Goal: Transaction & Acquisition: Purchase product/service

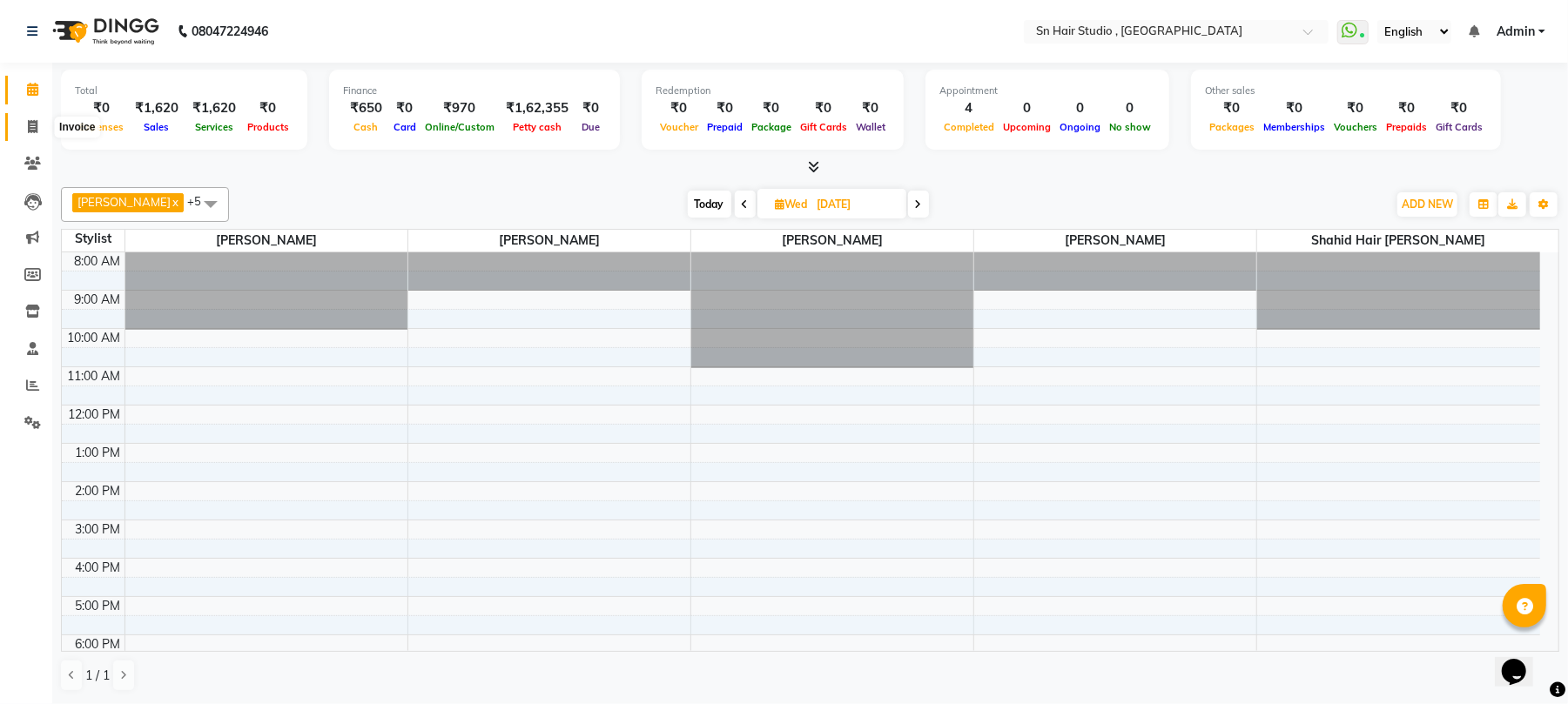
click at [38, 120] on span at bounding box center [32, 128] width 30 height 20
select select "6415"
select select "service"
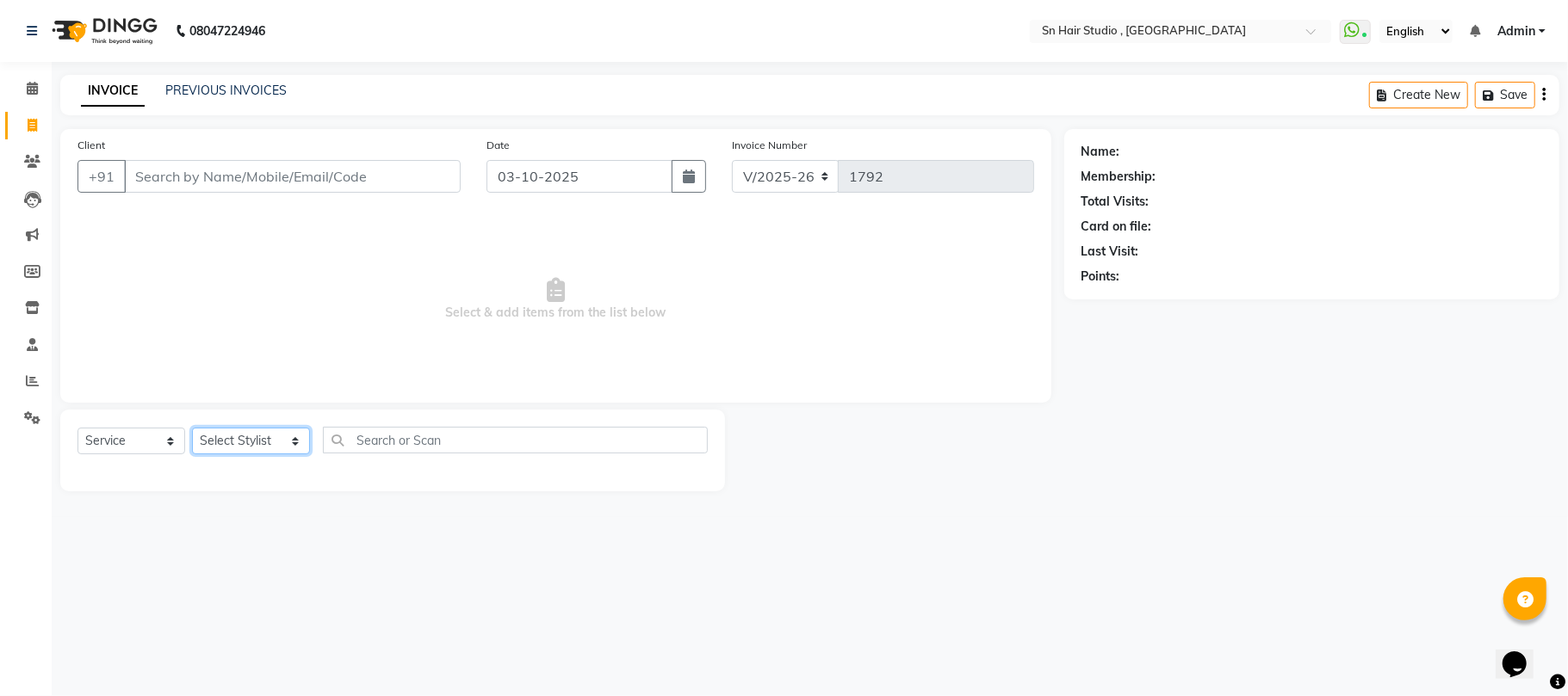
click at [234, 444] on select "Select Stylist [PERSON_NAME] [PERSON_NAME] [PERSON_NAME] hair [PERSON_NAME]" at bounding box center [250, 440] width 118 height 26
click at [22, 94] on span at bounding box center [32, 88] width 30 height 19
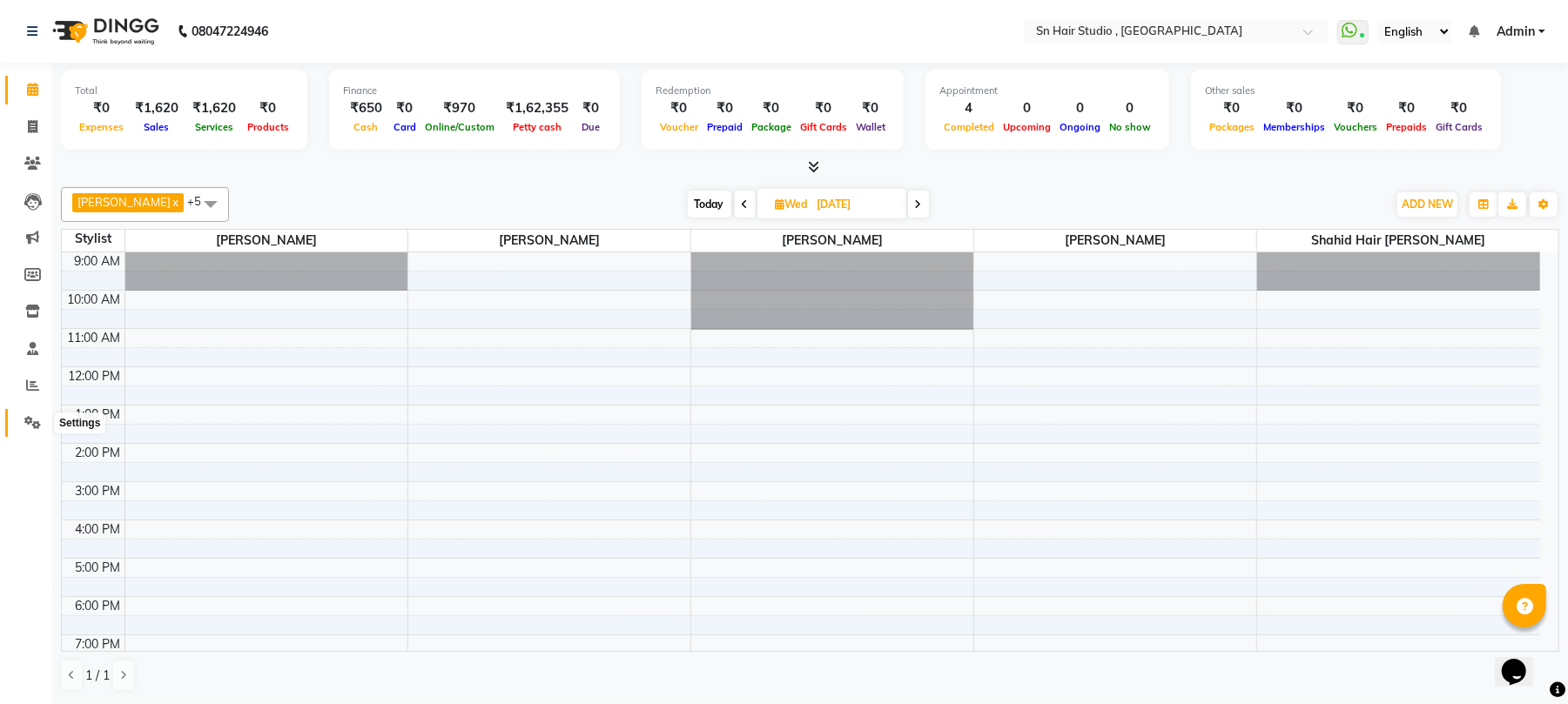
click at [28, 423] on icon at bounding box center [32, 422] width 17 height 13
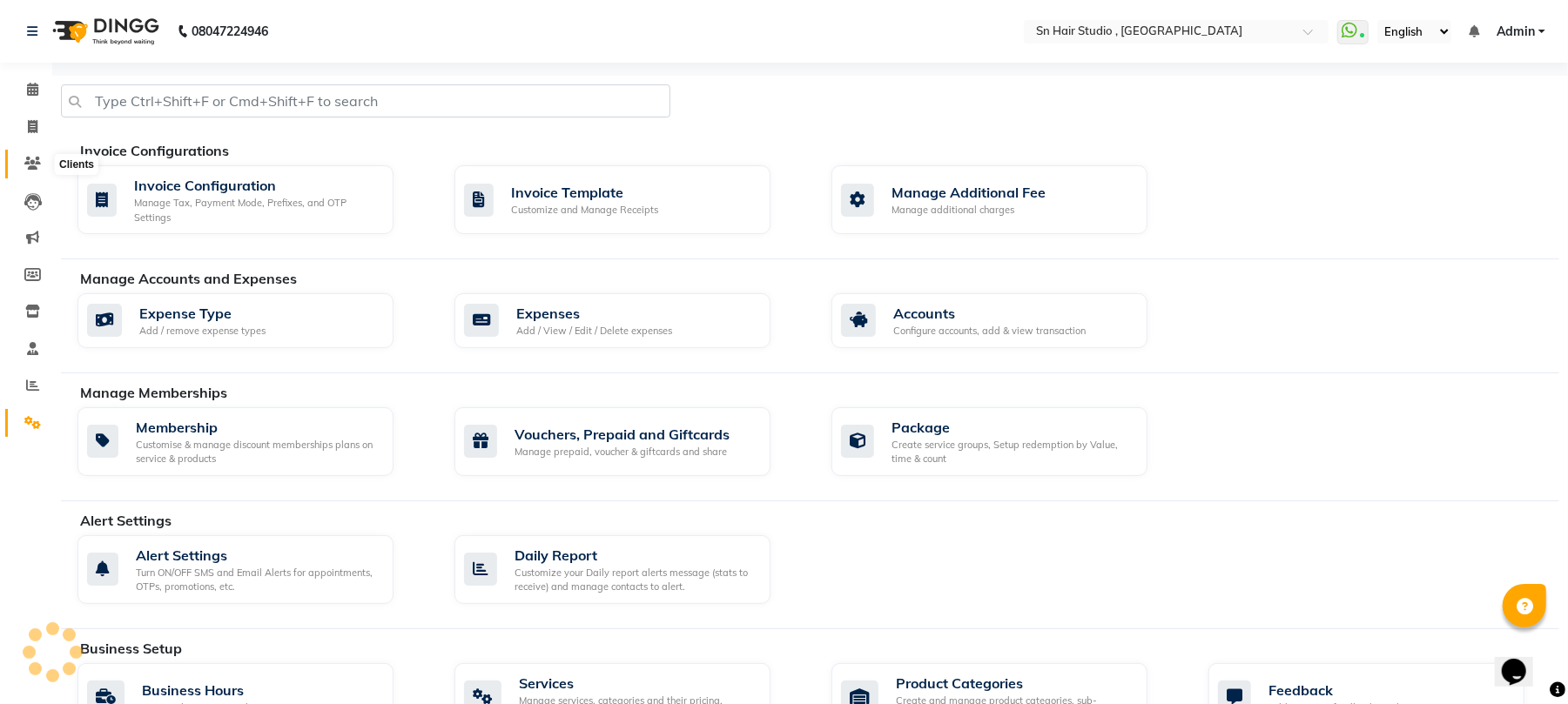
click at [29, 156] on icon at bounding box center [32, 162] width 17 height 13
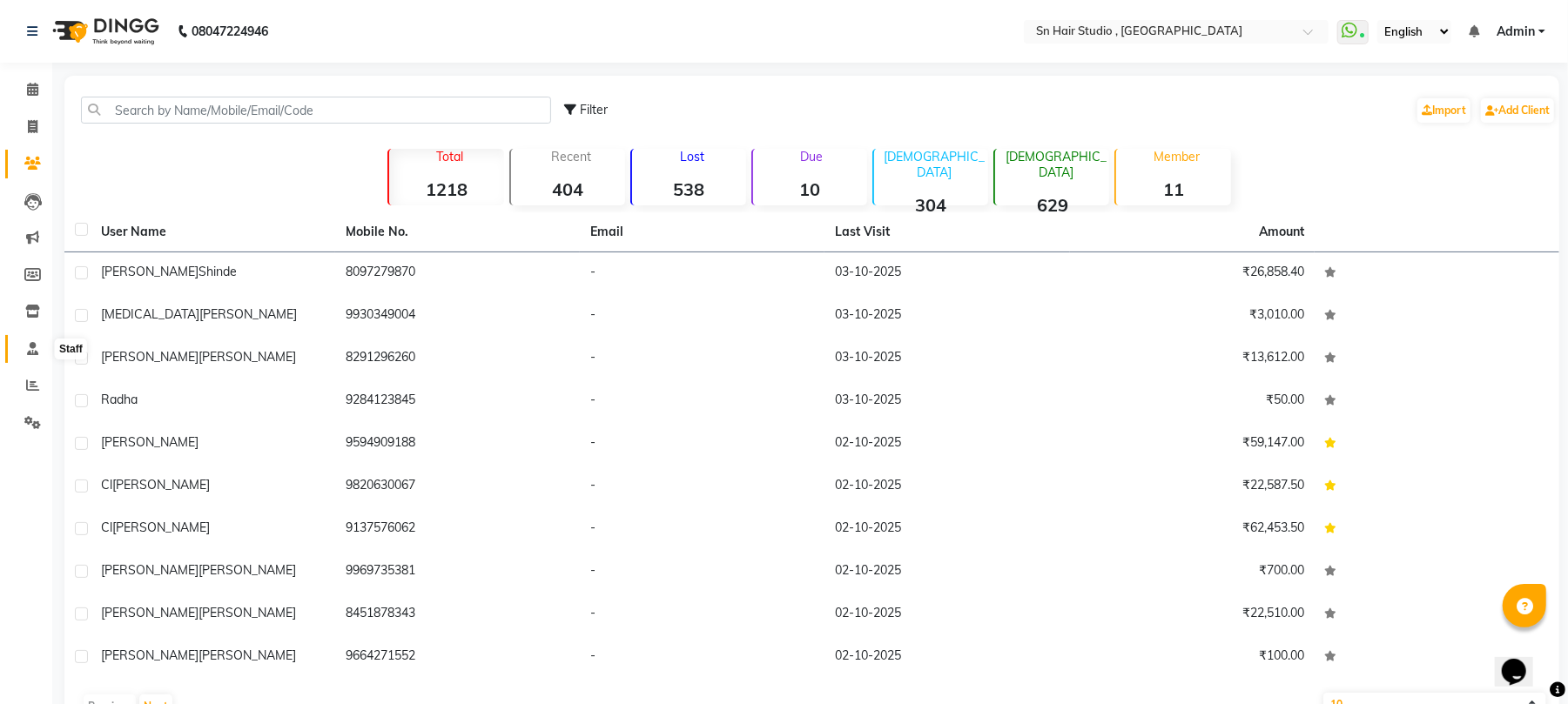
click at [29, 349] on icon at bounding box center [32, 348] width 12 height 13
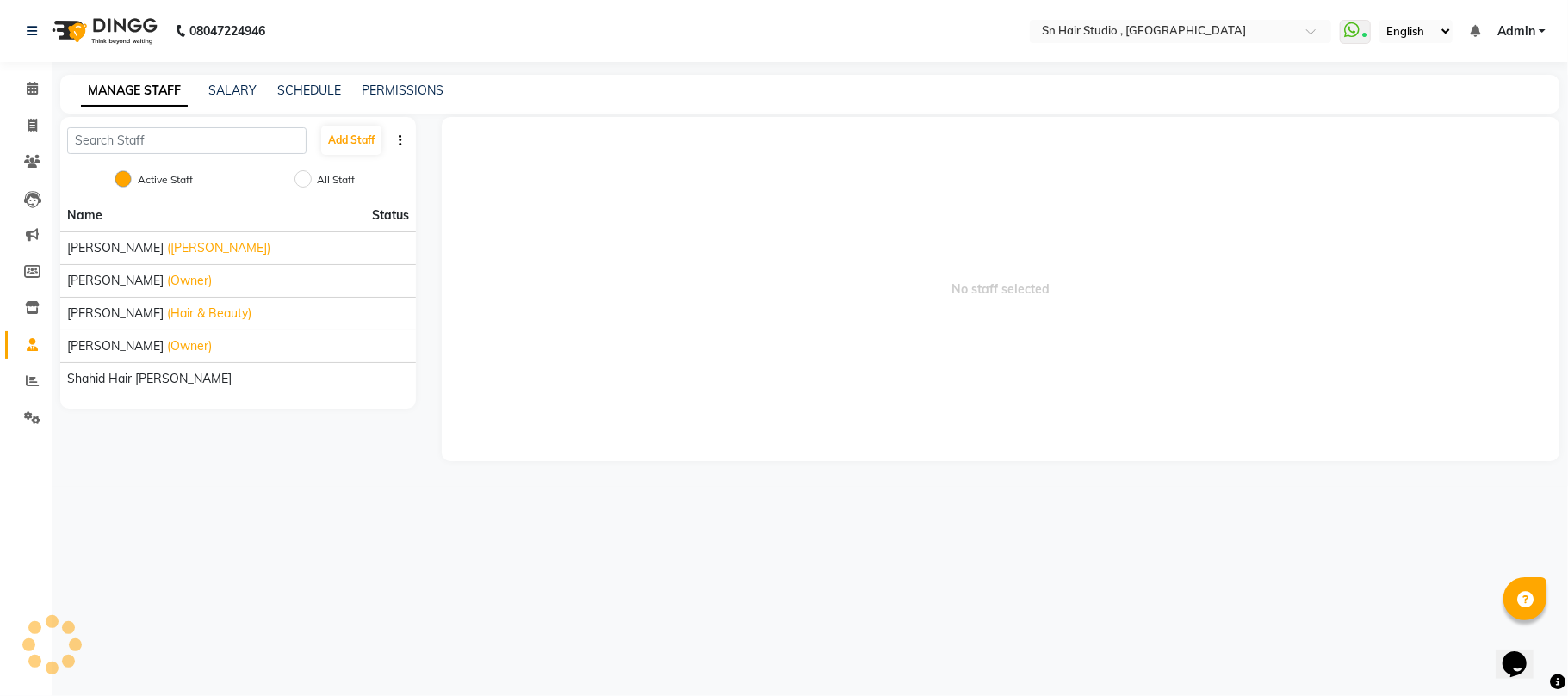
click at [29, 345] on icon at bounding box center [32, 344] width 12 height 13
click at [348, 145] on button "Add Staff" at bounding box center [351, 140] width 60 height 29
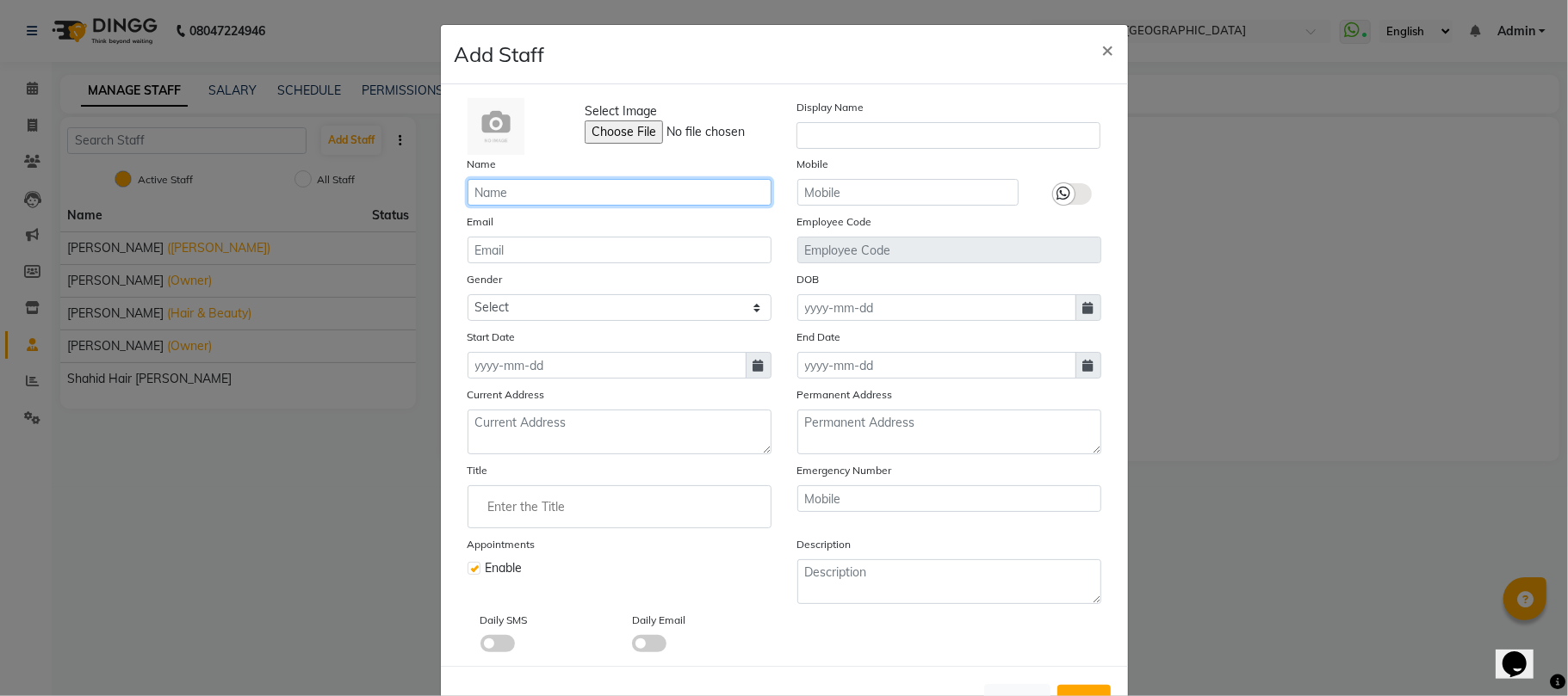
click at [532, 192] on input "text" at bounding box center [619, 191] width 304 height 26
type input "mahi"
click at [852, 197] on input "text" at bounding box center [908, 191] width 222 height 26
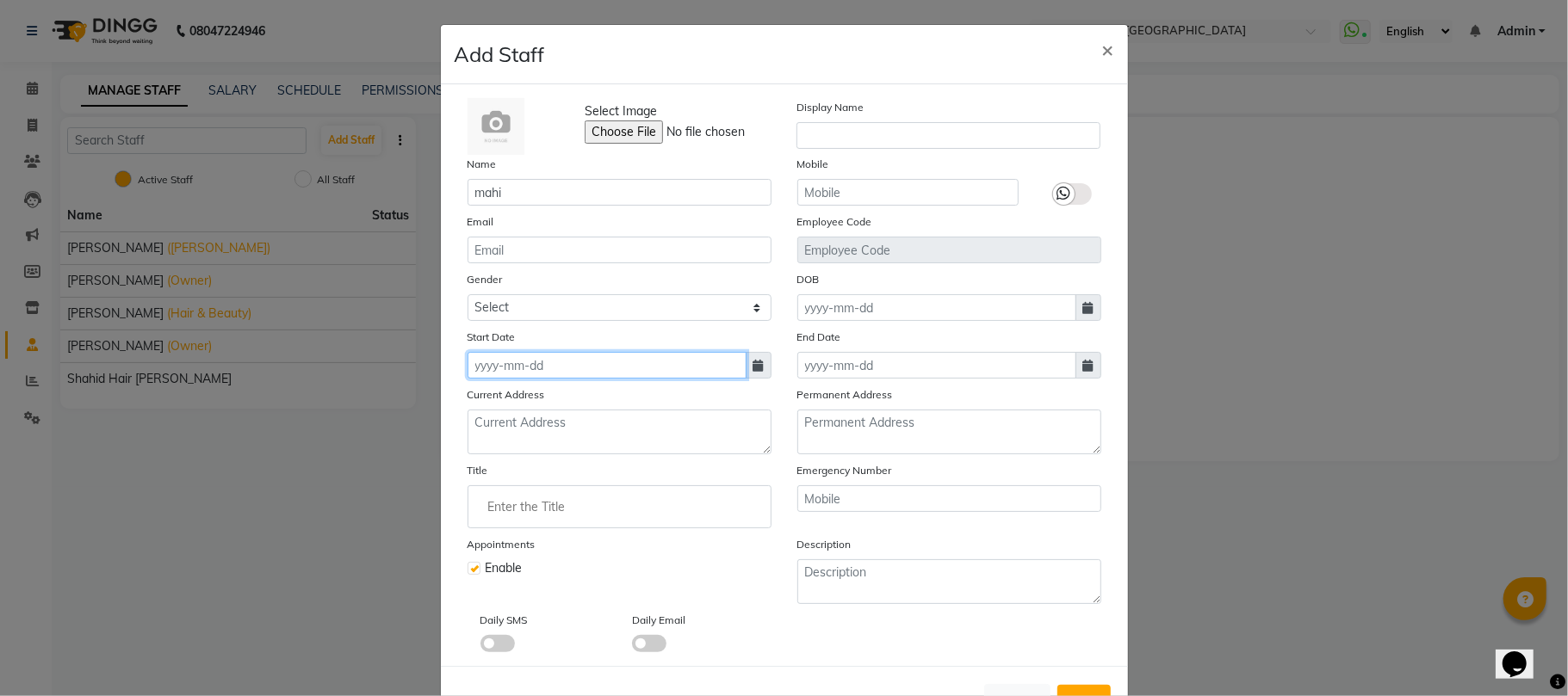
click at [575, 363] on input at bounding box center [607, 365] width 279 height 26
select select "10"
select select "2025"
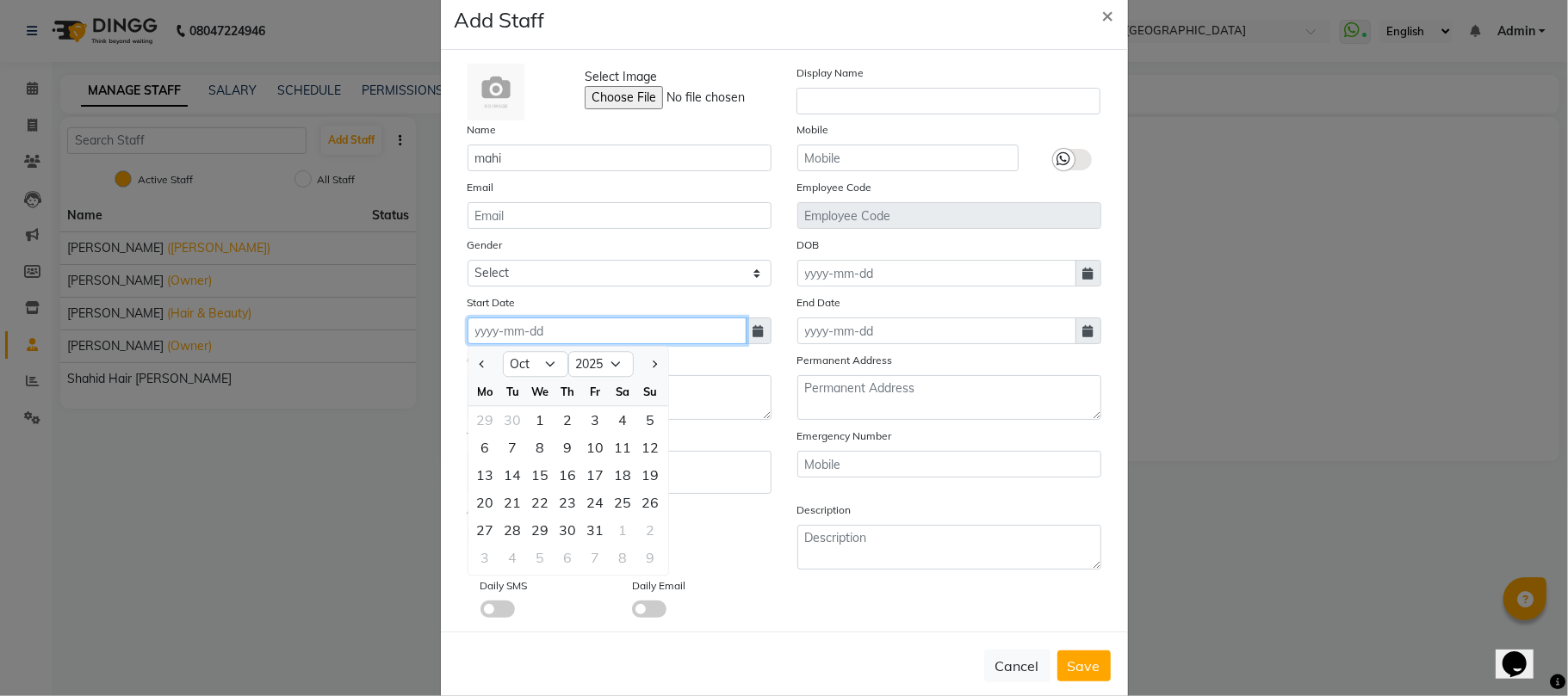
scroll to position [62, 0]
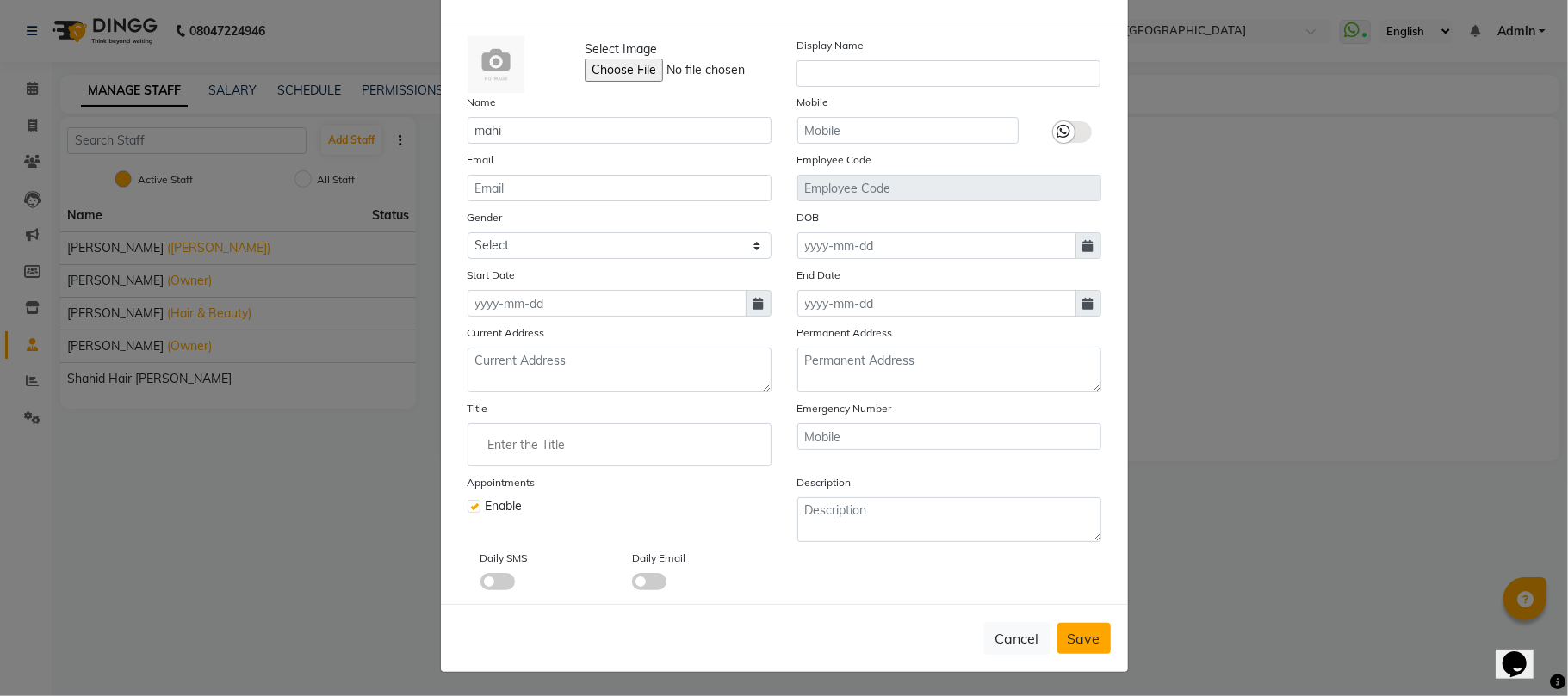
click at [1069, 637] on span "Save" at bounding box center [1084, 639] width 33 height 17
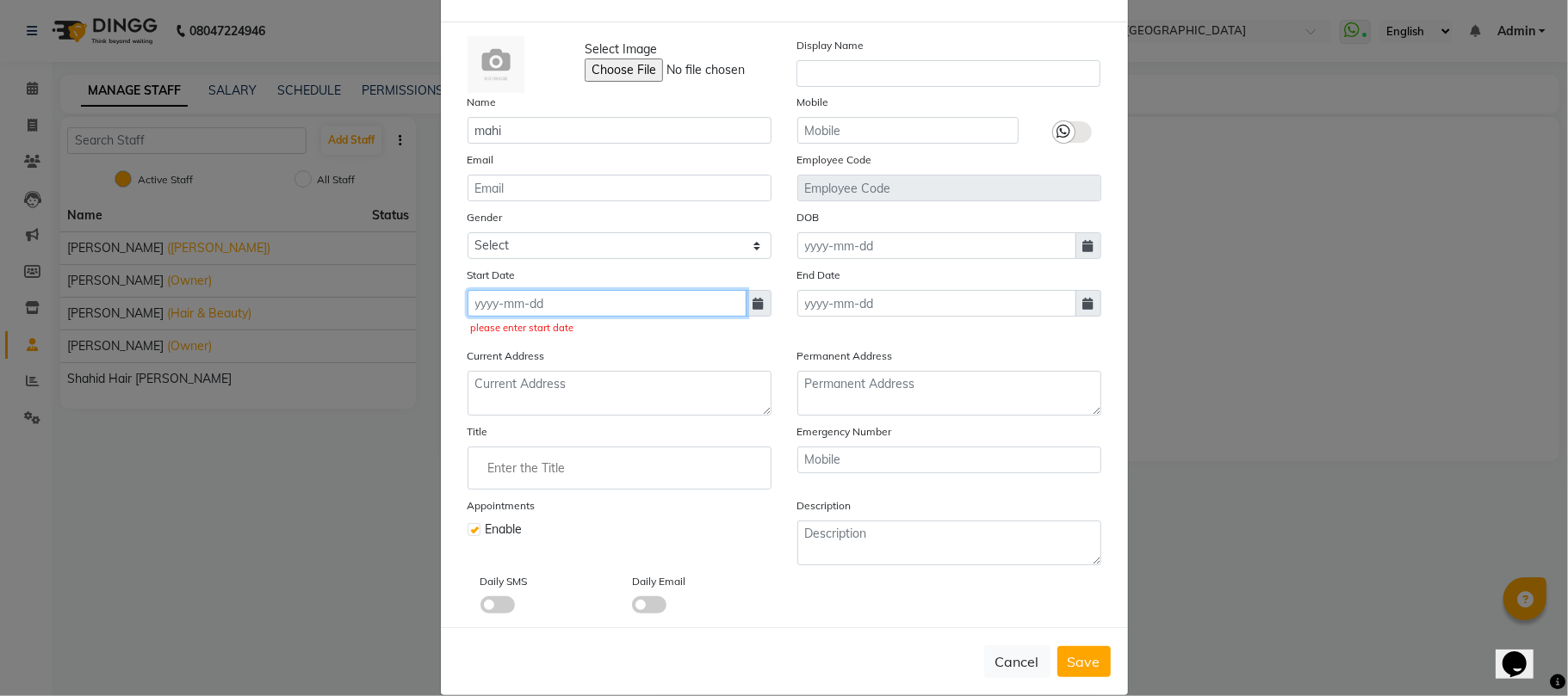
click at [587, 299] on input at bounding box center [607, 302] width 279 height 26
select select "10"
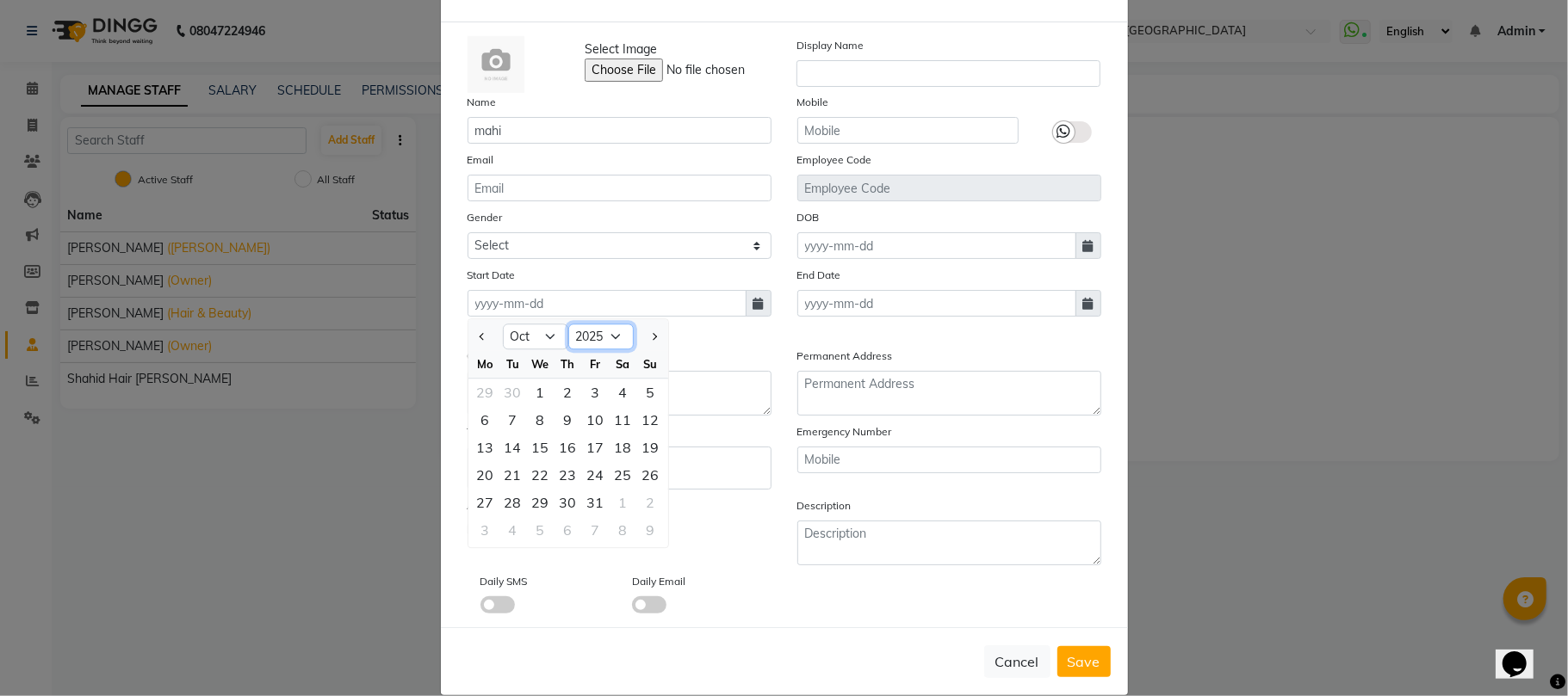
click at [589, 328] on select "2015 2016 2017 2018 2019 2020 2021 2022 2023 2024 2025 2026 2027 2028 2029 2030…" at bounding box center [601, 337] width 65 height 26
select select "2015"
click at [569, 325] on select "2015 2016 2017 2018 2019 2020 2021 2022 2023 2024 2025 2026 2027 2028 2029 2030…" at bounding box center [601, 337] width 65 height 26
click at [501, 421] on div "6" at bounding box center [513, 420] width 27 height 27
type input "[DATE]"
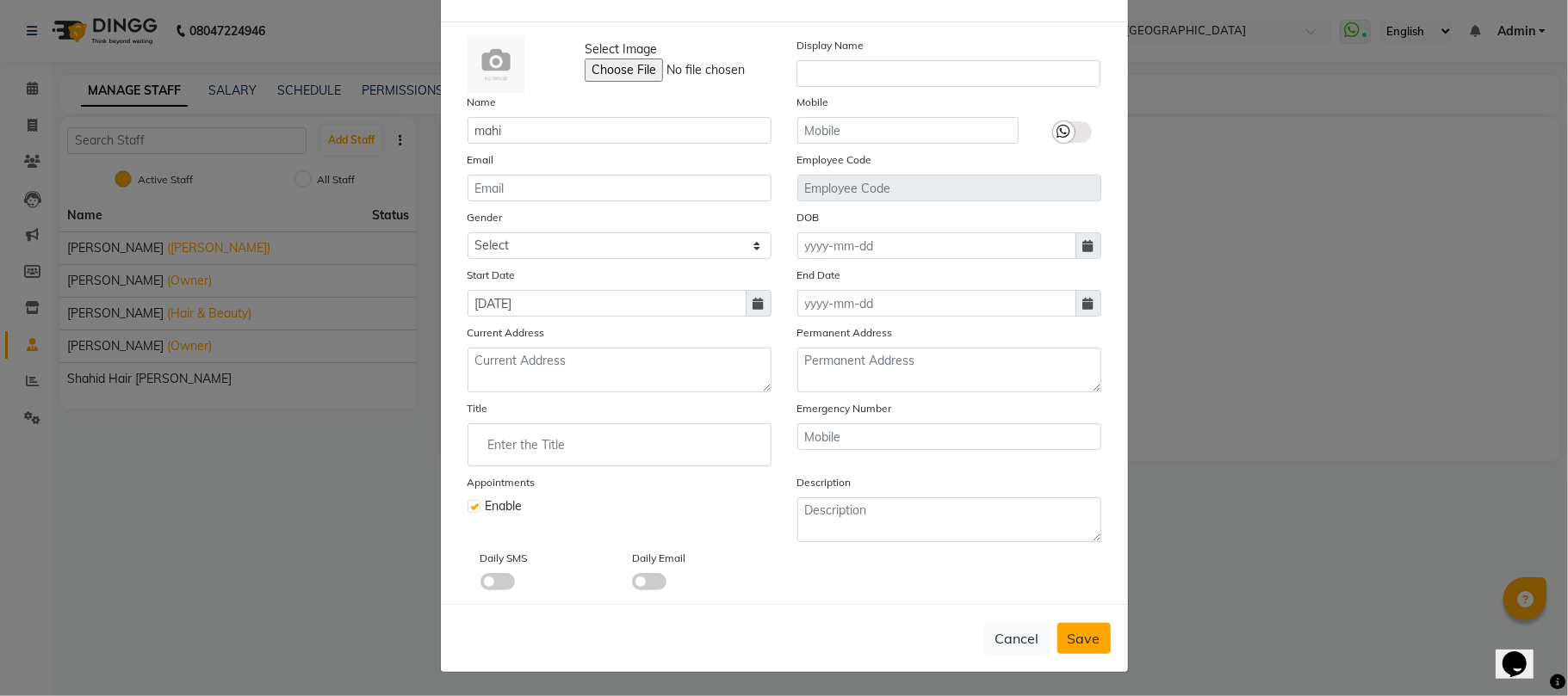
click at [1074, 645] on button "Save" at bounding box center [1084, 639] width 53 height 31
checkbox input "false"
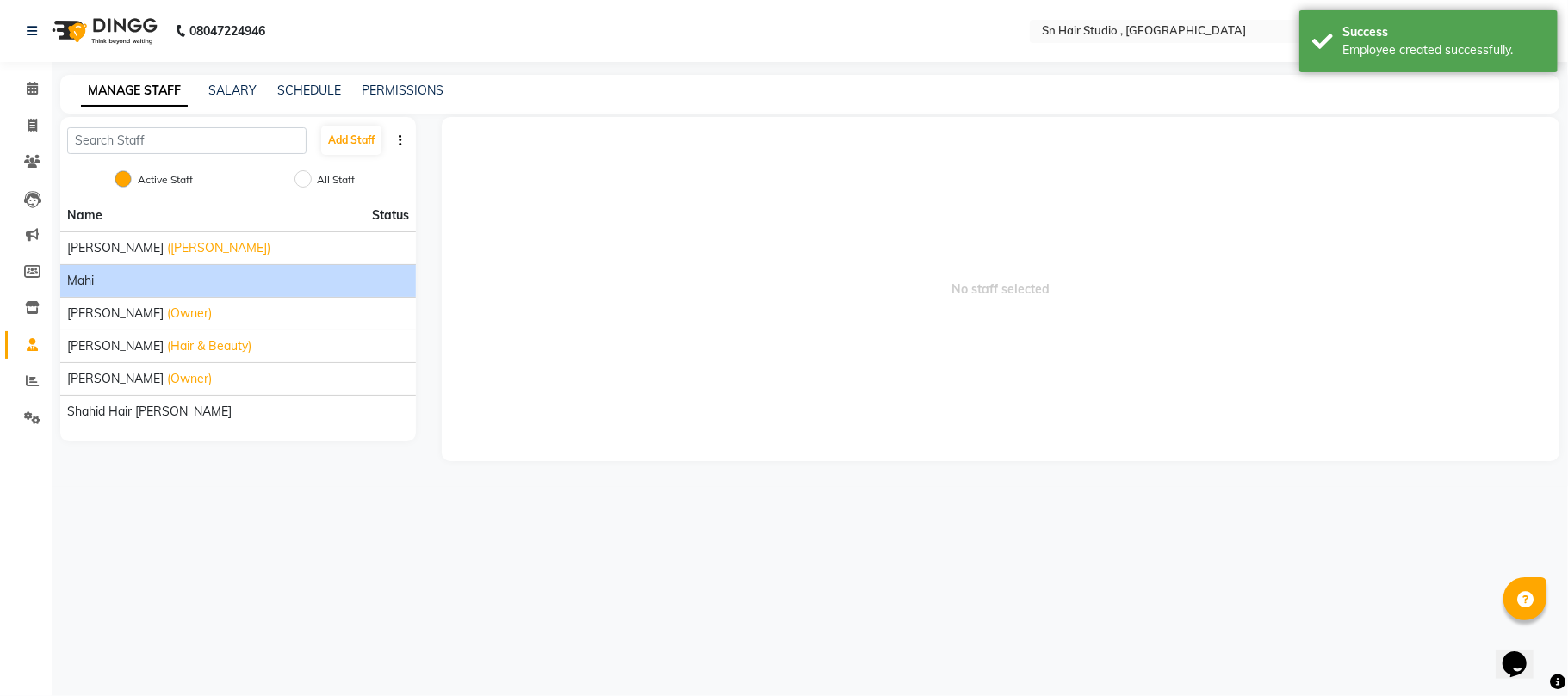
click at [127, 290] on div "mahi" at bounding box center [238, 281] width 342 height 18
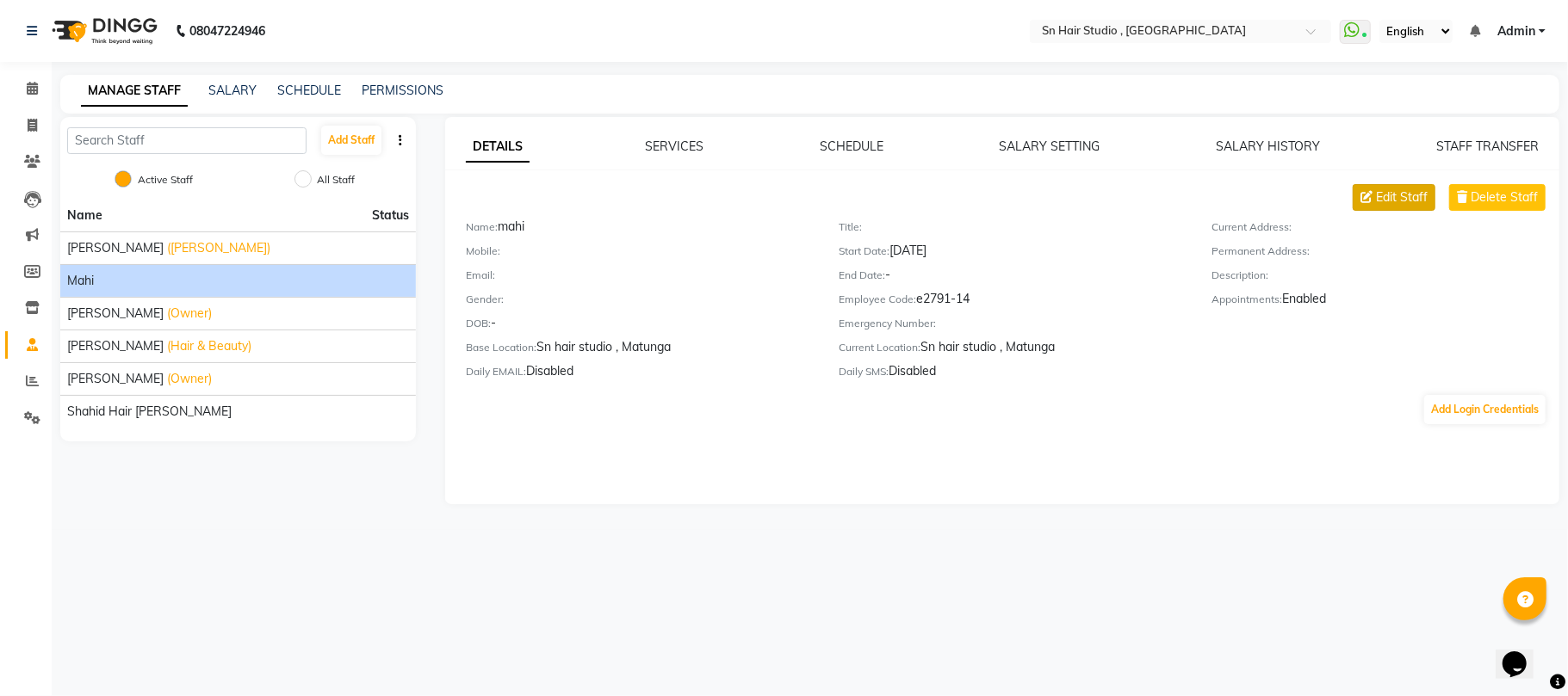
click at [1402, 191] on span "Edit Staff" at bounding box center [1401, 197] width 52 height 18
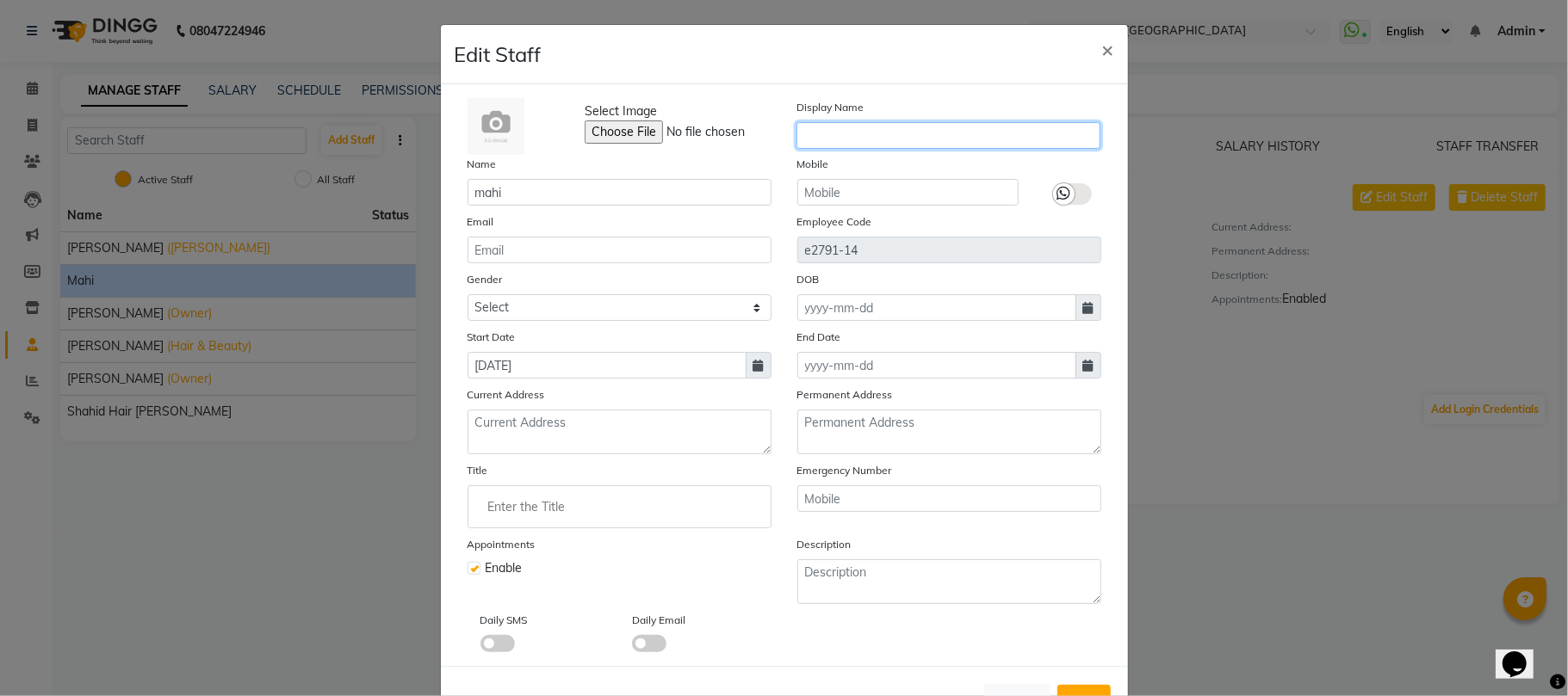
click at [840, 125] on input "text" at bounding box center [948, 135] width 304 height 26
drag, startPoint x: 840, startPoint y: 125, endPoint x: 831, endPoint y: 125, distance: 9.0
click at [831, 125] on input "hair 2" at bounding box center [948, 135] width 304 height 26
type input "hair 2"
click at [851, 147] on input "hair 2" at bounding box center [948, 135] width 304 height 26
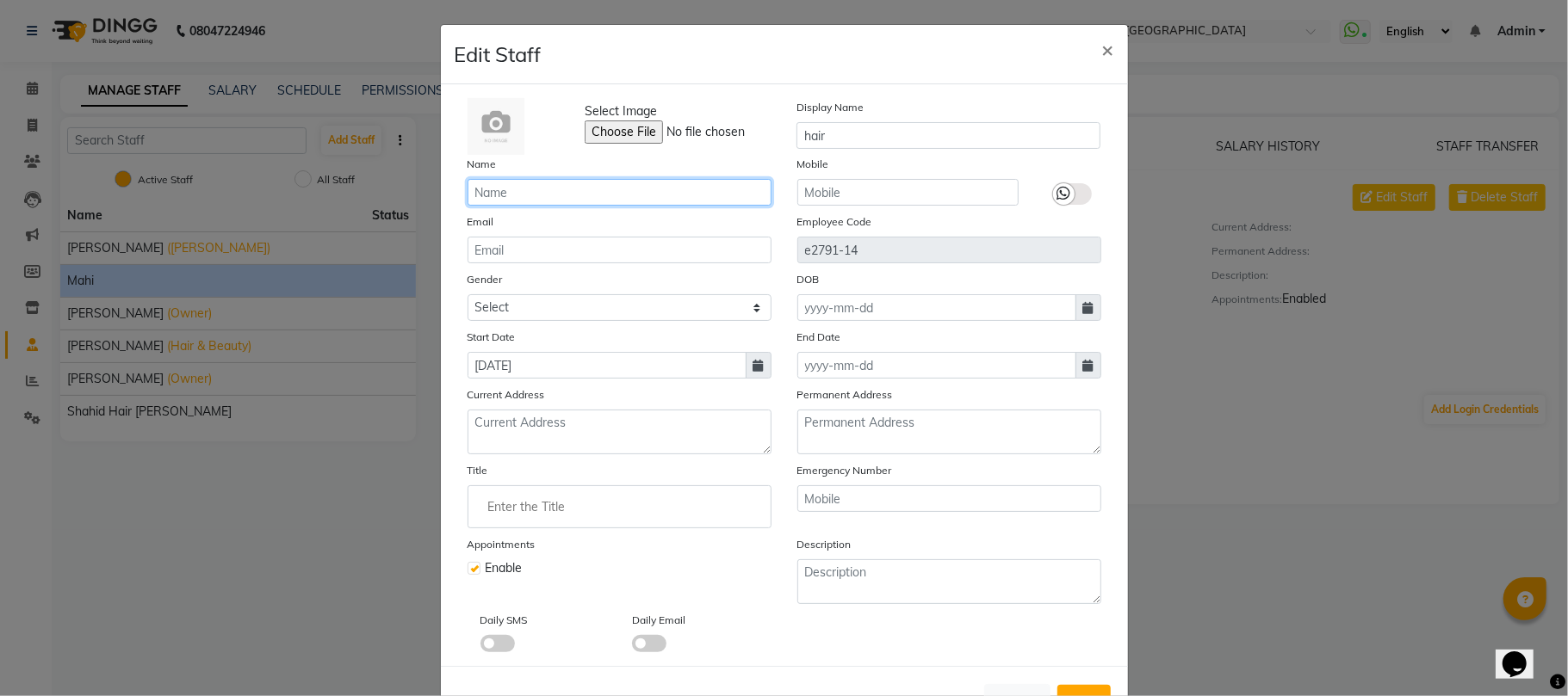
click at [515, 198] on input "text" at bounding box center [619, 191] width 304 height 26
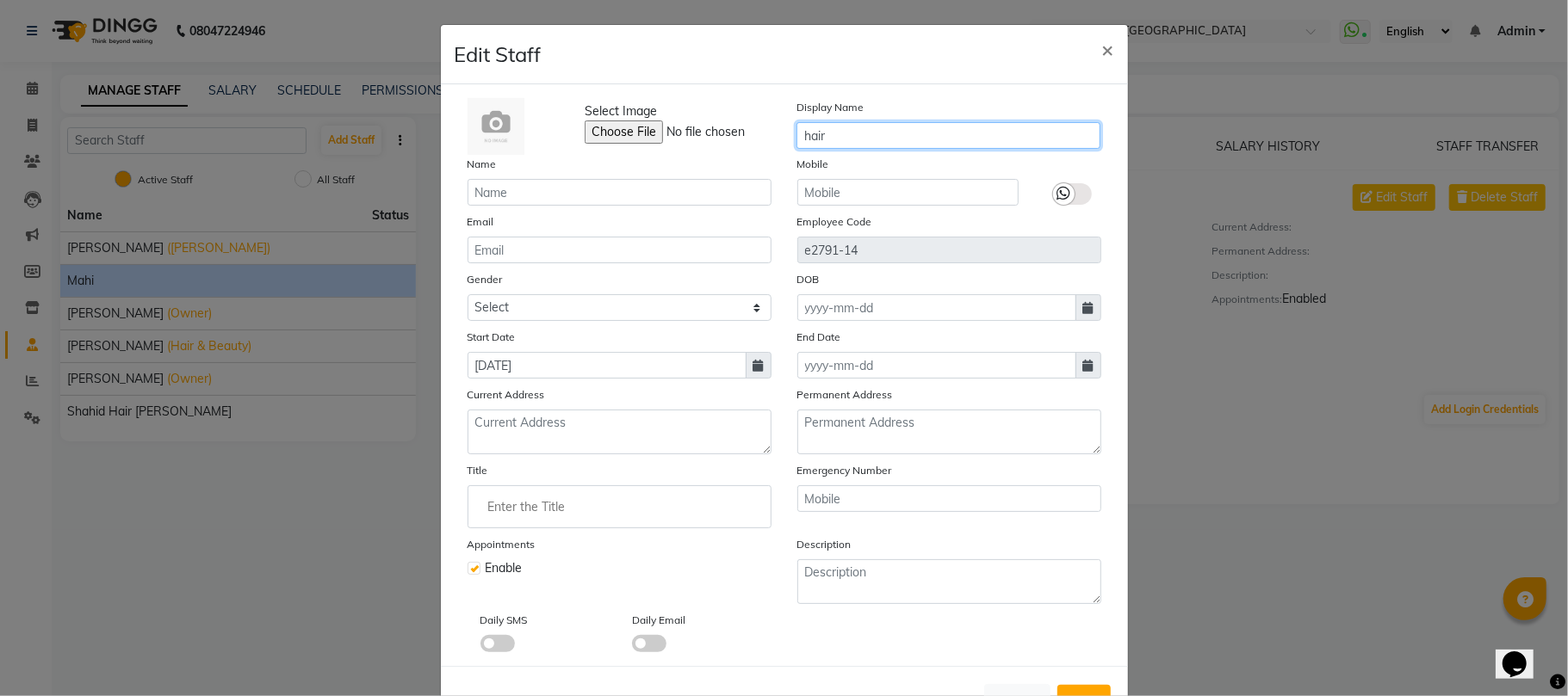
click at [837, 132] on input "hair" at bounding box center [948, 135] width 304 height 26
type input "h"
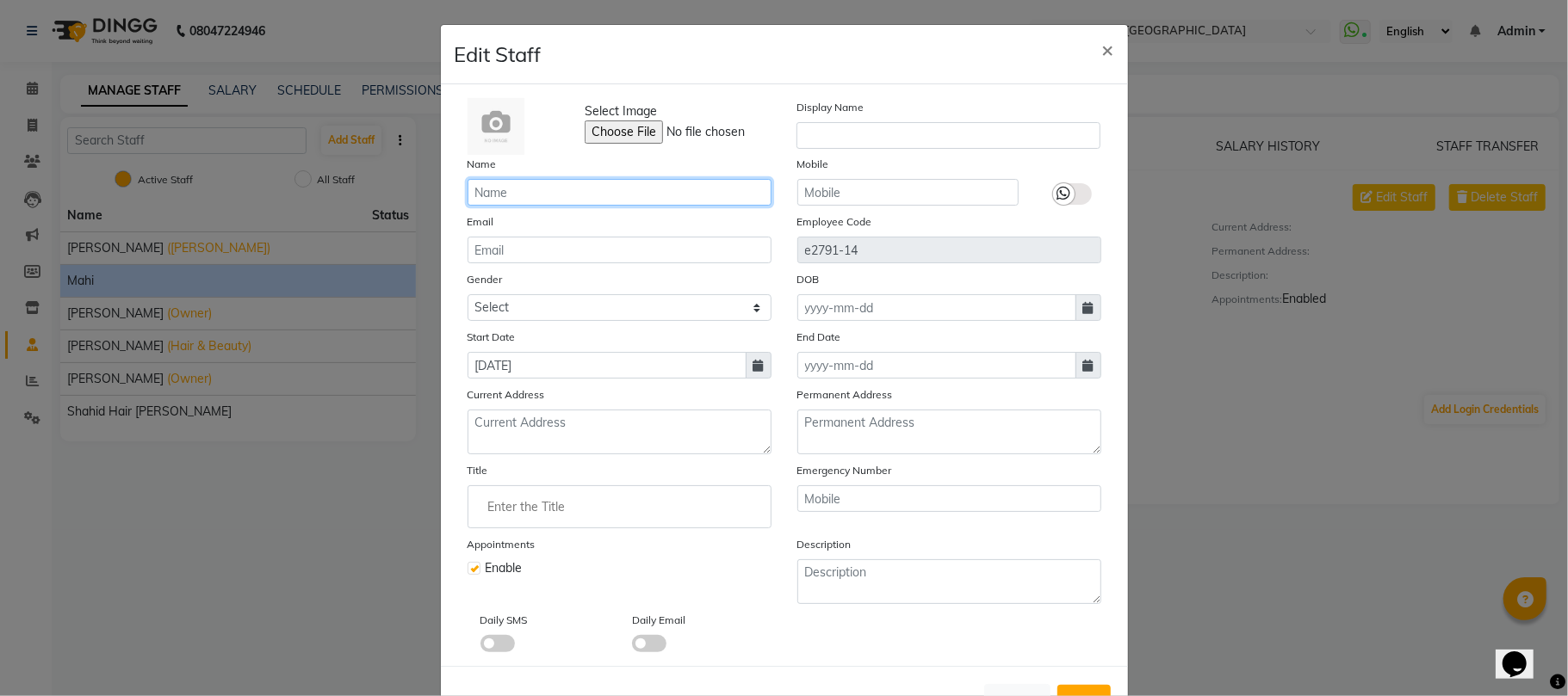
click at [504, 191] on input "text" at bounding box center [619, 191] width 304 height 26
type input "n"
type input "mahi"
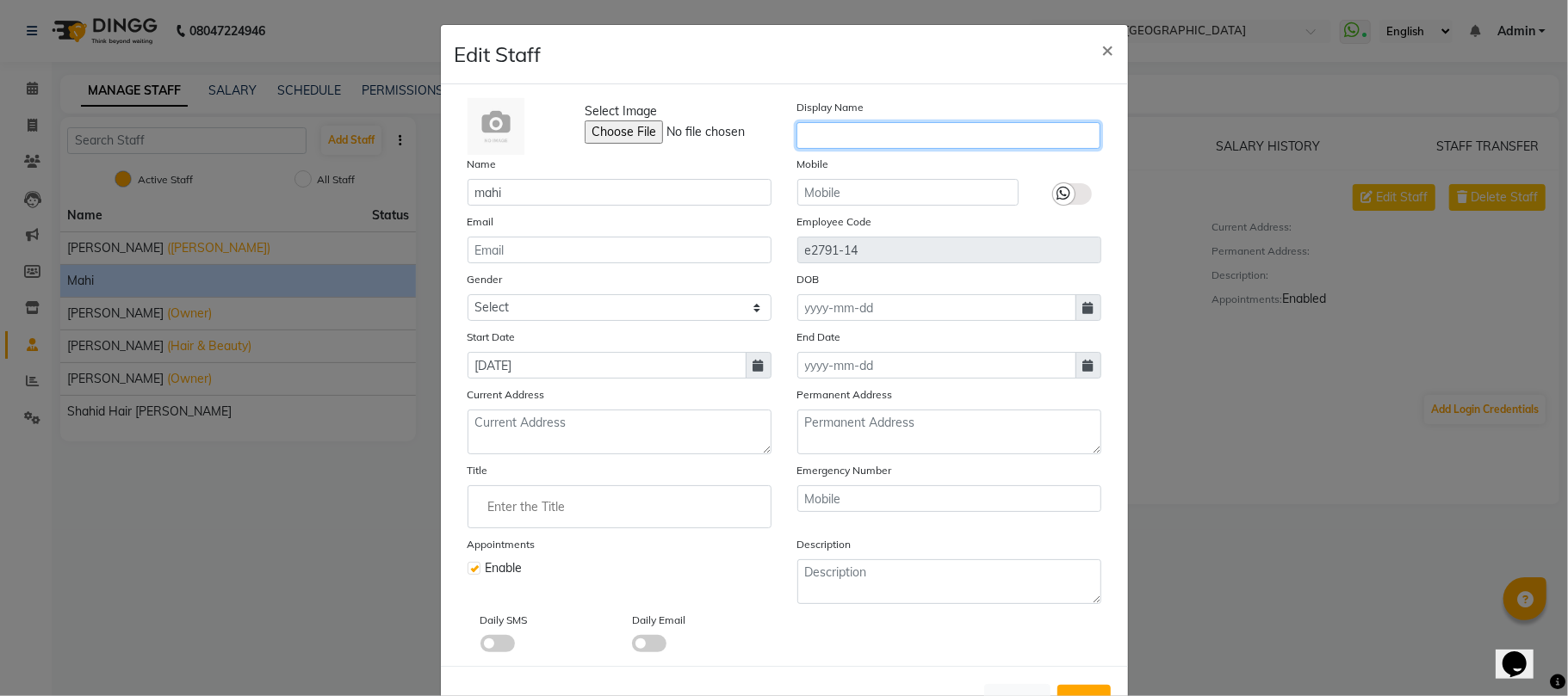
click at [817, 139] on input "text" at bounding box center [948, 135] width 304 height 26
type input "beauty"
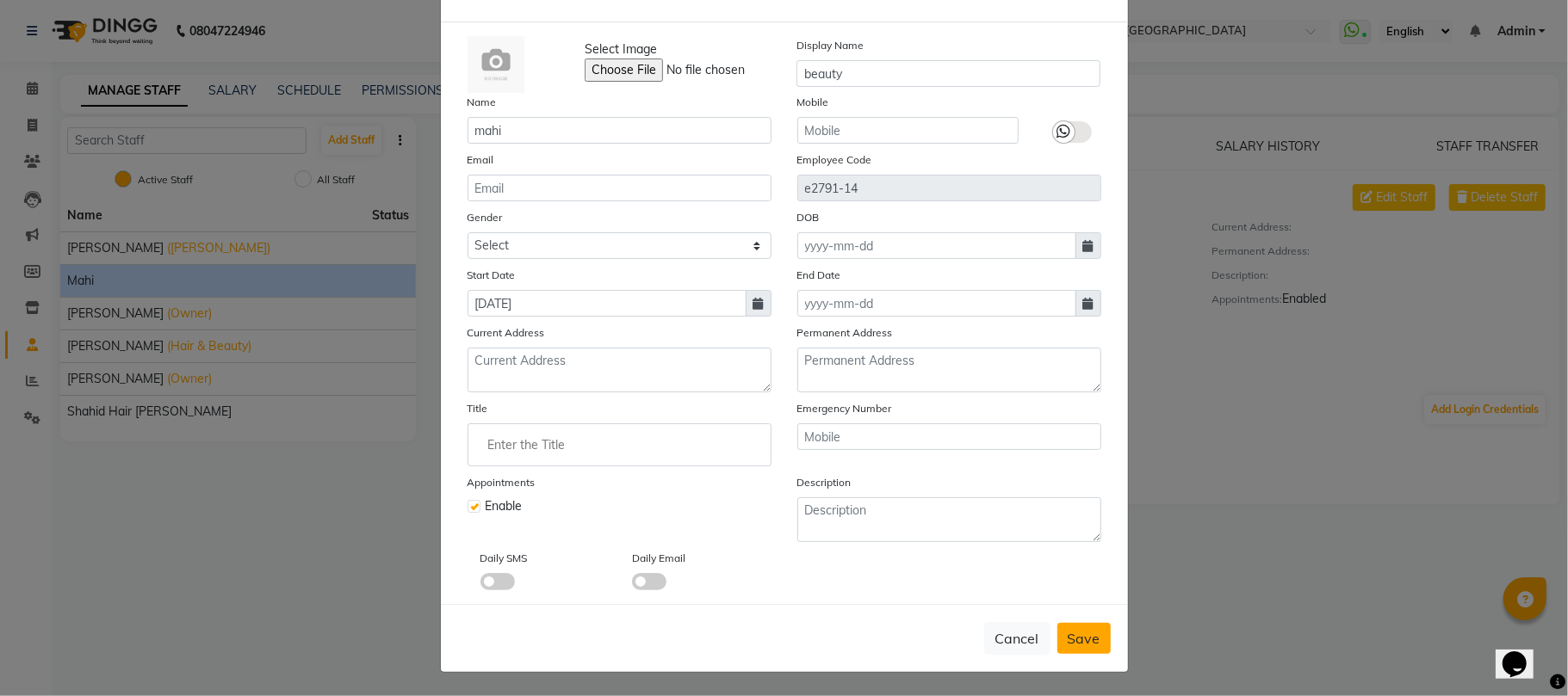
click at [1074, 630] on span "Save" at bounding box center [1084, 639] width 33 height 17
checkbox input "false"
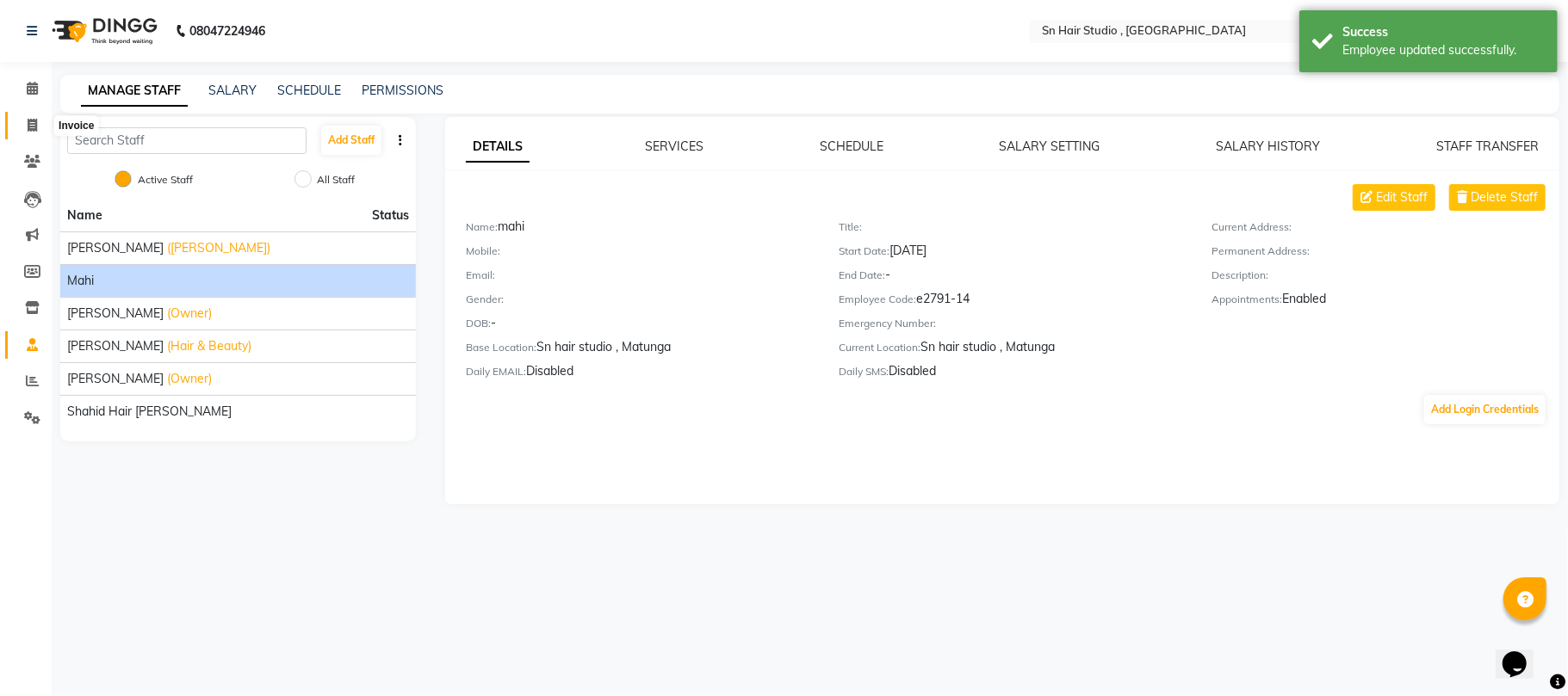
click at [27, 117] on span at bounding box center [32, 126] width 30 height 19
select select "6415"
select select "service"
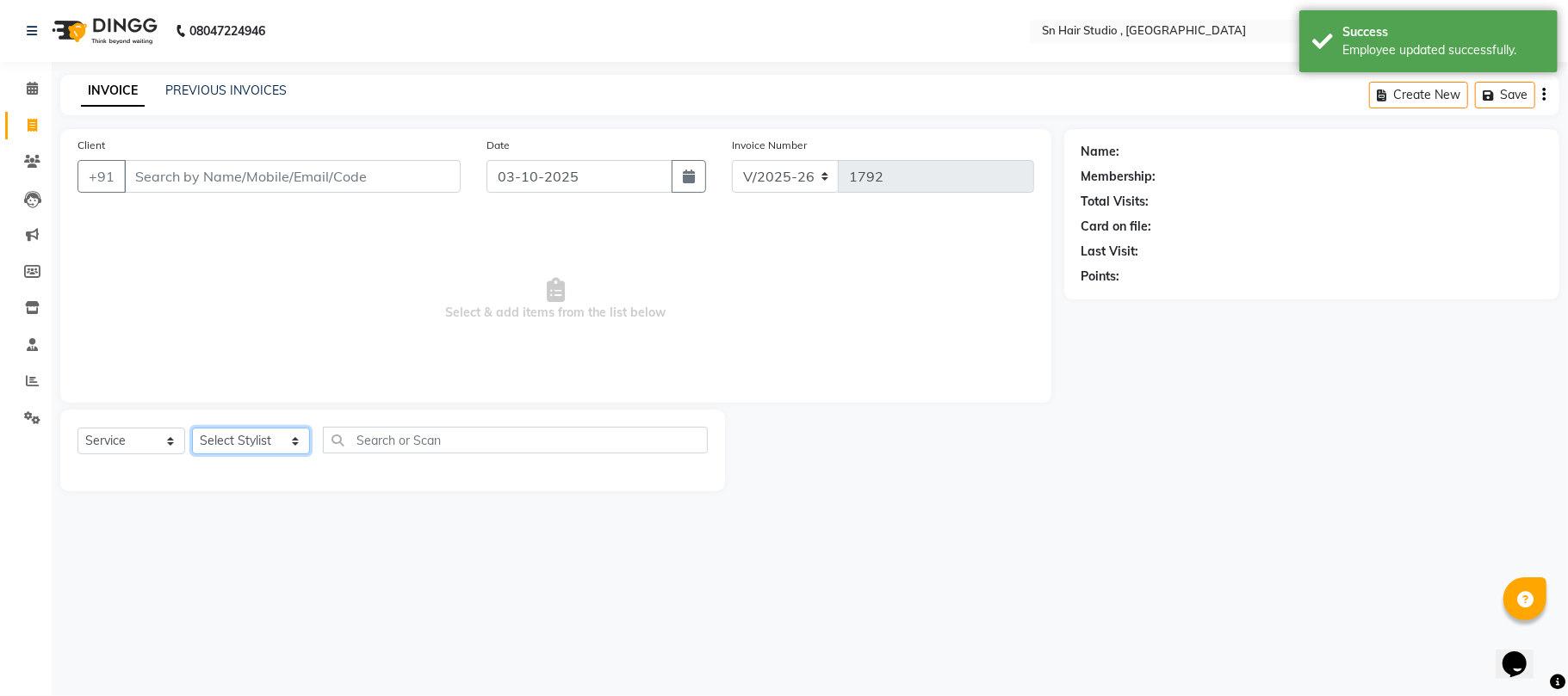
click at [239, 433] on select "Select Stylist [PERSON_NAME] mahi [PERSON_NAME] [PERSON_NAME] hair [PERSON_NAME]" at bounding box center [250, 440] width 118 height 26
select select "93677"
click at [192, 428] on select "Select Stylist [PERSON_NAME] mahi [PERSON_NAME] [PERSON_NAME] hair [PERSON_NAME]" at bounding box center [250, 440] width 118 height 26
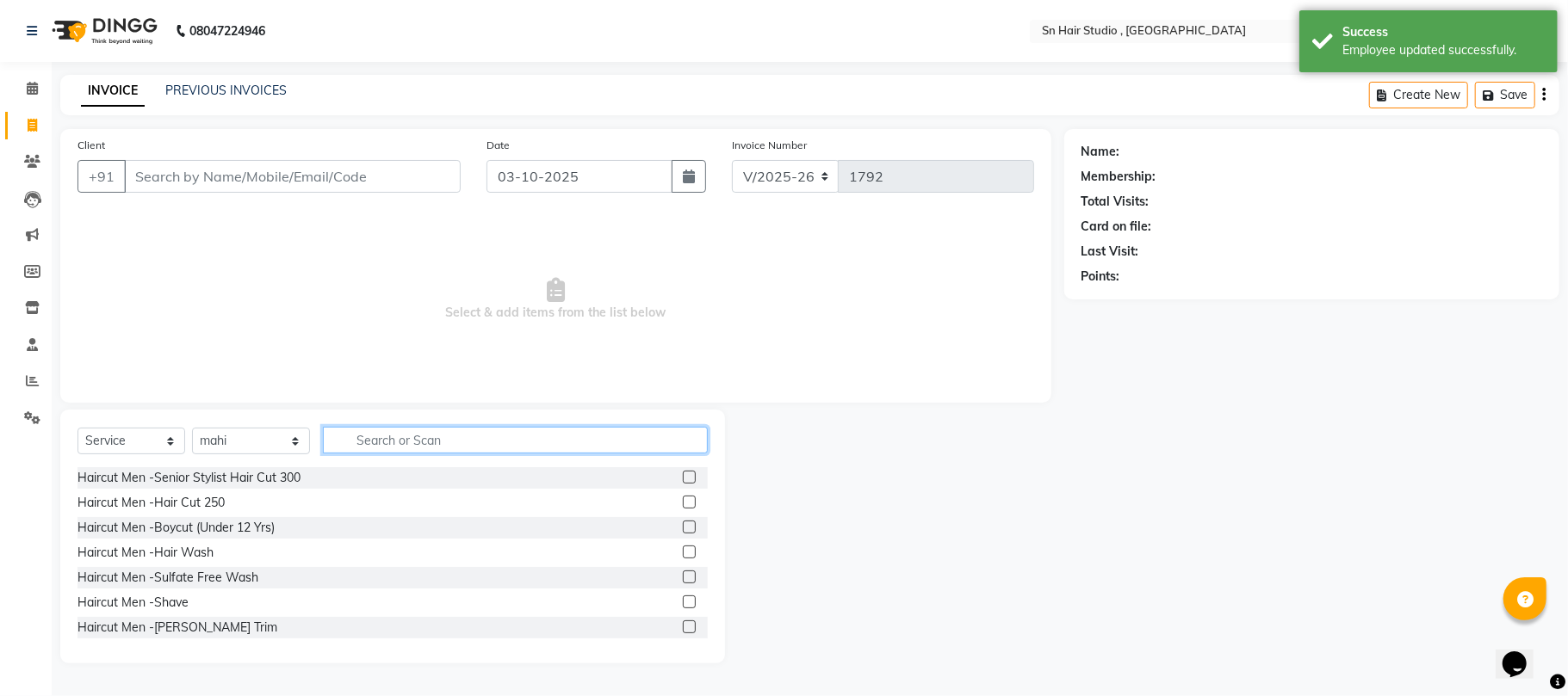
click at [366, 433] on input "text" at bounding box center [515, 439] width 385 height 26
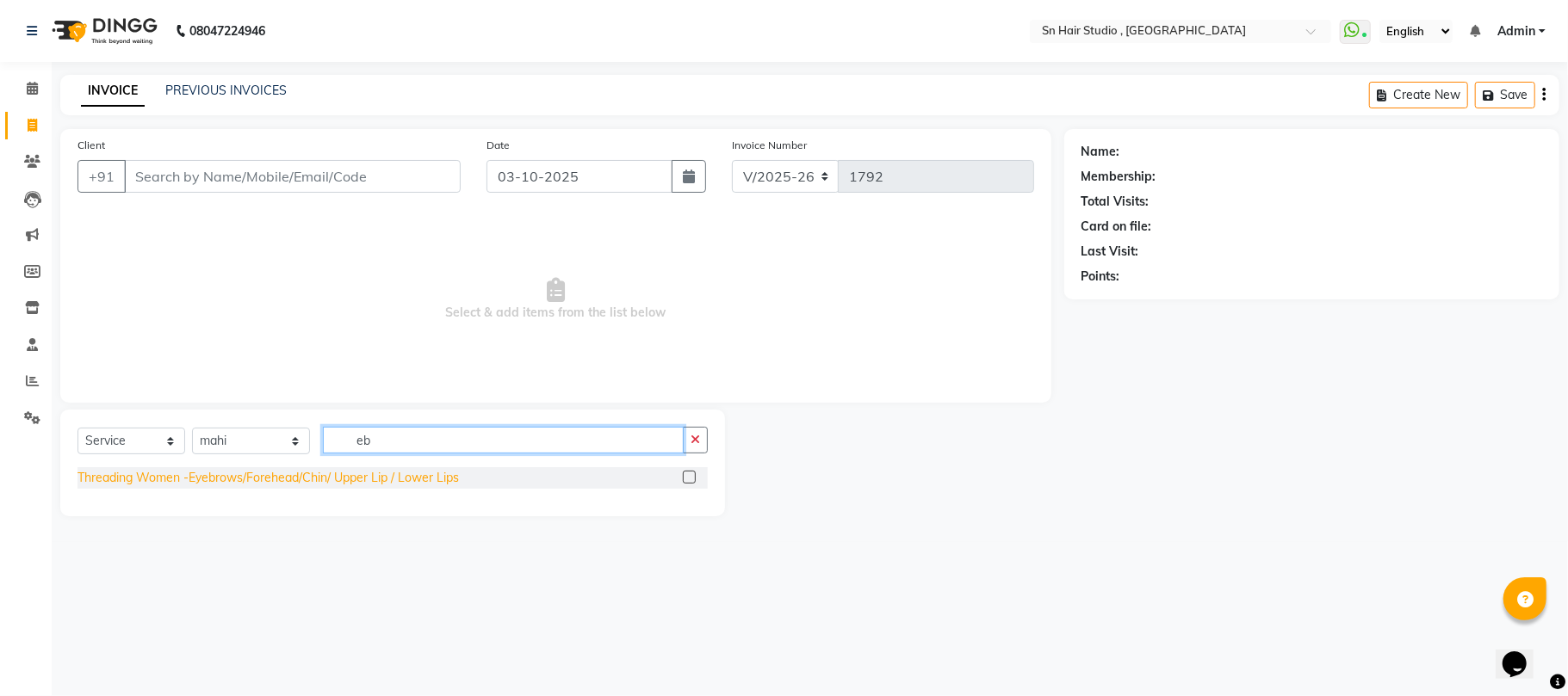
type input "eb"
click at [321, 473] on div "Threading Women -Eyebrows/Forehead/Chin/ Upper Lip / Lower Lips" at bounding box center [268, 478] width 381 height 18
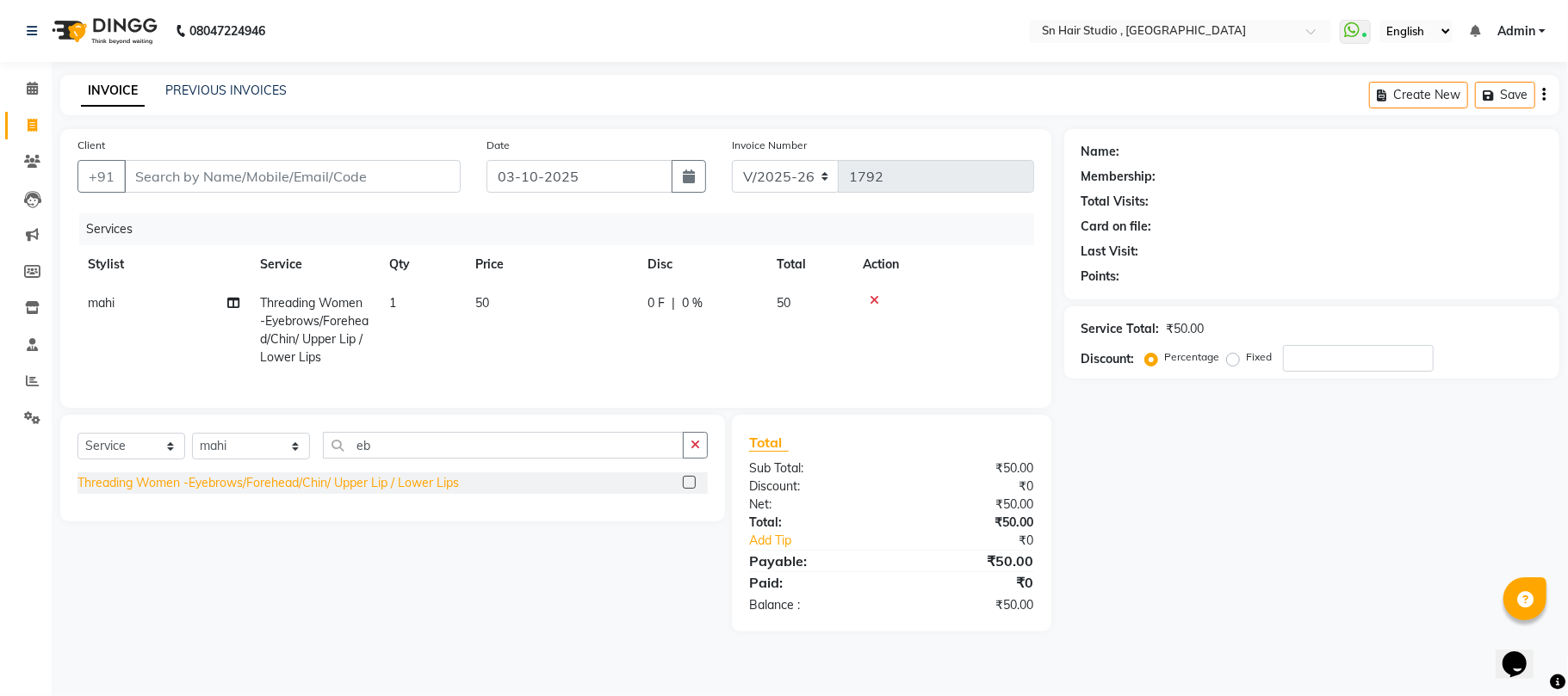
click at [275, 493] on div "Threading Women -Eyebrows/Forehead/Chin/ Upper Lip / Lower Lips" at bounding box center [268, 483] width 381 height 18
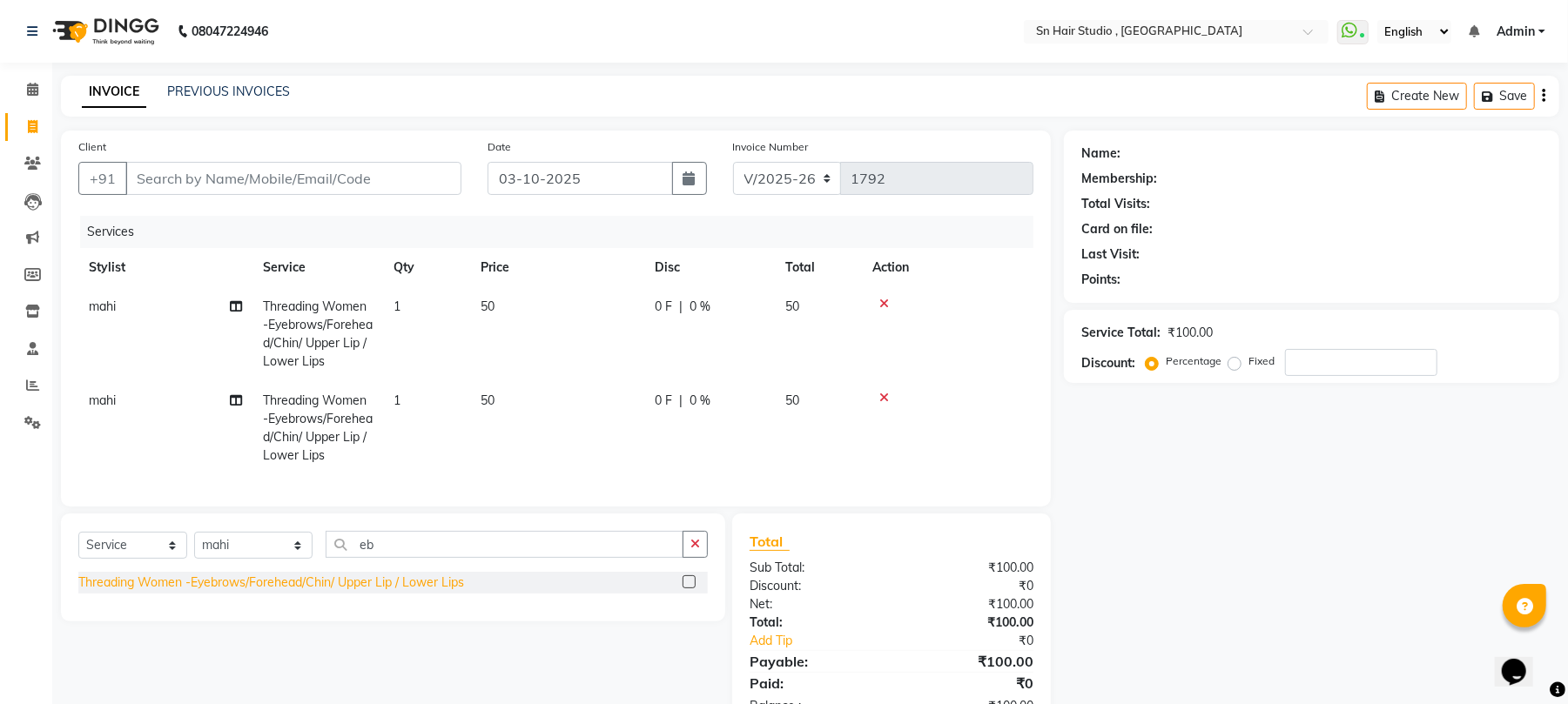
click at [219, 592] on div "Threading Women -Eyebrows/Forehead/Chin/ Upper Lip / Lower Lips" at bounding box center [271, 583] width 385 height 19
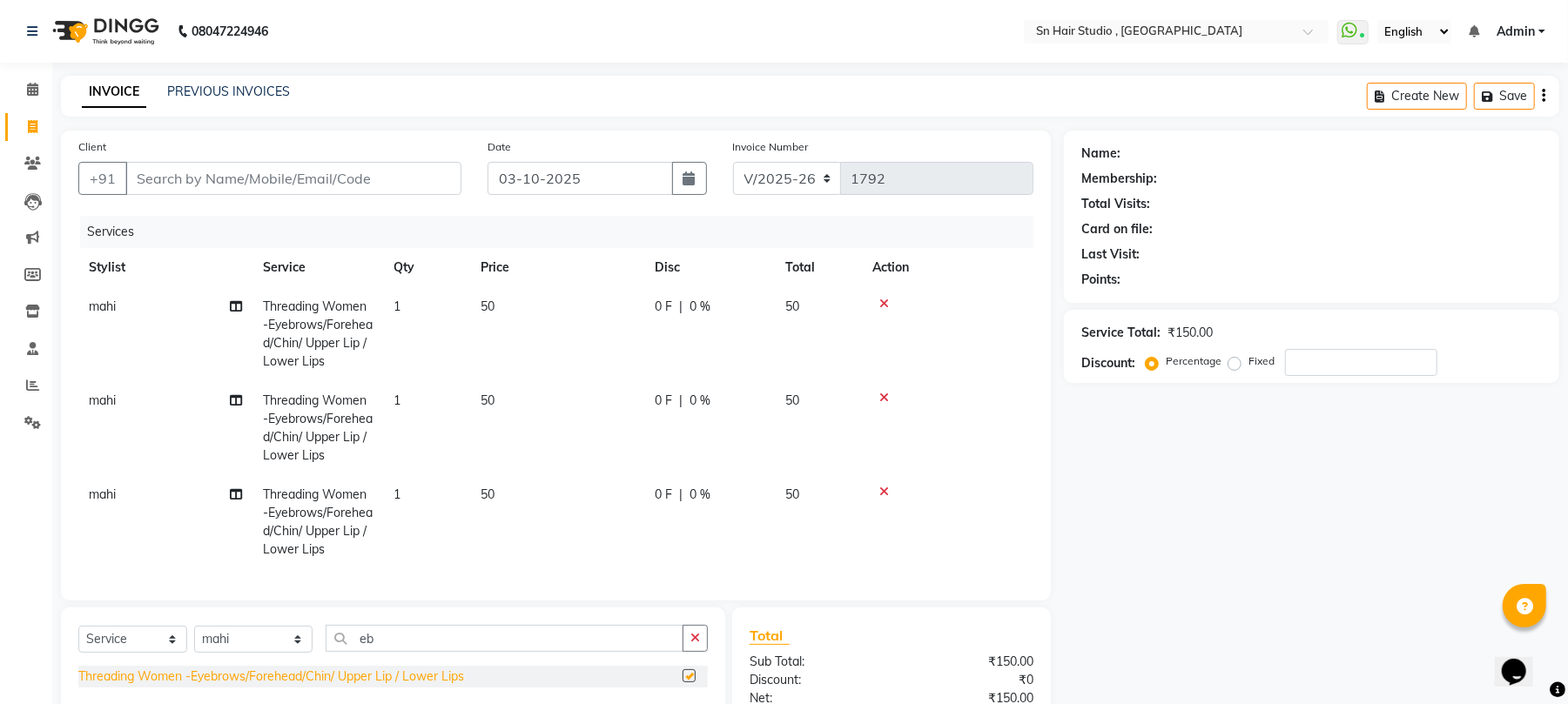
checkbox input "false"
click at [195, 190] on input "Client" at bounding box center [294, 179] width 336 height 33
type input "9"
type input "0"
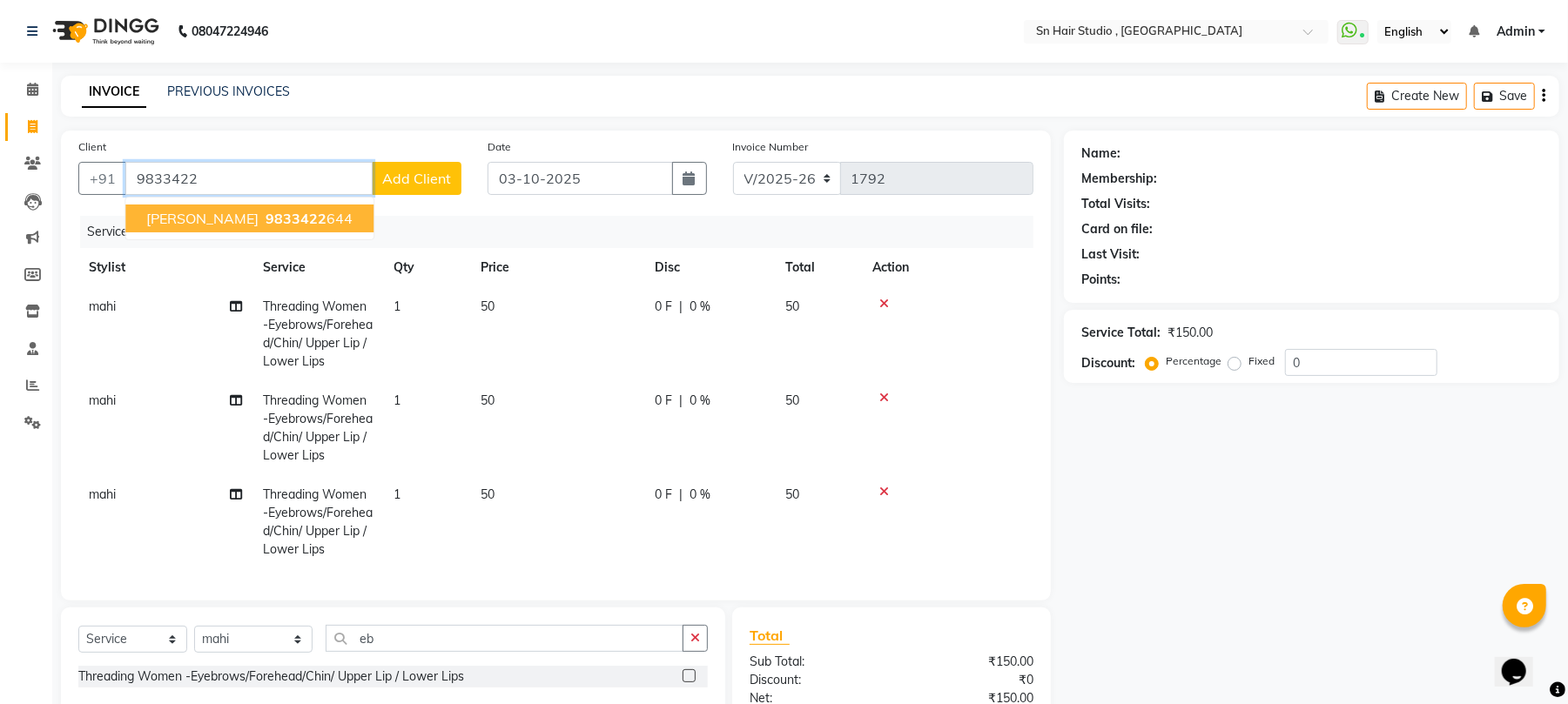
click at [205, 220] on span "[PERSON_NAME]" at bounding box center [203, 218] width 112 height 18
type input "9833422644"
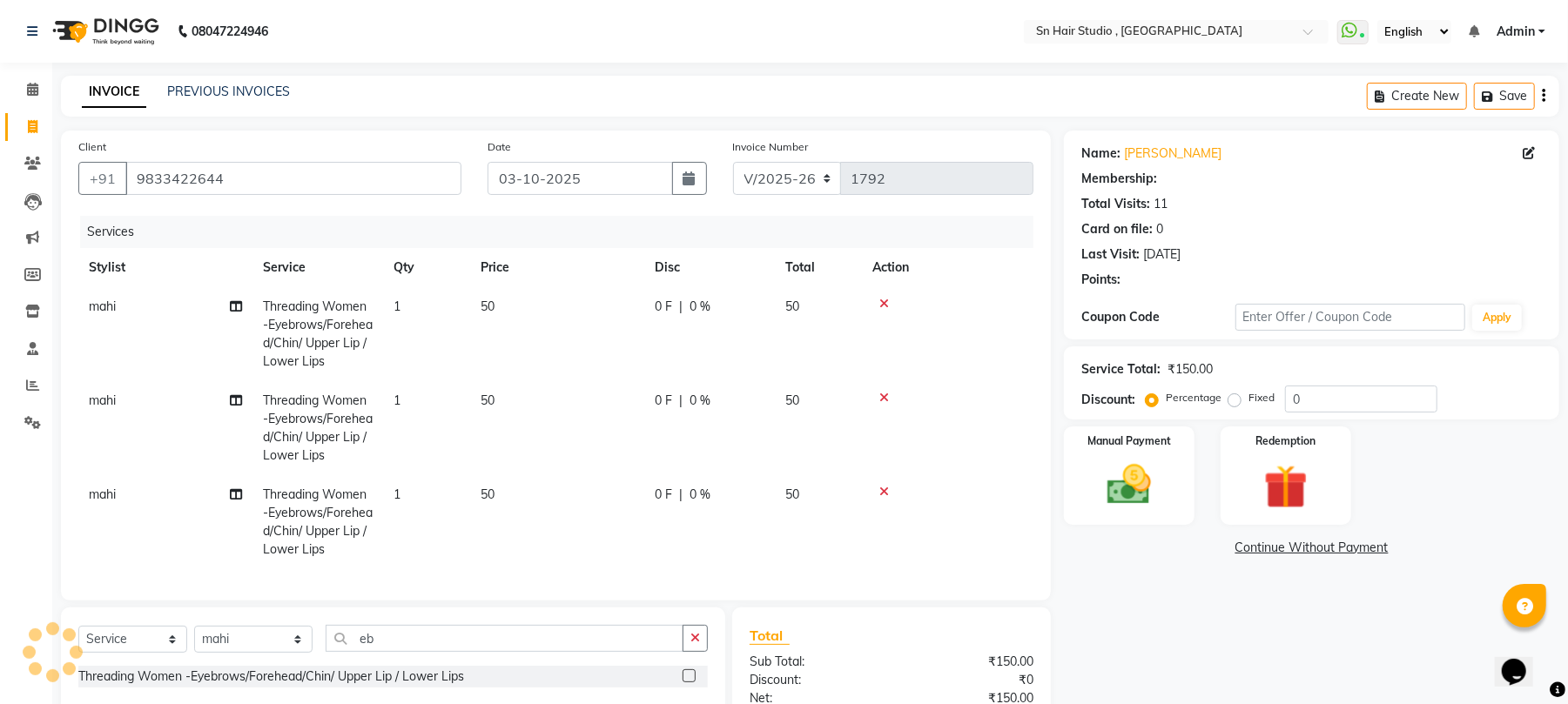
select select "1: Object"
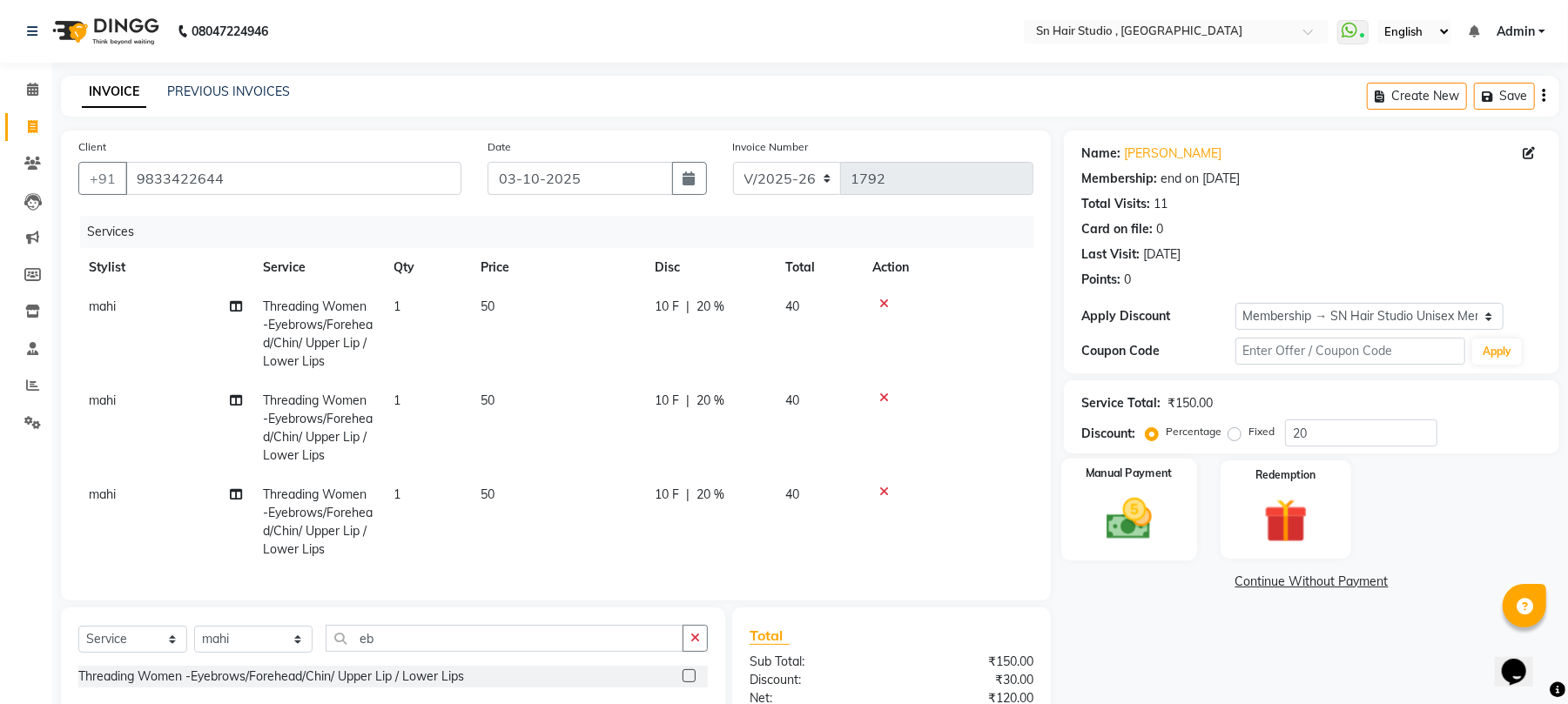
click at [1119, 517] on img at bounding box center [1130, 519] width 75 height 53
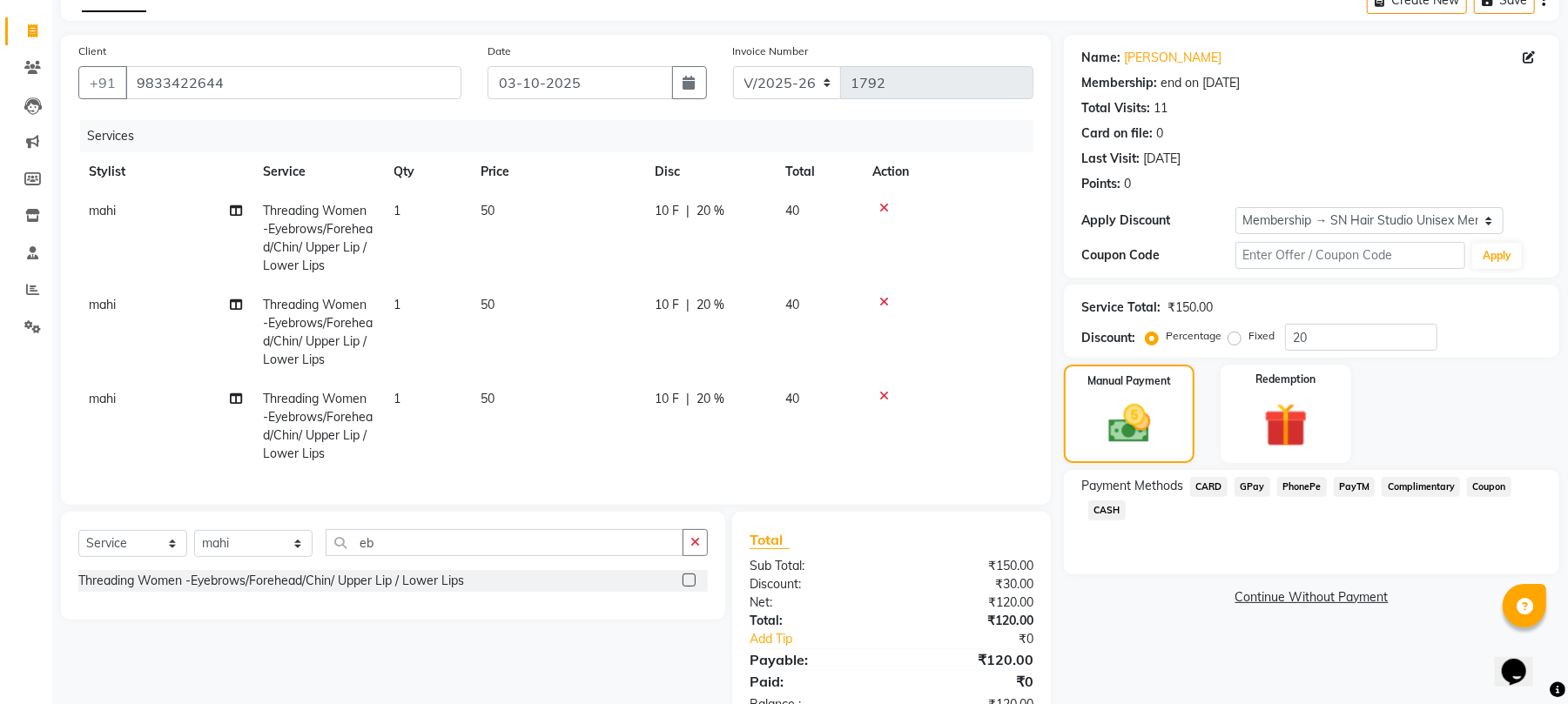
scroll to position [167, 0]
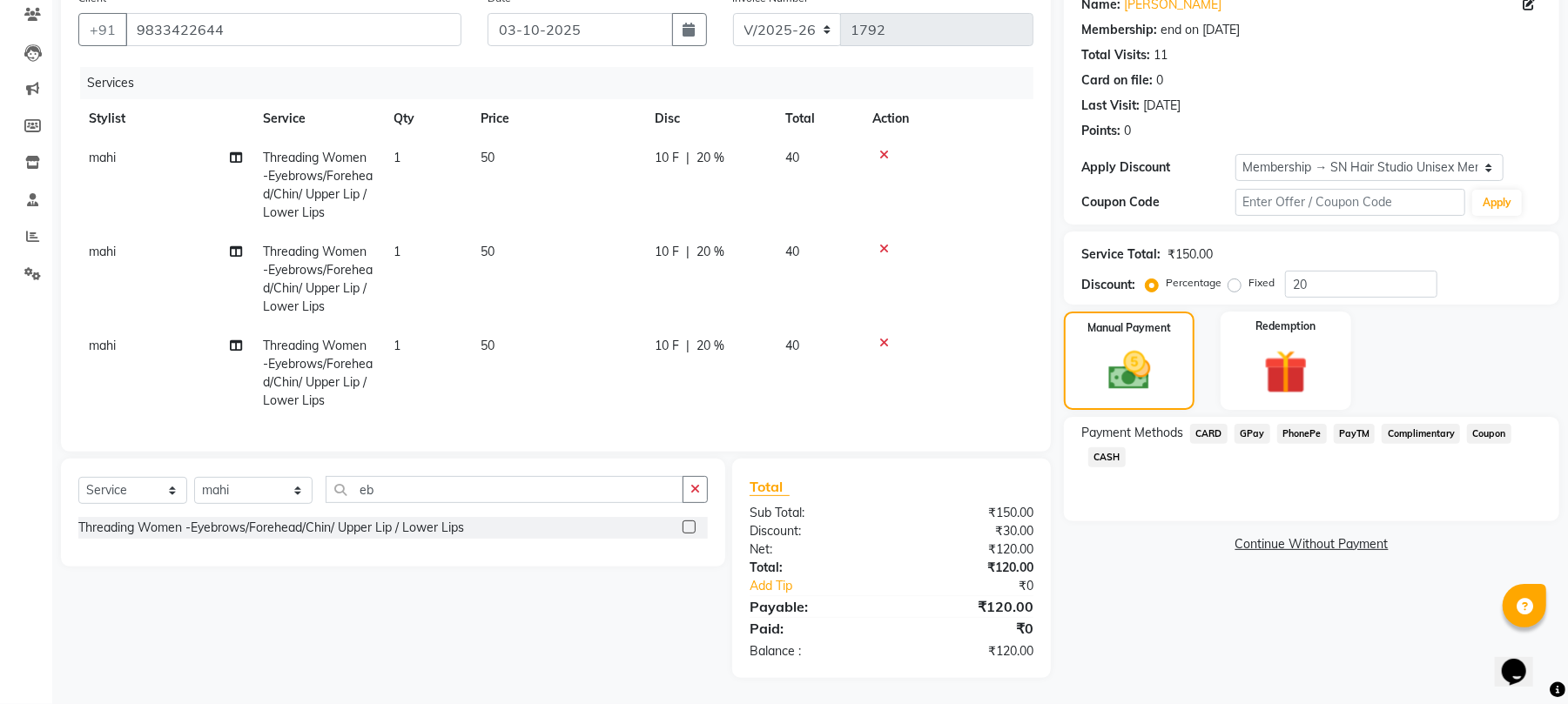
click at [1327, 249] on div "Service Total: ₹150.00 Discount: Percentage Fixed 20" at bounding box center [1311, 268] width 460 height 59
click at [1328, 270] on input "20" at bounding box center [1361, 283] width 152 height 27
type input "2"
click at [1098, 447] on span "CASH" at bounding box center [1107, 457] width 37 height 20
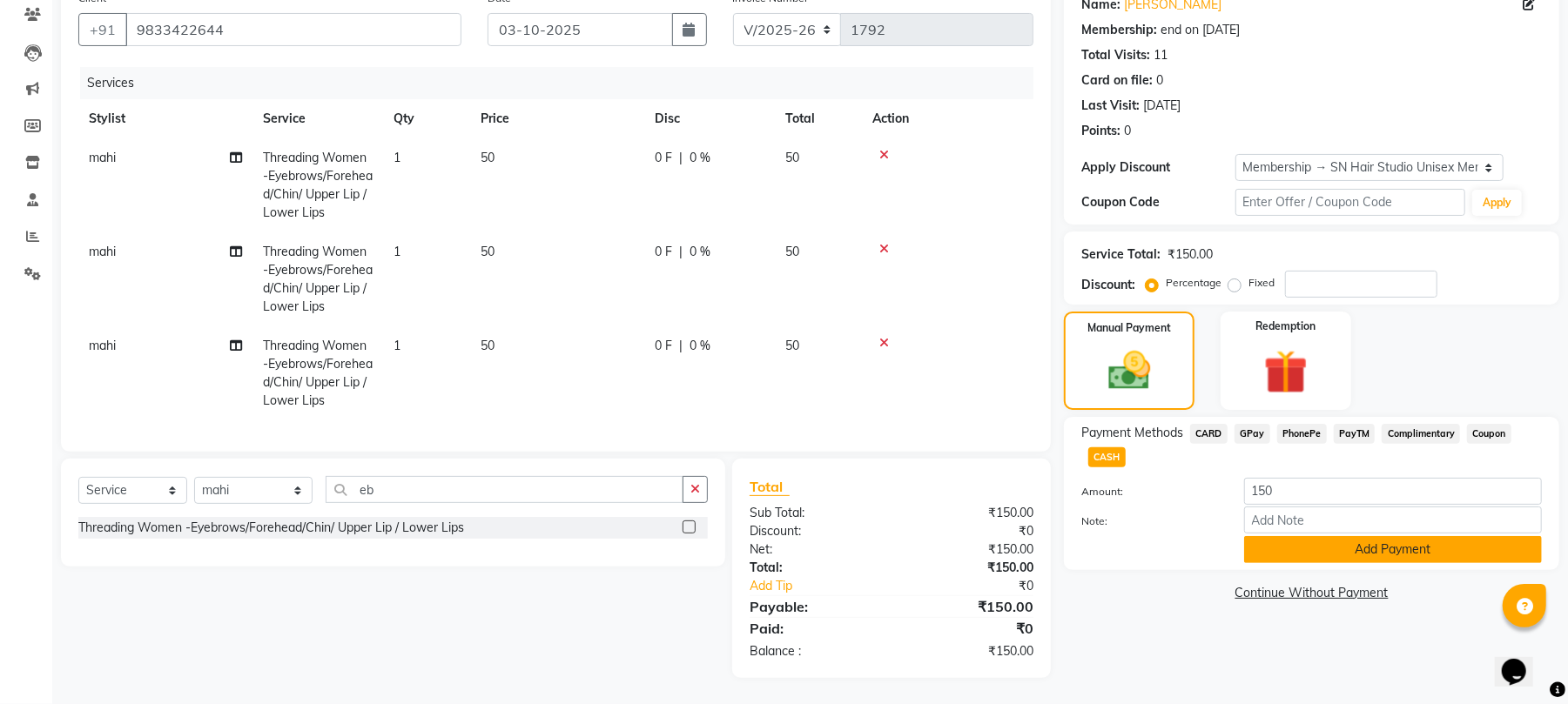
click at [1311, 537] on button "Add Payment" at bounding box center [1393, 550] width 298 height 27
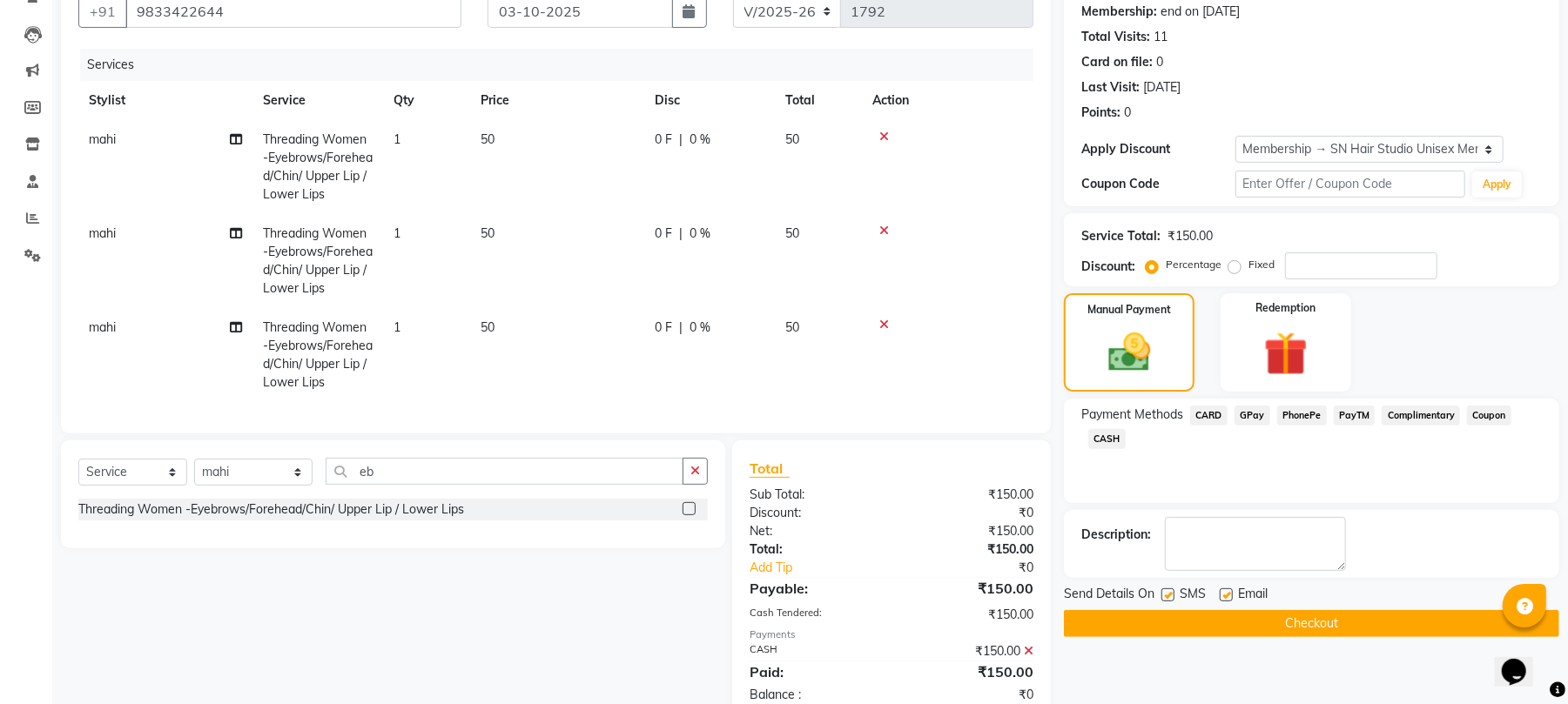
click at [1311, 625] on button "Checkout" at bounding box center [1311, 623] width 495 height 27
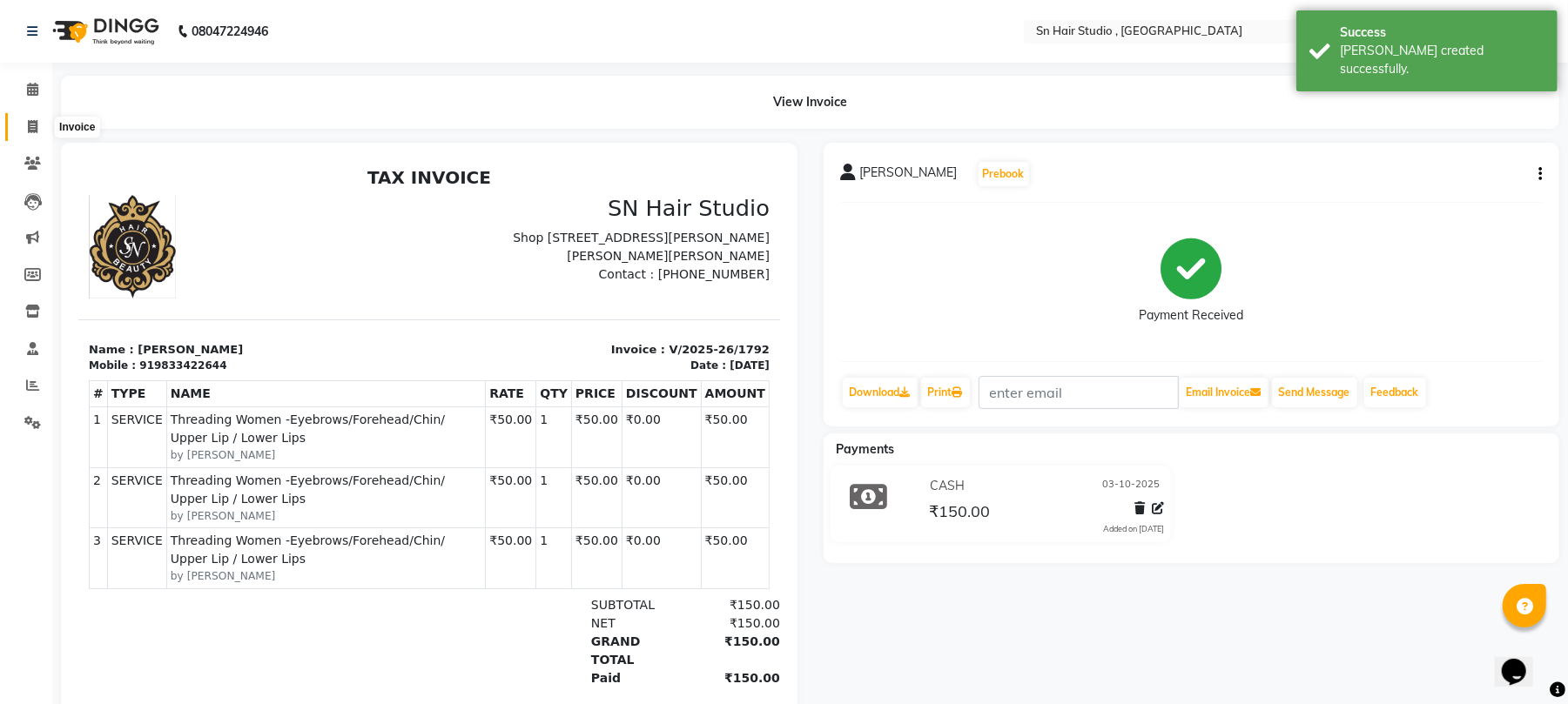
click at [28, 120] on icon at bounding box center [32, 126] width 10 height 13
select select "6415"
select select "service"
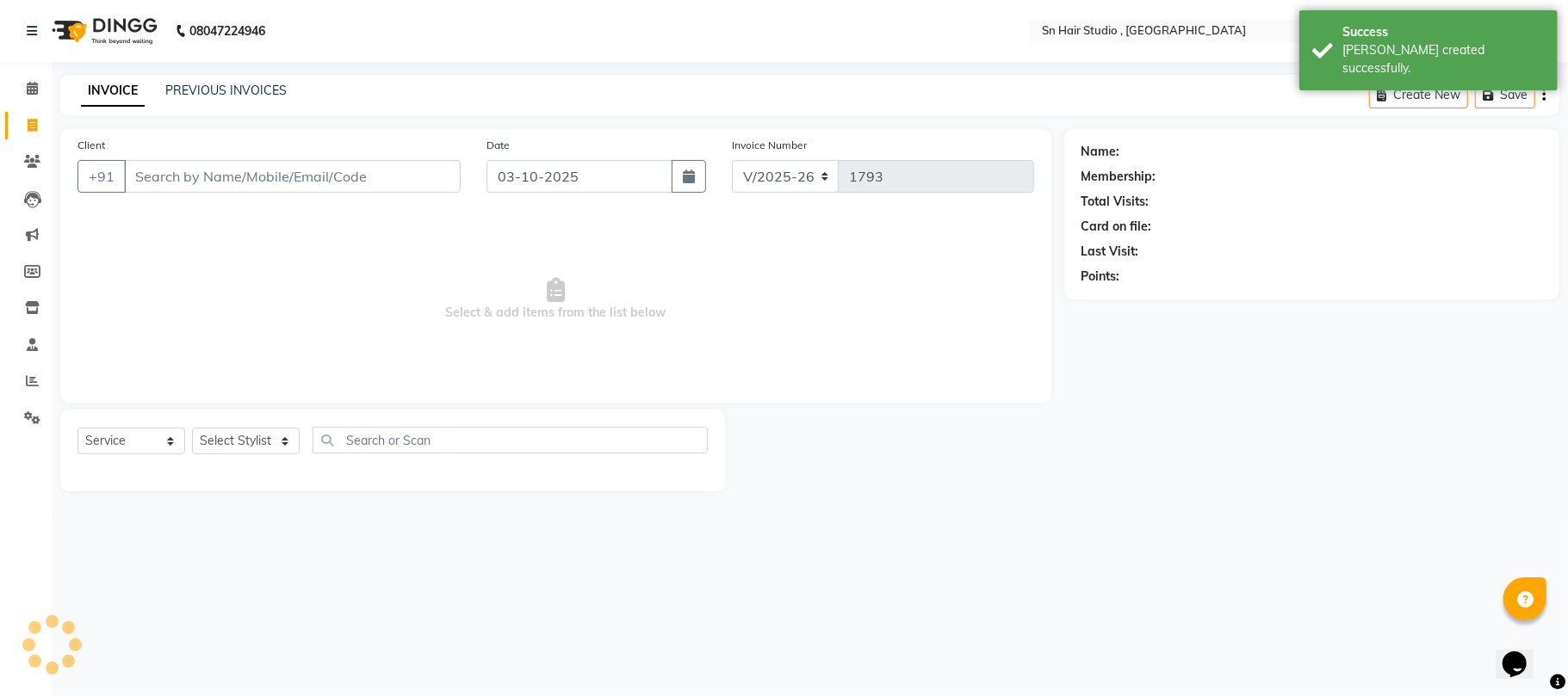
click at [199, 169] on input "Client" at bounding box center [293, 177] width 336 height 33
click at [245, 446] on select "Select Stylist [PERSON_NAME] mahi [PERSON_NAME] [PERSON_NAME] hair [PERSON_NAME]" at bounding box center [250, 440] width 118 height 26
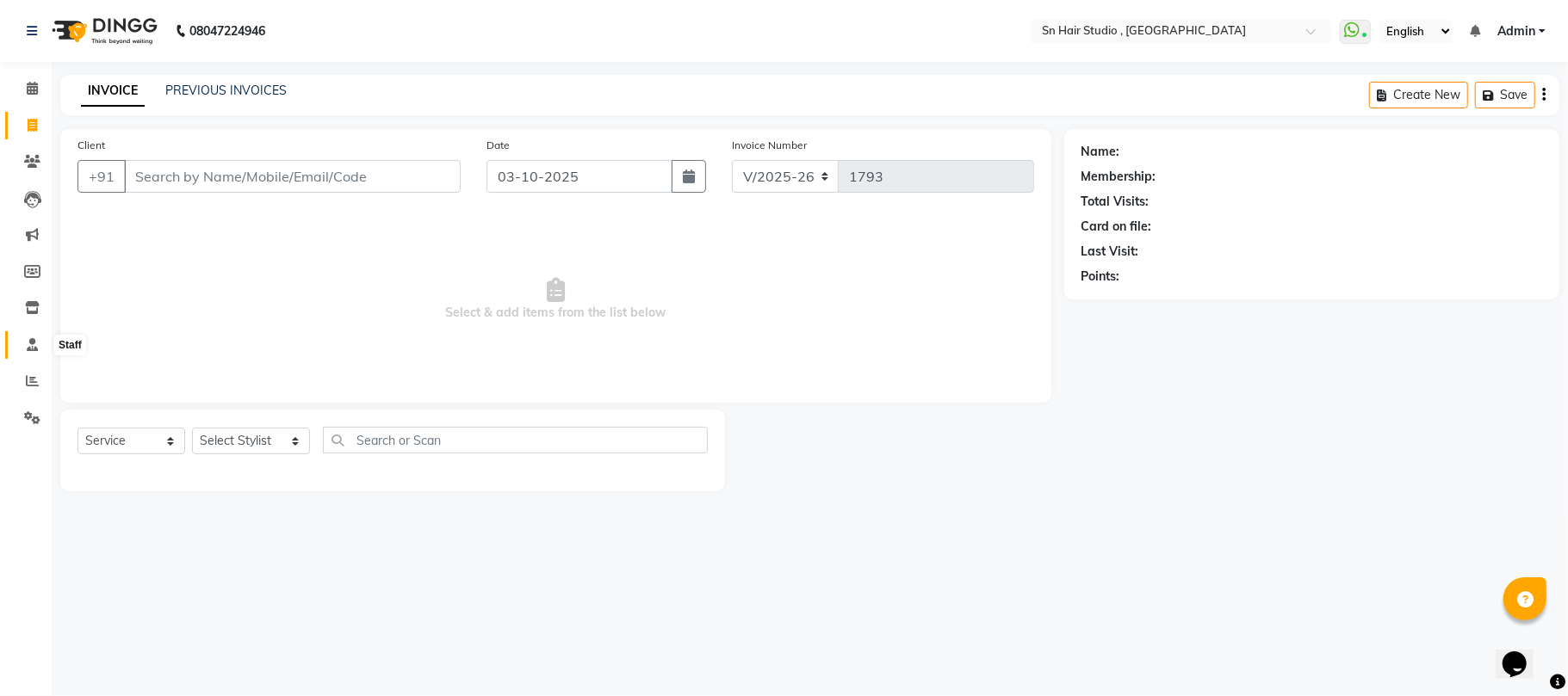
click at [28, 342] on icon at bounding box center [32, 344] width 12 height 13
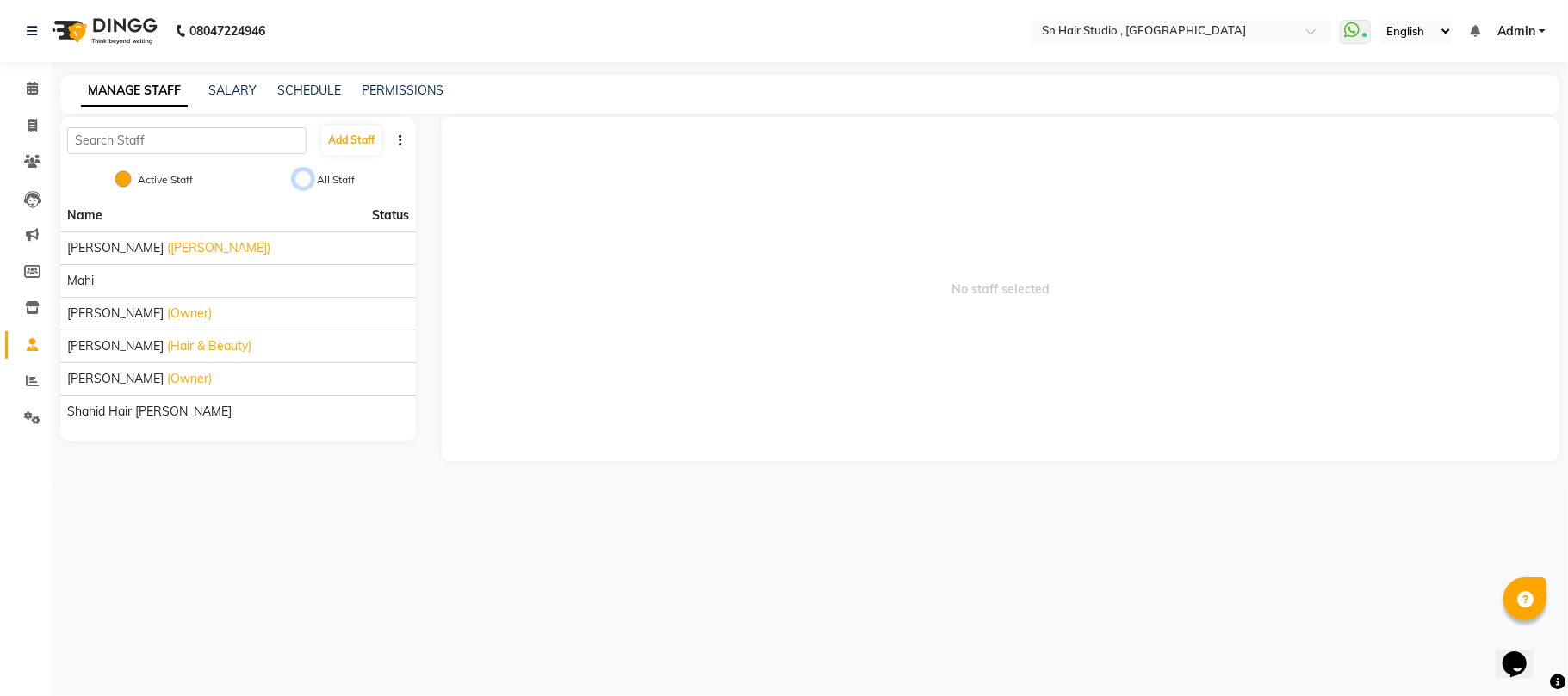
click at [297, 176] on input "All Staff" at bounding box center [303, 179] width 17 height 17
radio input "true"
radio input "false"
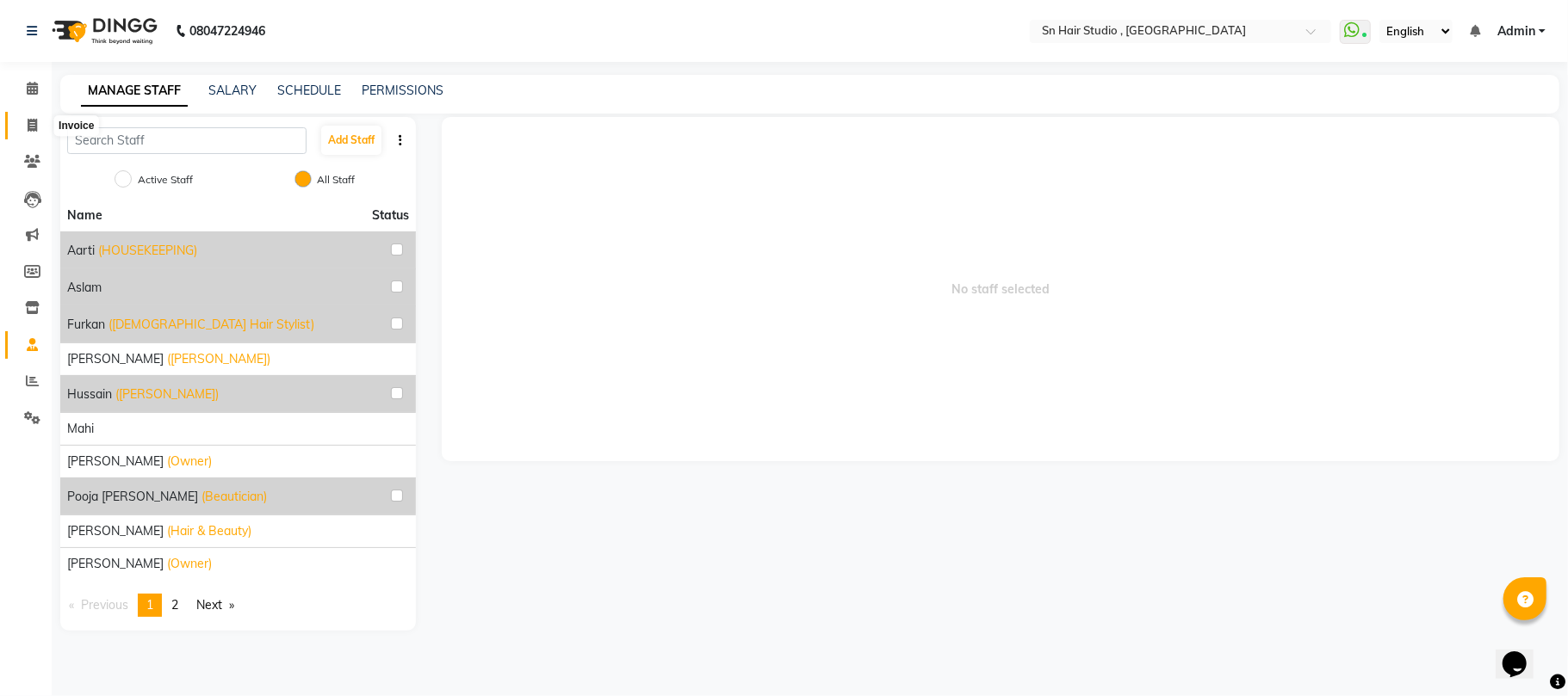
click at [29, 122] on icon at bounding box center [32, 124] width 10 height 13
select select "6415"
select select "service"
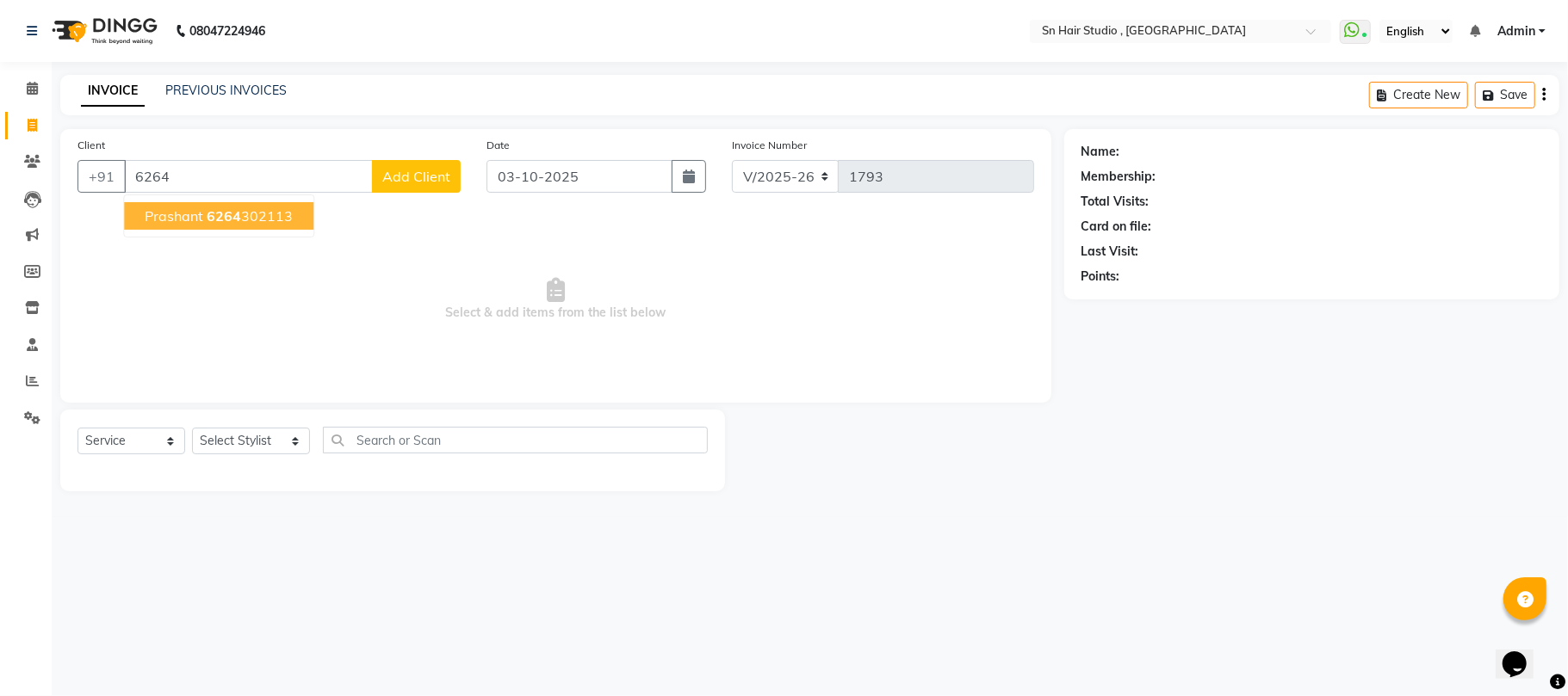
click at [161, 215] on span "prashant" at bounding box center [174, 216] width 58 height 17
type input "6264302113"
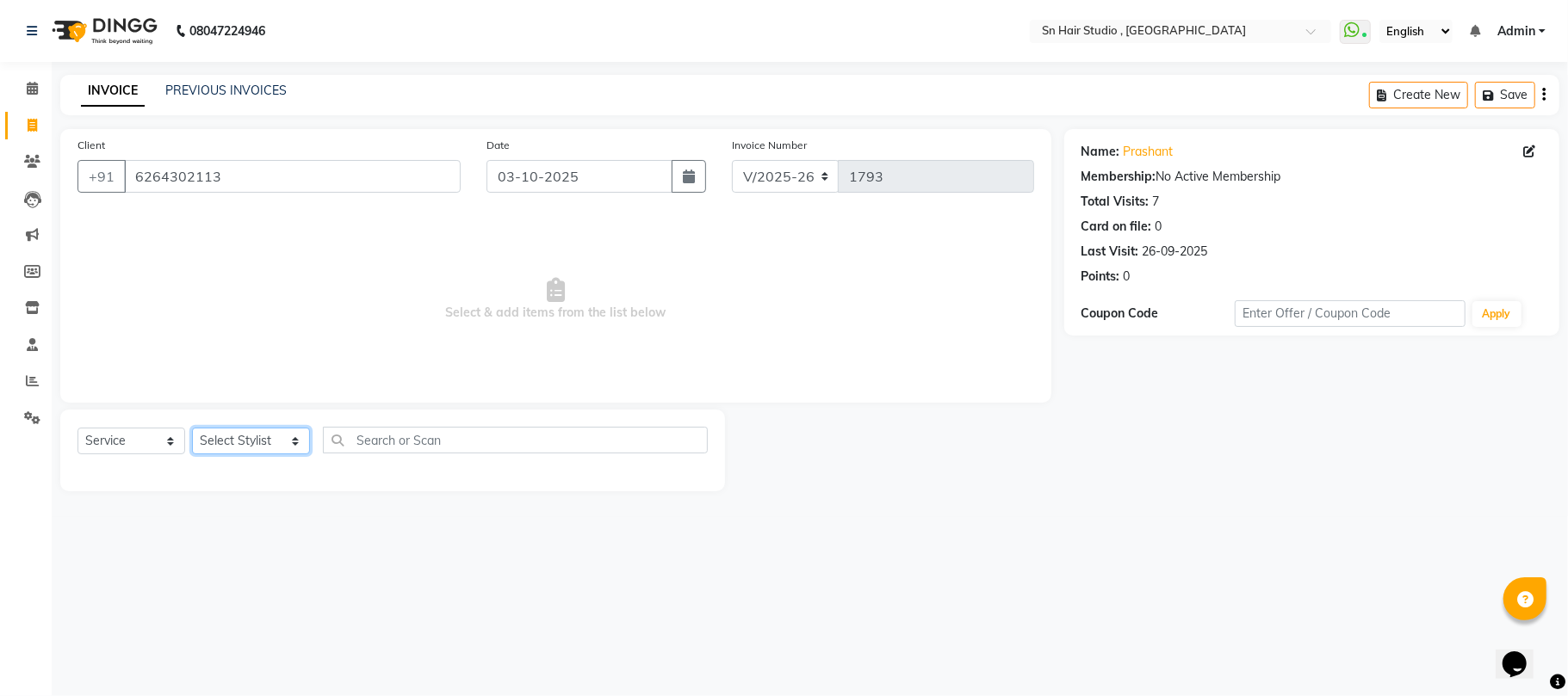
click at [237, 448] on select "Select Stylist [PERSON_NAME] mahi [PERSON_NAME] [PERSON_NAME] hair [PERSON_NAME]" at bounding box center [250, 440] width 118 height 26
select select "65872"
click at [192, 428] on select "Select Stylist [PERSON_NAME] mahi [PERSON_NAME] [PERSON_NAME] hair [PERSON_NAME]" at bounding box center [250, 440] width 118 height 26
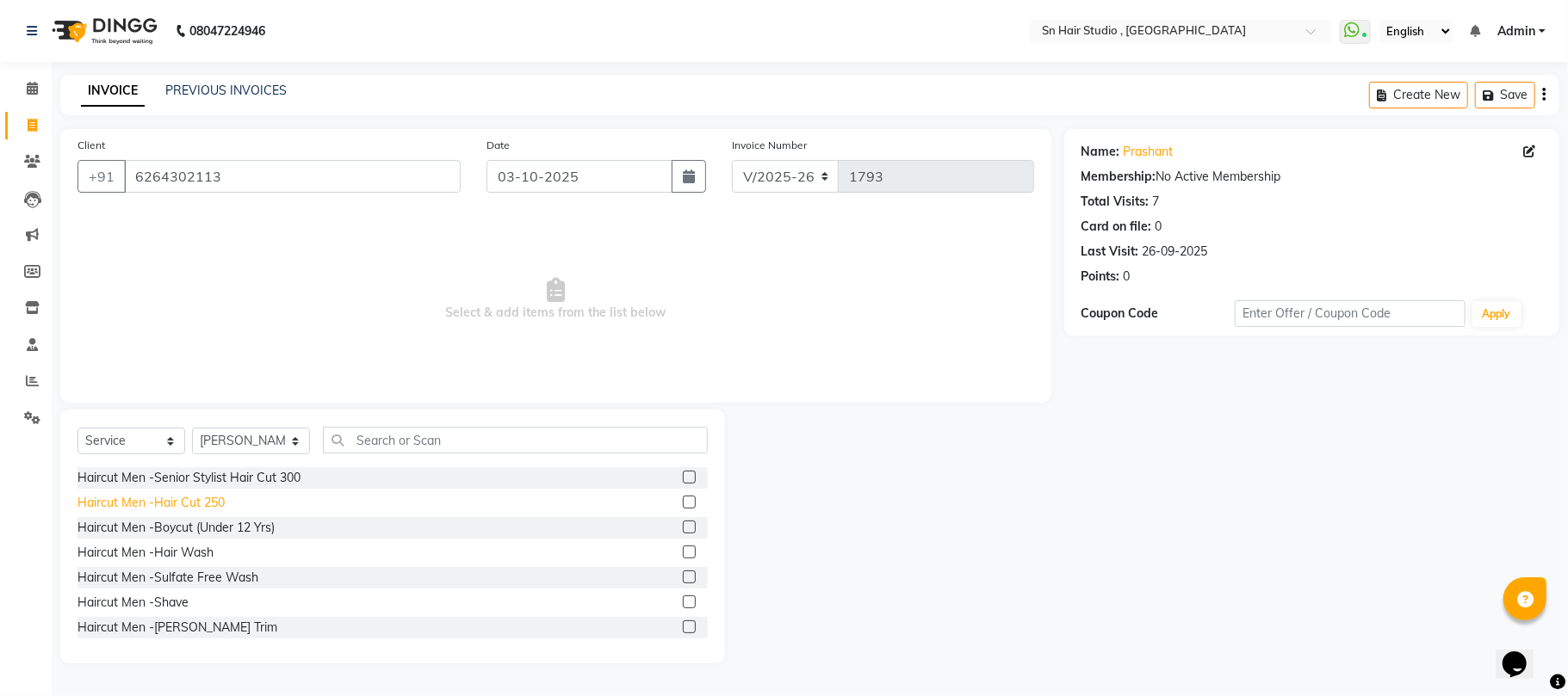
click at [172, 507] on div "Haircut Men -Hair Cut 250" at bounding box center [151, 503] width 147 height 18
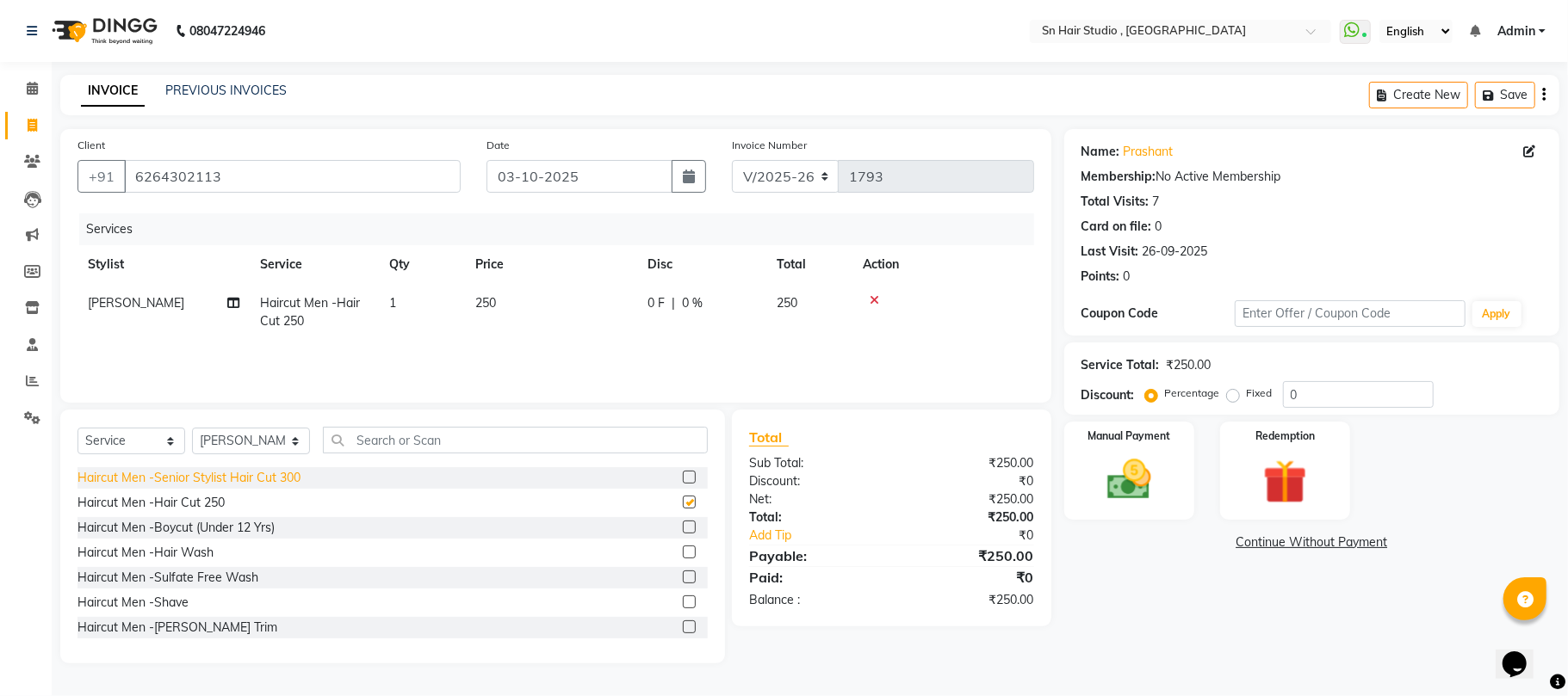
checkbox input "false"
click at [1163, 458] on img at bounding box center [1129, 480] width 75 height 53
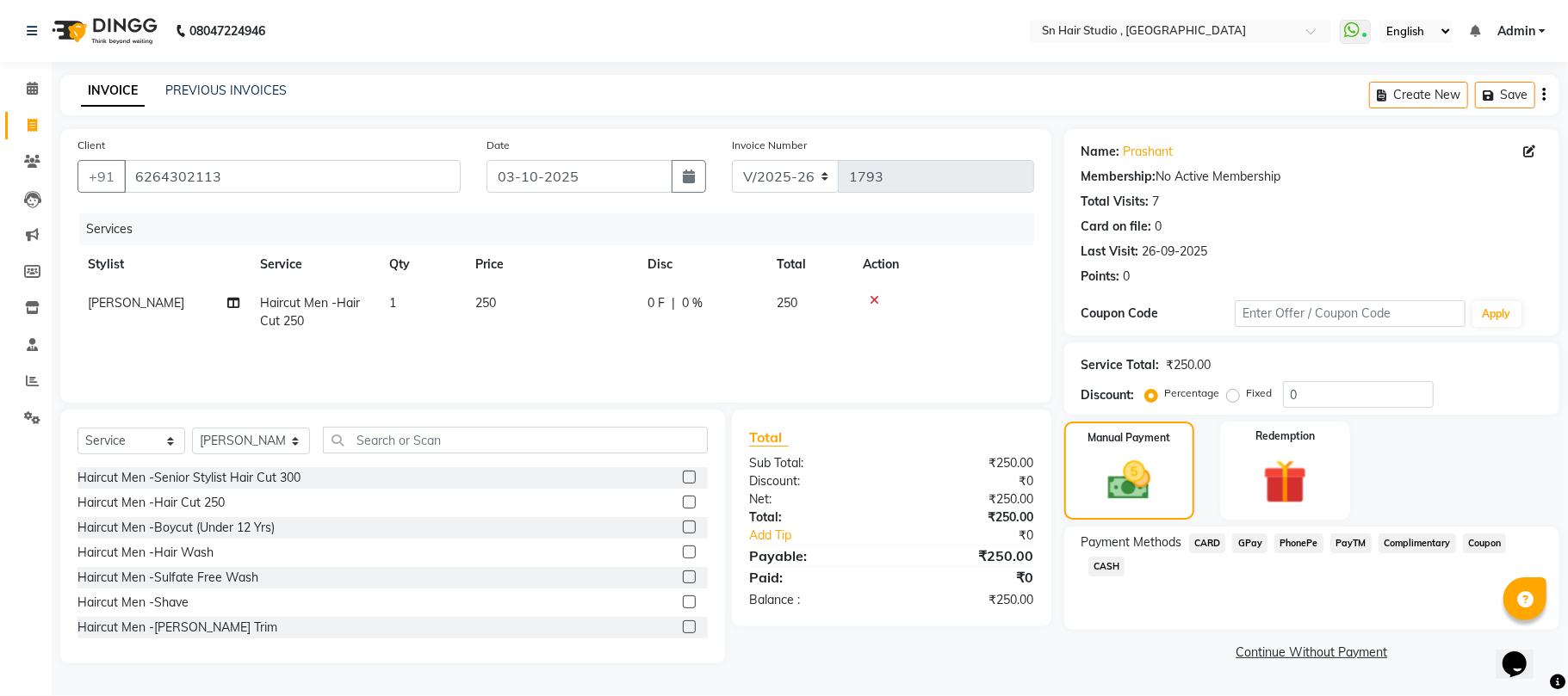
click at [1550, 631] on div "Name: Prashant Membership: No Active Membership Total Visits: 7 Card on file: 0…" at bounding box center [1318, 398] width 508 height 537
click at [1244, 548] on span "GPay" at bounding box center [1249, 543] width 35 height 19
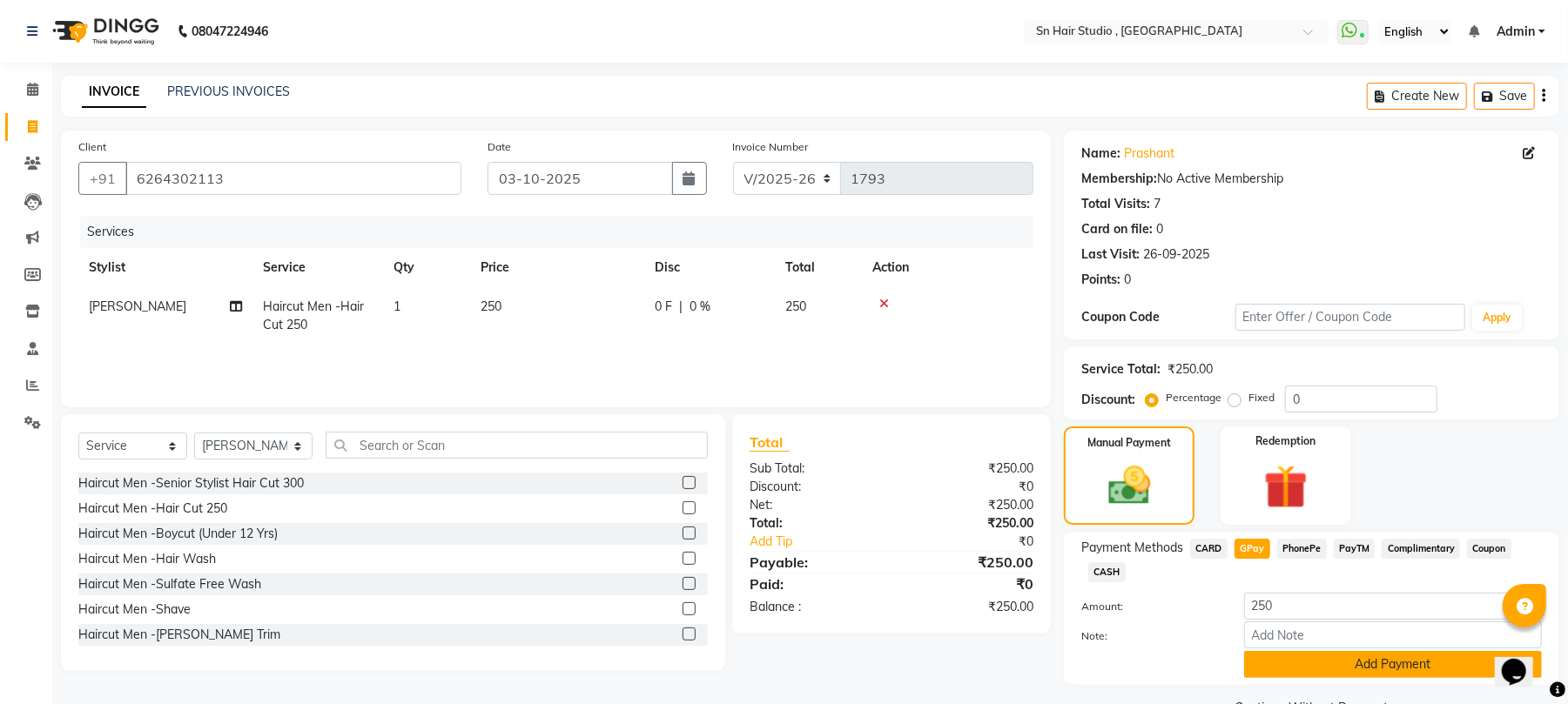
click at [1425, 667] on button "Add Payment" at bounding box center [1393, 664] width 298 height 27
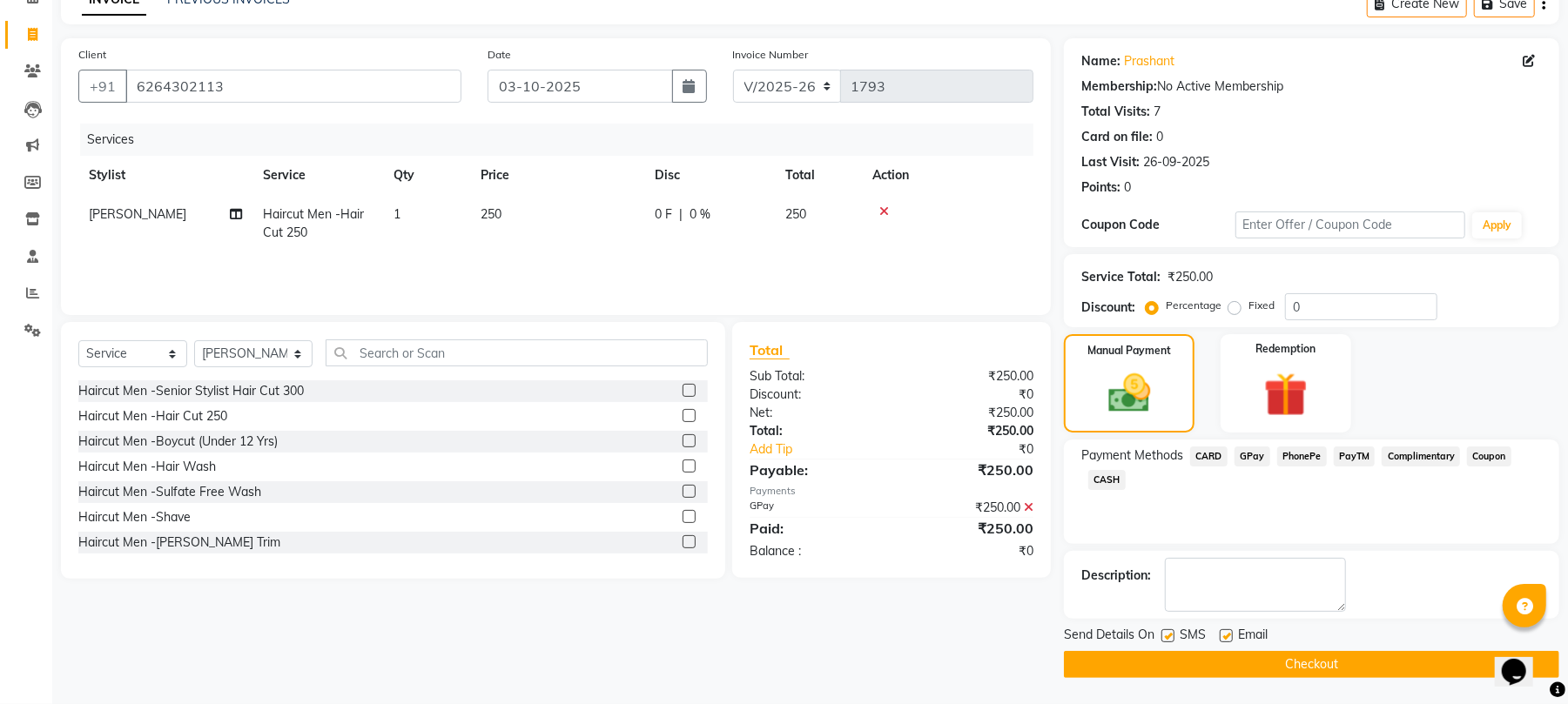
scroll to position [94, 0]
click at [1328, 660] on button "Checkout" at bounding box center [1311, 664] width 495 height 27
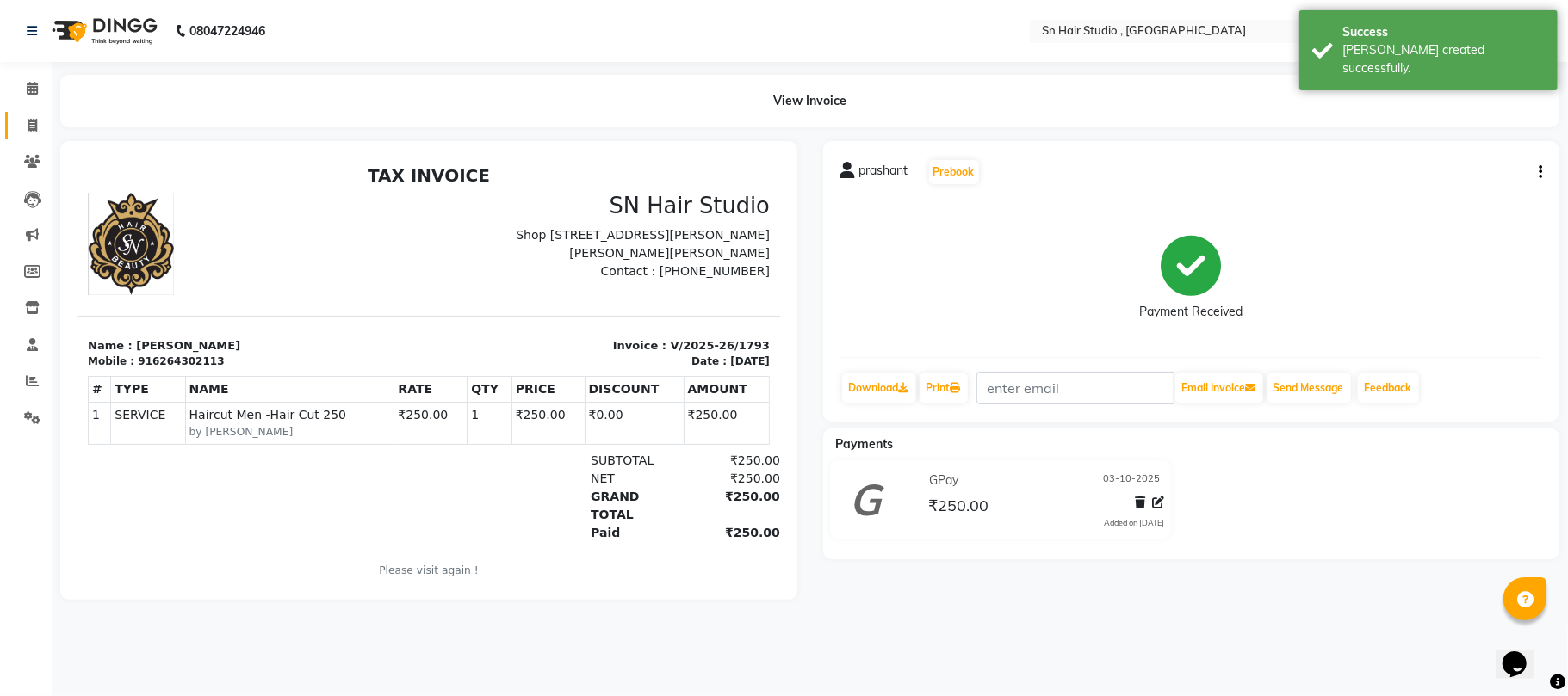
click at [32, 135] on link "Invoice" at bounding box center [25, 125] width 42 height 28
select select "6415"
select select "service"
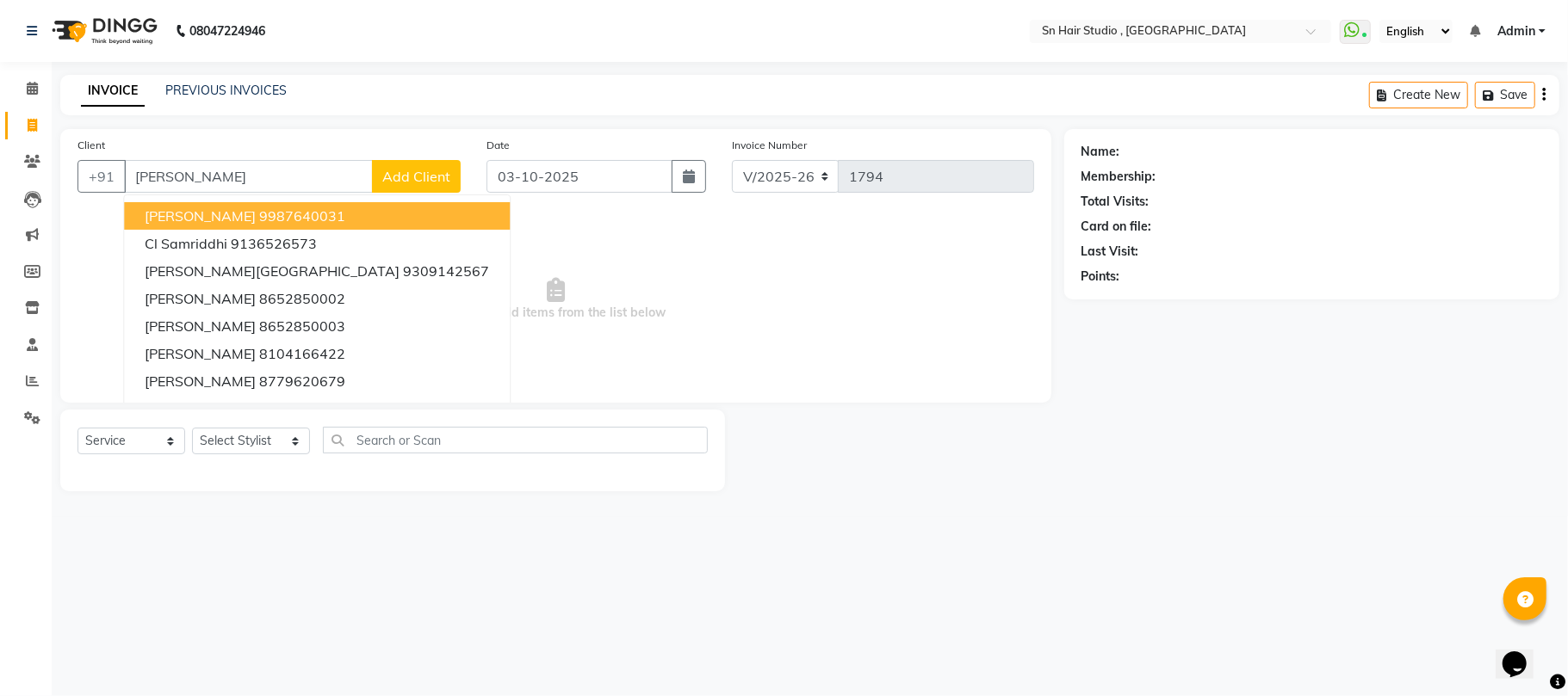
click at [183, 227] on button "[PERSON_NAME] 9987640031" at bounding box center [317, 216] width 386 height 27
type input "9987640031"
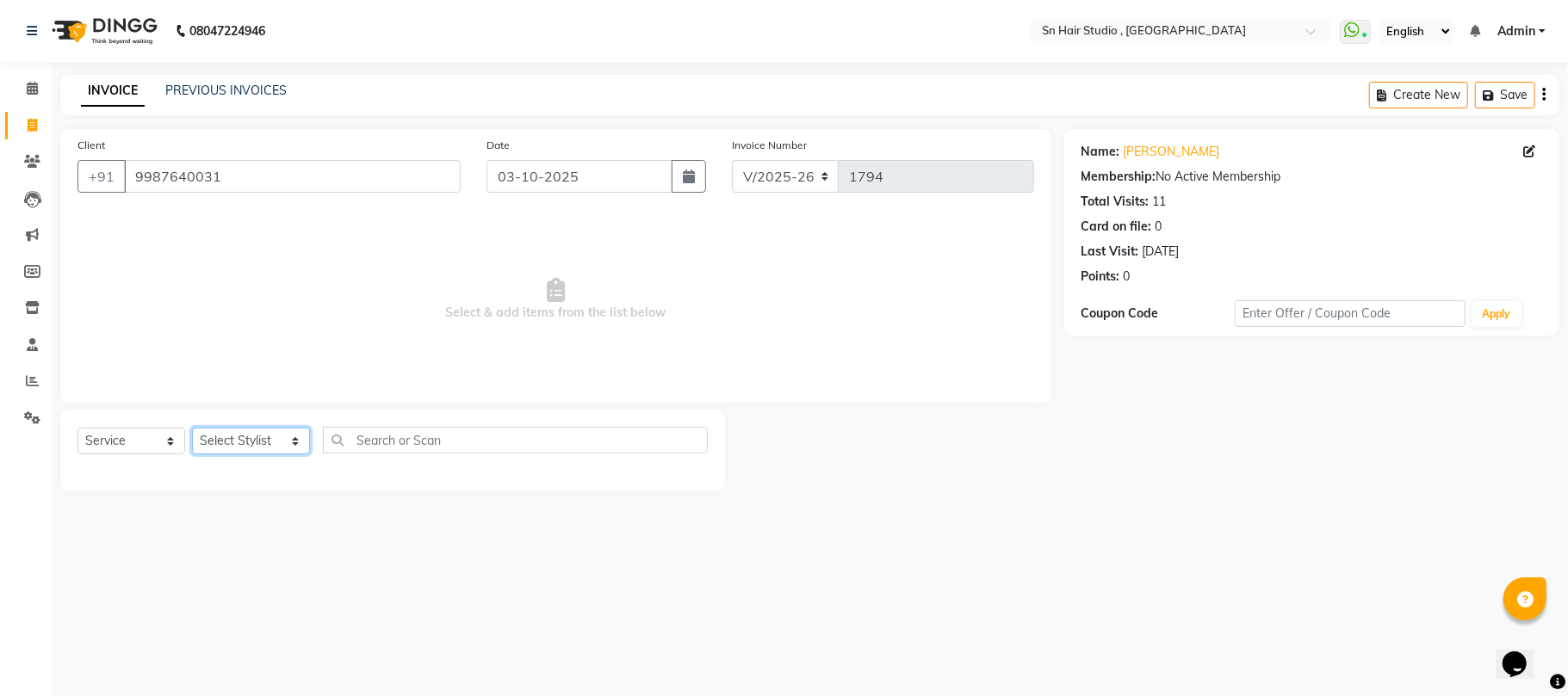
click at [252, 445] on select "Select Stylist [PERSON_NAME] mahi [PERSON_NAME] [PERSON_NAME] hair [PERSON_NAME]" at bounding box center [250, 440] width 118 height 26
select select "52394"
click at [192, 428] on select "Select Stylist [PERSON_NAME] mahi [PERSON_NAME] [PERSON_NAME] hair [PERSON_NAME]" at bounding box center [250, 440] width 118 height 26
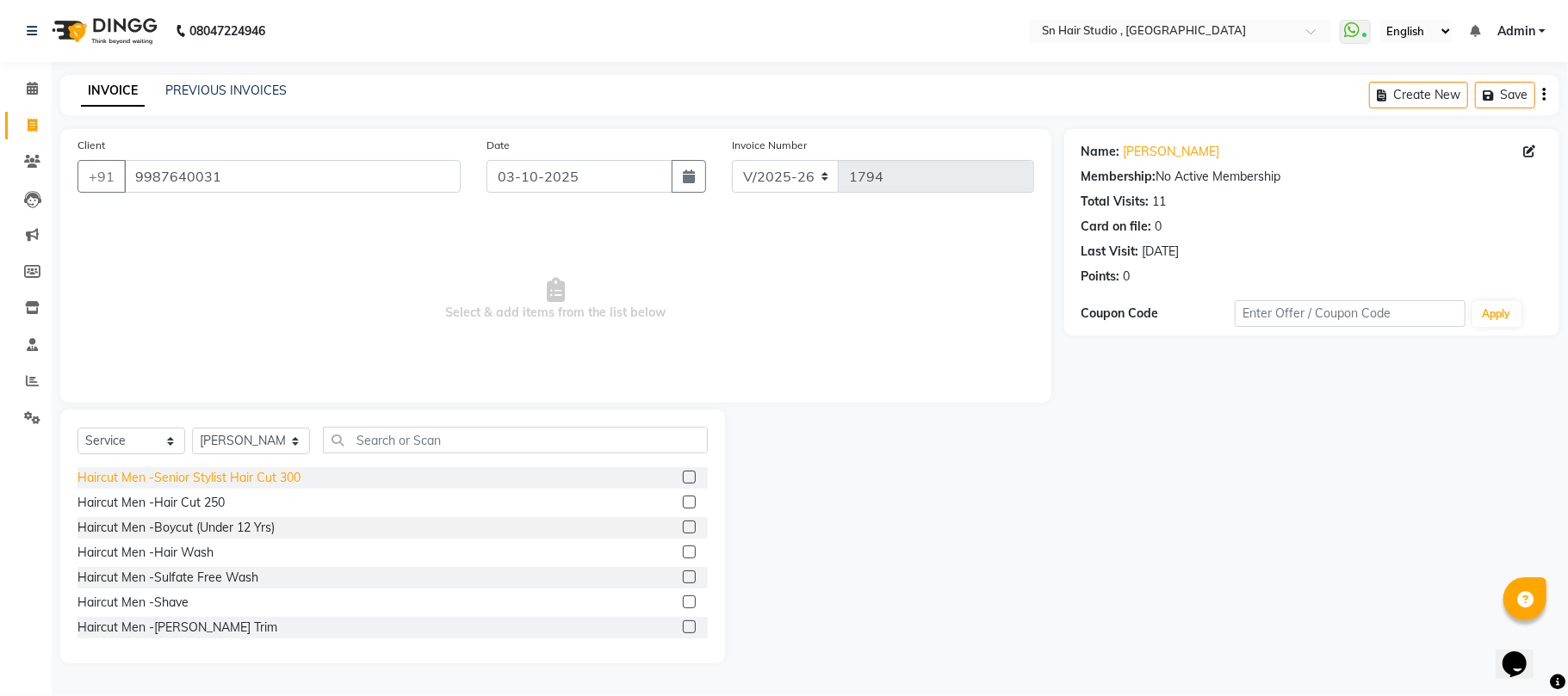
click at [210, 484] on div "Haircut Men -Senior Stylist Hair Cut 300" at bounding box center [189, 478] width 223 height 18
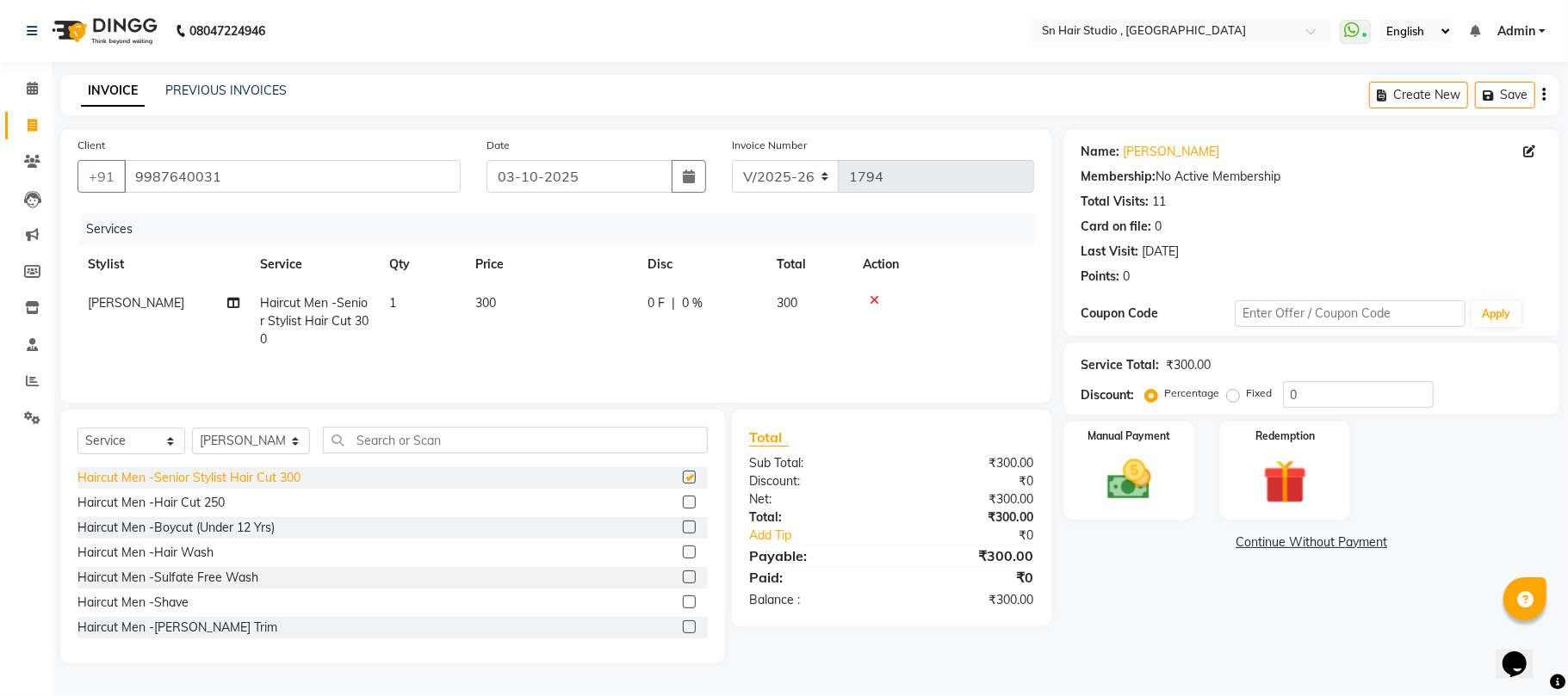
checkbox input "false"
click at [230, 455] on select "Select Stylist [PERSON_NAME] mahi [PERSON_NAME] [PERSON_NAME] hair [PERSON_NAME]" at bounding box center [250, 440] width 118 height 26
select select "58014"
click at [192, 433] on select "Select Stylist [PERSON_NAME] mahi [PERSON_NAME] [PERSON_NAME] hair [PERSON_NAME]" at bounding box center [250, 440] width 118 height 26
click at [463, 446] on input "text" at bounding box center [515, 439] width 385 height 26
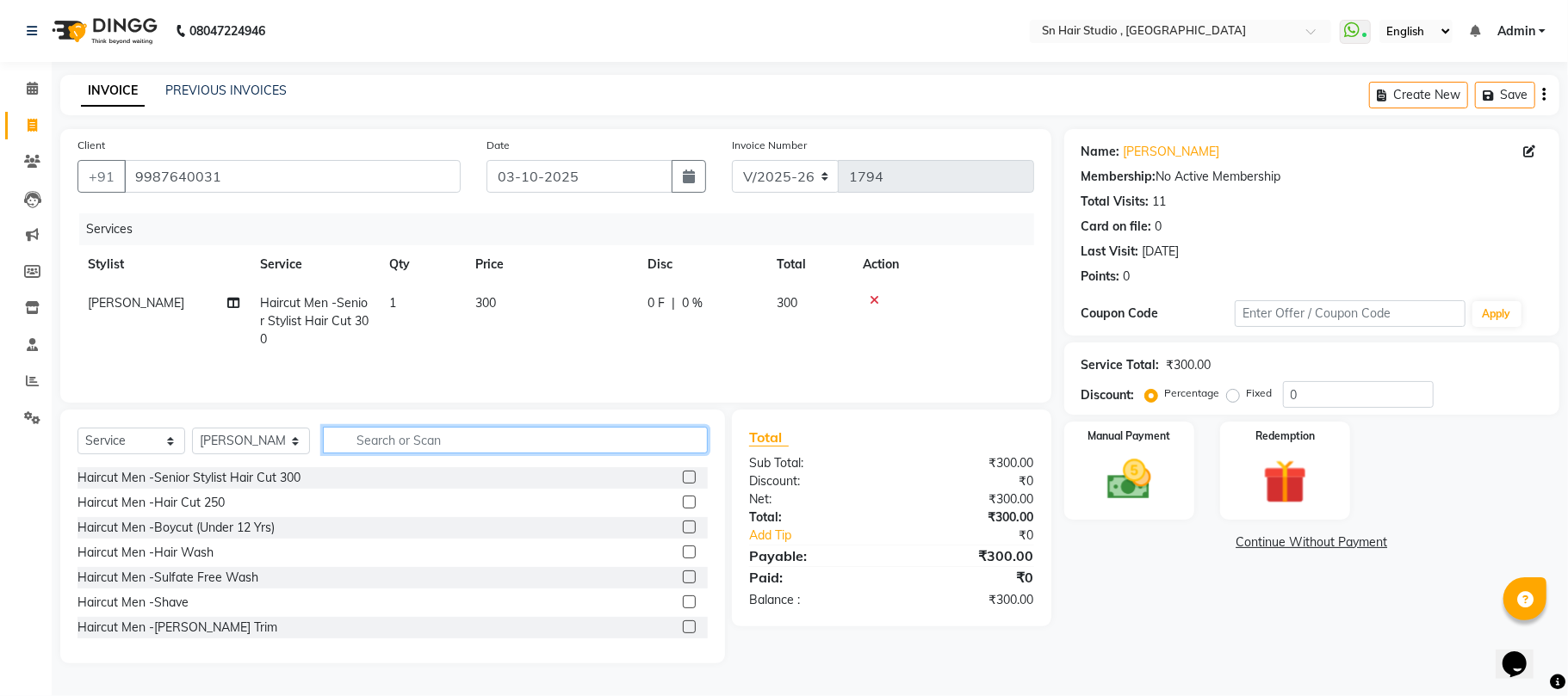
click at [463, 446] on input "text" at bounding box center [515, 439] width 385 height 26
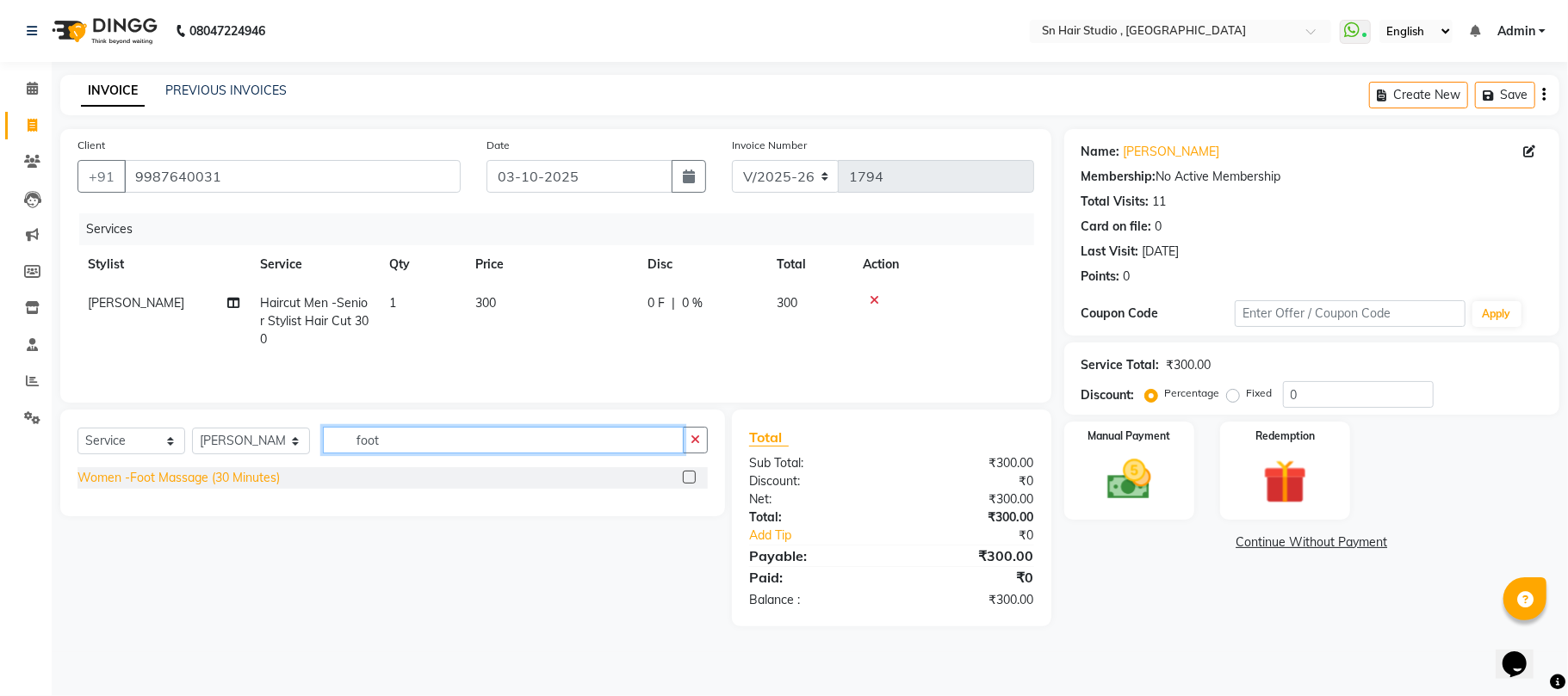
type input "foot"
click at [177, 487] on div "Women -Foot Massage (30 Minutes)" at bounding box center [179, 478] width 202 height 18
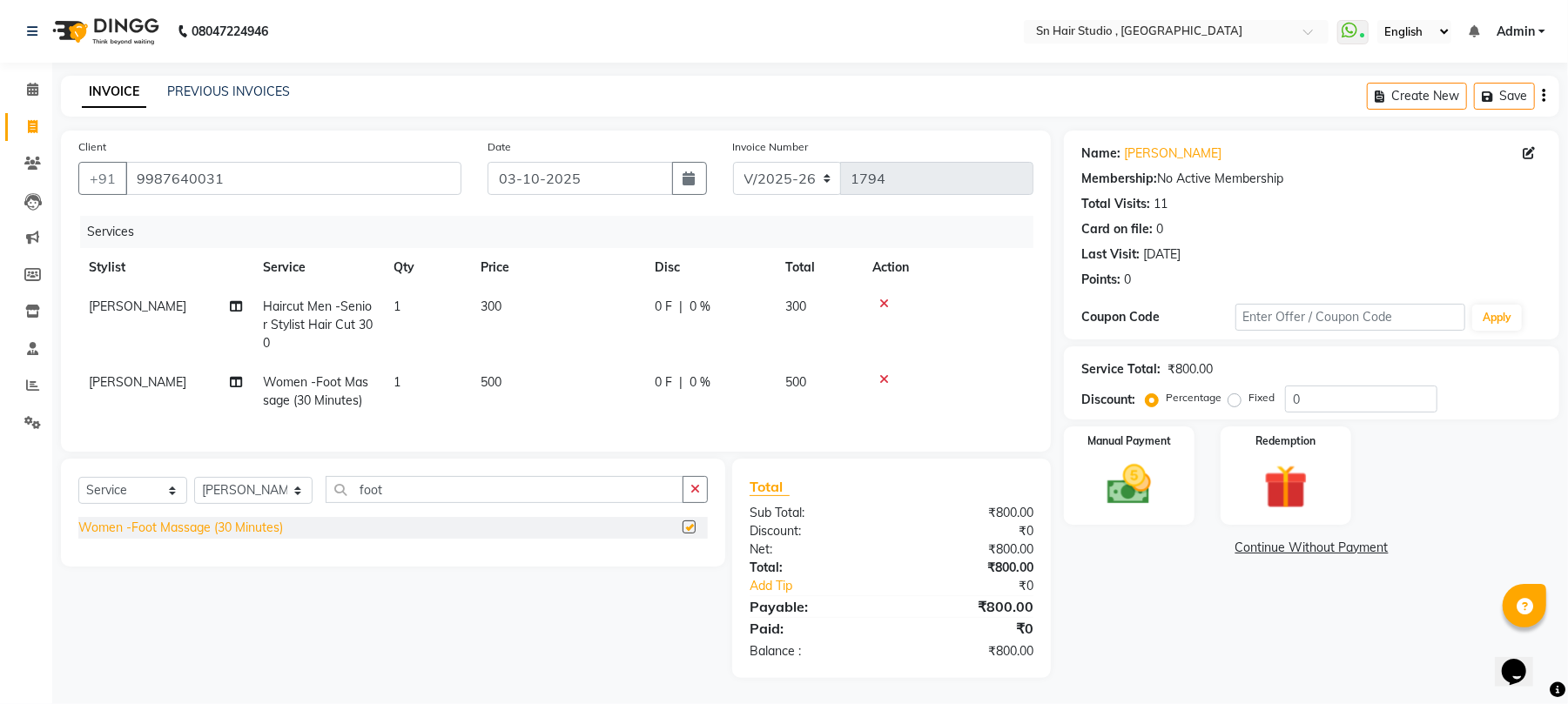
checkbox input "false"
click at [704, 501] on button "button" at bounding box center [695, 489] width 26 height 27
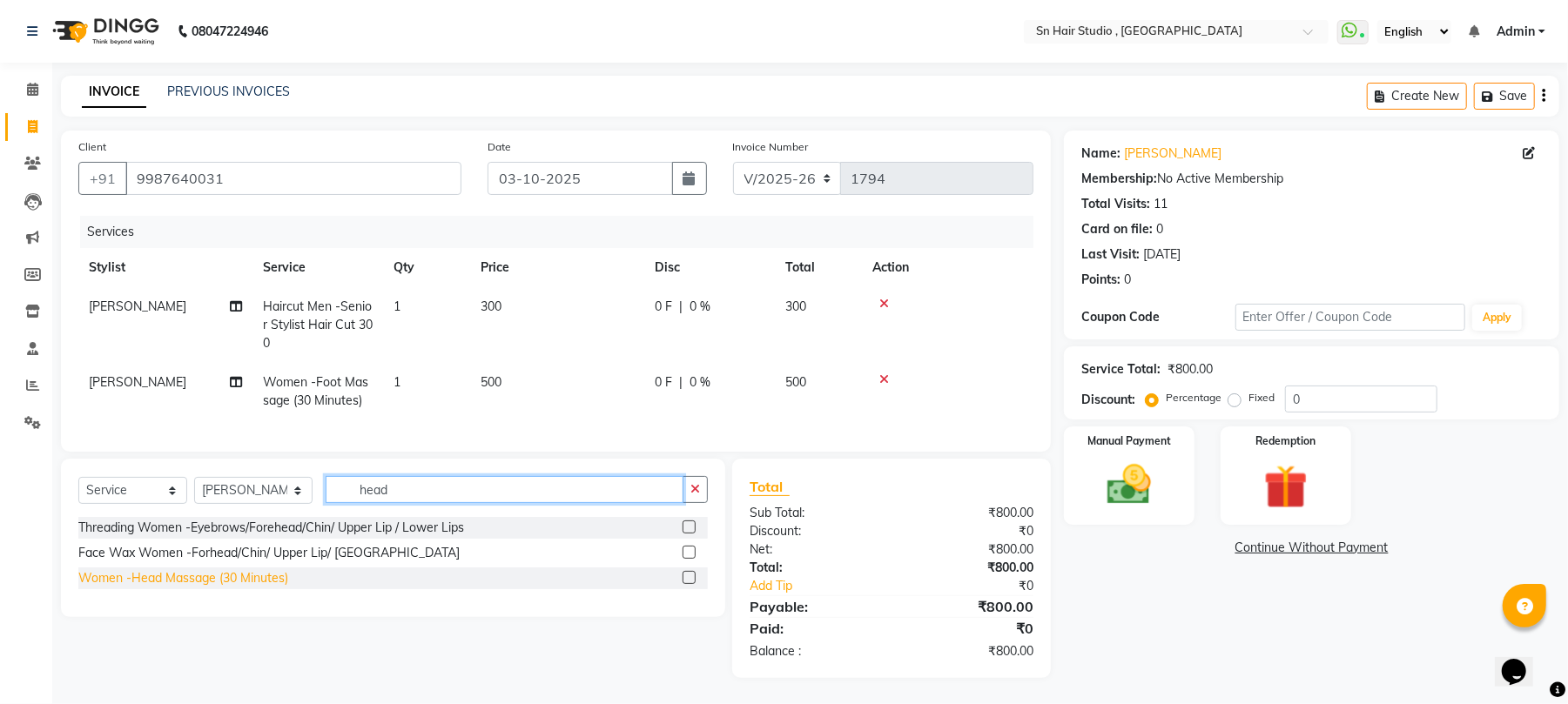
type input "head"
click at [280, 588] on div "Women -Head Massage (30 Minutes)" at bounding box center [183, 578] width 209 height 19
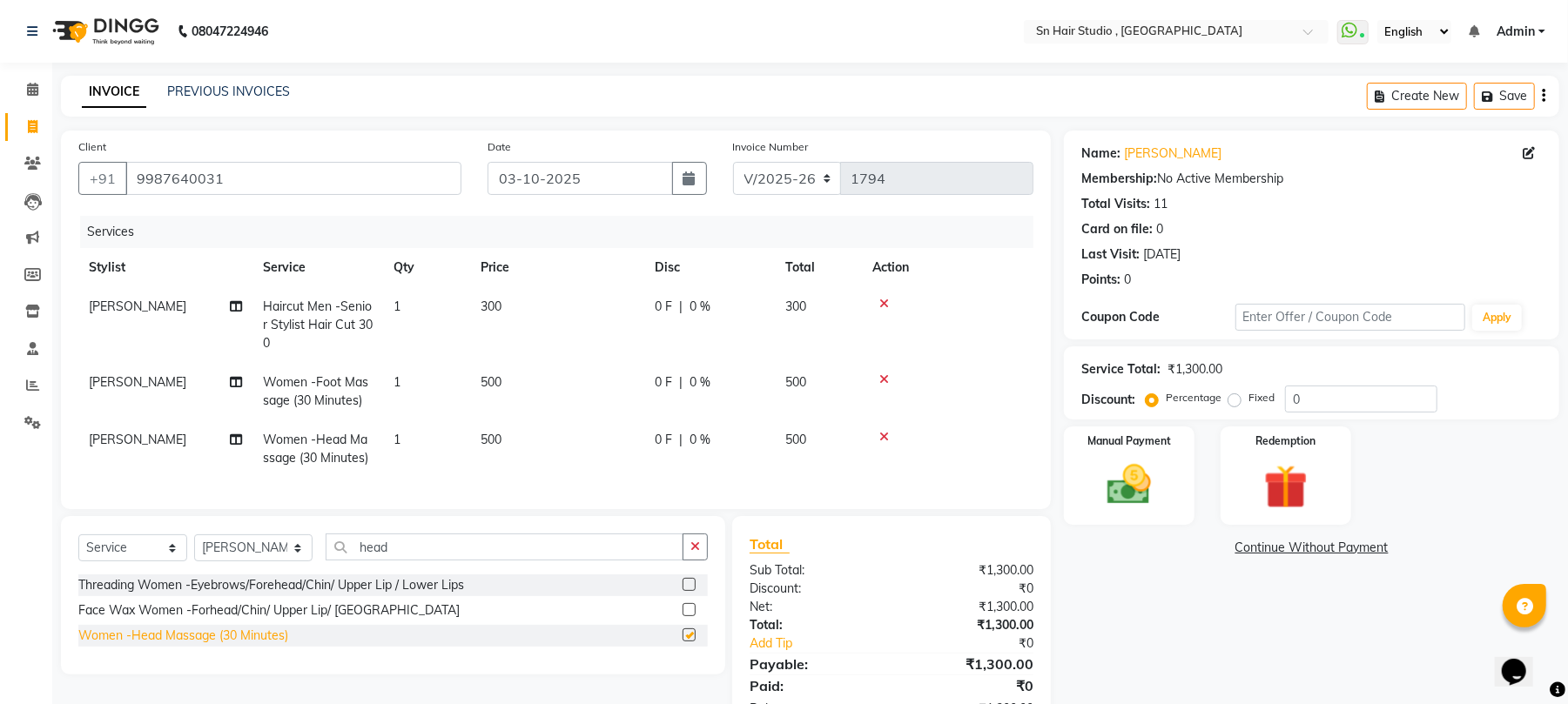
checkbox input "false"
click at [694, 575] on div "Select Service Product Membership Package Voucher Prepaid Gift Card Select Styl…" at bounding box center [393, 555] width 629 height 41
click at [694, 560] on button "button" at bounding box center [695, 547] width 26 height 27
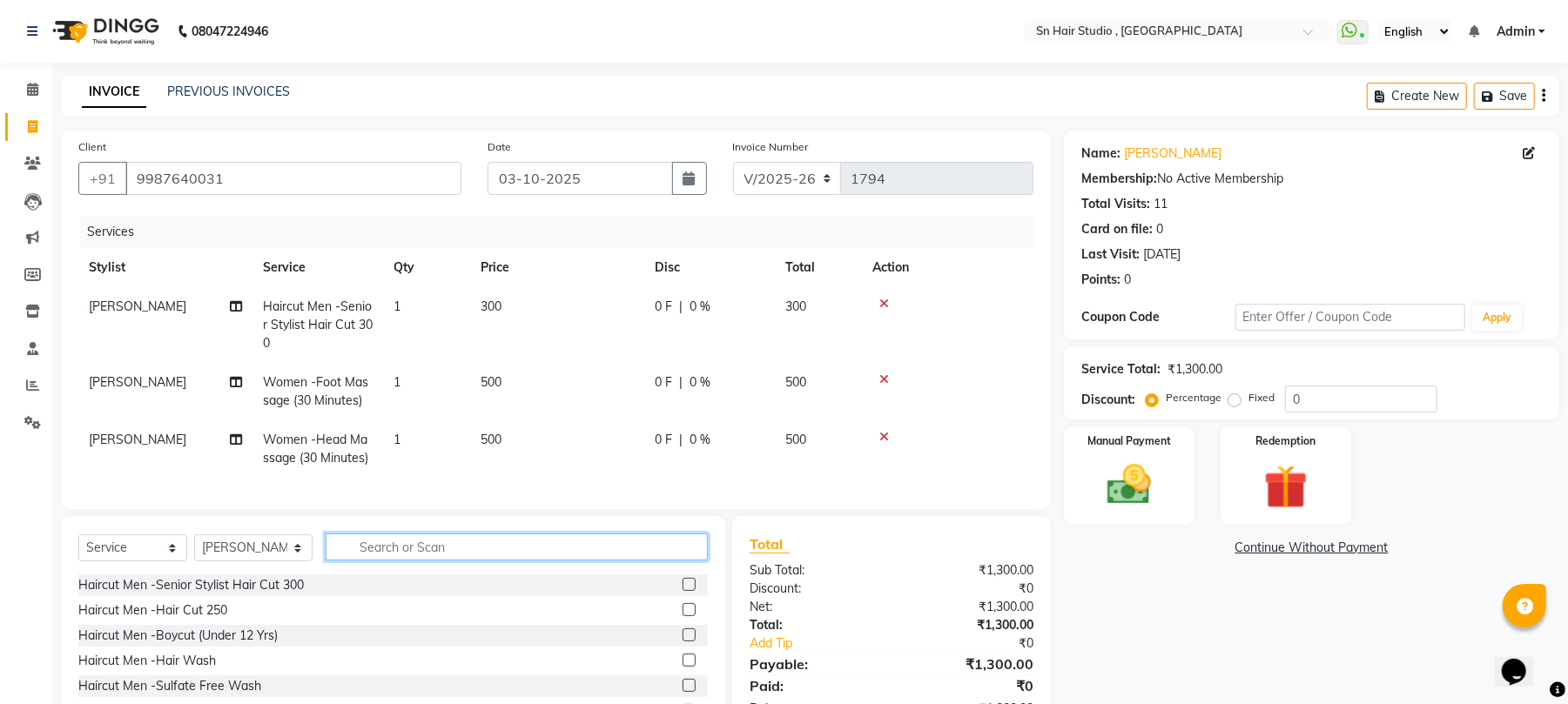
click at [694, 560] on input "text" at bounding box center [516, 547] width 382 height 27
click at [1172, 486] on div "Manual Payment" at bounding box center [1130, 476] width 136 height 102
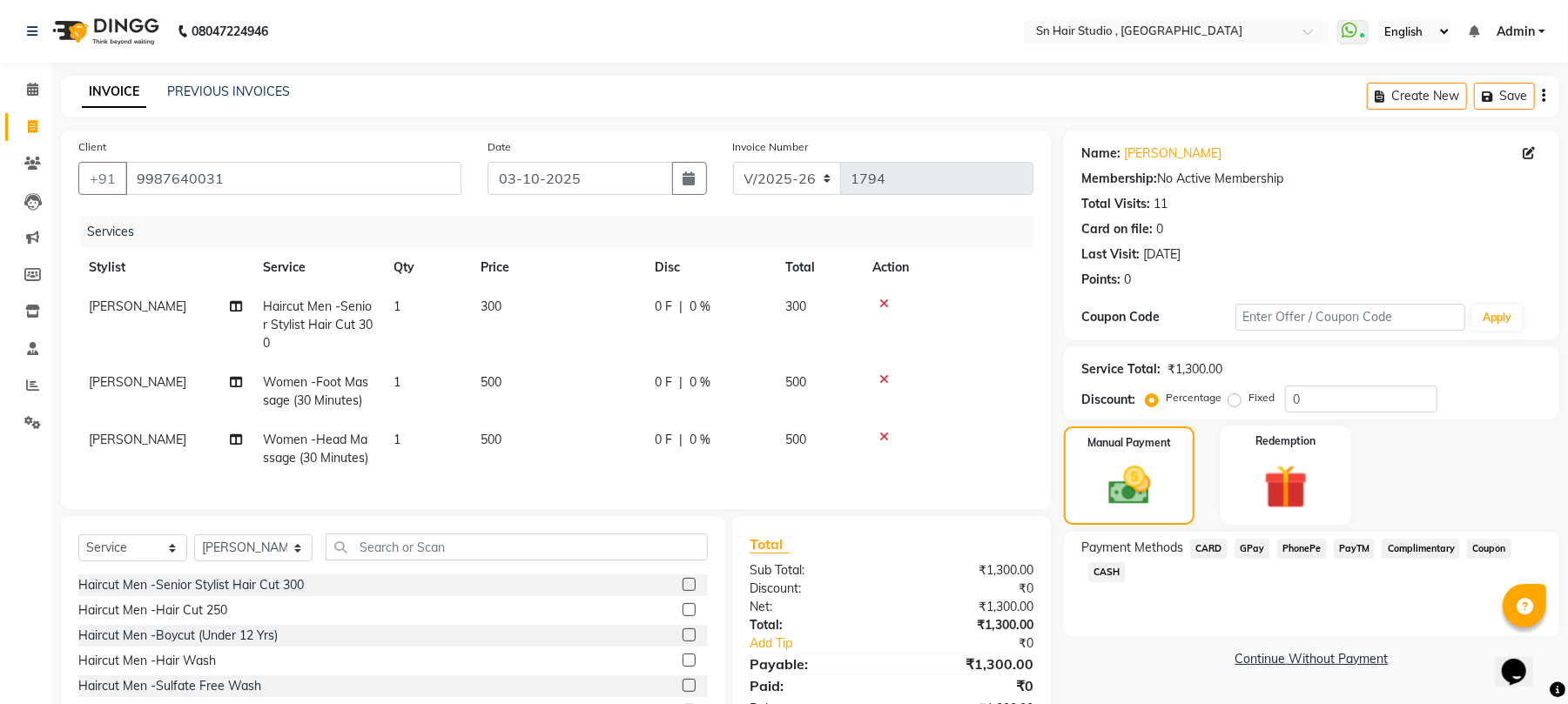
click at [1250, 552] on span "GPay" at bounding box center [1252, 549] width 35 height 20
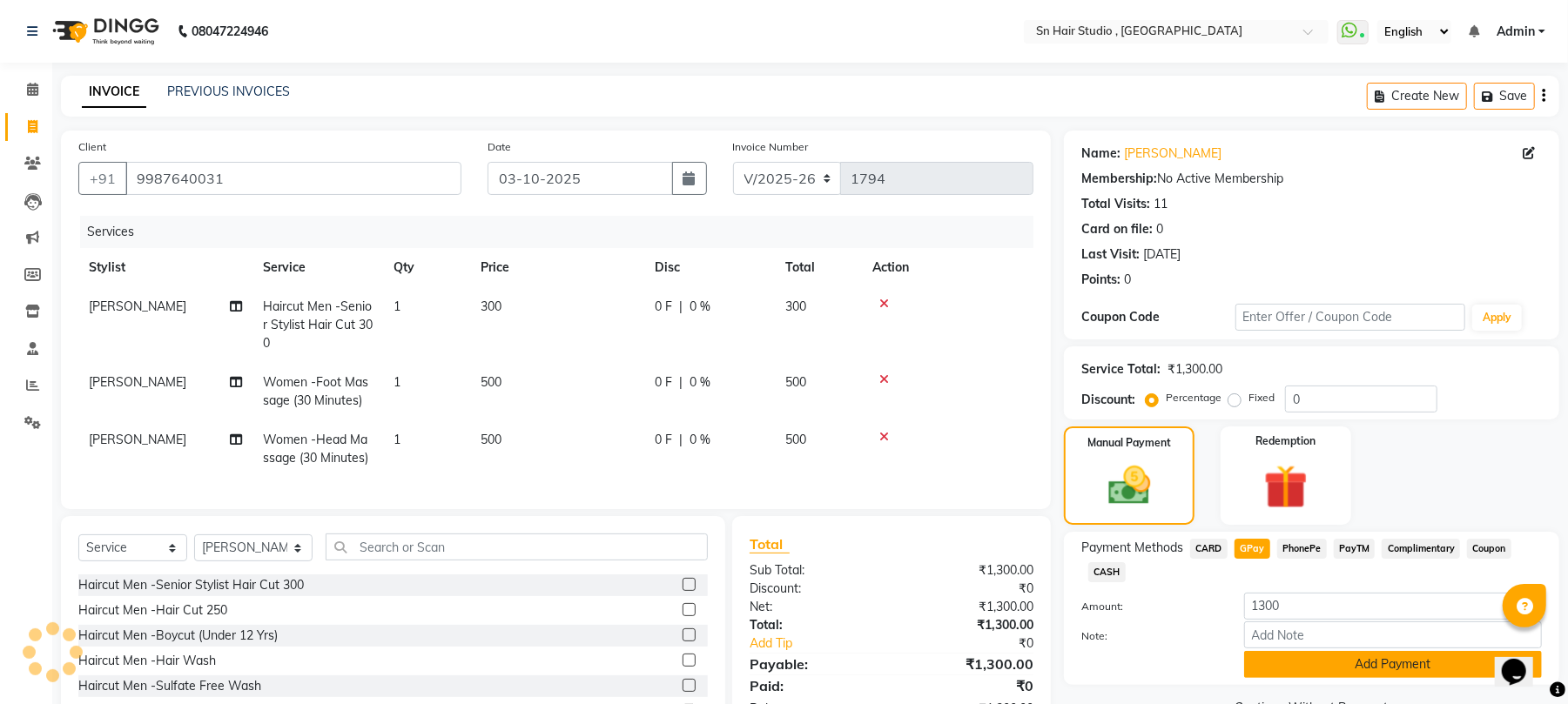
click at [1262, 663] on button "Add Payment" at bounding box center [1393, 664] width 298 height 27
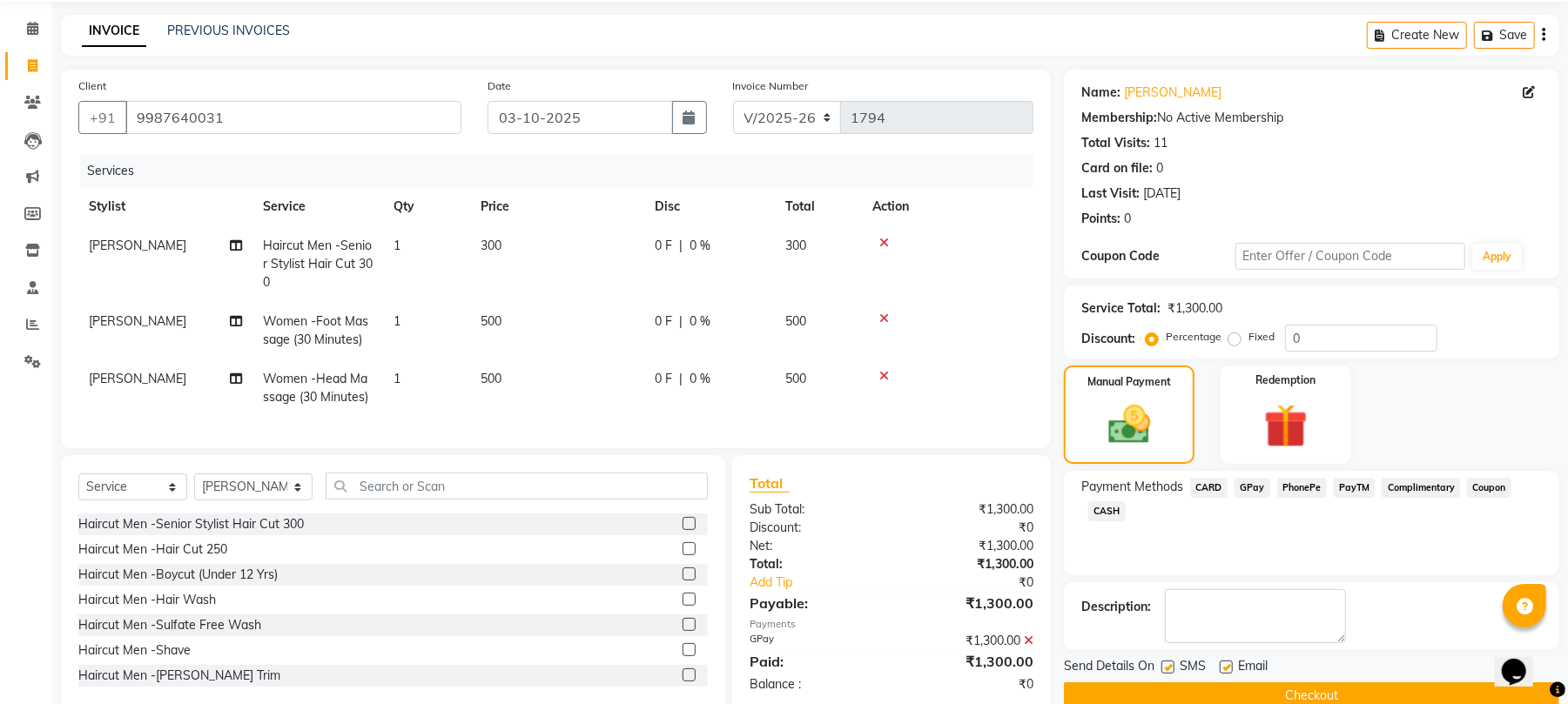
scroll to position [112, 0]
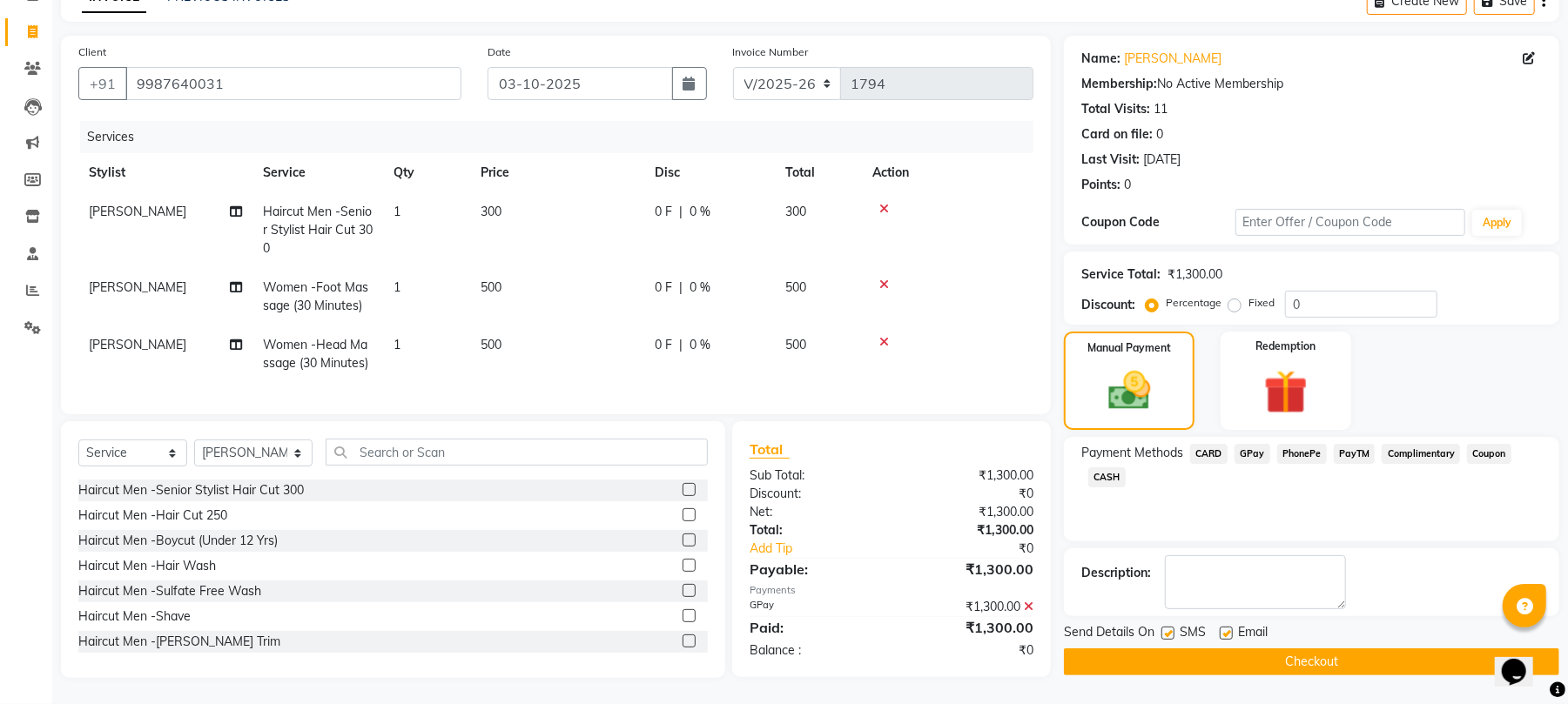
click at [1393, 649] on button "Checkout" at bounding box center [1311, 662] width 495 height 27
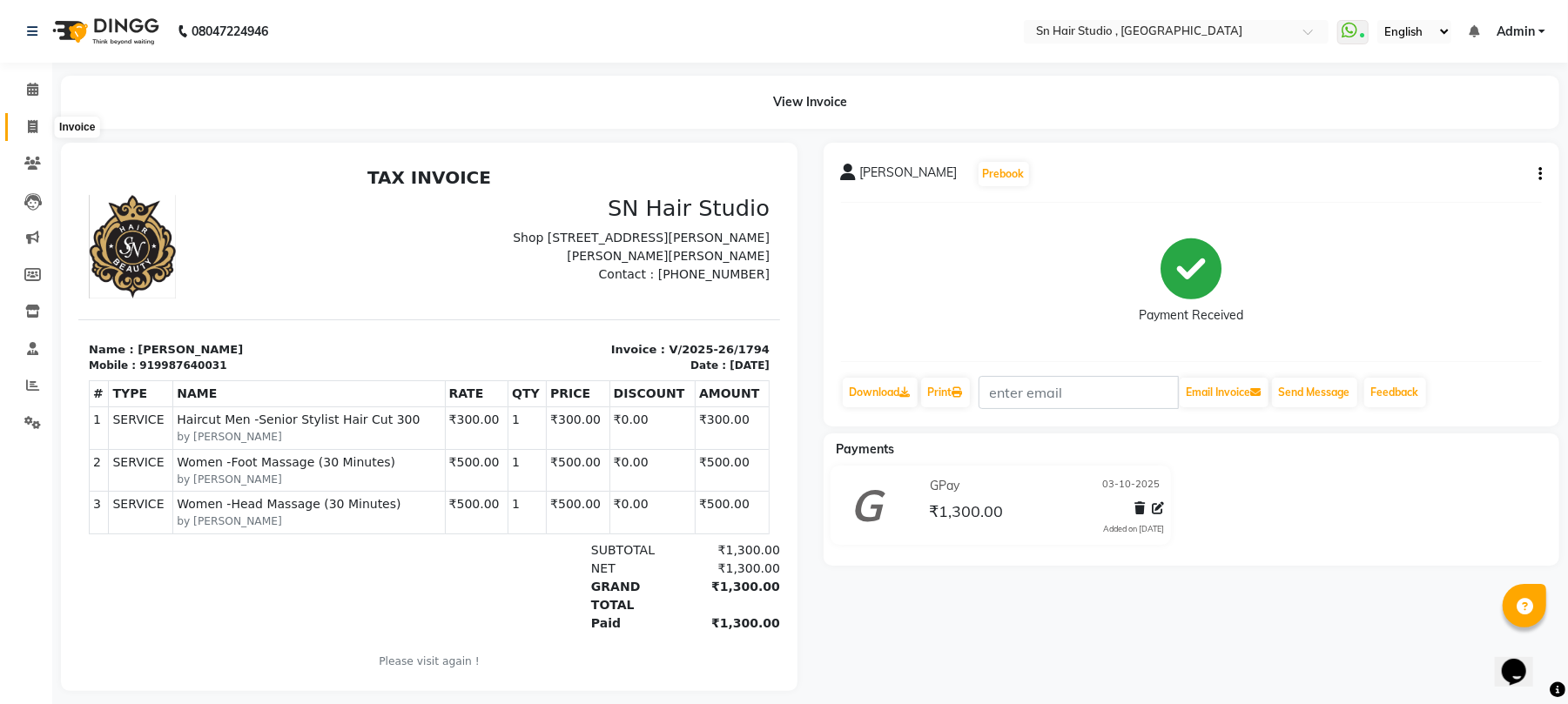
click at [33, 126] on icon at bounding box center [32, 126] width 10 height 13
select select "6415"
select select "service"
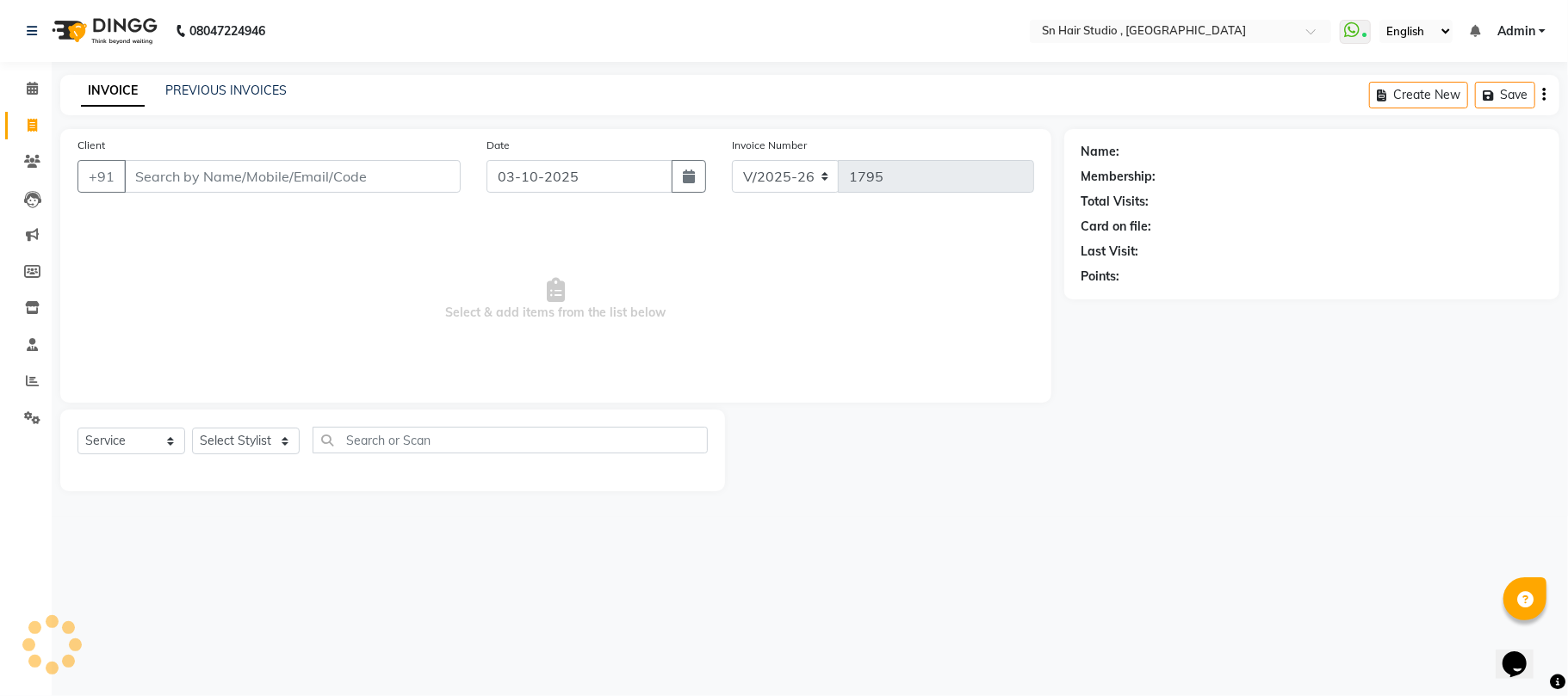
click at [205, 172] on input "Client" at bounding box center [293, 177] width 336 height 33
type input "9359776797"
click at [414, 179] on span "Add Client" at bounding box center [416, 177] width 68 height 17
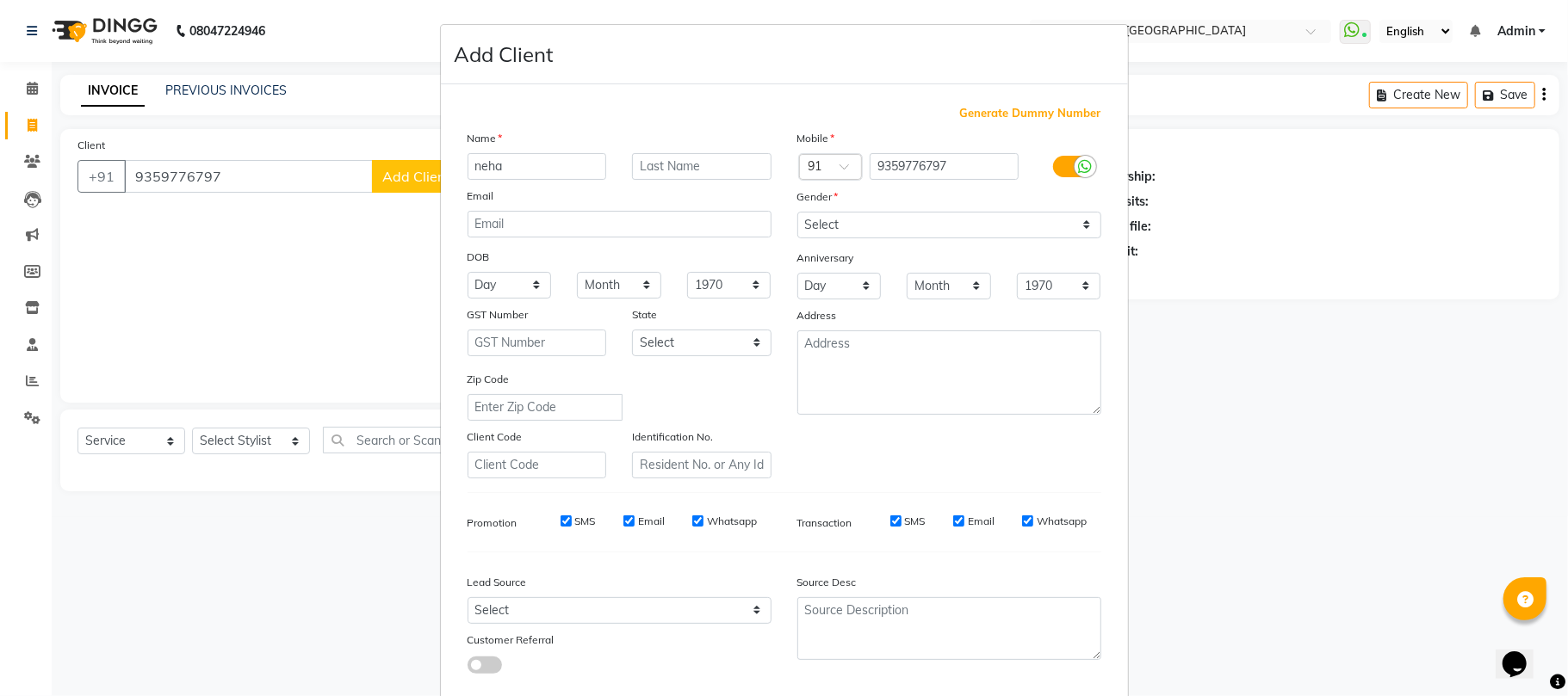
type input "neha"
click at [704, 157] on input "text" at bounding box center [701, 166] width 139 height 26
type input "late"
click at [1078, 226] on select "Select [DEMOGRAPHIC_DATA] [DEMOGRAPHIC_DATA] Other Prefer Not To Say" at bounding box center [949, 225] width 304 height 26
select select "[DEMOGRAPHIC_DATA]"
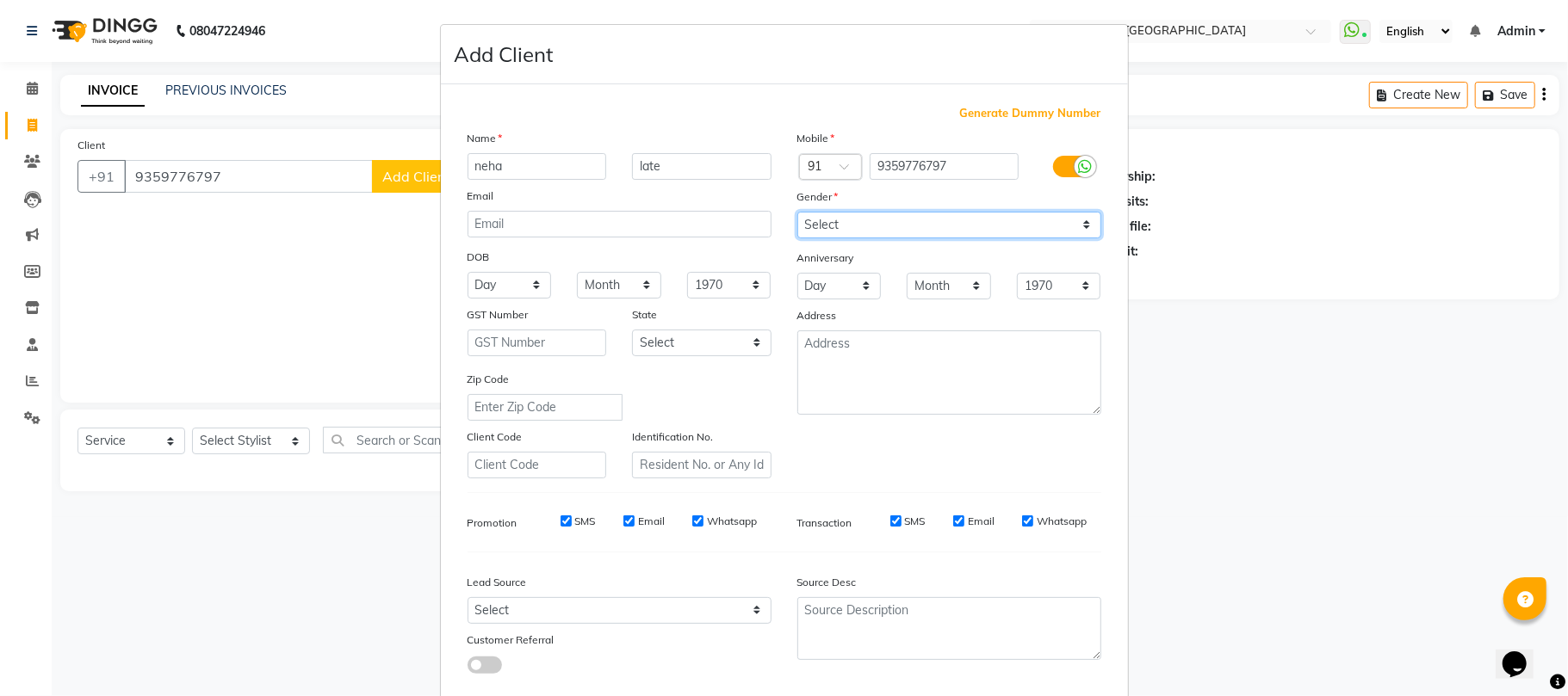
click at [797, 212] on select "Select [DEMOGRAPHIC_DATA] [DEMOGRAPHIC_DATA] Other Prefer Not To Say" at bounding box center [949, 225] width 304 height 26
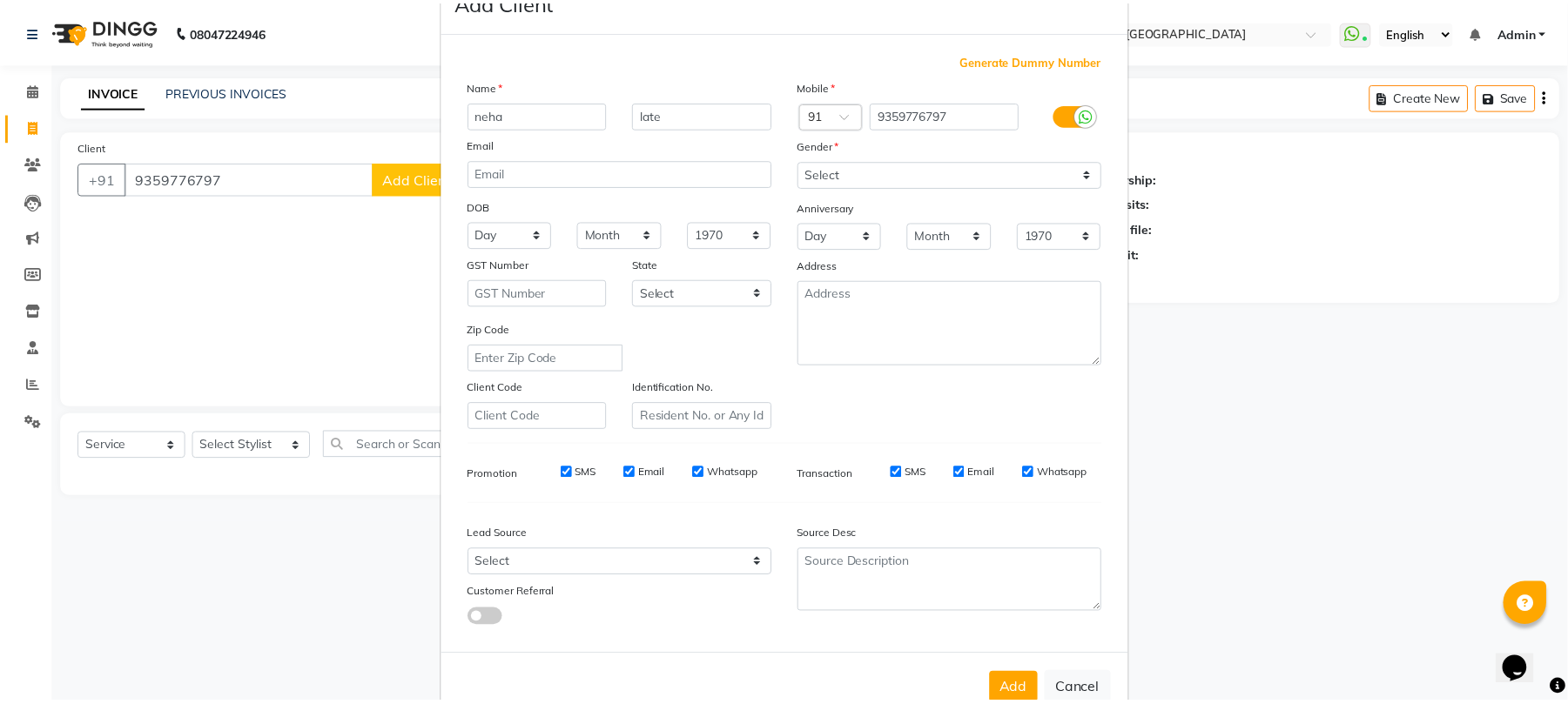
scroll to position [95, 0]
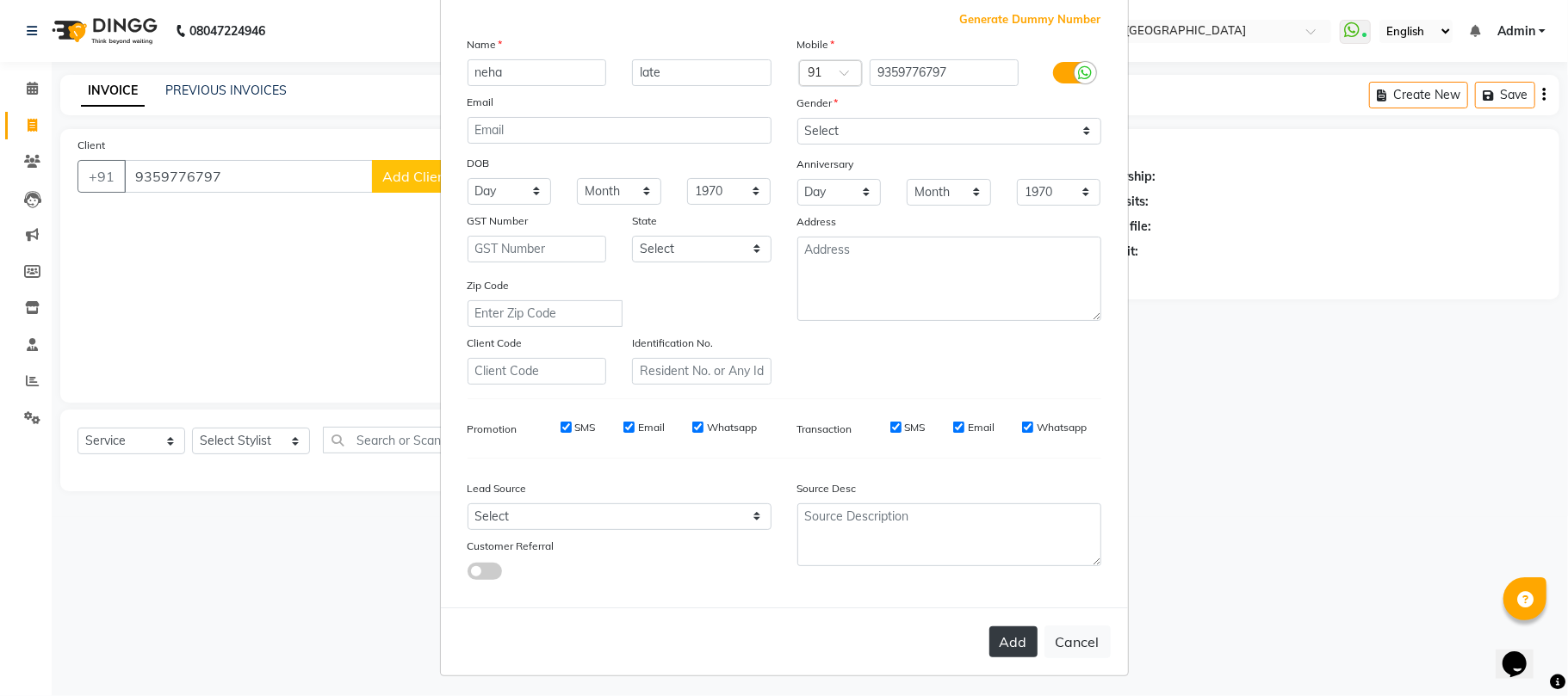
click at [1010, 634] on button "Add" at bounding box center [1014, 643] width 49 height 31
select select
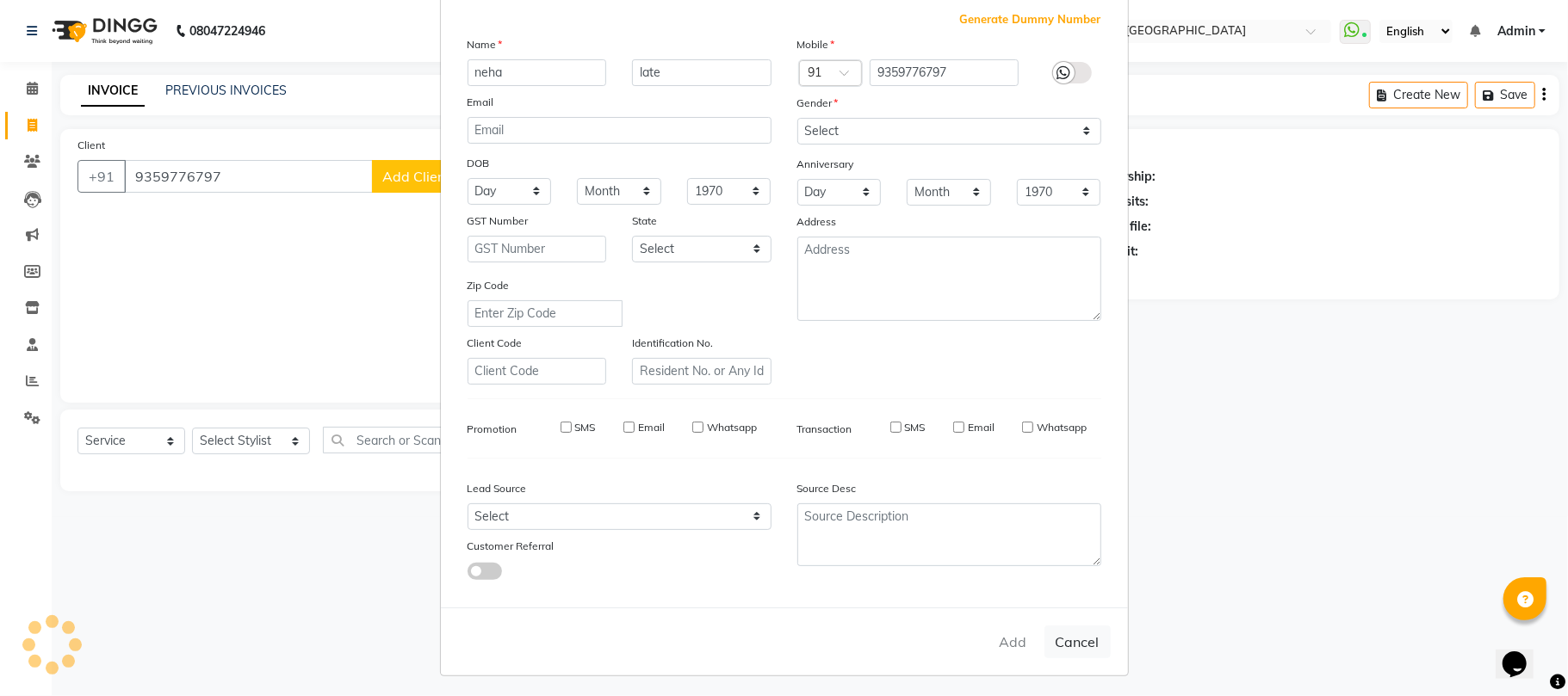
select select
checkbox input "false"
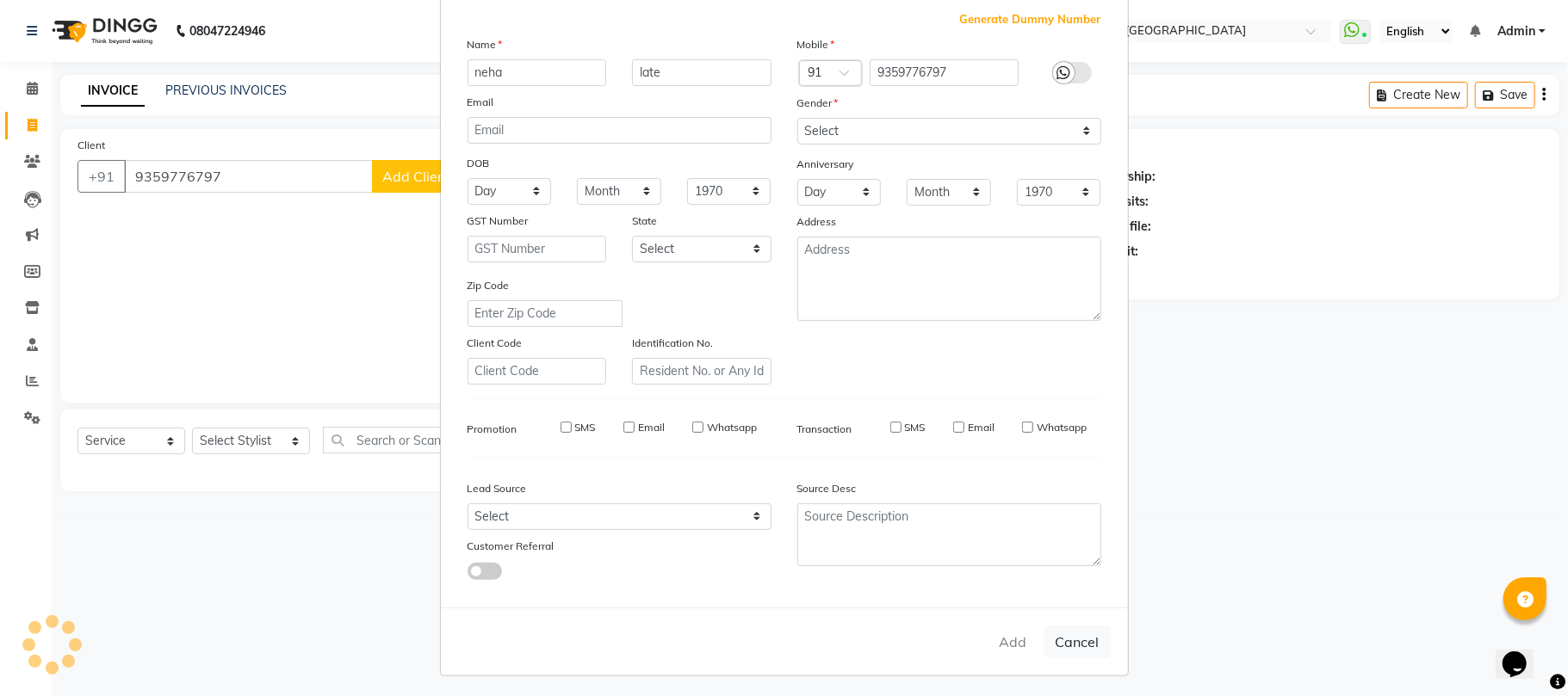
checkbox input "false"
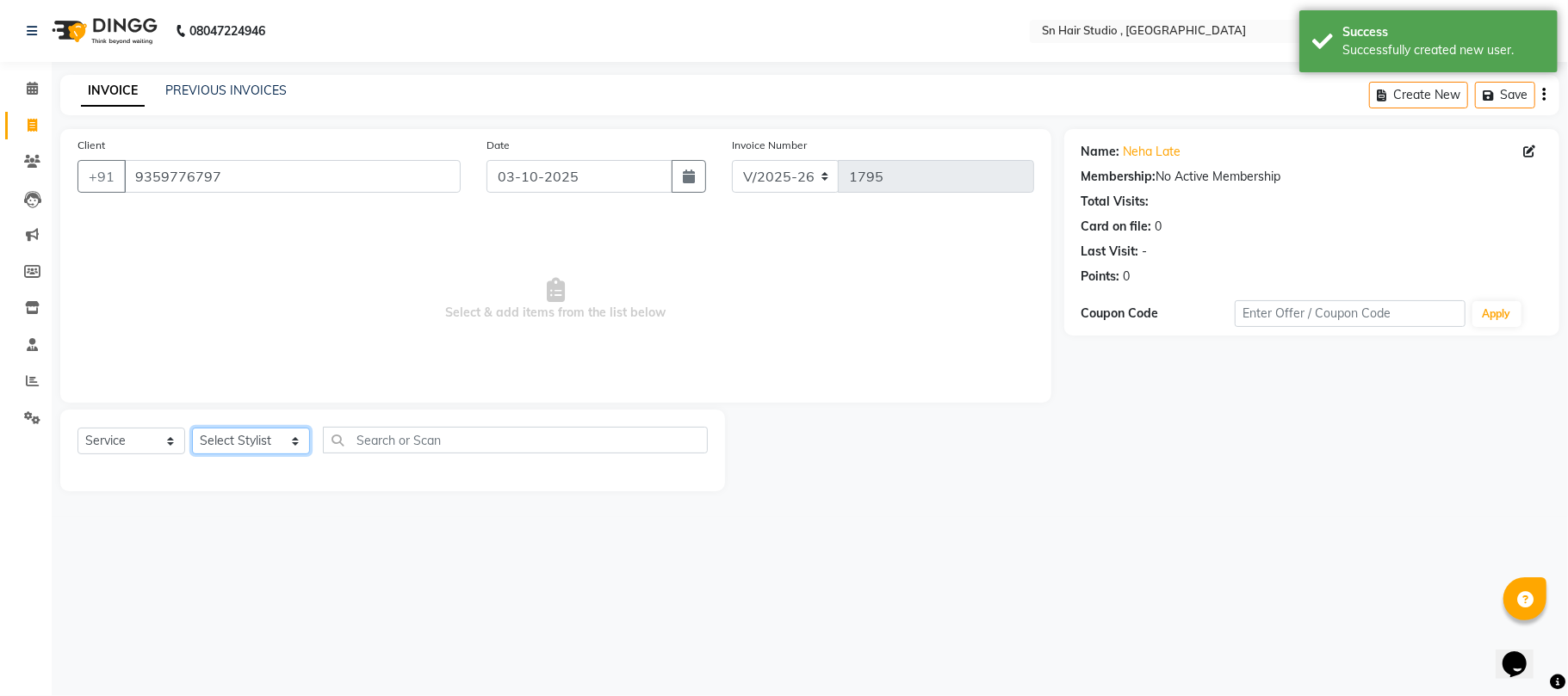
click at [282, 440] on select "Select Stylist [PERSON_NAME] mahi [PERSON_NAME] [PERSON_NAME] hair [PERSON_NAME]" at bounding box center [250, 440] width 118 height 26
select select "58014"
click at [192, 428] on select "Select Stylist [PERSON_NAME] mahi [PERSON_NAME] [PERSON_NAME] hair [PERSON_NAME]" at bounding box center [250, 440] width 118 height 26
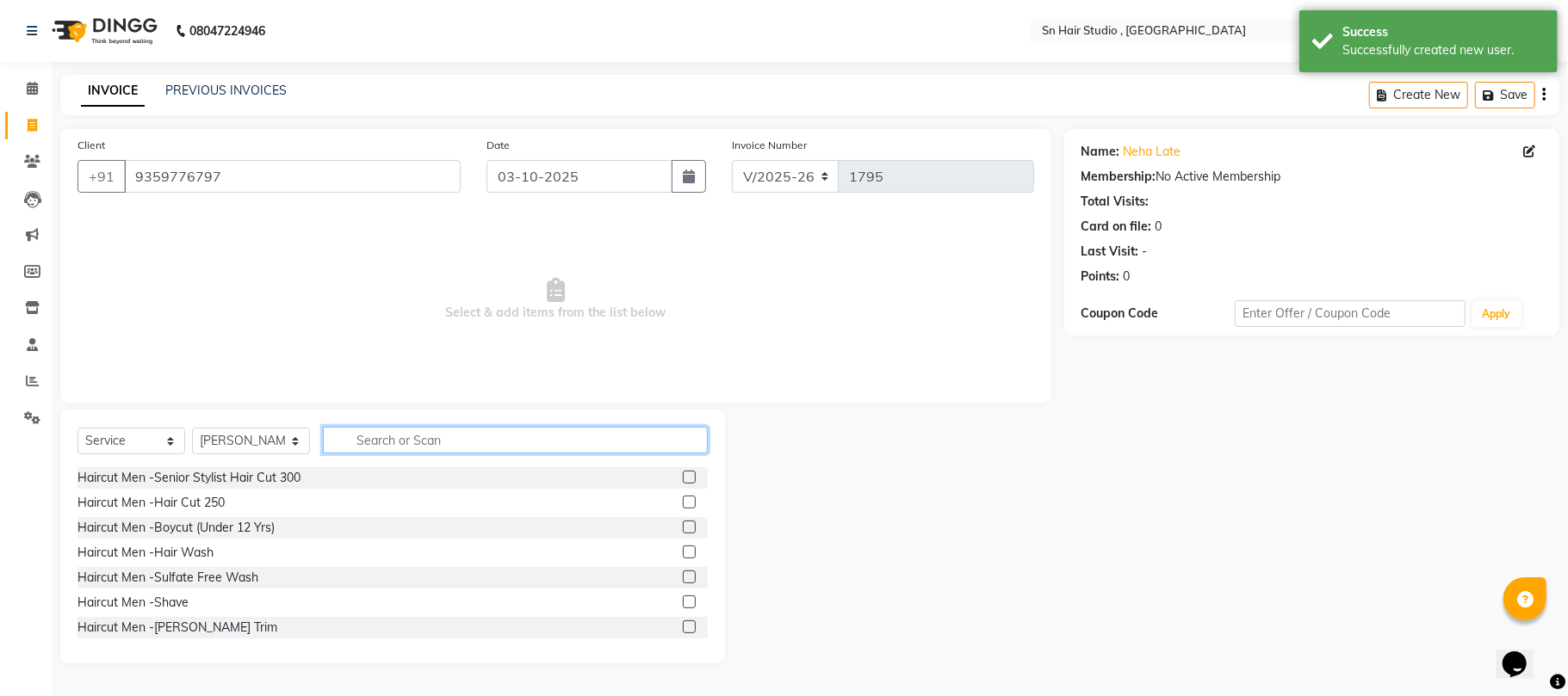
click at [418, 440] on input "text" at bounding box center [515, 439] width 385 height 26
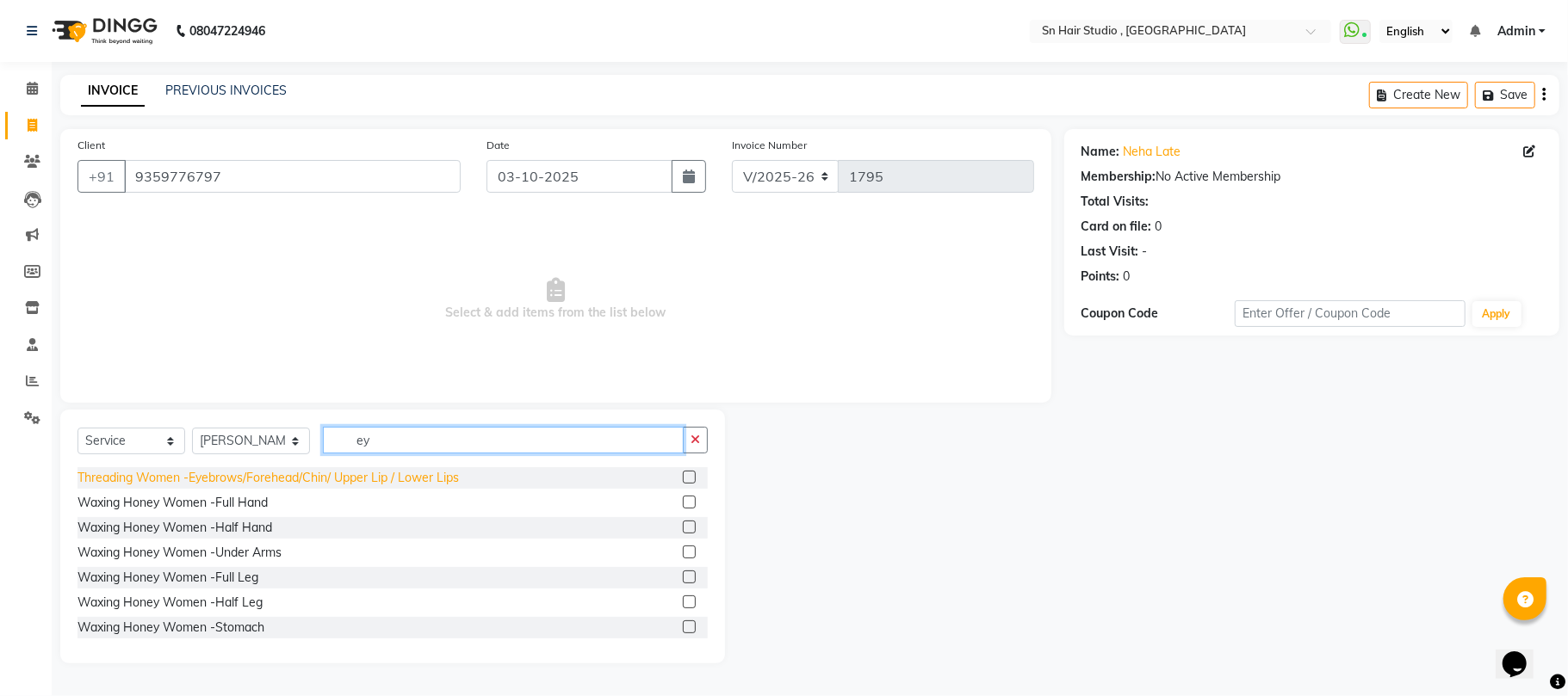
type input "ey"
click at [418, 476] on div "Threading Women -Eyebrows/Forehead/Chin/ Upper Lip / Lower Lips" at bounding box center [268, 478] width 381 height 18
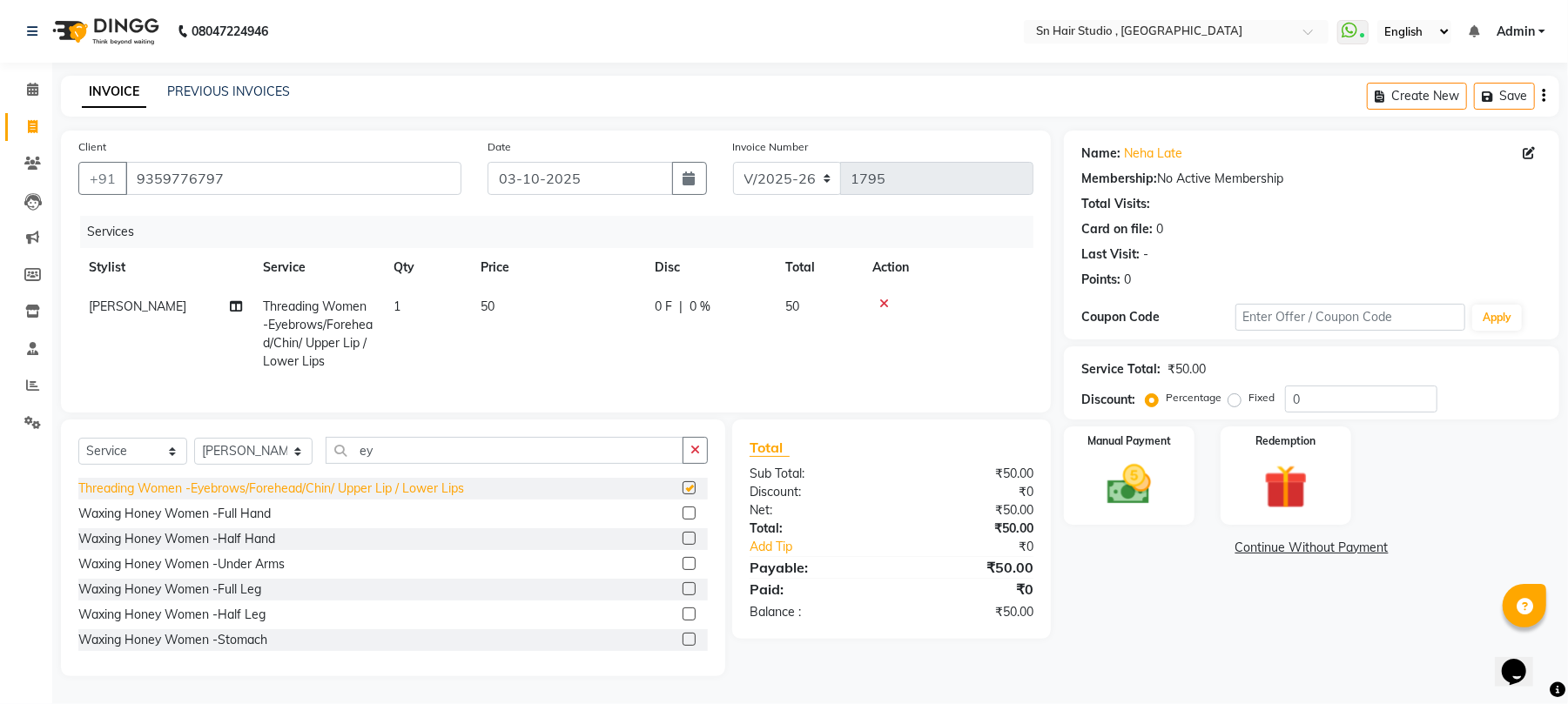
checkbox input "false"
click at [1112, 486] on img at bounding box center [1130, 486] width 75 height 53
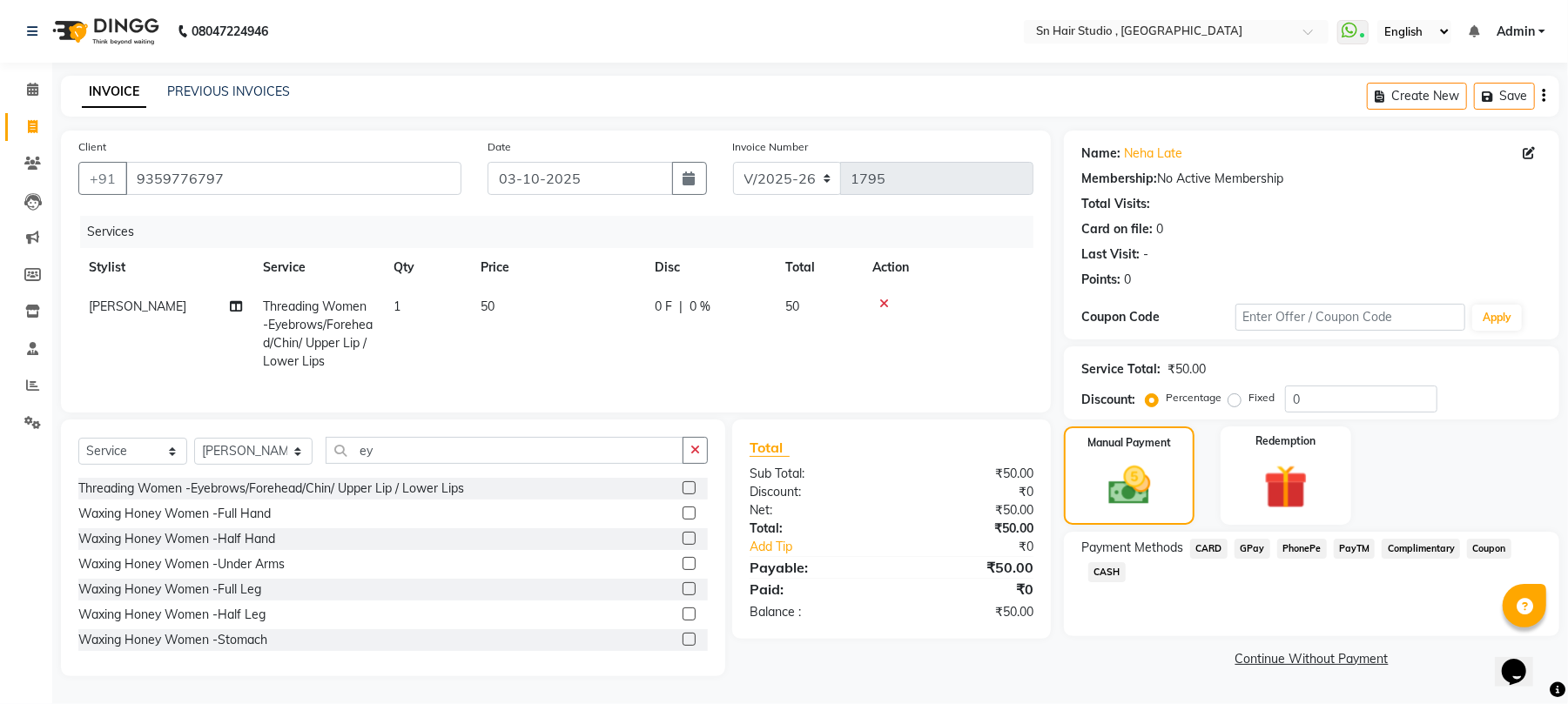
click at [1258, 542] on span "GPay" at bounding box center [1252, 549] width 35 height 20
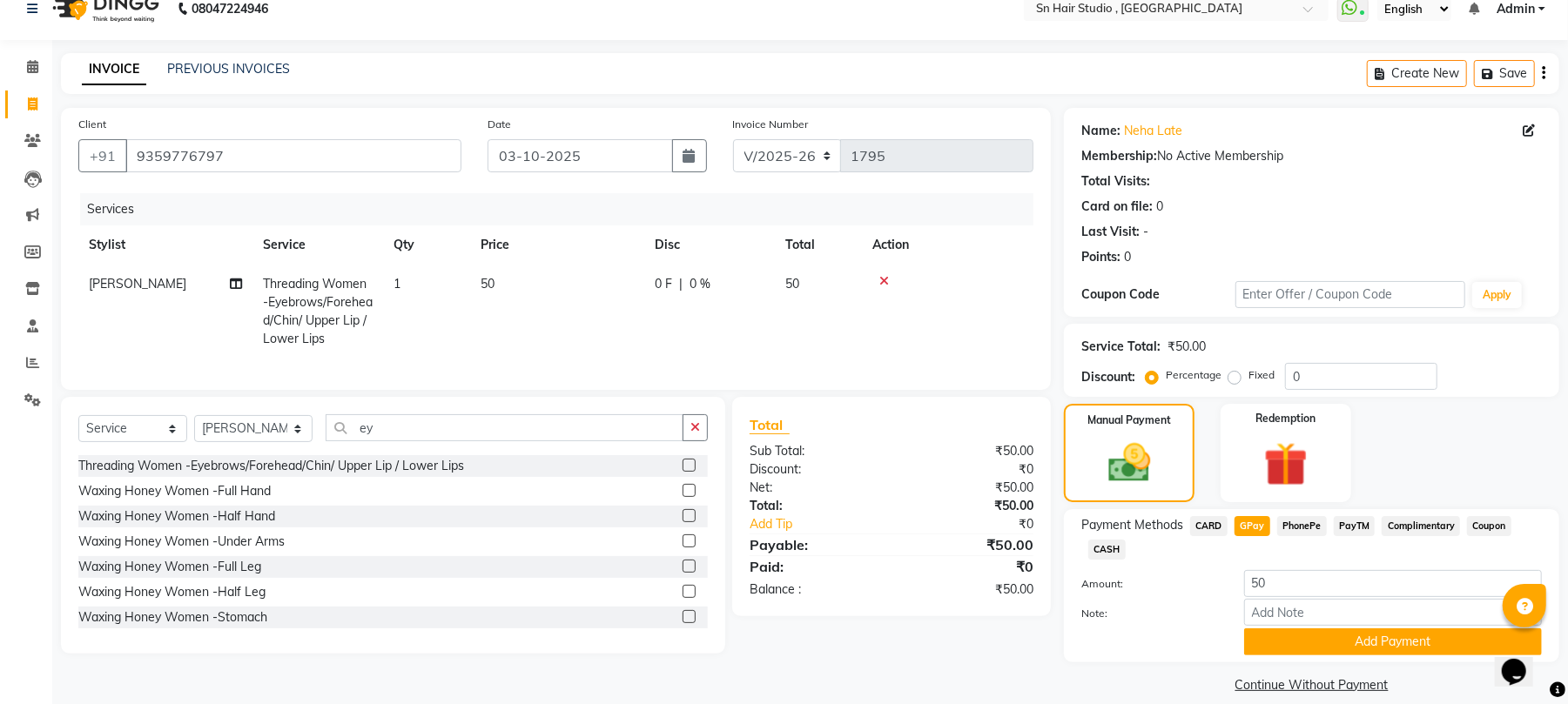
scroll to position [43, 0]
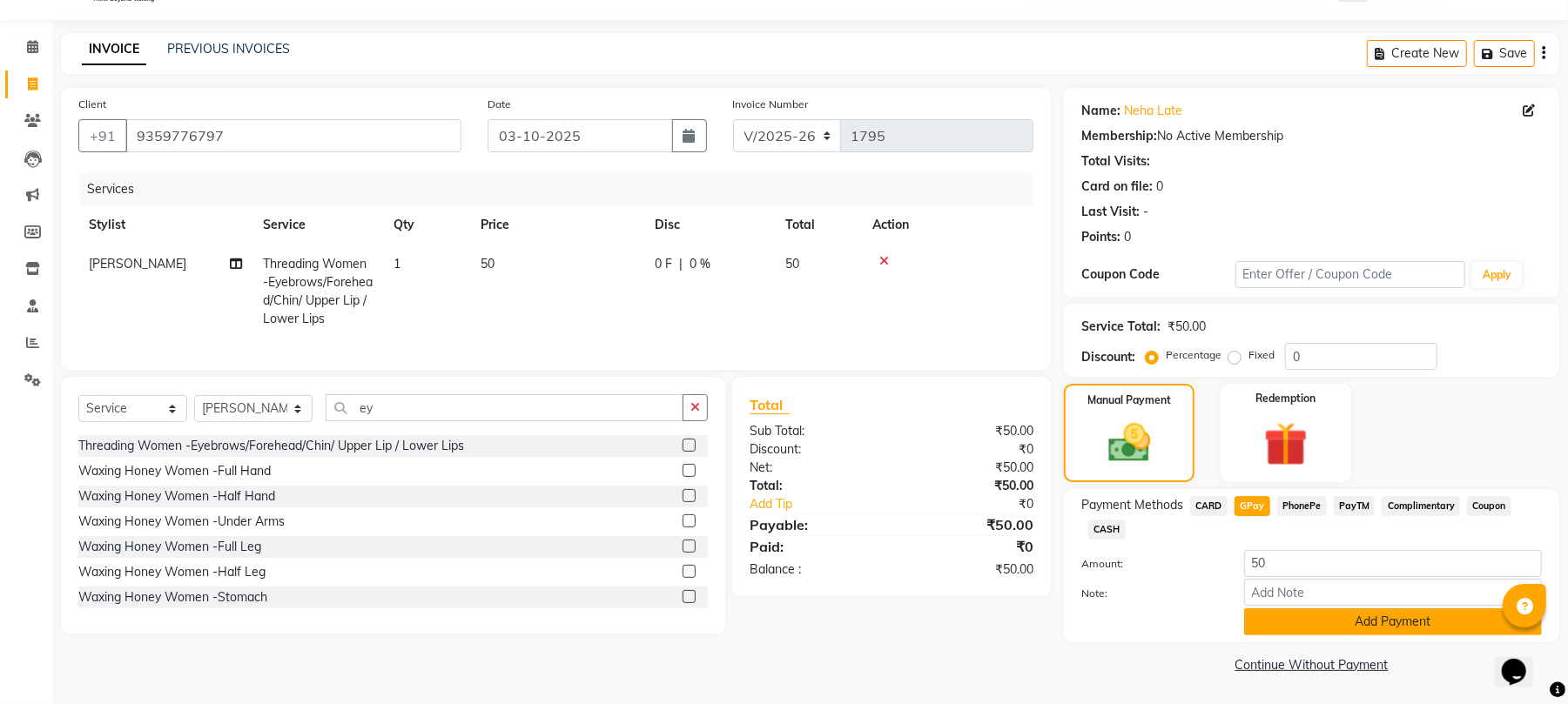
click at [1388, 623] on button "Add Payment" at bounding box center [1393, 621] width 298 height 27
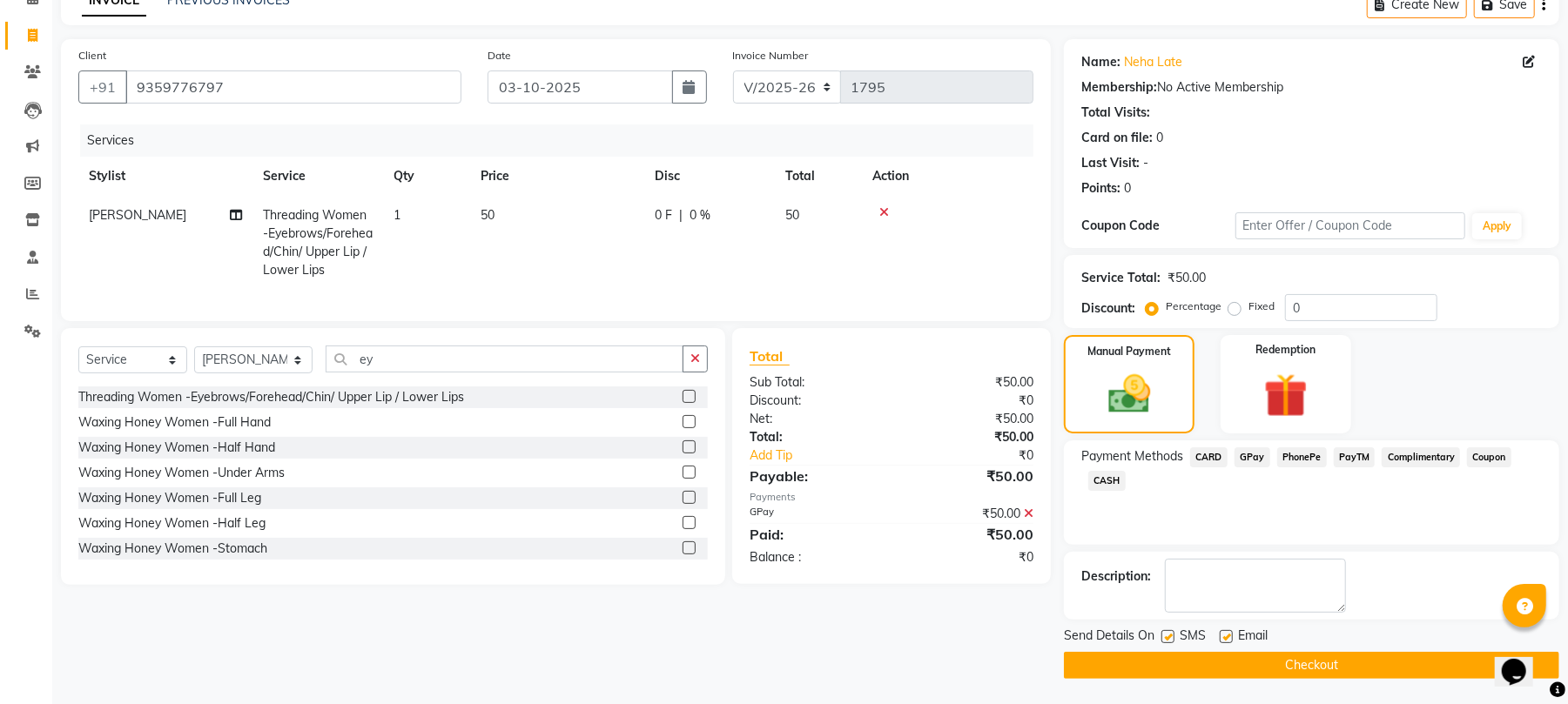
scroll to position [94, 0]
click at [1428, 653] on button "Checkout" at bounding box center [1311, 664] width 495 height 27
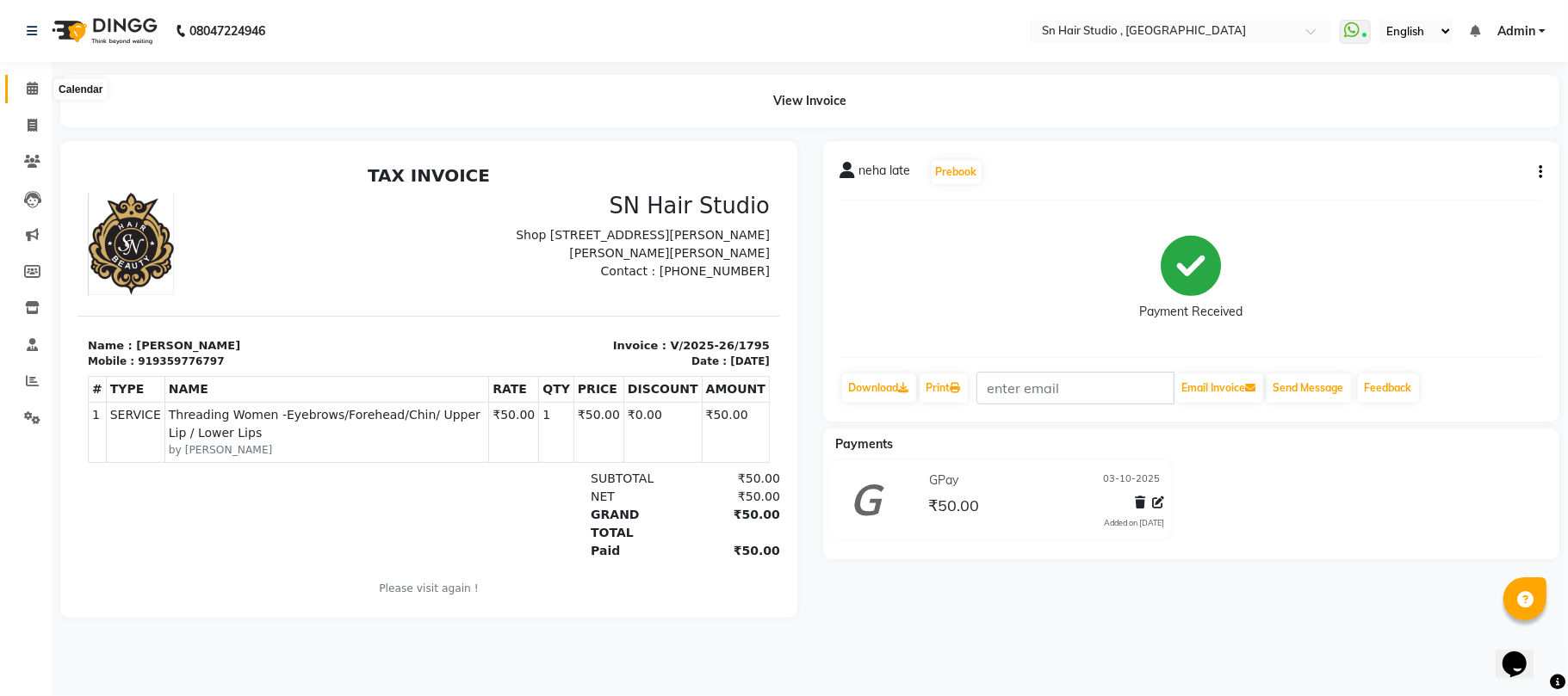
click at [29, 84] on icon at bounding box center [32, 87] width 12 height 13
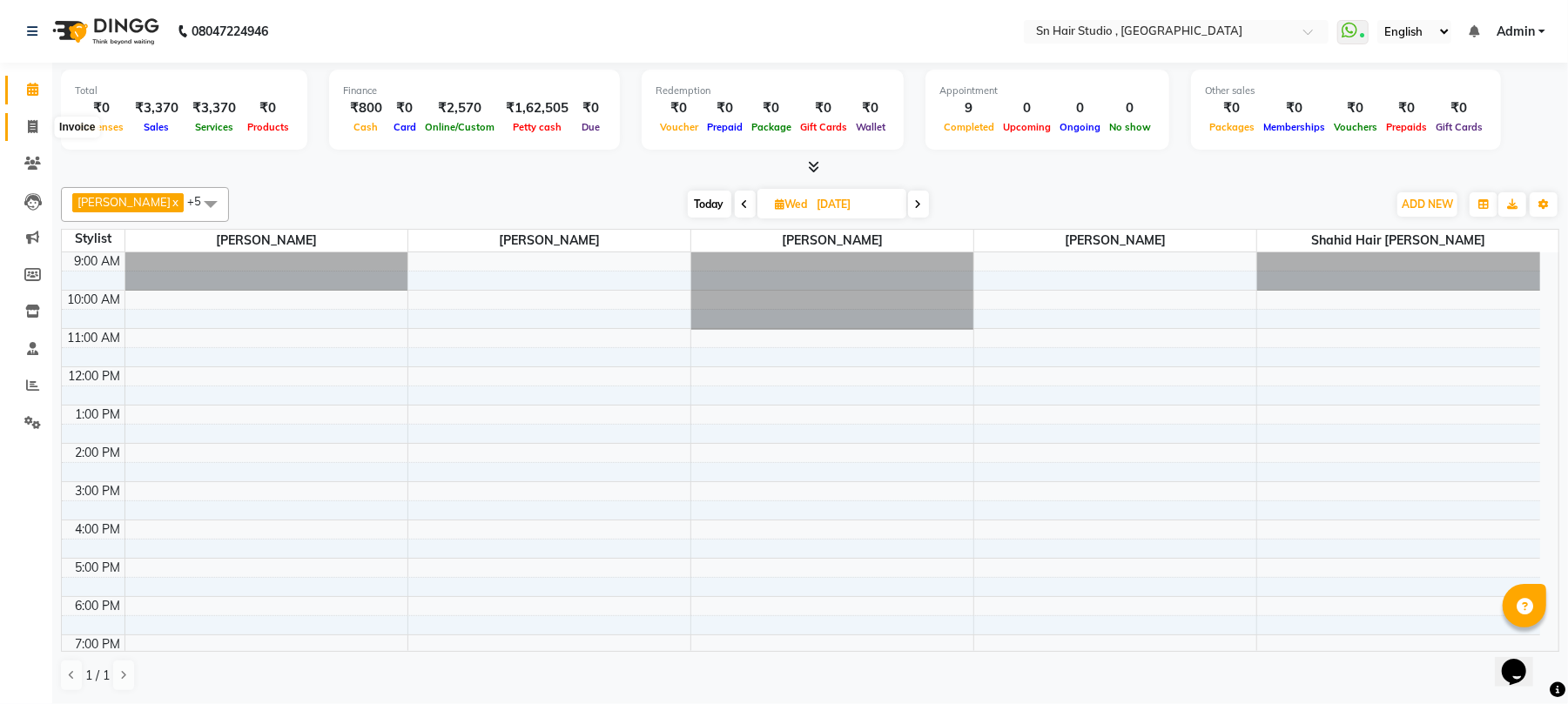
click at [34, 126] on icon at bounding box center [32, 126] width 10 height 13
select select "service"
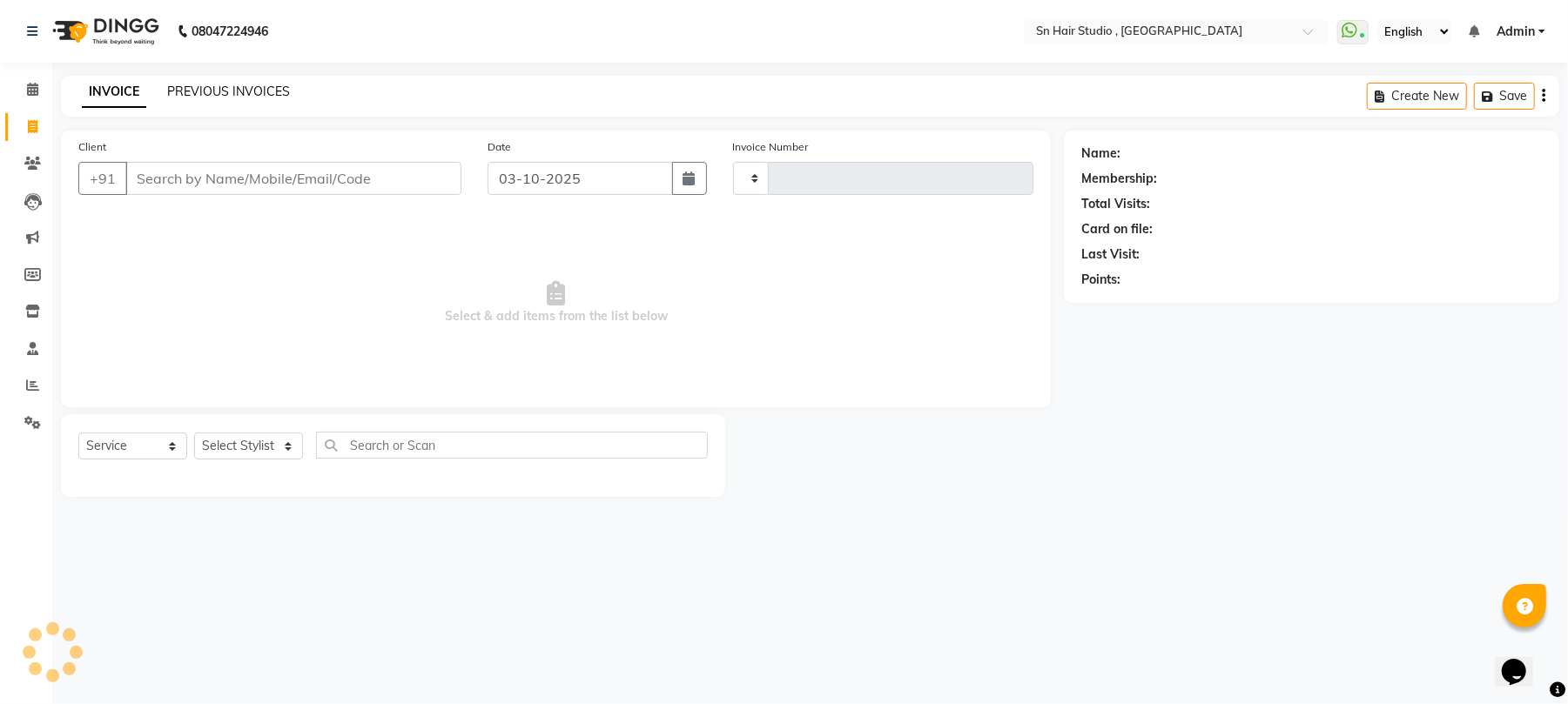
type input "1796"
select select "6415"
click at [282, 88] on link "PREVIOUS INVOICES" at bounding box center [228, 91] width 123 height 16
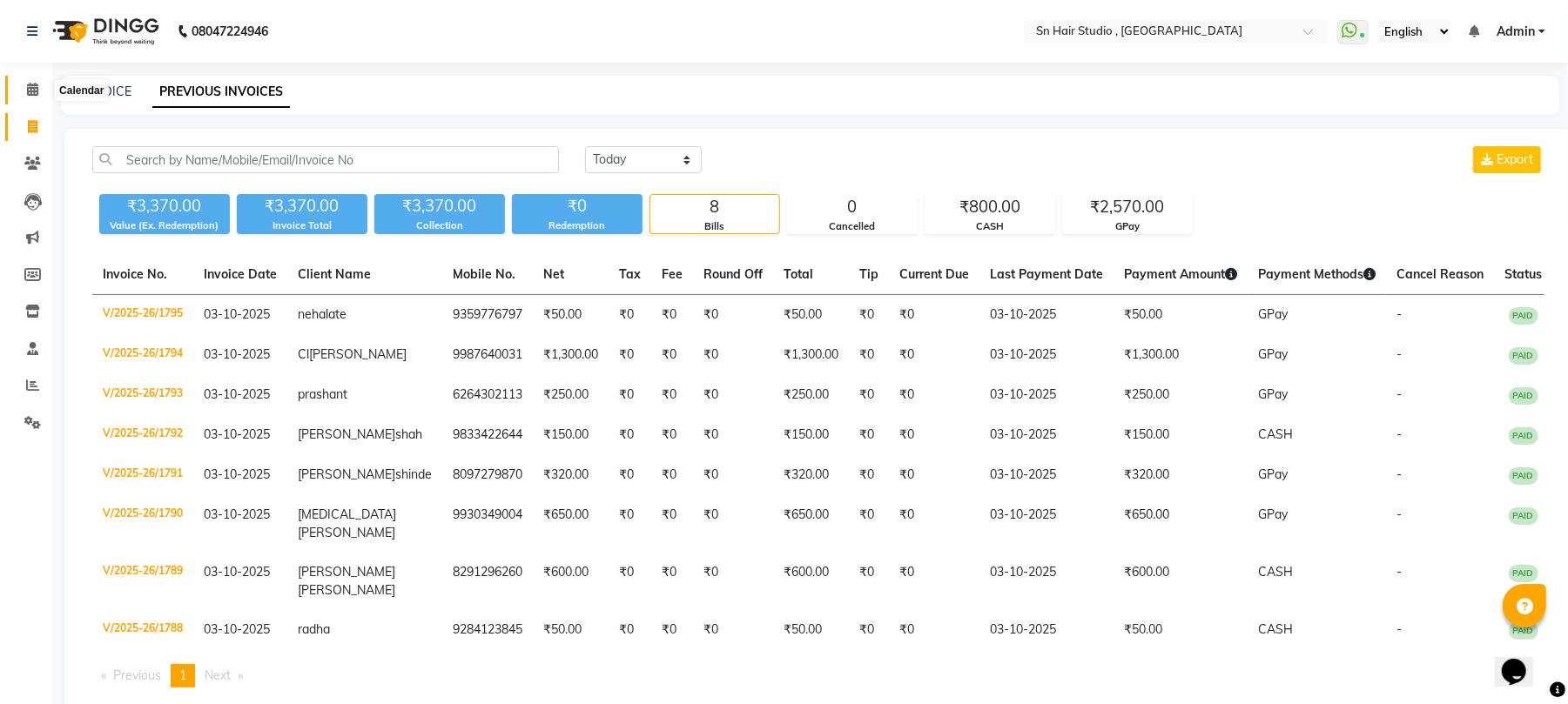
click at [31, 83] on icon at bounding box center [32, 88] width 12 height 13
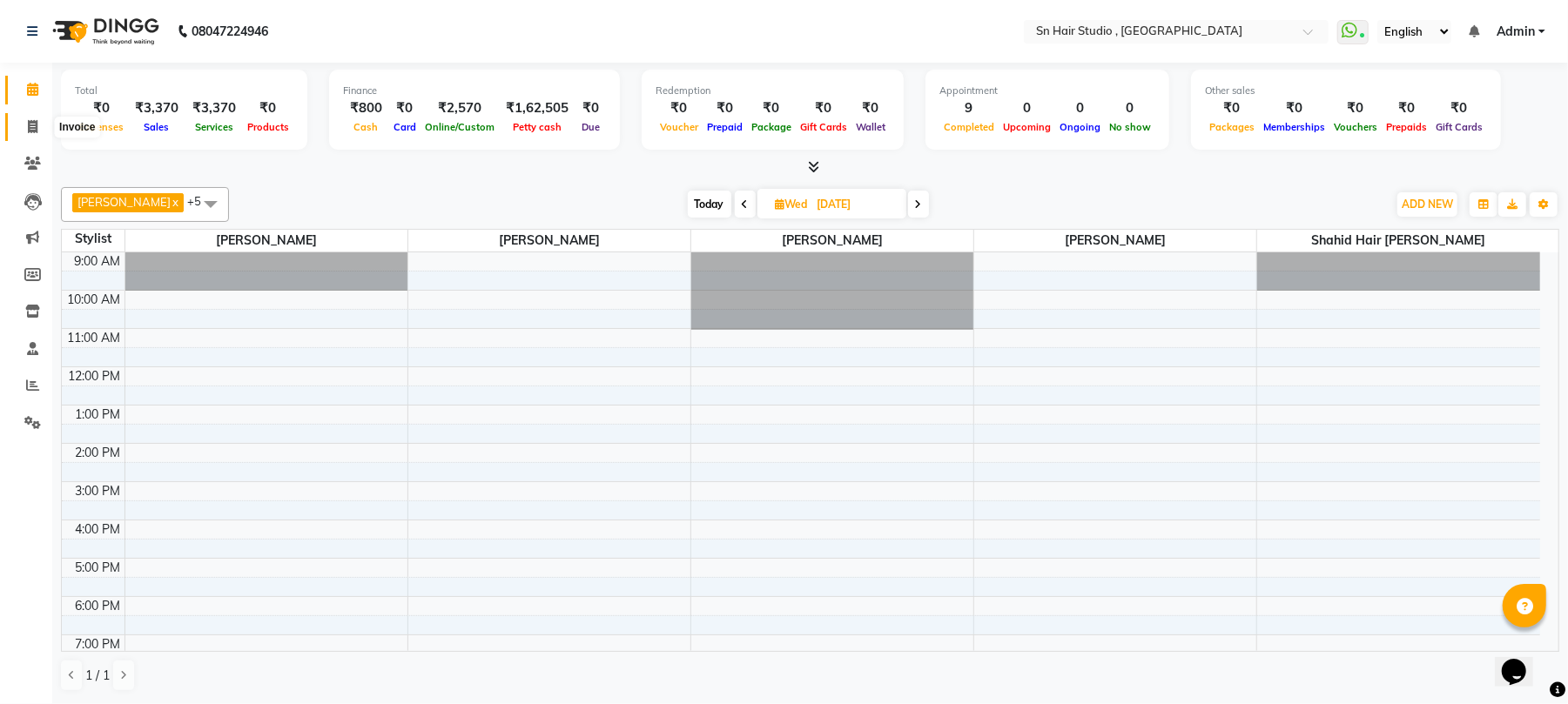
click at [32, 129] on icon at bounding box center [32, 126] width 10 height 13
select select "service"
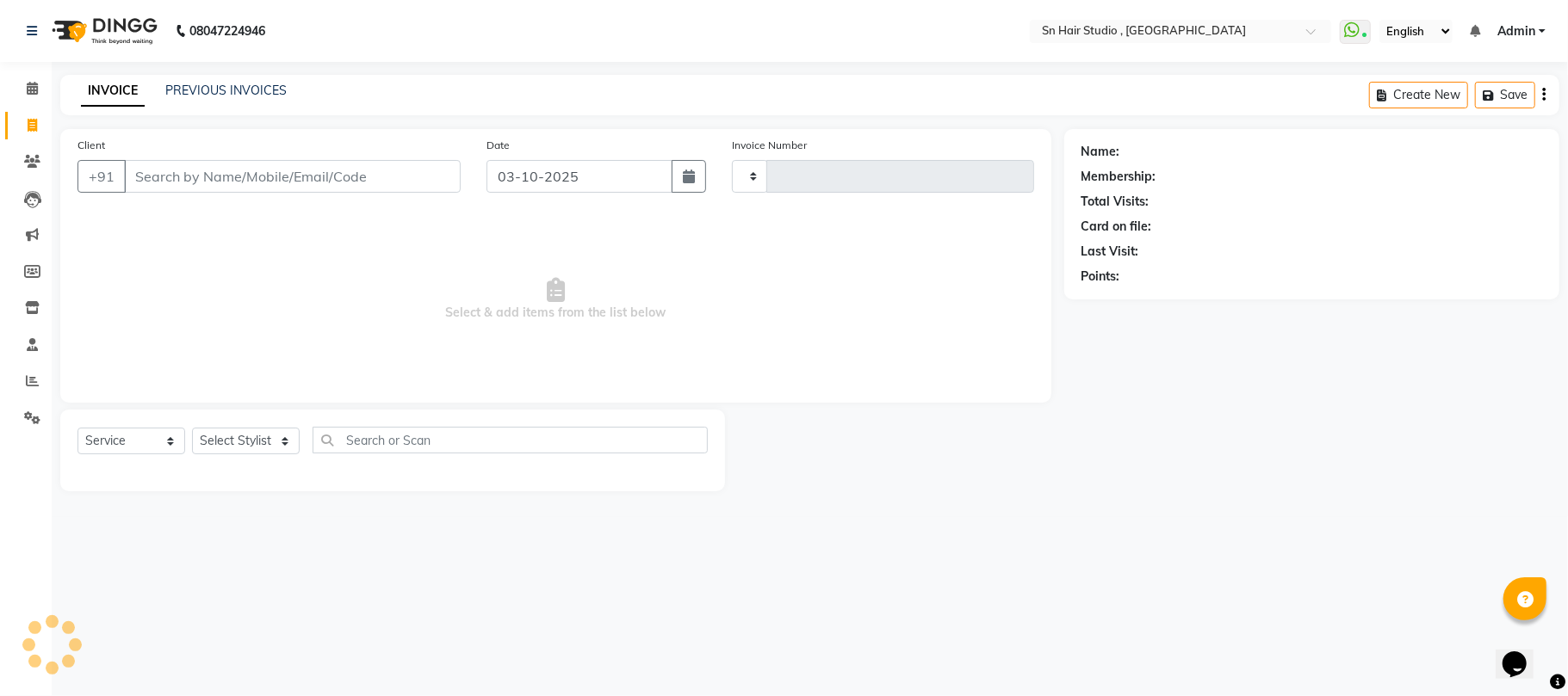
type input "1796"
select select "6415"
click at [183, 179] on input "Client" at bounding box center [293, 177] width 336 height 33
type input "a"
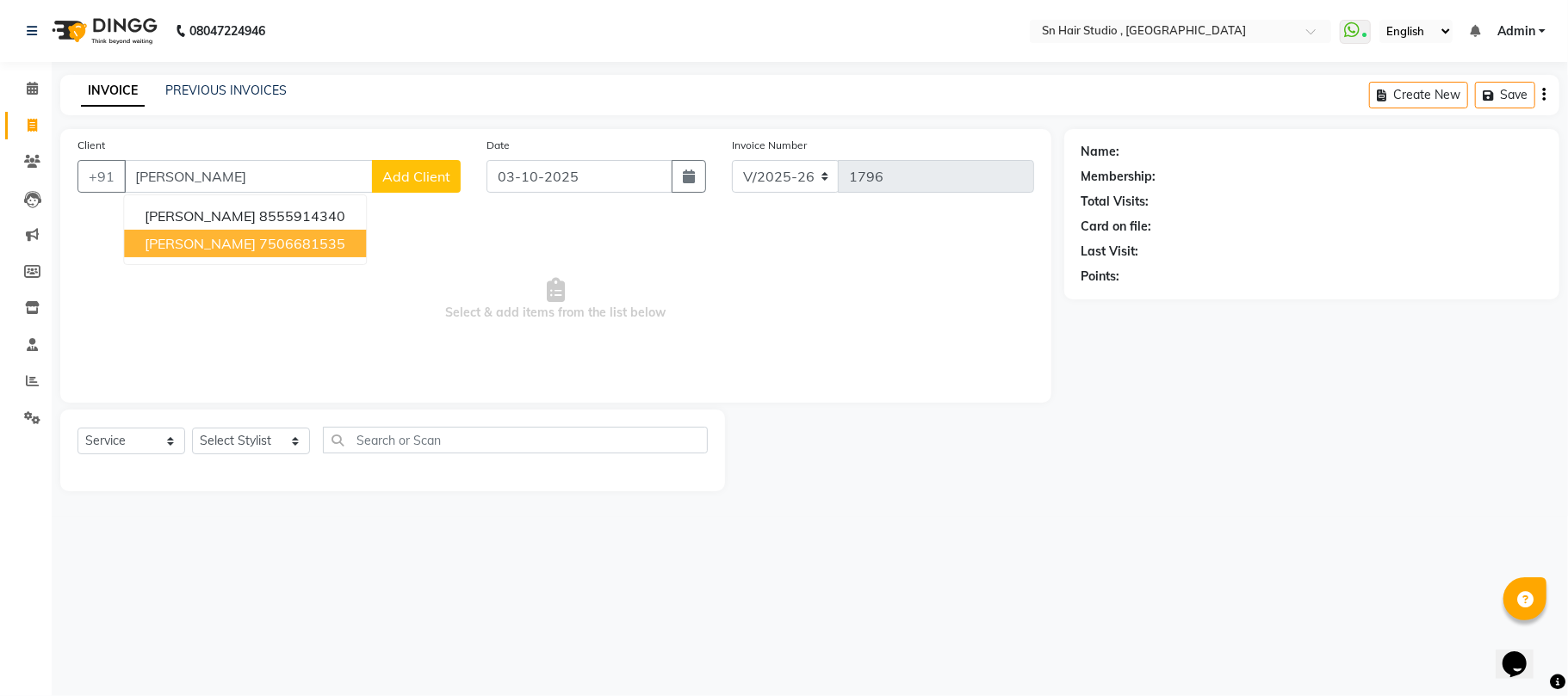
click at [188, 241] on span "[PERSON_NAME]" at bounding box center [200, 244] width 111 height 17
type input "7506681535"
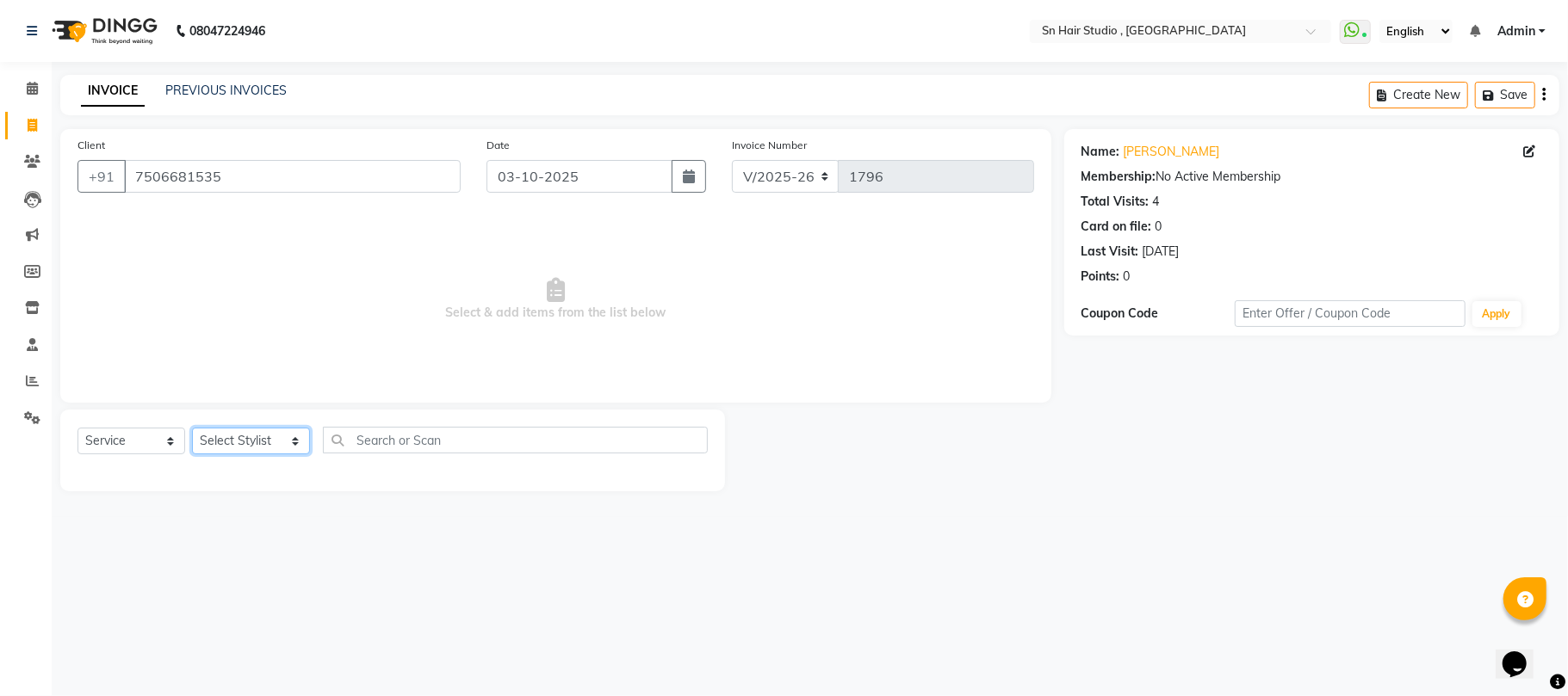
click at [266, 435] on select "Select Stylist [PERSON_NAME] mahi [PERSON_NAME] [PERSON_NAME] hair [PERSON_NAME]" at bounding box center [250, 440] width 118 height 26
select select "67678"
click at [192, 428] on select "Select Stylist [PERSON_NAME] mahi [PERSON_NAME] [PERSON_NAME] hair [PERSON_NAME]" at bounding box center [250, 440] width 118 height 26
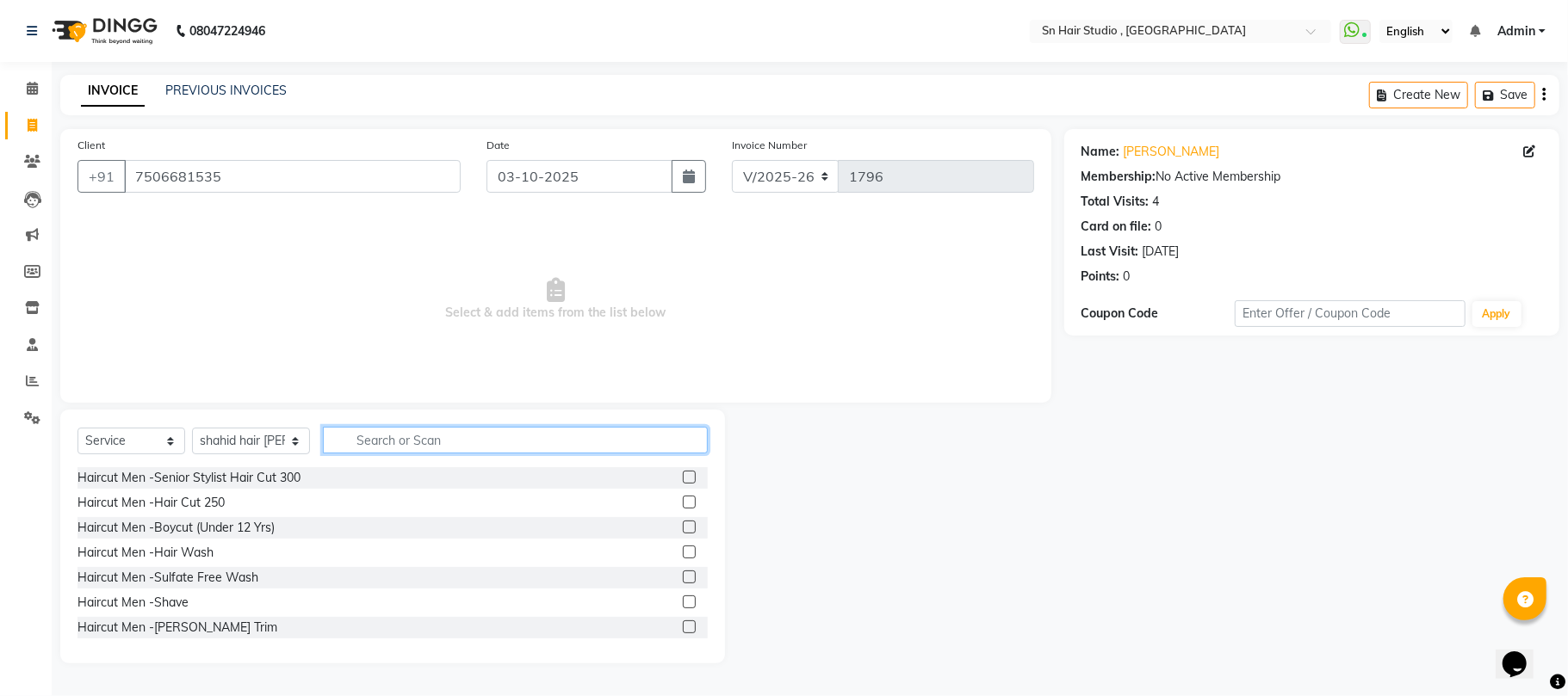
click at [395, 435] on input "text" at bounding box center [515, 439] width 385 height 26
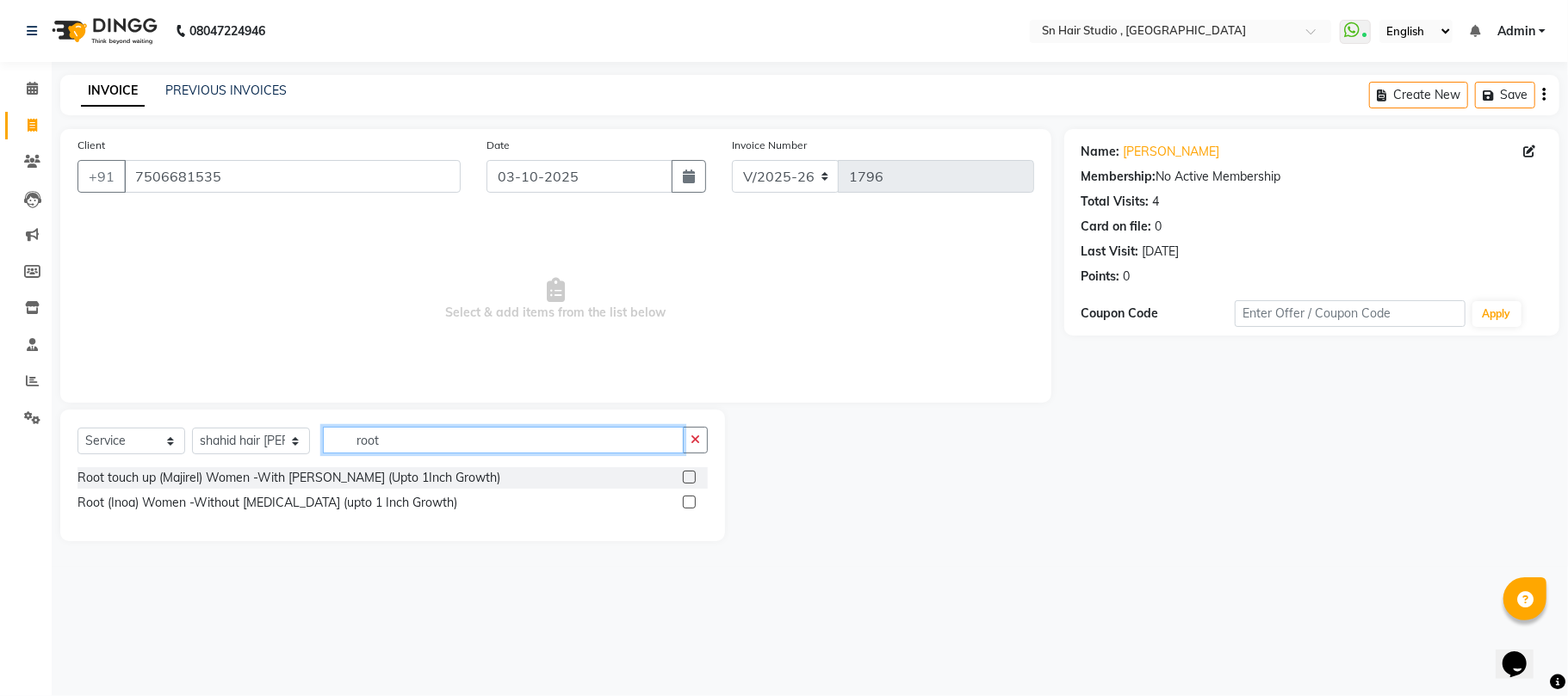
type input "root"
click at [690, 504] on label at bounding box center [688, 502] width 13 height 13
click at [690, 504] on input "checkbox" at bounding box center [688, 504] width 12 height 12
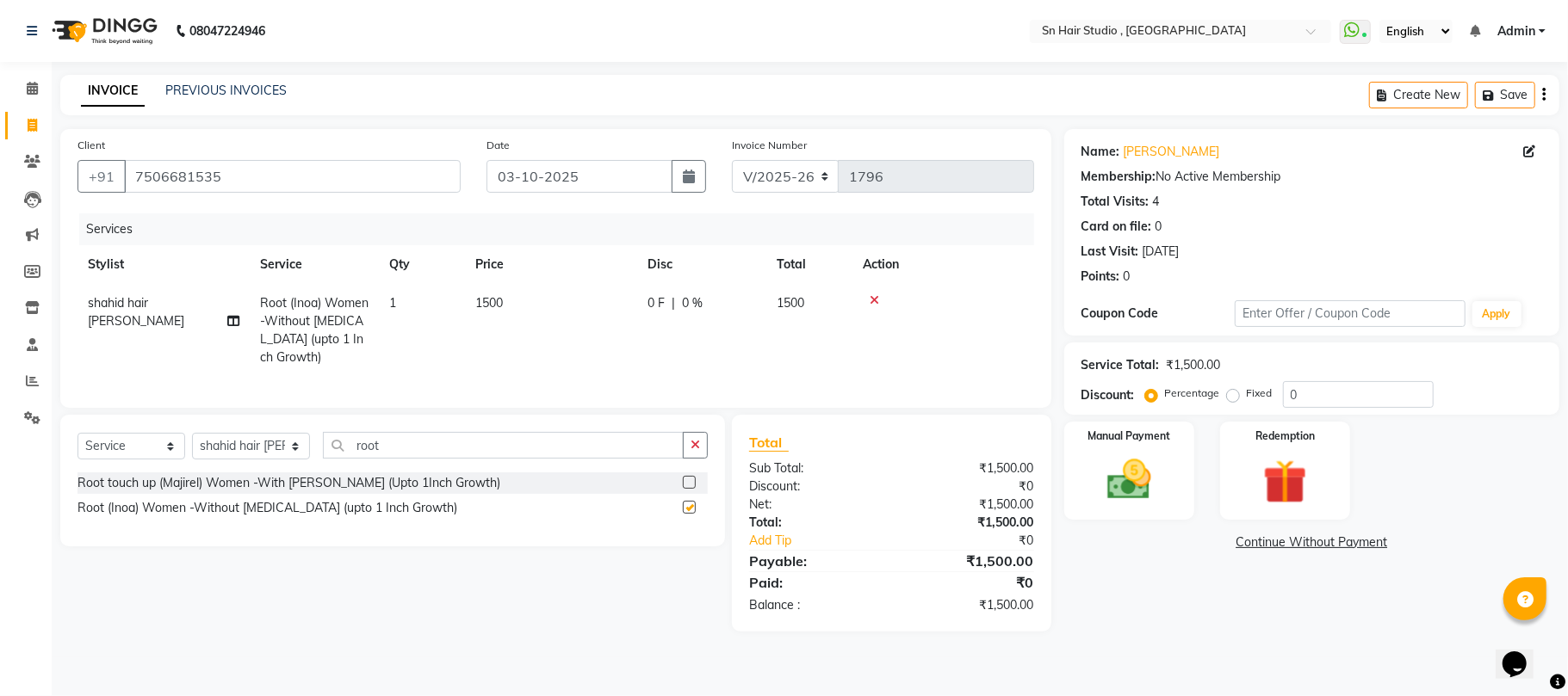
checkbox input "false"
click at [228, 315] on icon at bounding box center [233, 321] width 12 height 12
select select "67678"
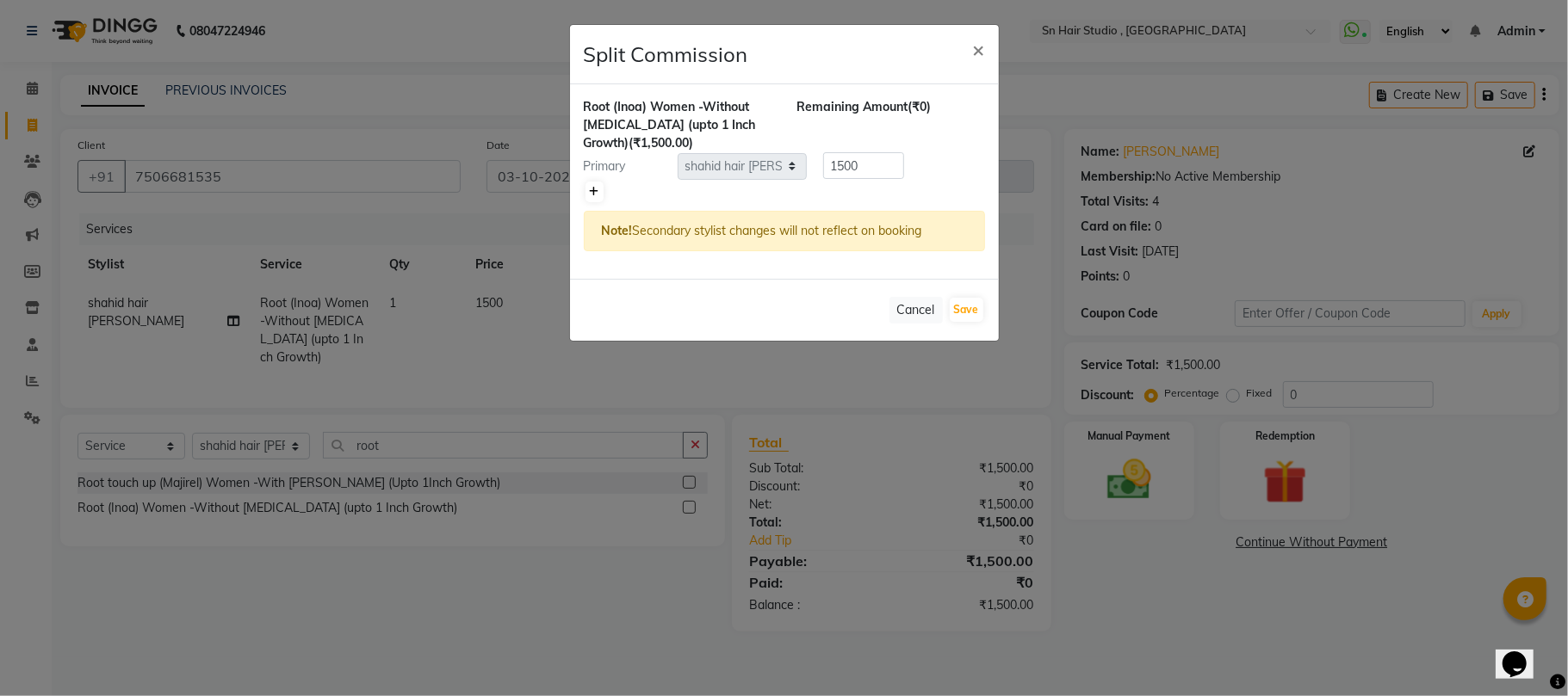
click at [596, 190] on icon at bounding box center [595, 191] width 10 height 11
type input "750"
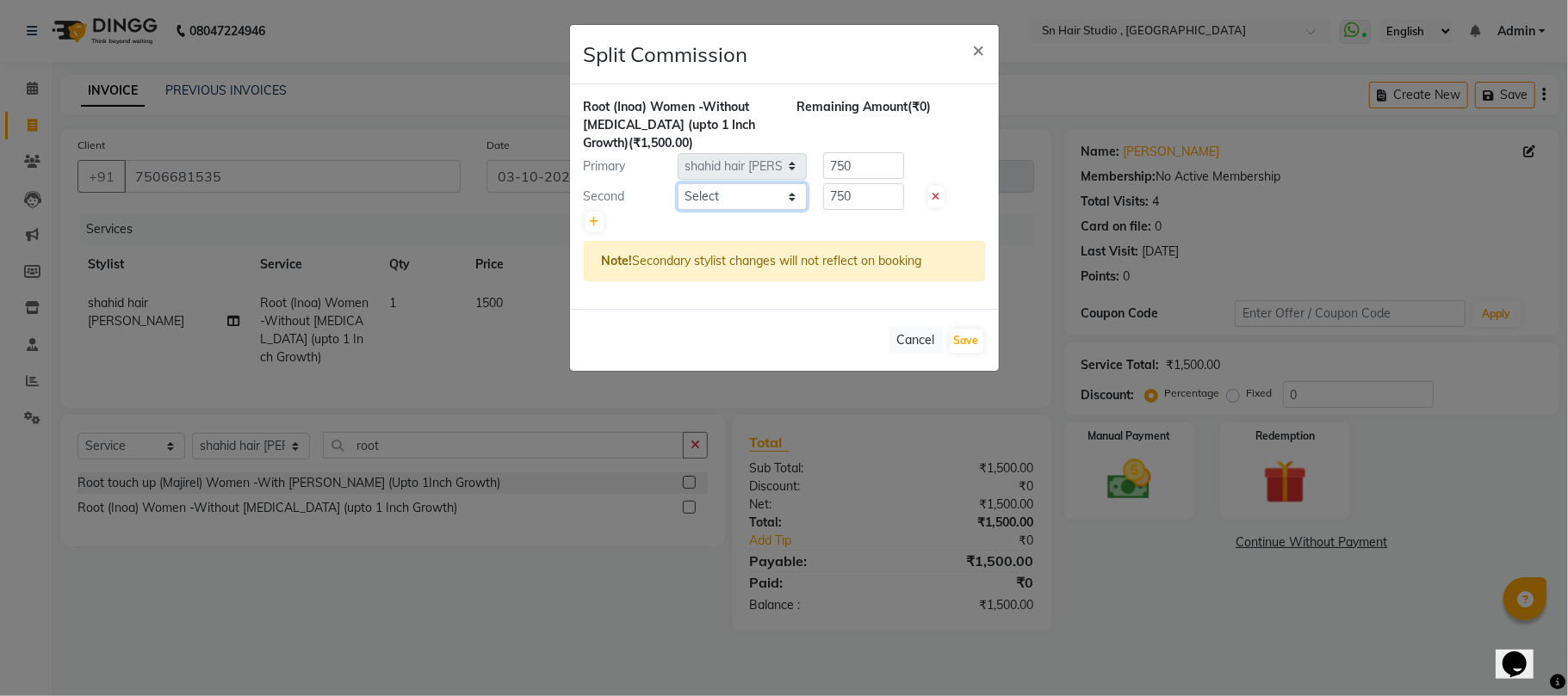
click at [716, 193] on select "Select [PERSON_NAME] mahi [PERSON_NAME] [PERSON_NAME] hair [PERSON_NAME]" at bounding box center [742, 196] width 129 height 26
select select "65872"
click at [678, 185] on select "Select [PERSON_NAME] mahi [PERSON_NAME] [PERSON_NAME] hair [PERSON_NAME]" at bounding box center [742, 196] width 129 height 26
click at [872, 198] on input "750" at bounding box center [863, 196] width 81 height 26
click at [876, 162] on input "750" at bounding box center [863, 165] width 81 height 26
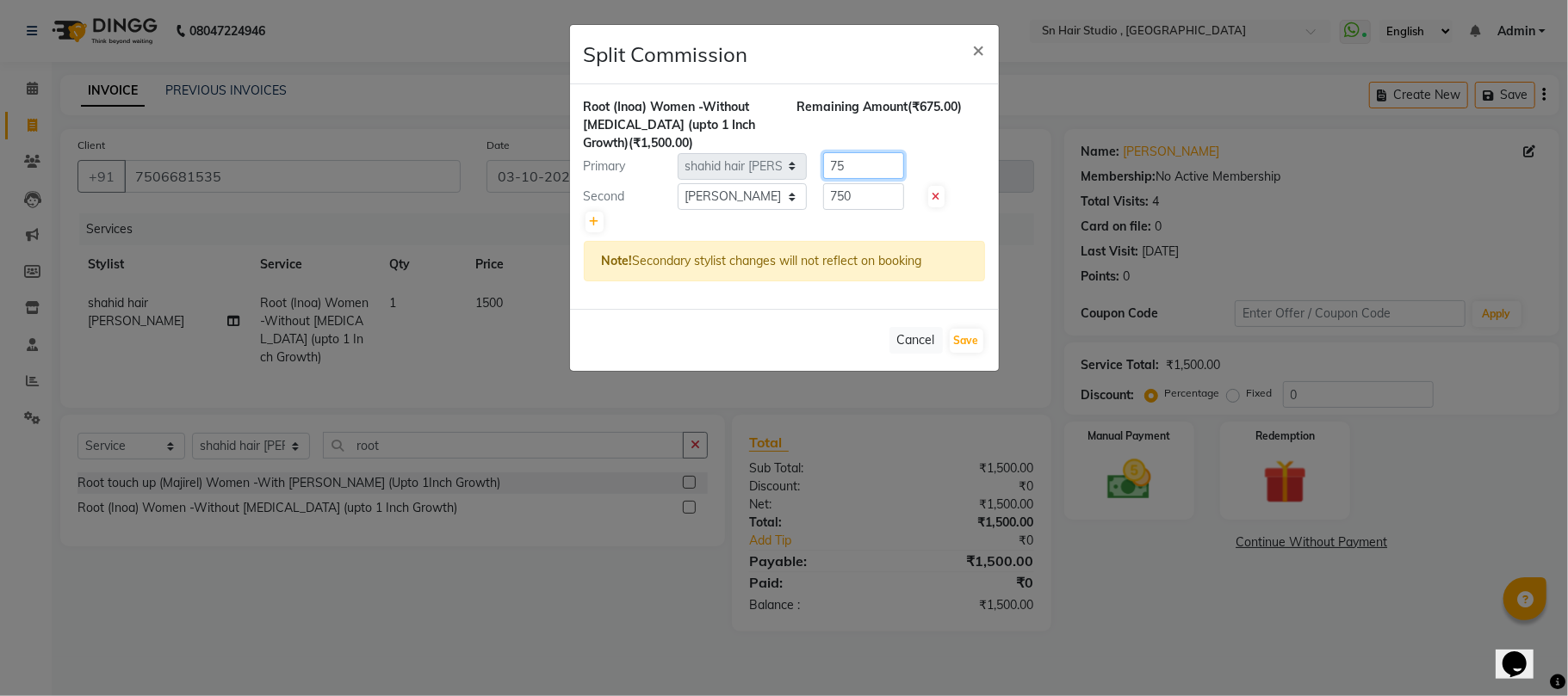
type input "7"
type input "500"
click at [868, 191] on input "750" at bounding box center [863, 196] width 81 height 26
type input "7"
type input "1000"
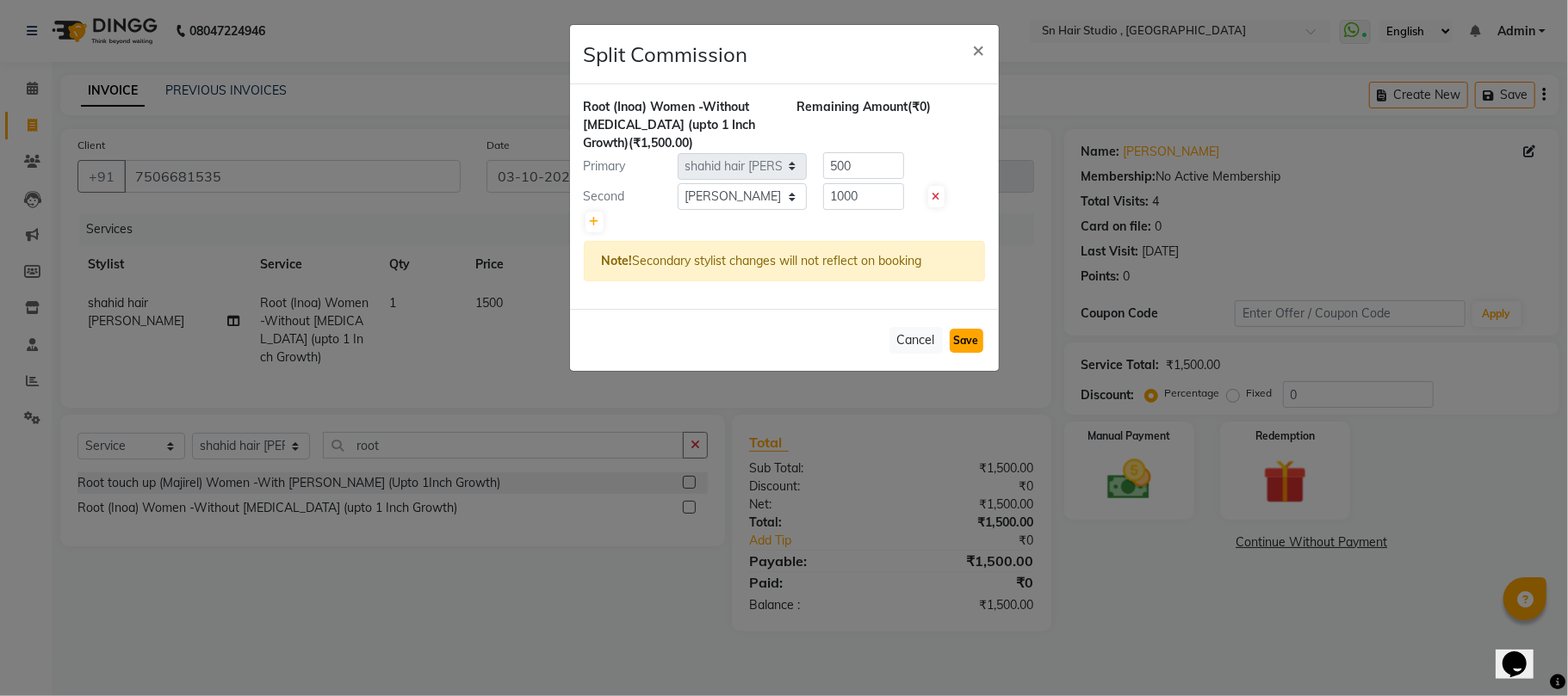
click at [964, 344] on button "Save" at bounding box center [966, 340] width 34 height 24
select select "Select"
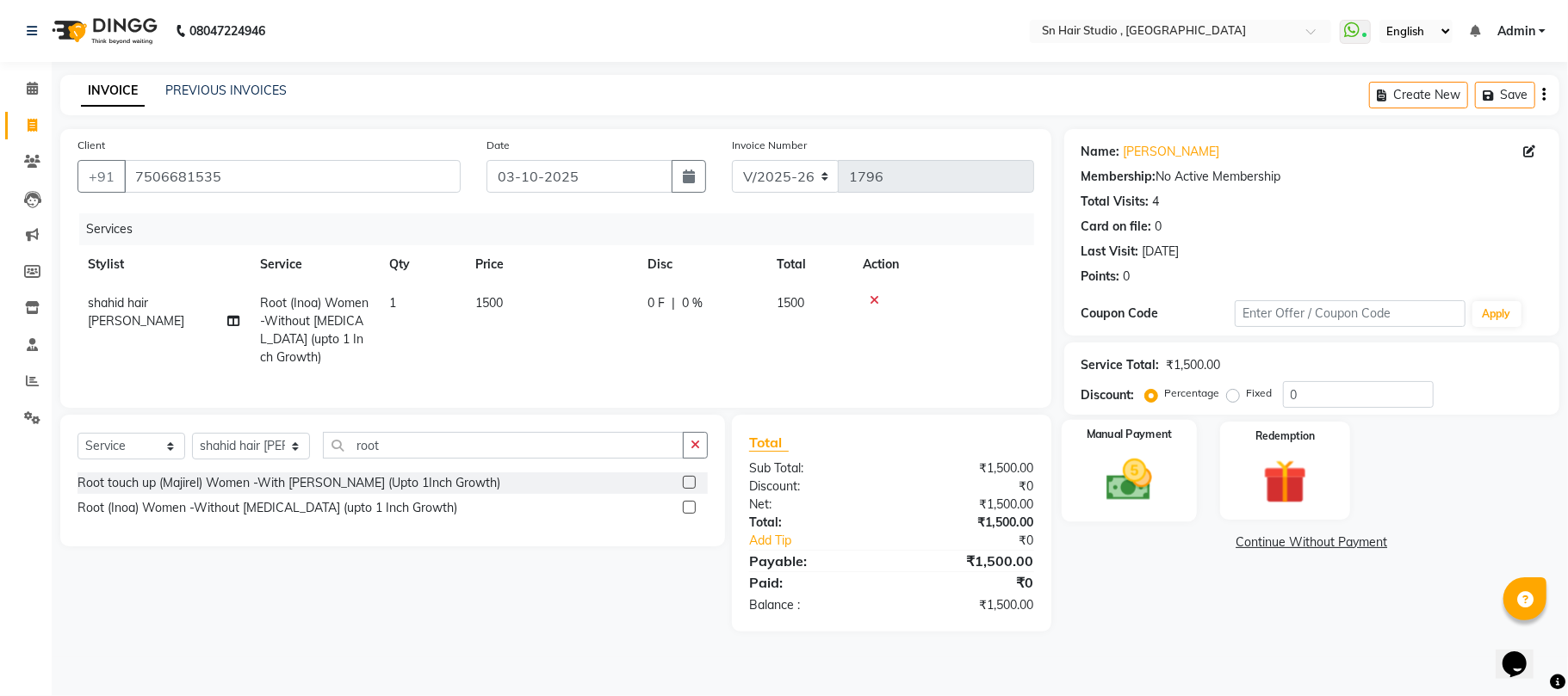
click at [1121, 440] on label "Manual Payment" at bounding box center [1129, 435] width 87 height 17
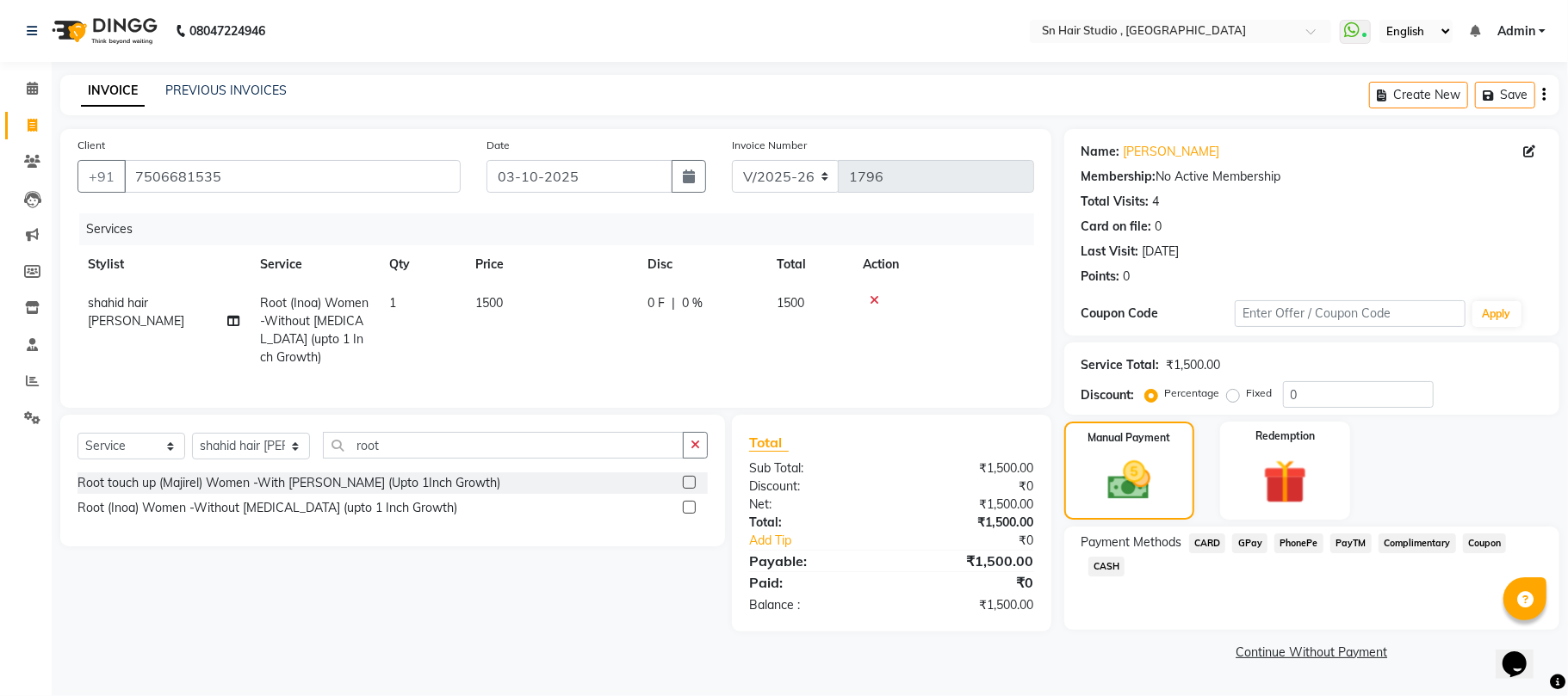
click at [1245, 539] on span "GPay" at bounding box center [1249, 543] width 35 height 19
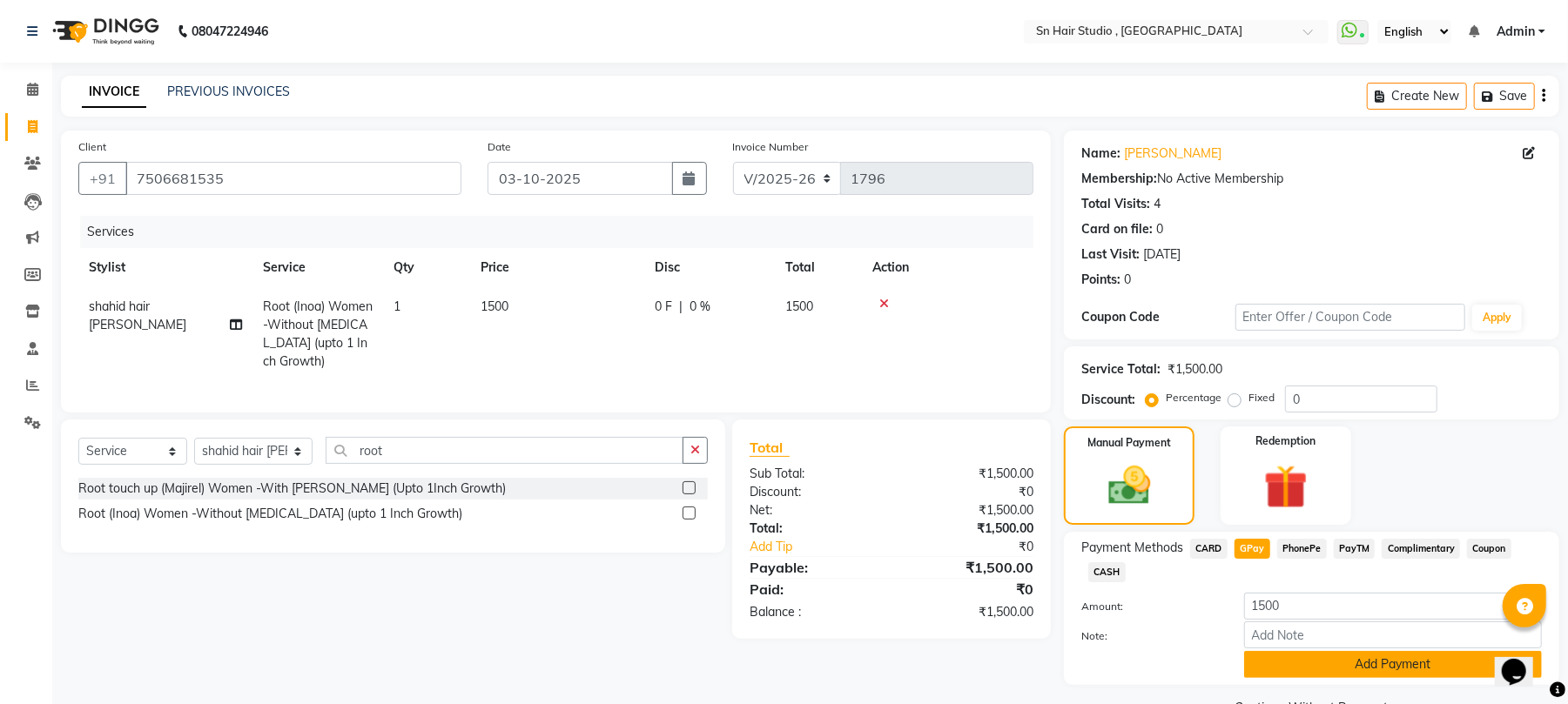
click at [1328, 663] on button "Add Payment" at bounding box center [1393, 664] width 298 height 27
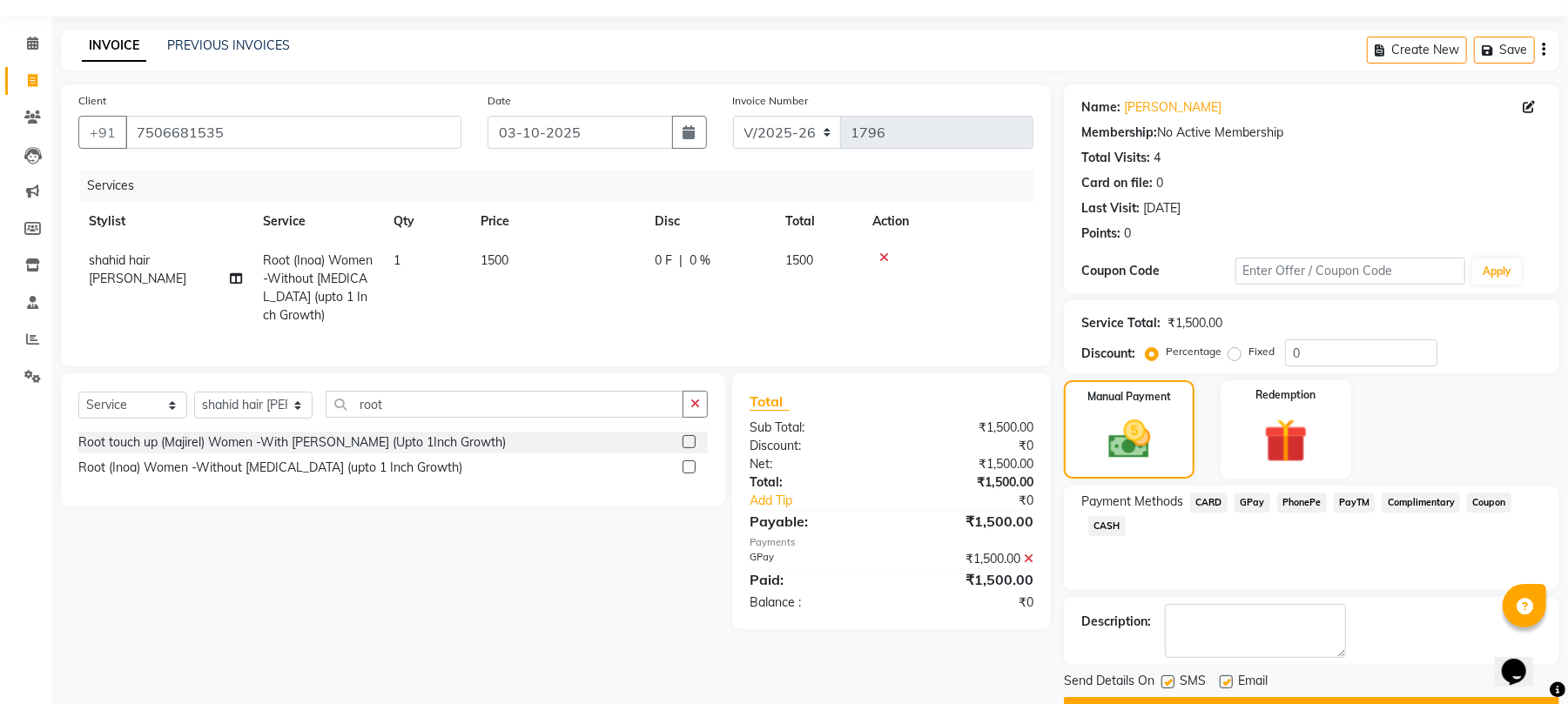
scroll to position [94, 0]
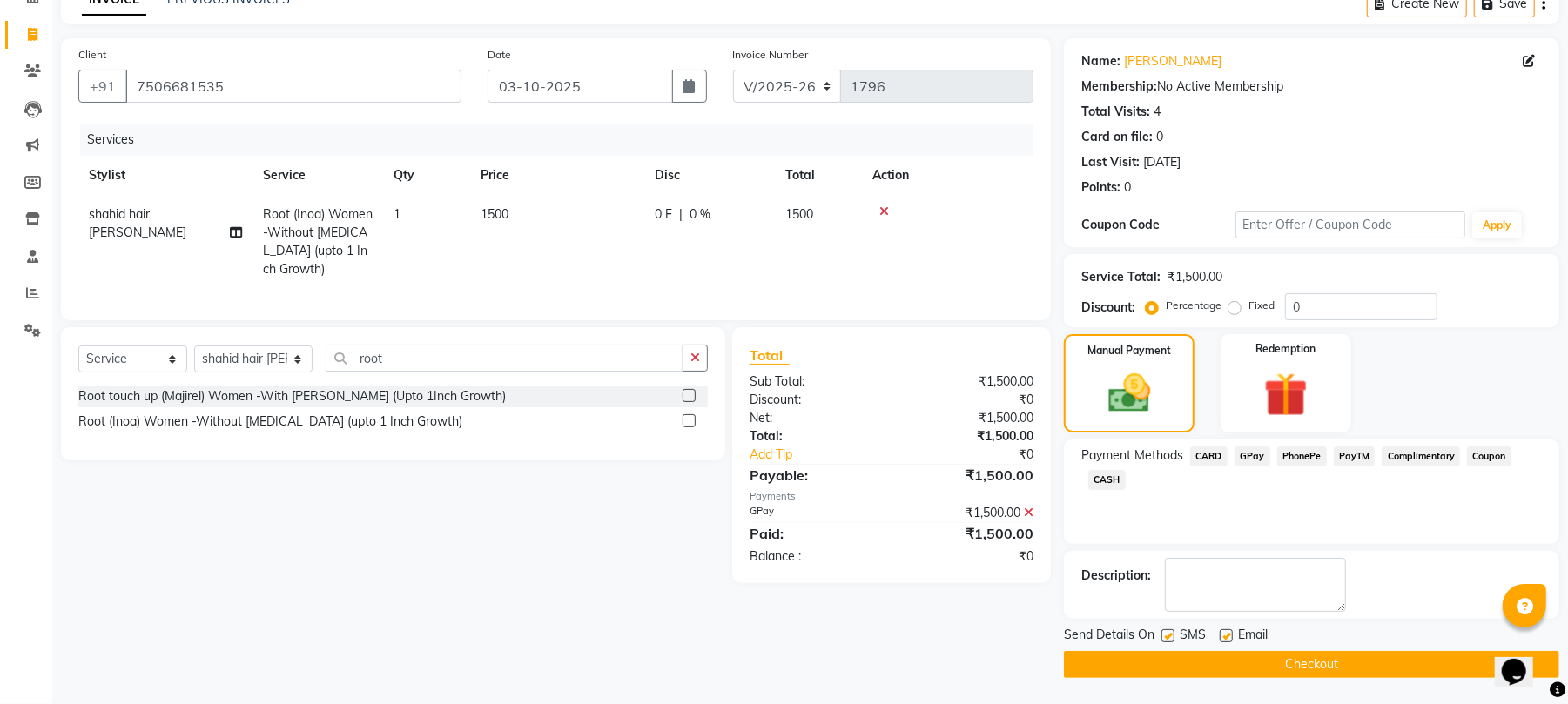
click at [1339, 667] on button "Checkout" at bounding box center [1311, 664] width 495 height 27
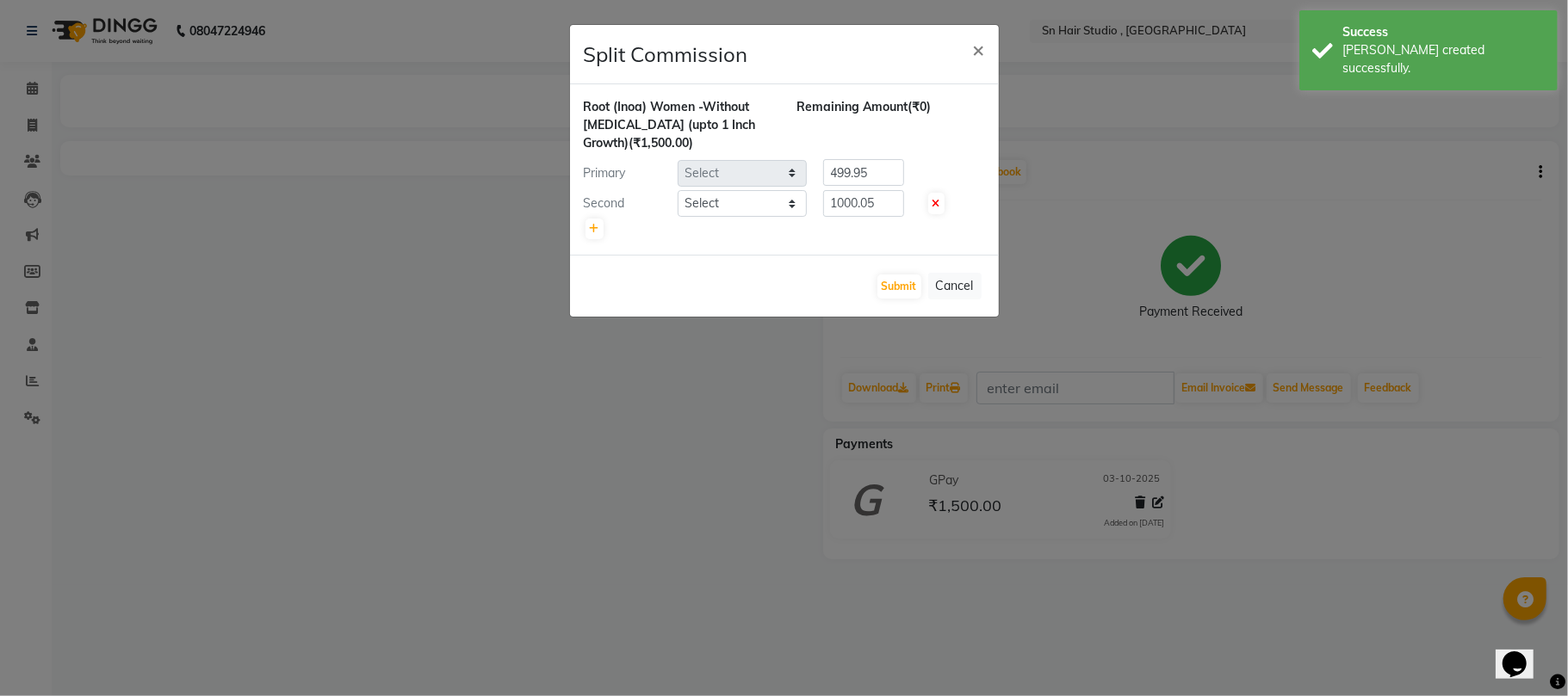
select select "67678"
select select "65872"
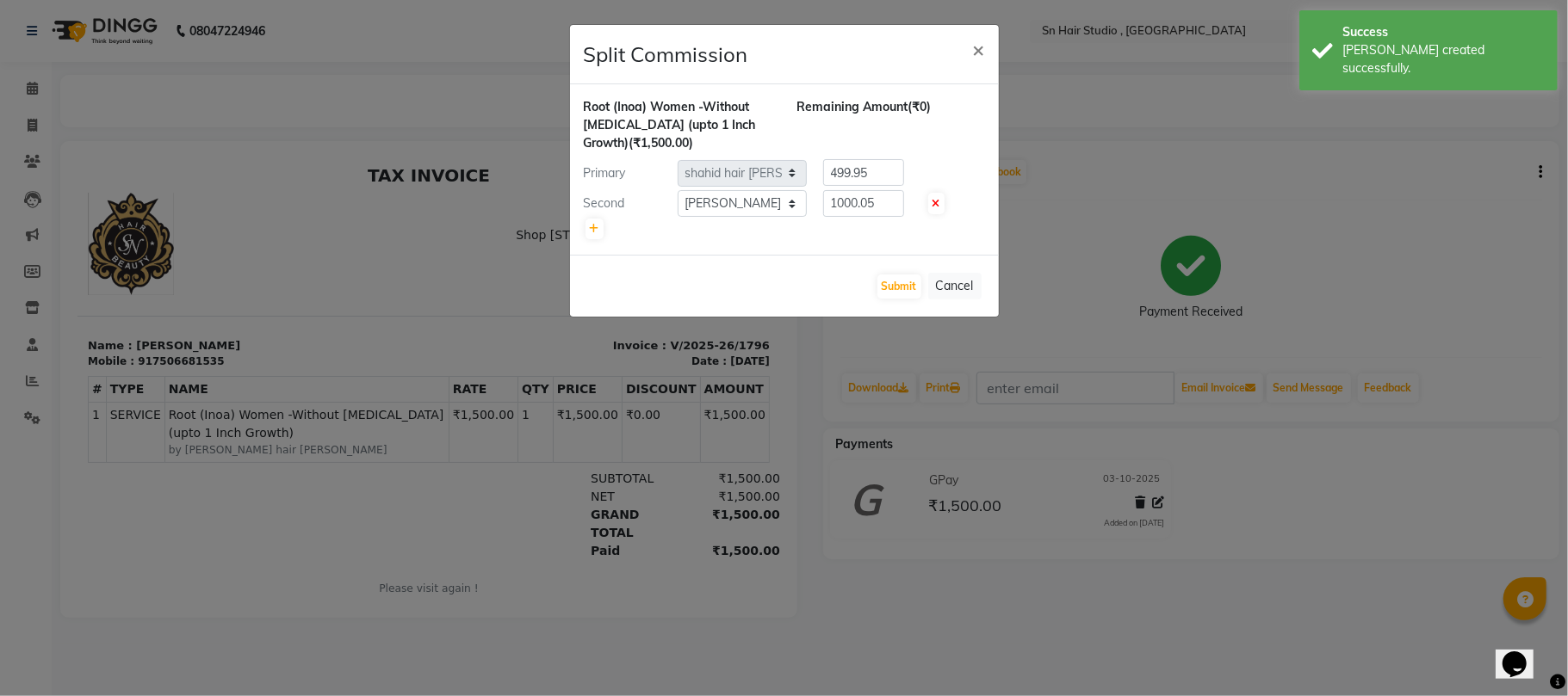
drag, startPoint x: 1329, startPoint y: 651, endPoint x: 1087, endPoint y: 487, distance: 292.3
click at [1087, 487] on ngb-modal-window "Split Commission × Root (Inoa) Women -Without [MEDICAL_DATA] (upto 1 Inch Growt…" at bounding box center [784, 348] width 1568 height 696
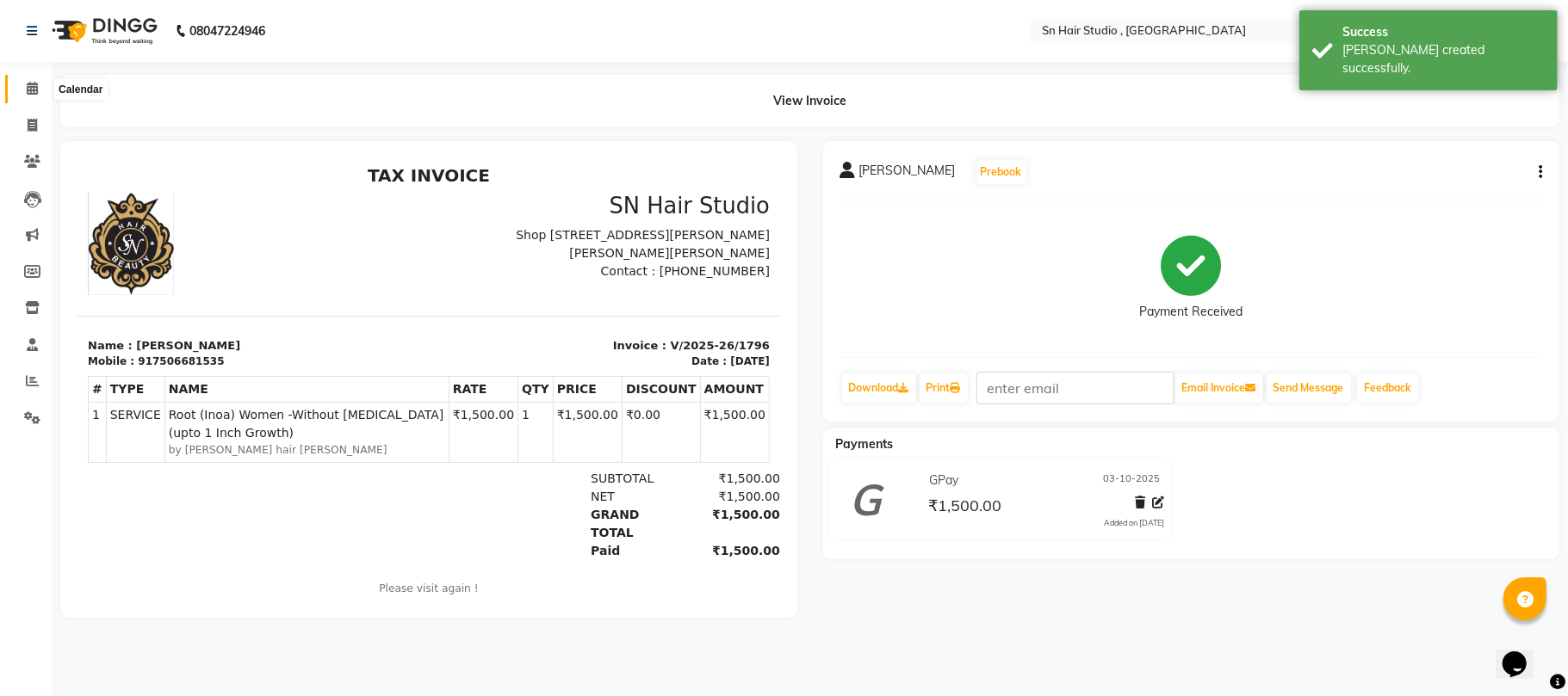
click at [27, 87] on icon at bounding box center [32, 87] width 12 height 13
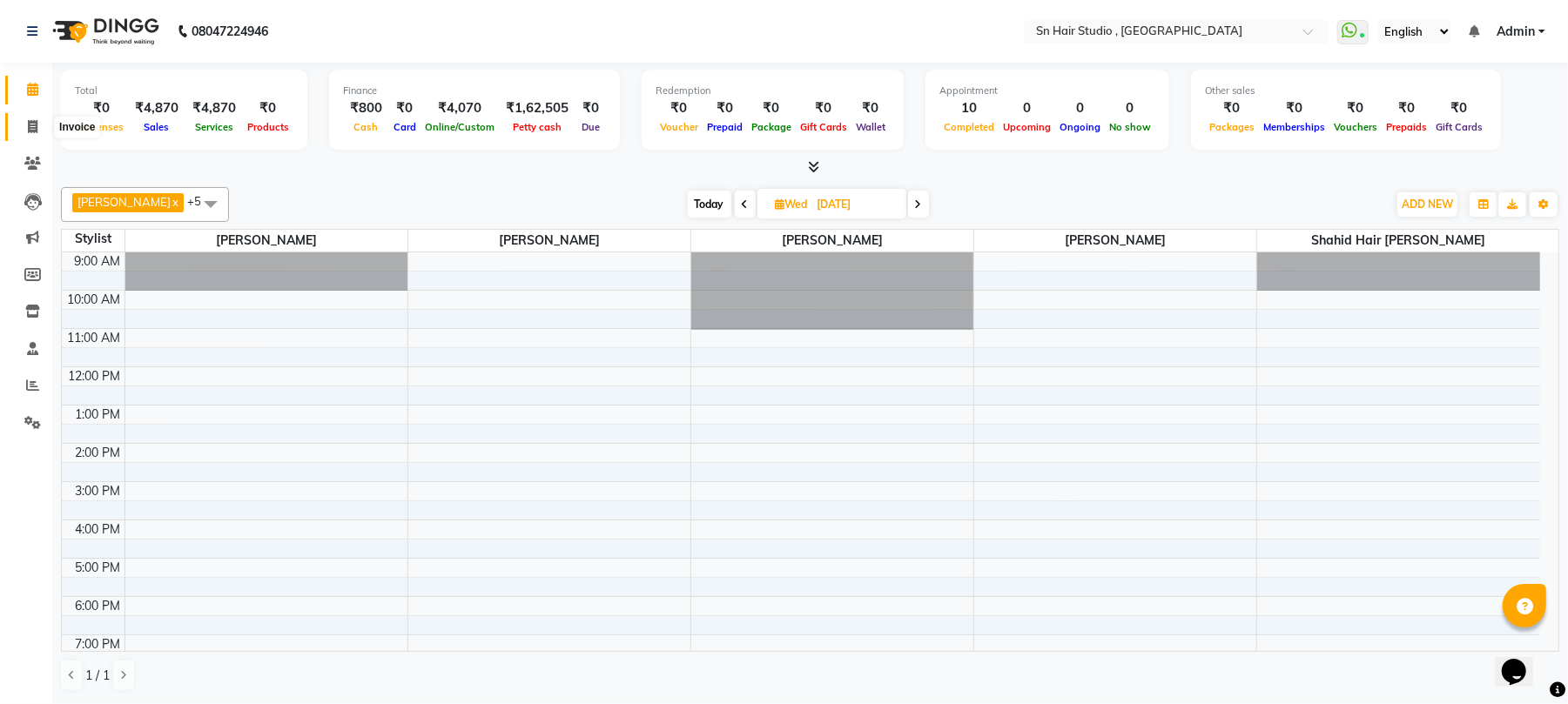
click at [36, 124] on icon at bounding box center [32, 126] width 10 height 13
select select "service"
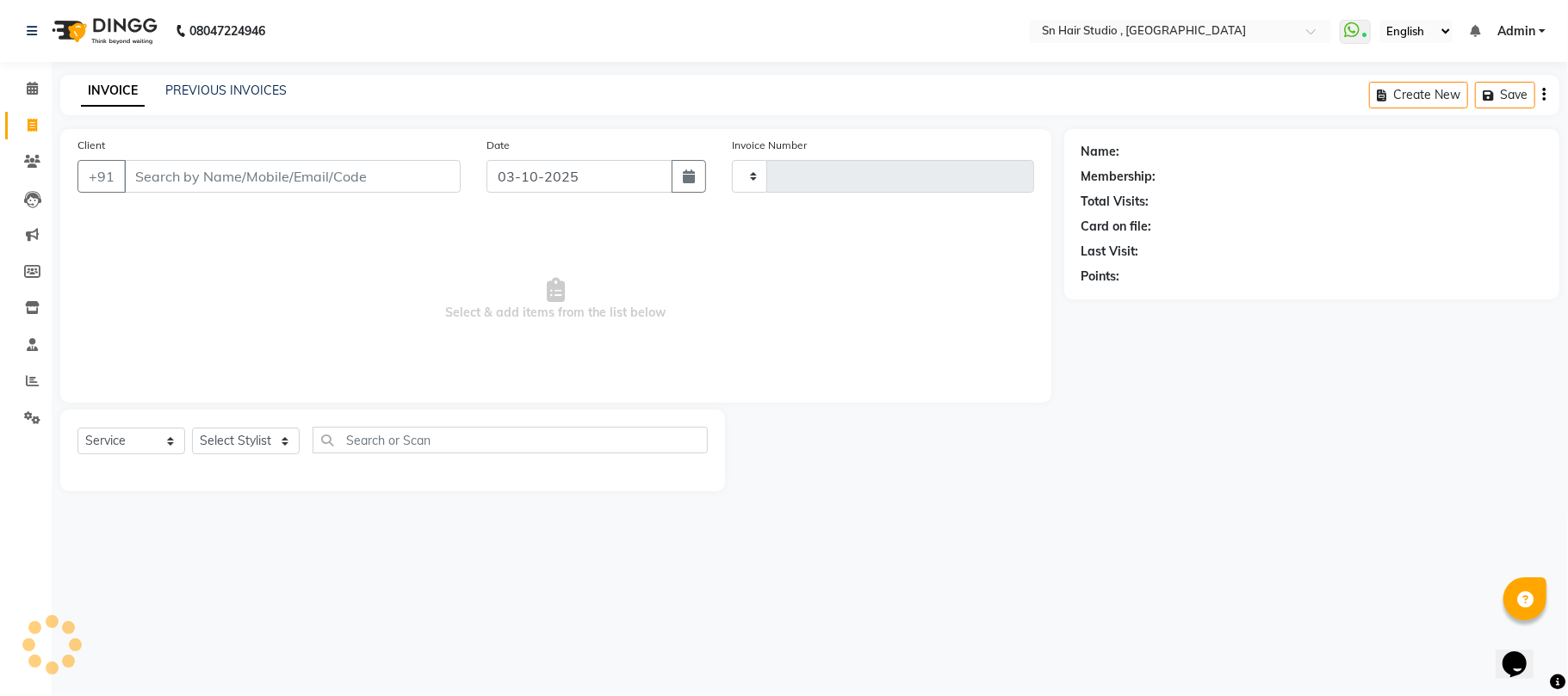
type input "1797"
select select "6415"
click at [34, 87] on icon at bounding box center [32, 87] width 12 height 13
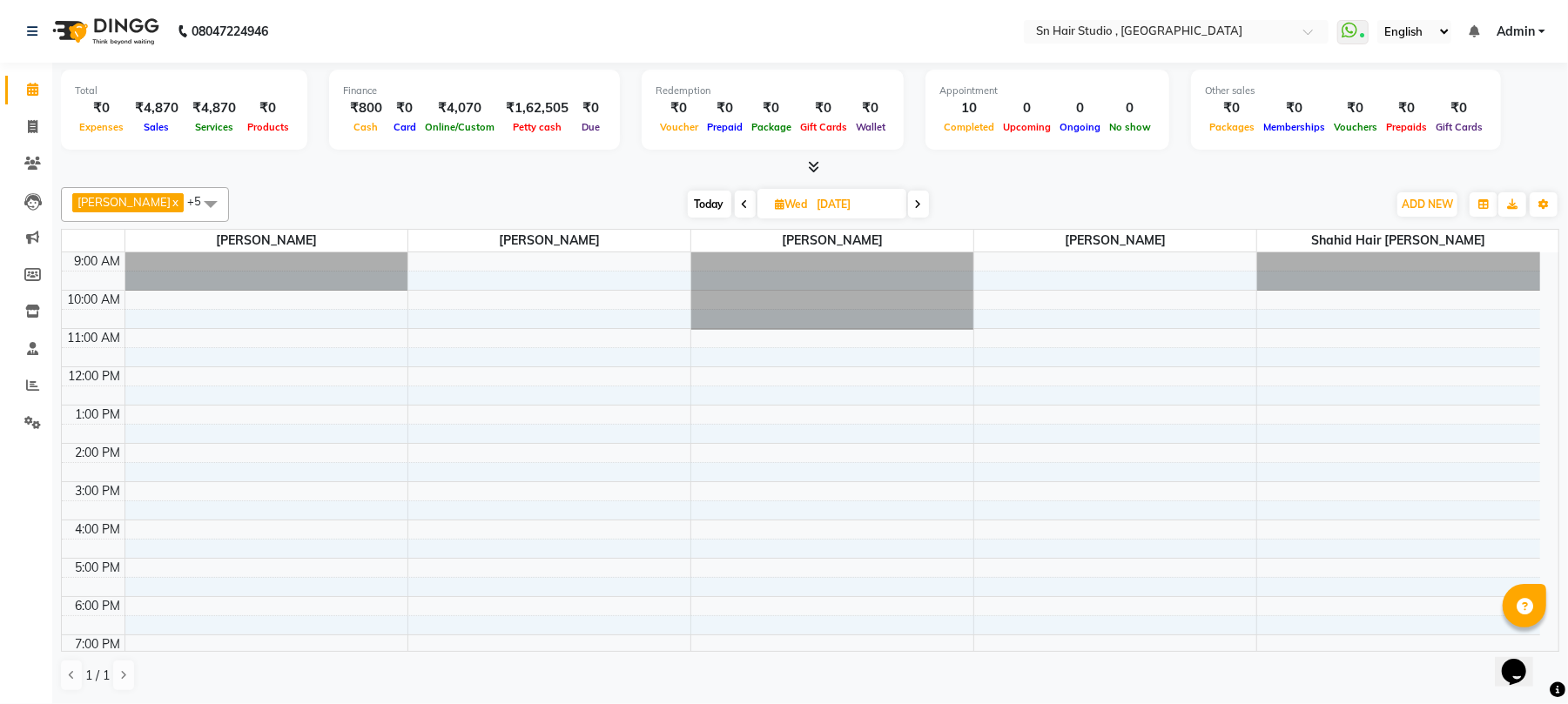
scroll to position [73, 0]
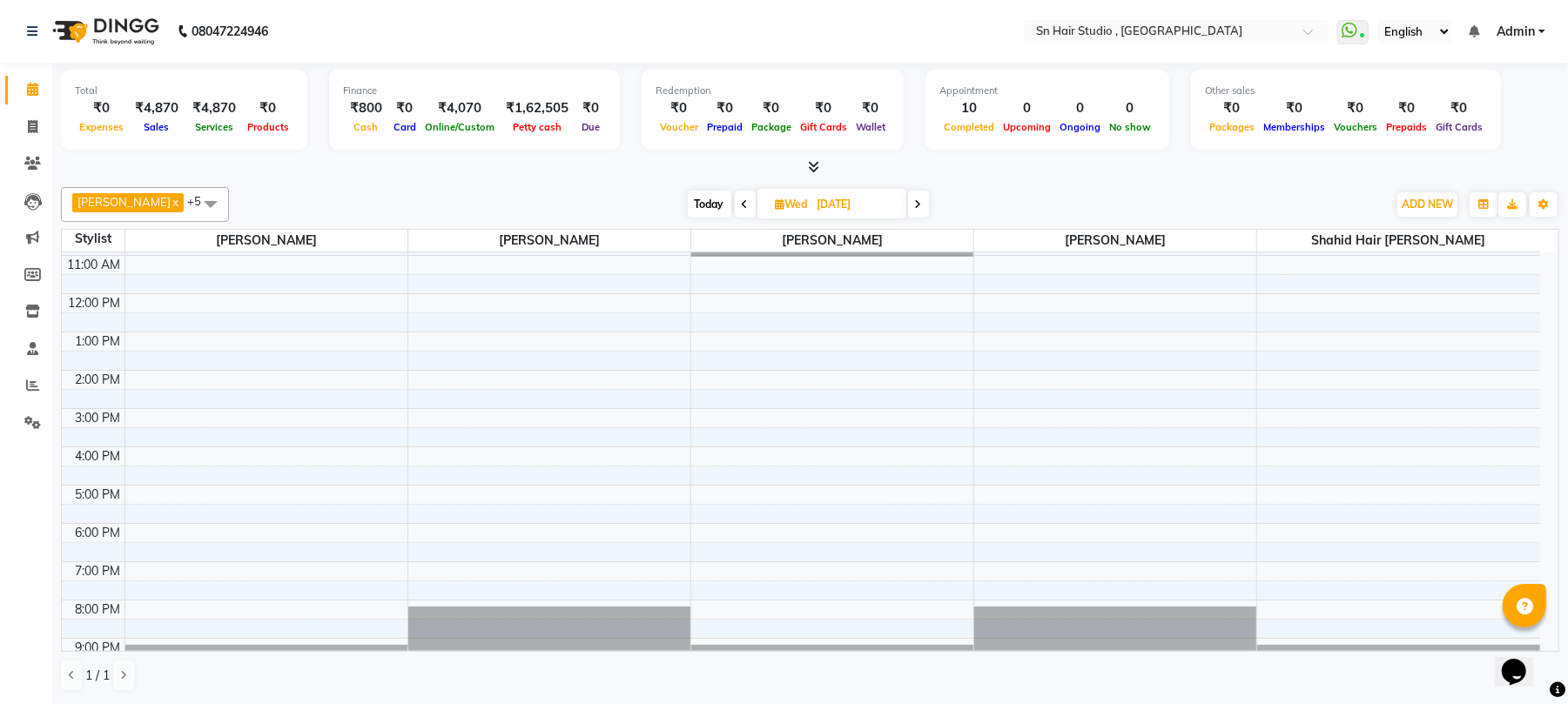
click at [700, 201] on span "Today" at bounding box center [710, 204] width 43 height 27
type input "03-10-2025"
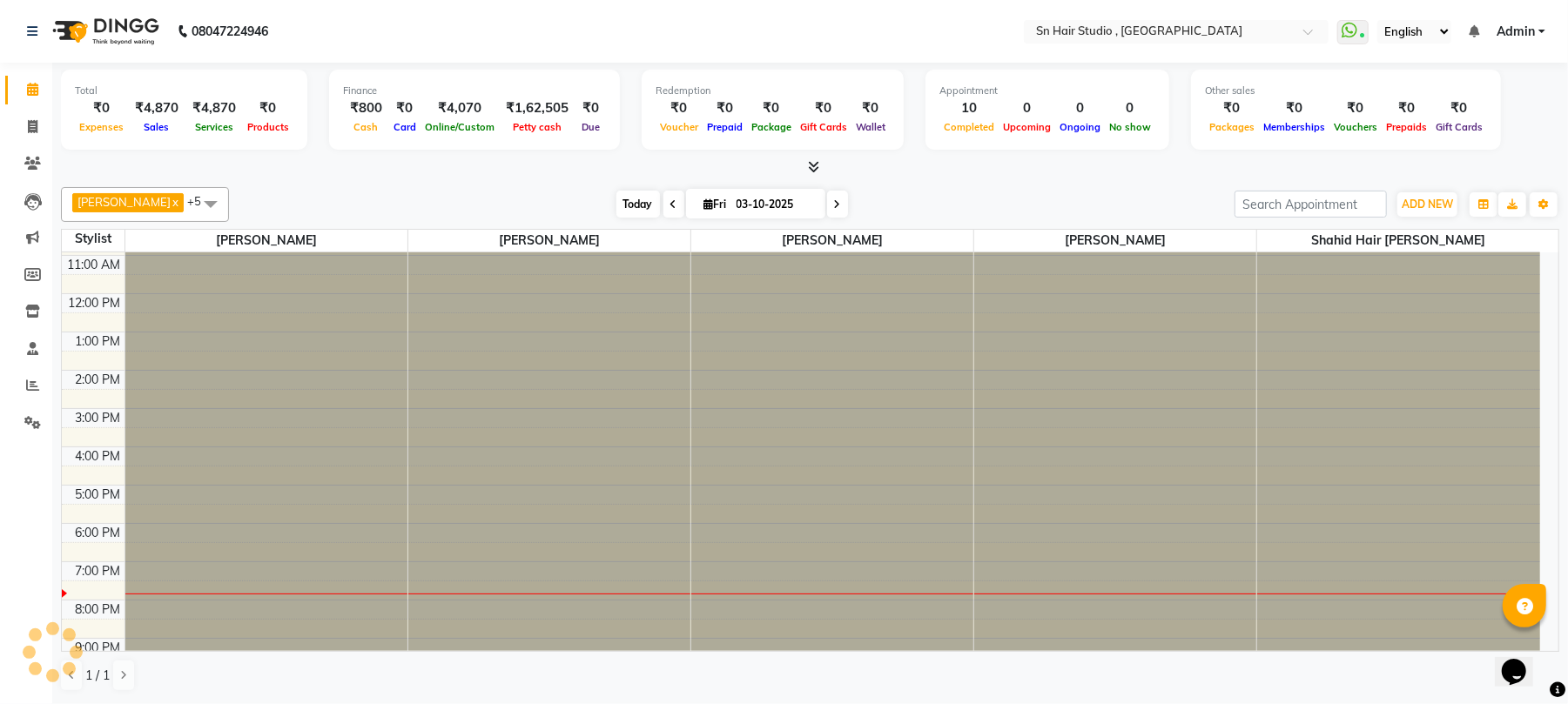
scroll to position [106, 0]
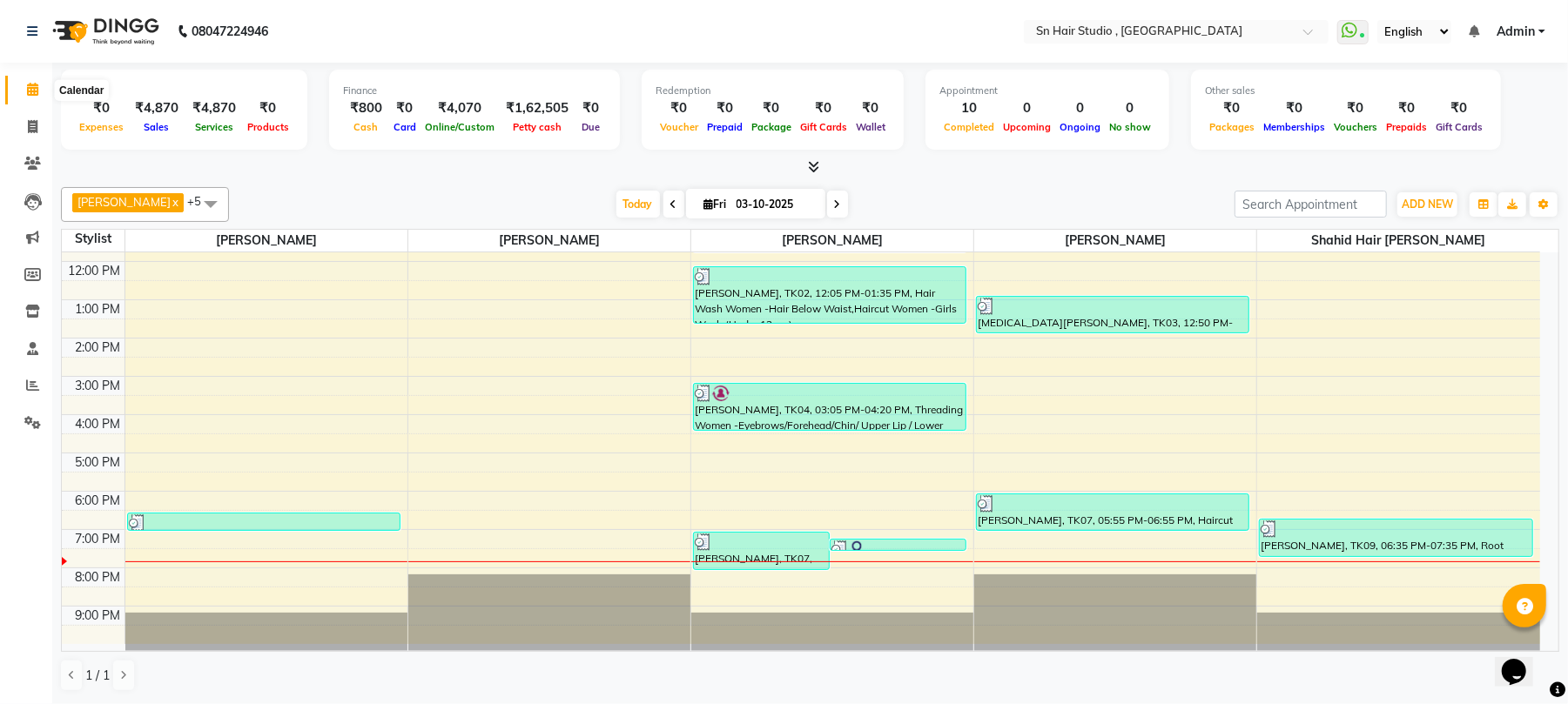
click at [33, 88] on icon at bounding box center [32, 88] width 12 height 13
click at [33, 118] on span at bounding box center [32, 128] width 30 height 20
select select "service"
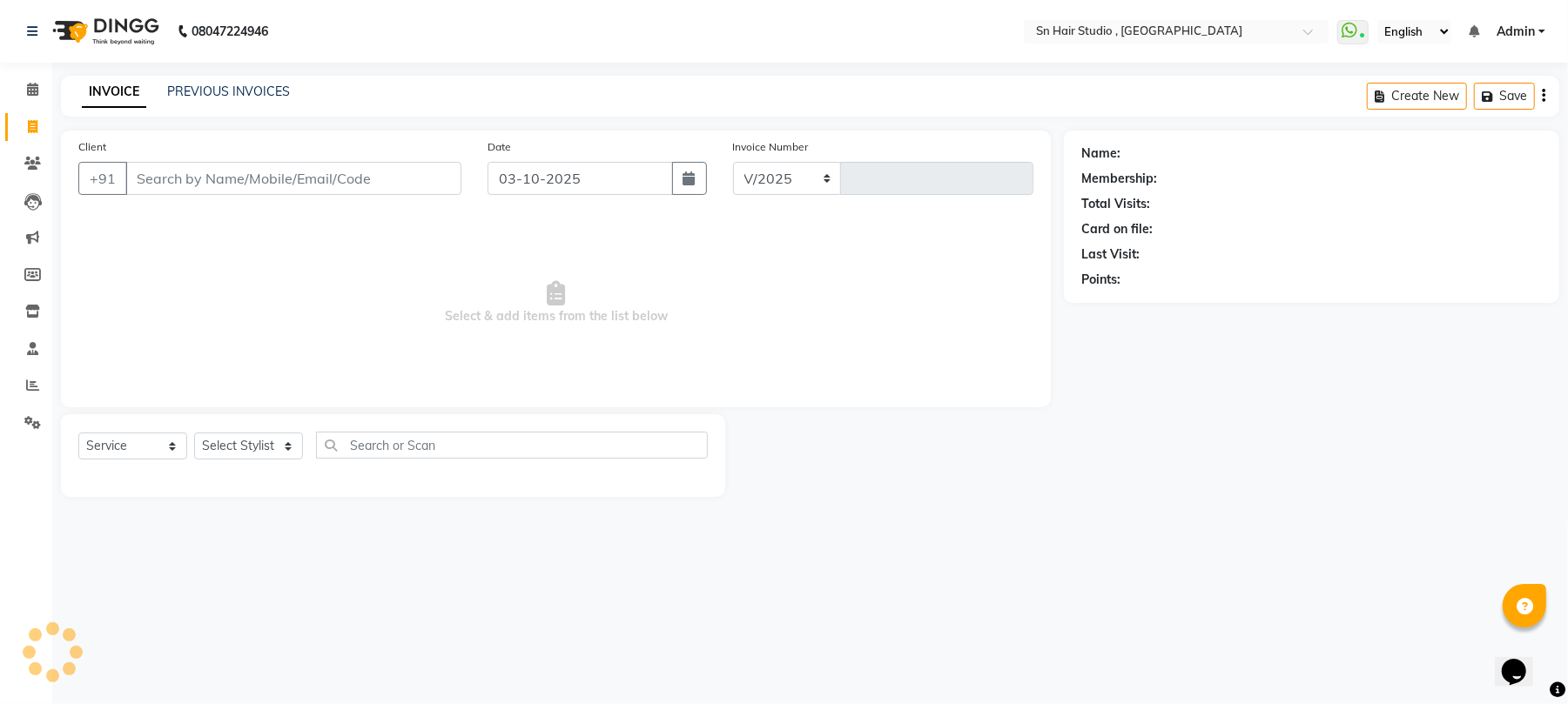
select select "6415"
type input "1797"
click at [270, 453] on select "Select Stylist [PERSON_NAME] mahi [PERSON_NAME] [PERSON_NAME] hair [PERSON_NAME]" at bounding box center [253, 445] width 119 height 27
select select "58014"
click at [194, 433] on select "Select Stylist [PERSON_NAME] mahi [PERSON_NAME] [PERSON_NAME] hair [PERSON_NAME]" at bounding box center [253, 445] width 119 height 27
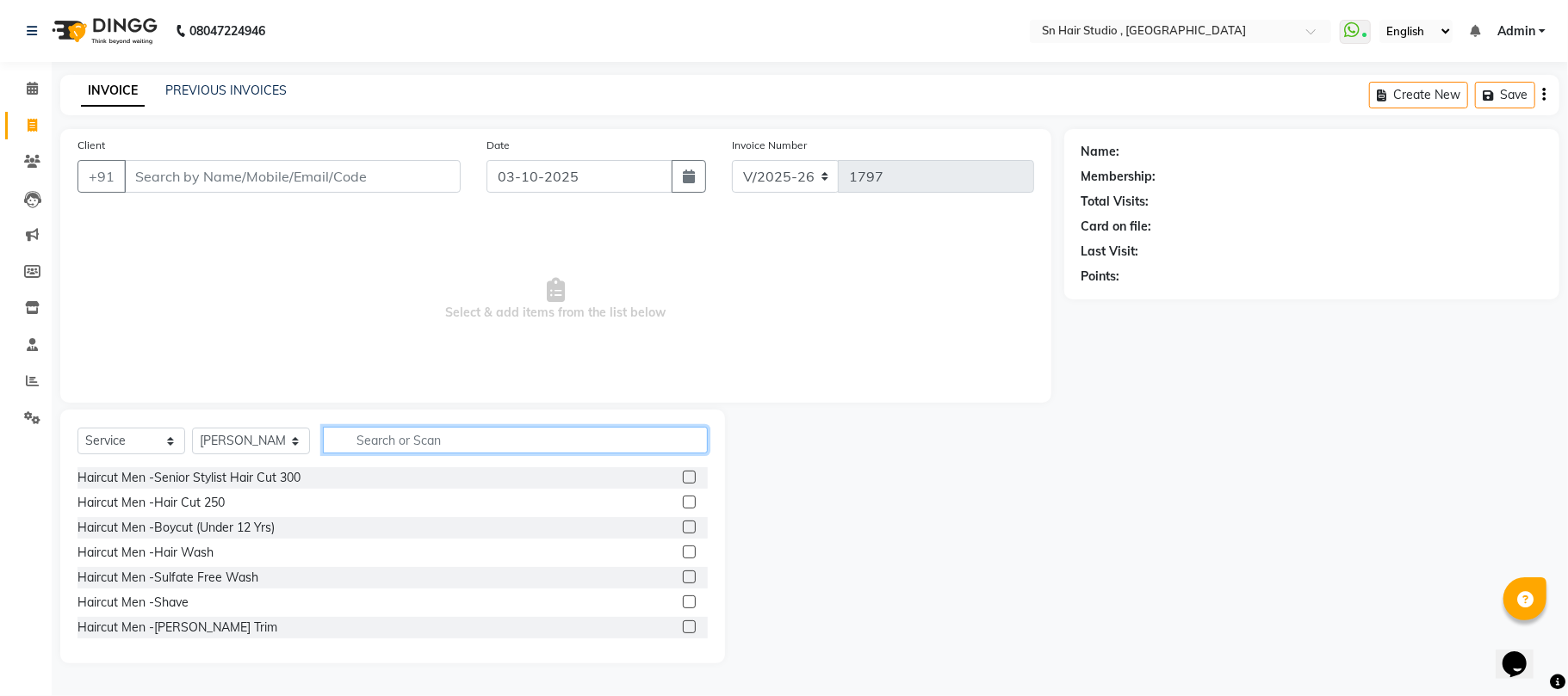
click at [366, 437] on input "text" at bounding box center [515, 439] width 385 height 26
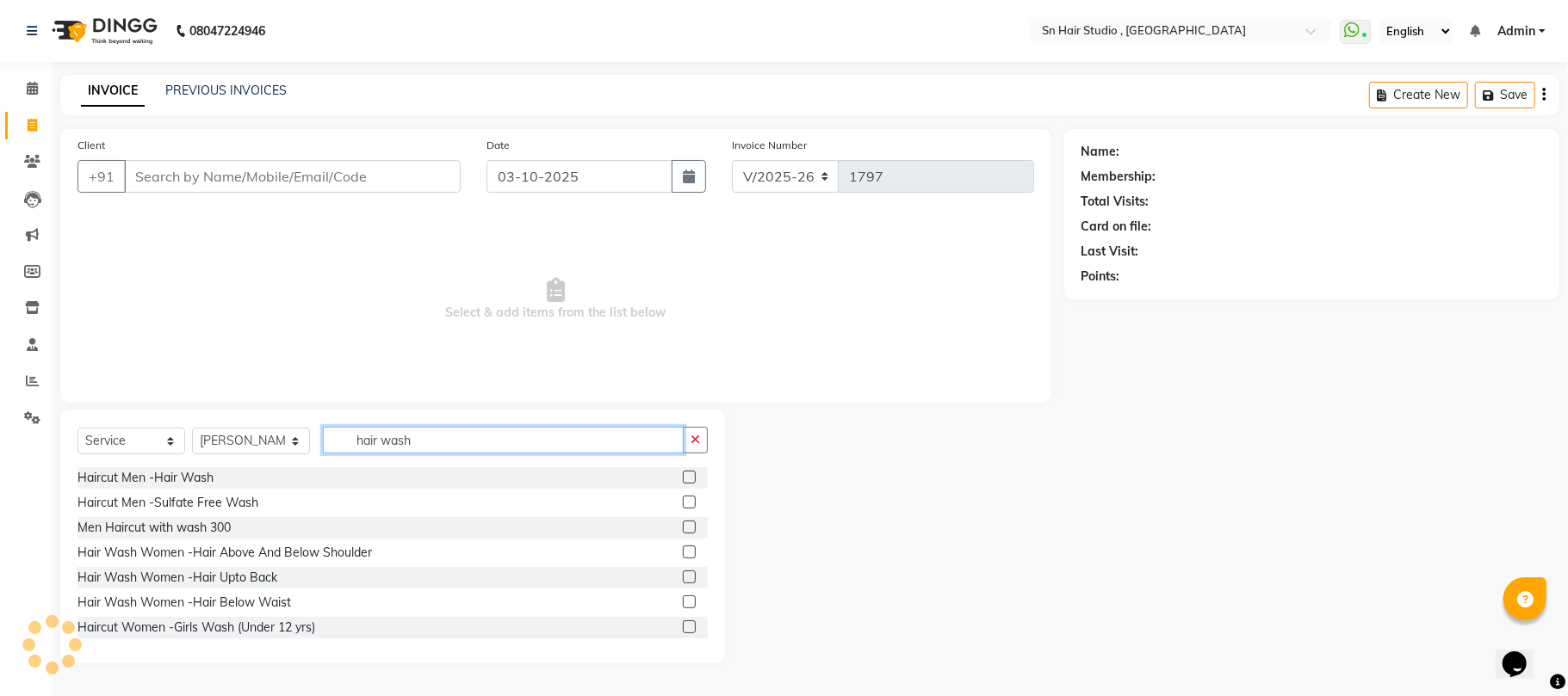
type input "hair wash"
click at [682, 603] on label at bounding box center [688, 602] width 13 height 13
click at [682, 603] on input "checkbox" at bounding box center [688, 604] width 12 height 12
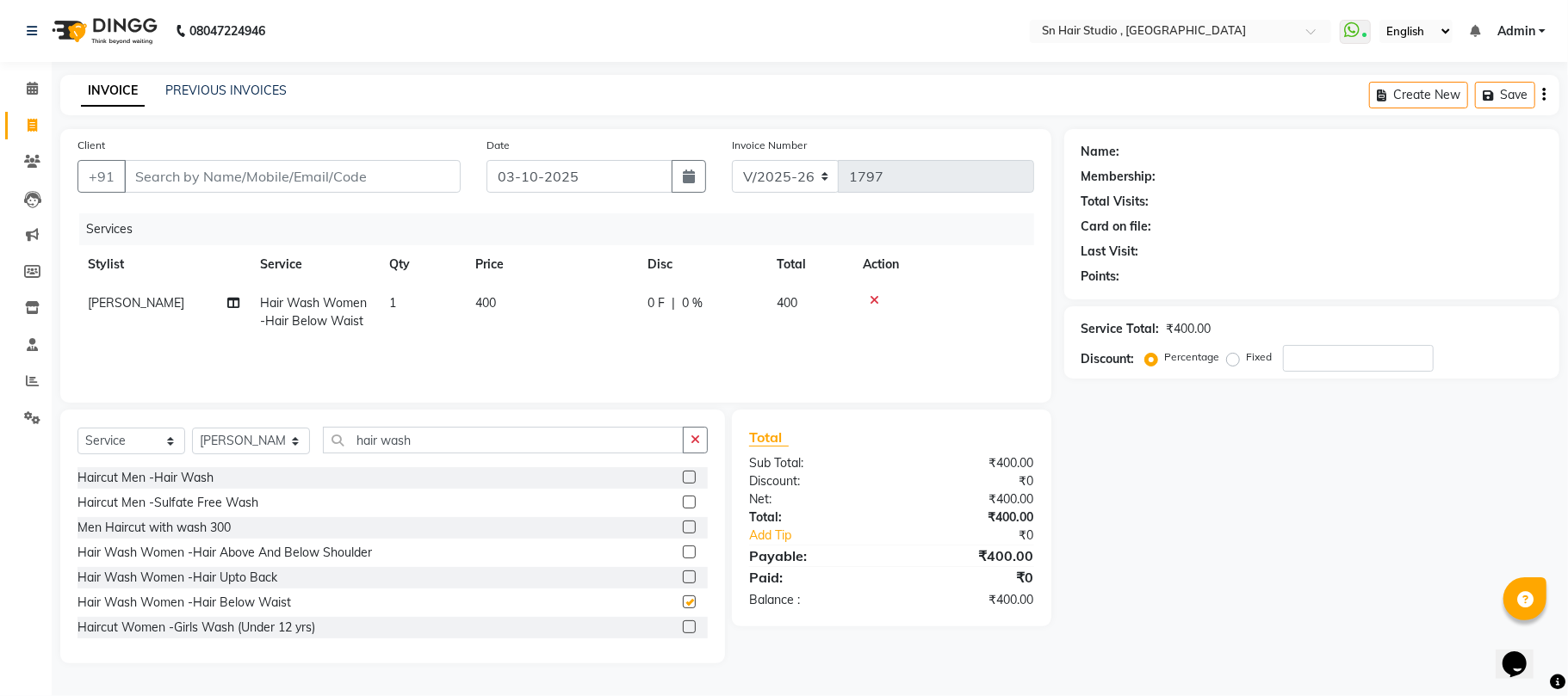
checkbox input "false"
click at [338, 177] on input "Client" at bounding box center [293, 177] width 336 height 33
click at [682, 578] on label at bounding box center [688, 576] width 13 height 13
click at [682, 578] on input "checkbox" at bounding box center [688, 578] width 12 height 12
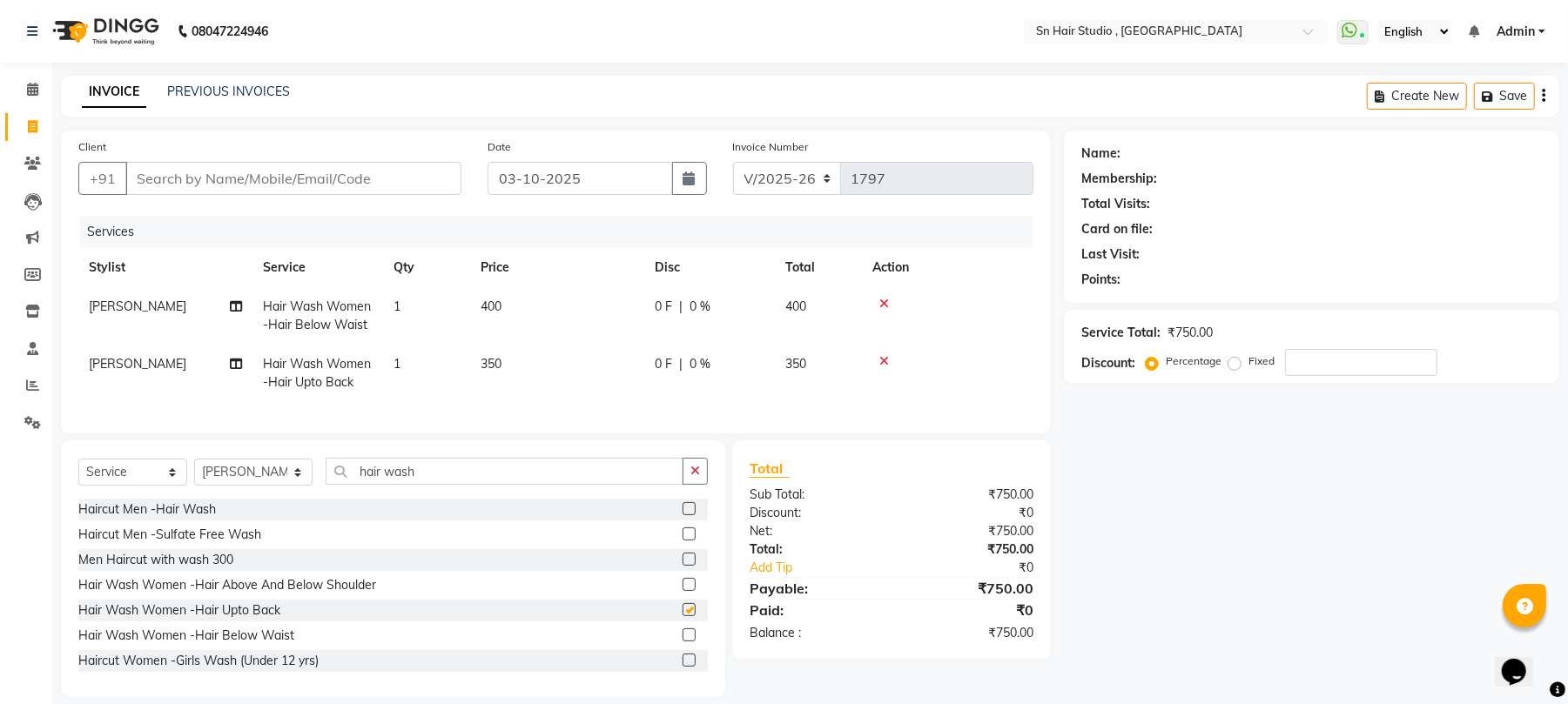
checkbox input "false"
click at [883, 300] on icon at bounding box center [884, 304] width 10 height 12
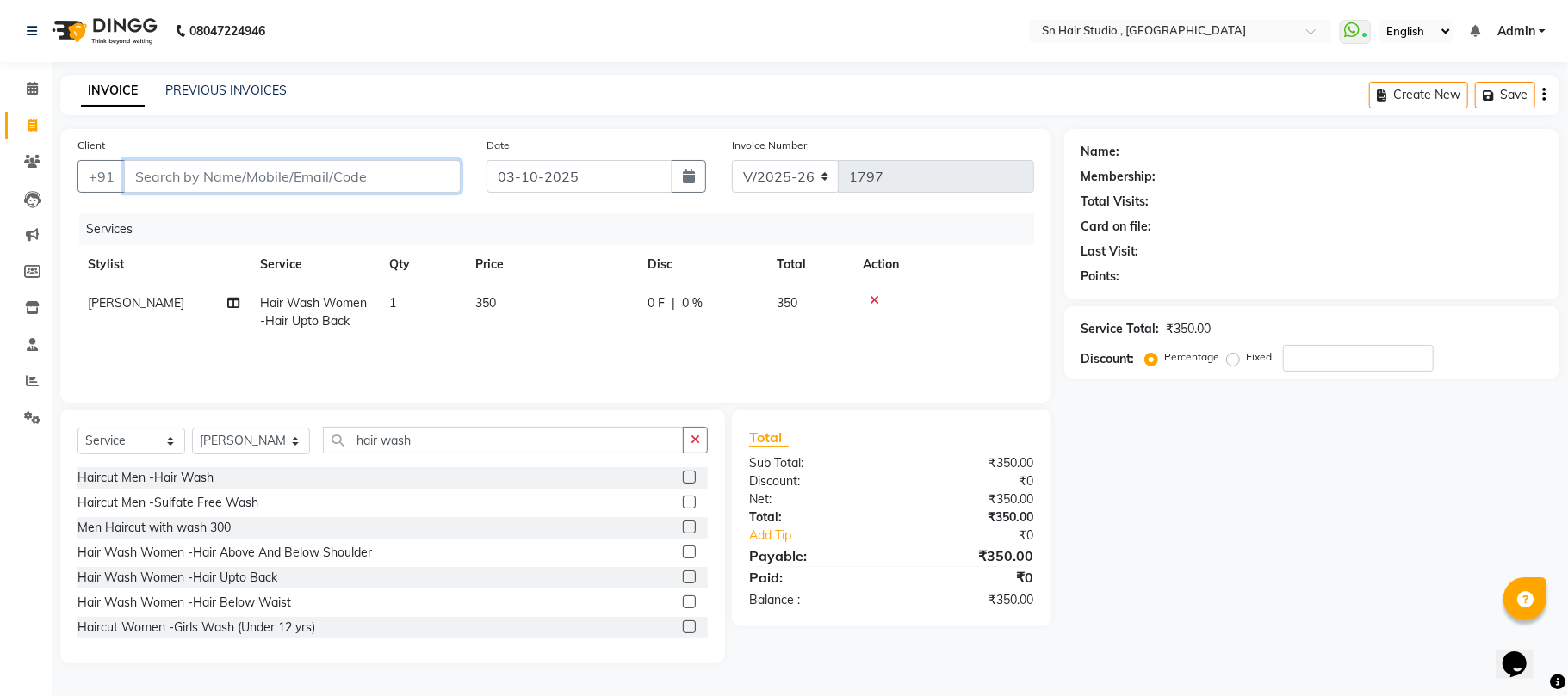
click at [180, 170] on input "Client" at bounding box center [293, 177] width 336 height 33
type input "9"
type input "0"
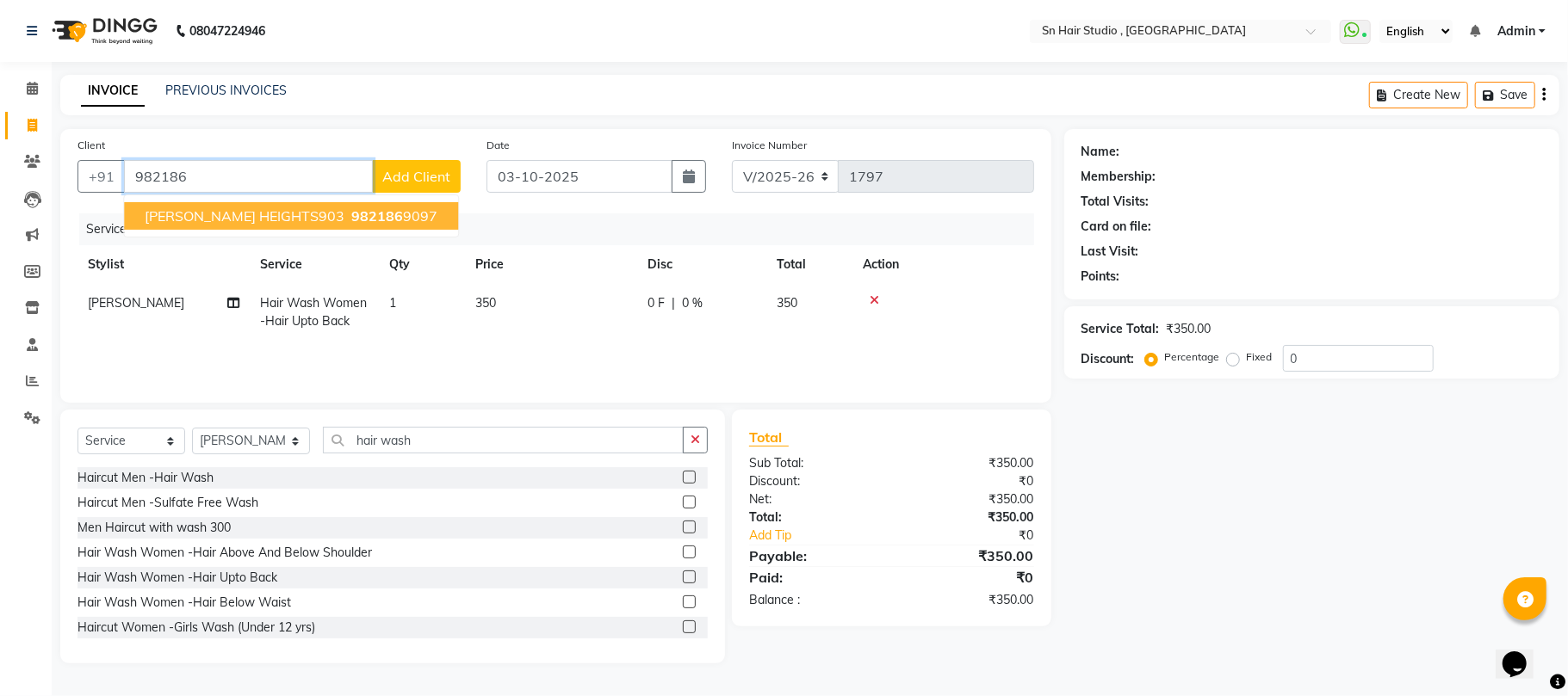
click at [184, 207] on span "[PERSON_NAME] HEIGHTS903" at bounding box center [244, 216] width 199 height 17
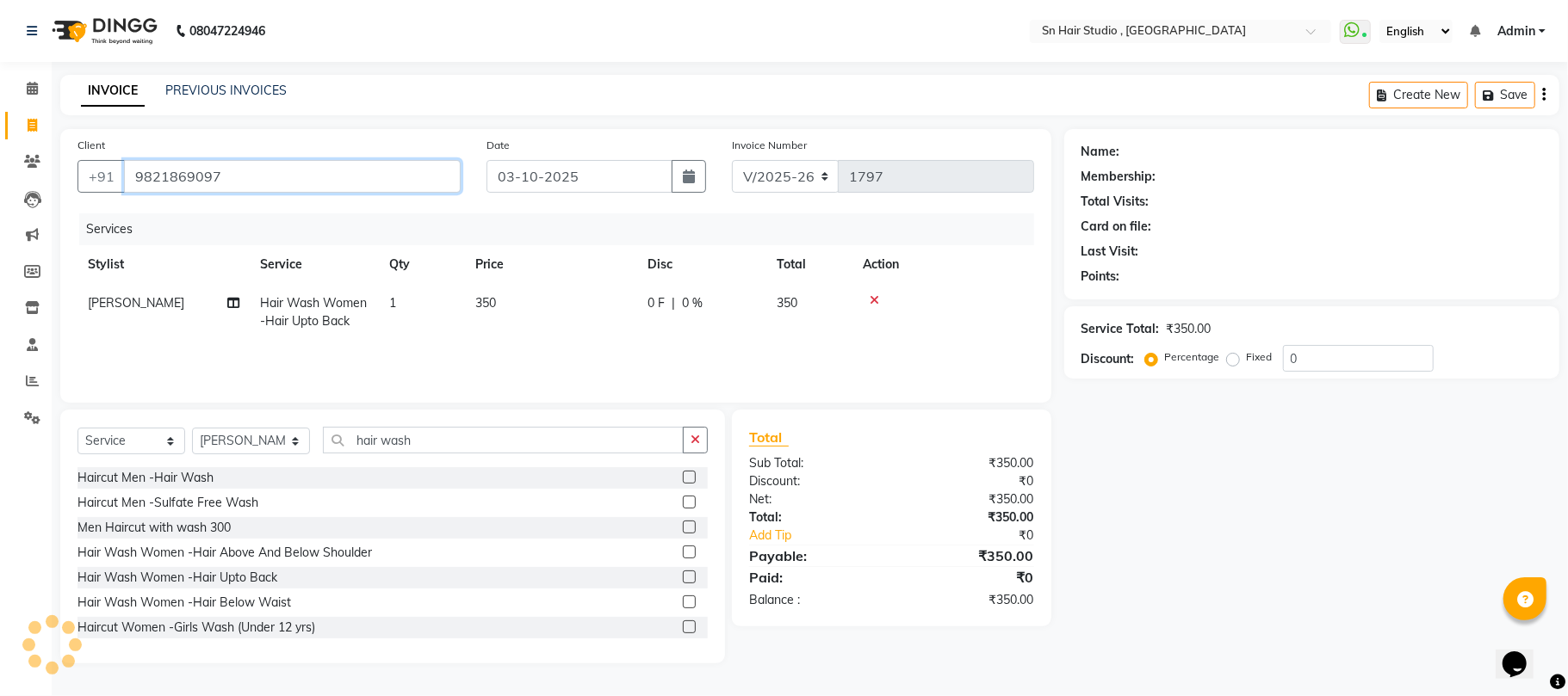
type input "9821869097"
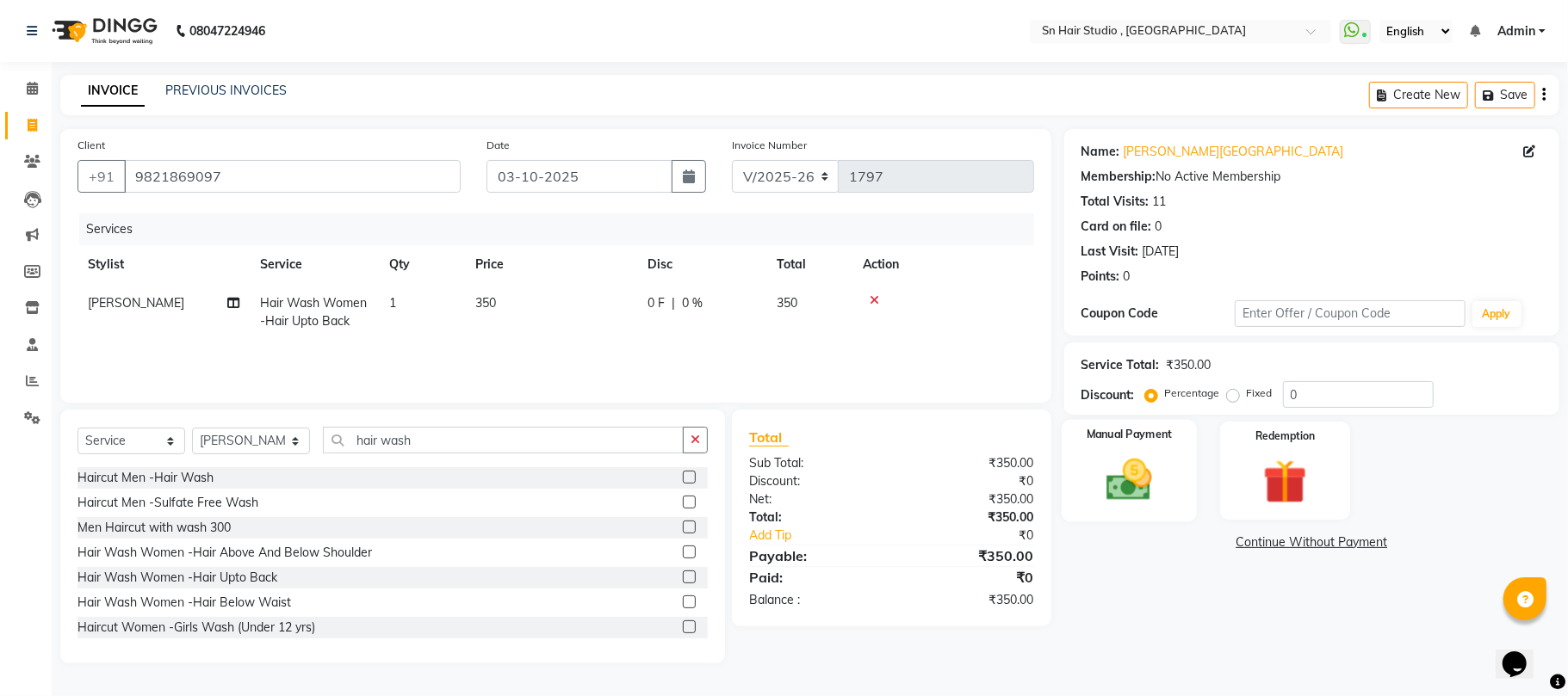
click at [1116, 455] on img at bounding box center [1129, 480] width 75 height 53
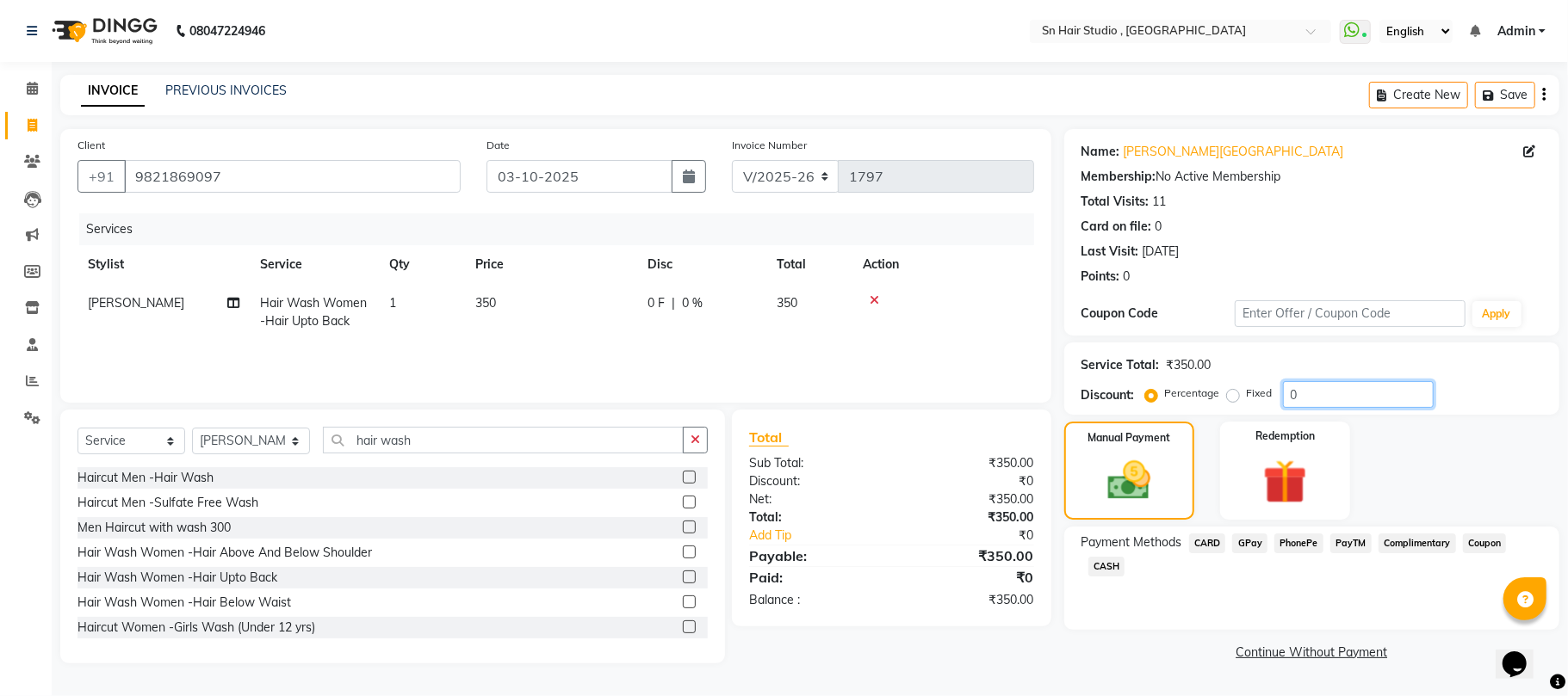
click at [1308, 396] on input "0" at bounding box center [1358, 394] width 151 height 26
type input "020"
click at [1253, 541] on span "GPay" at bounding box center [1249, 543] width 35 height 19
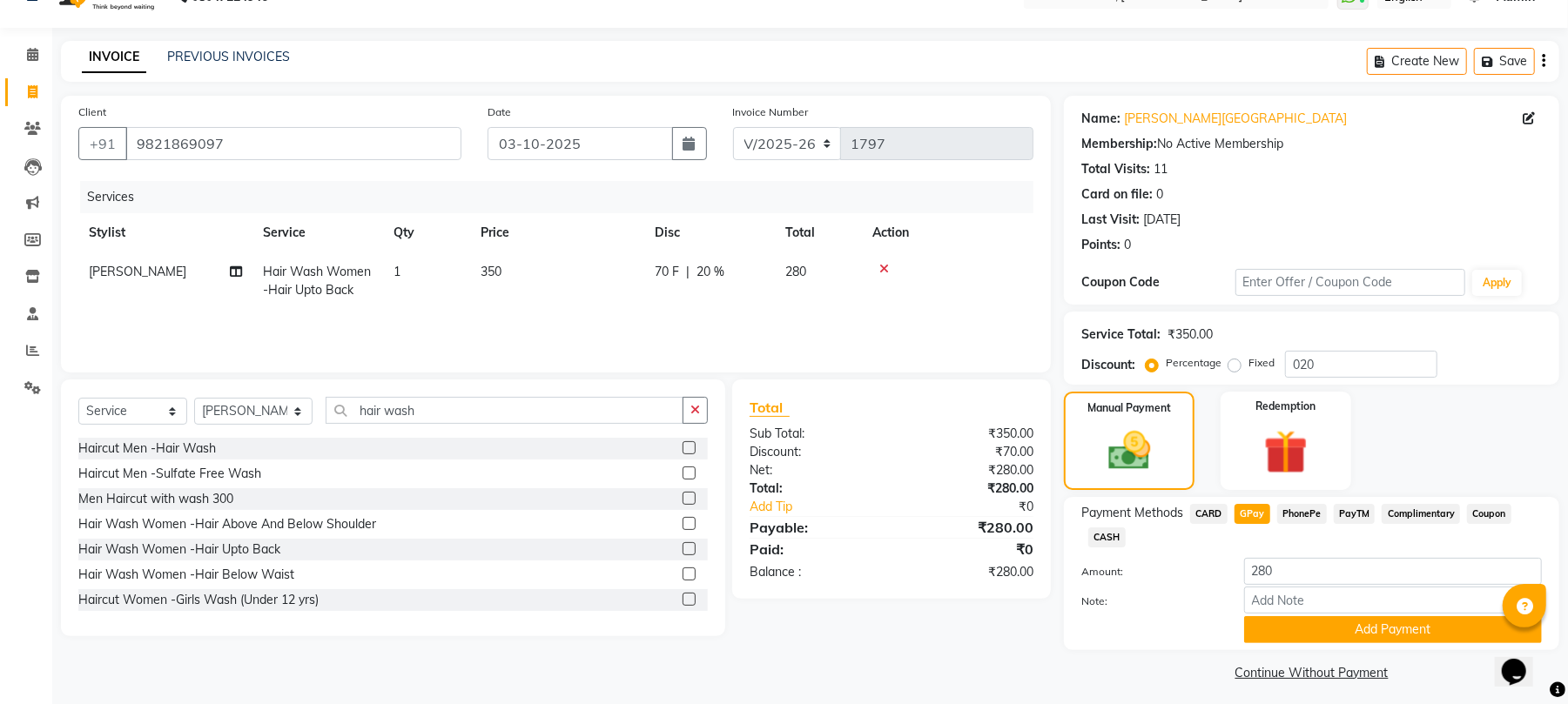
scroll to position [43, 0]
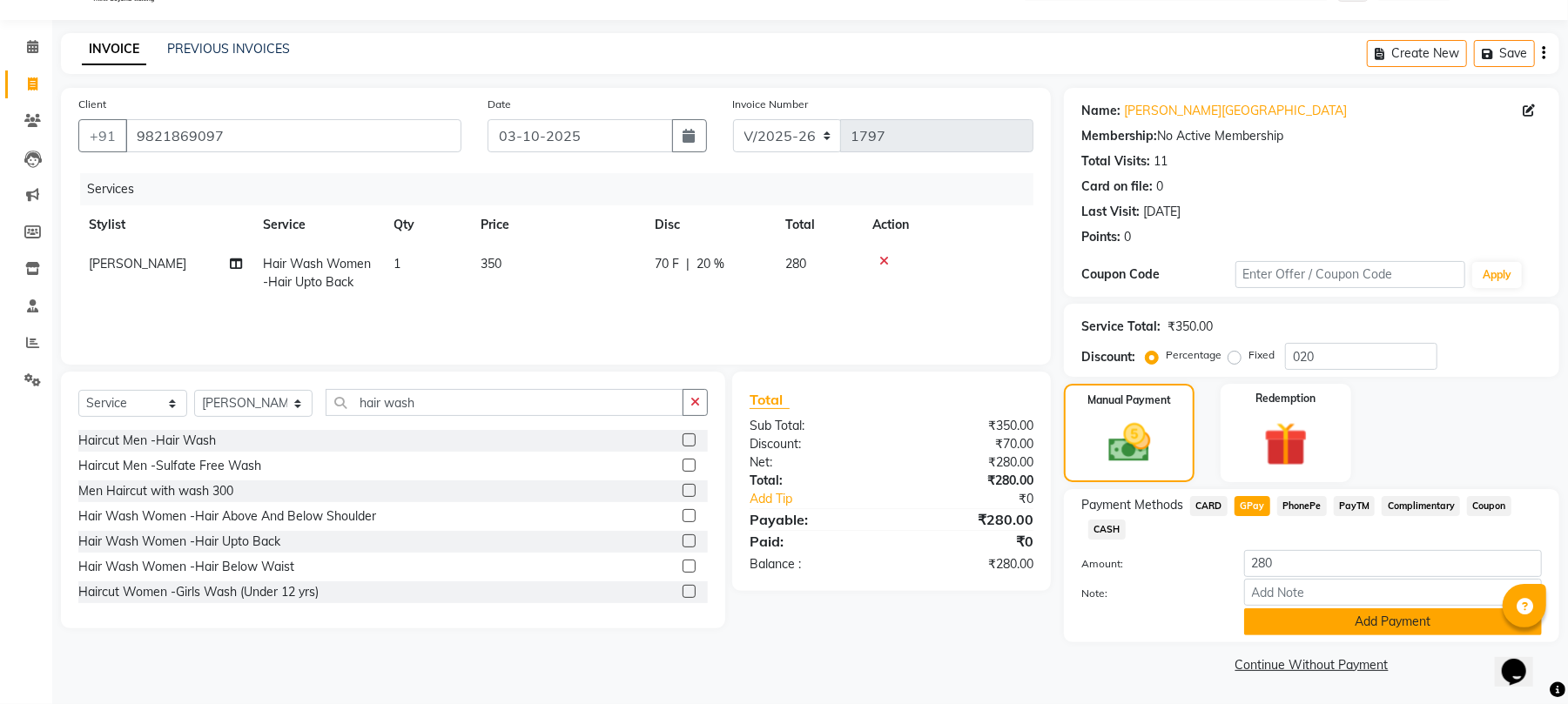
click at [1384, 615] on button "Add Payment" at bounding box center [1393, 621] width 298 height 27
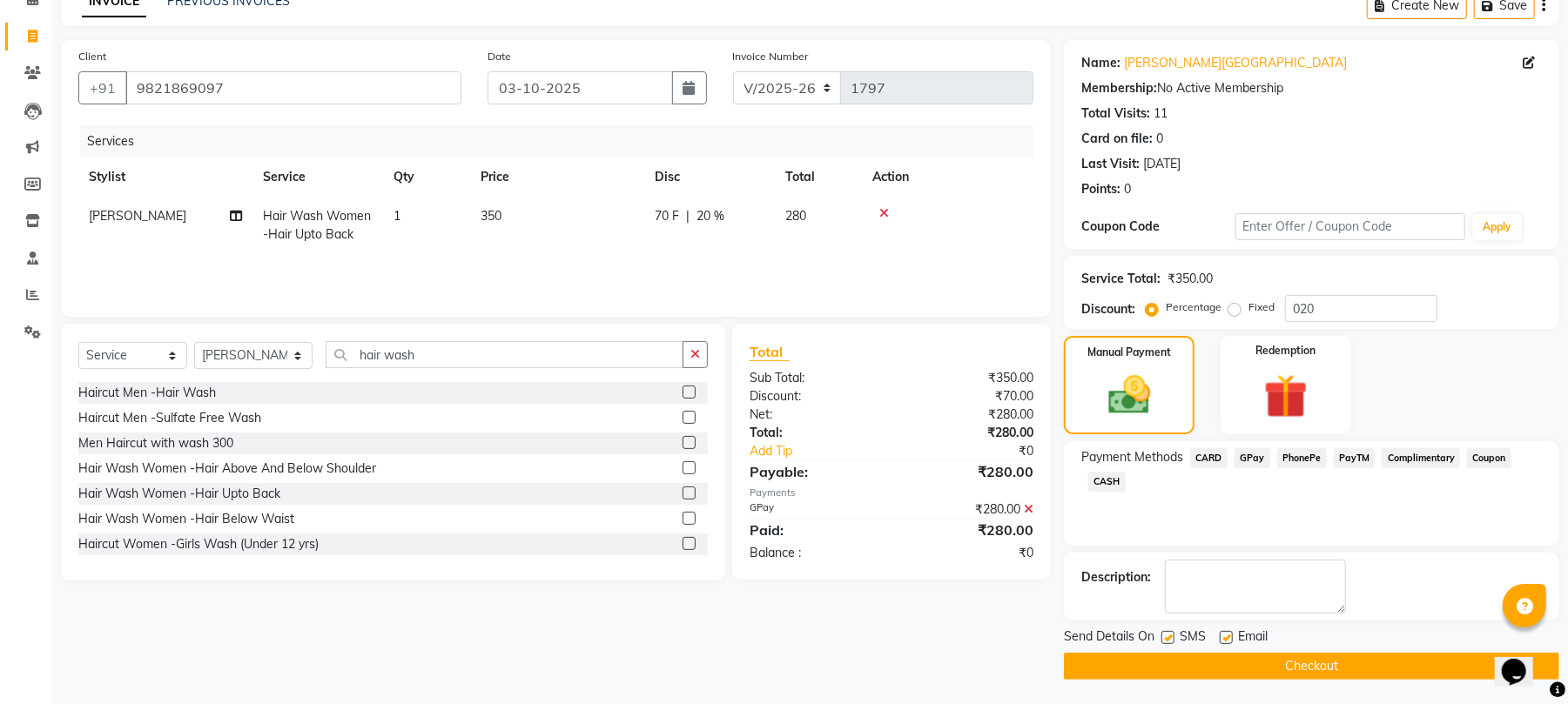
scroll to position [94, 0]
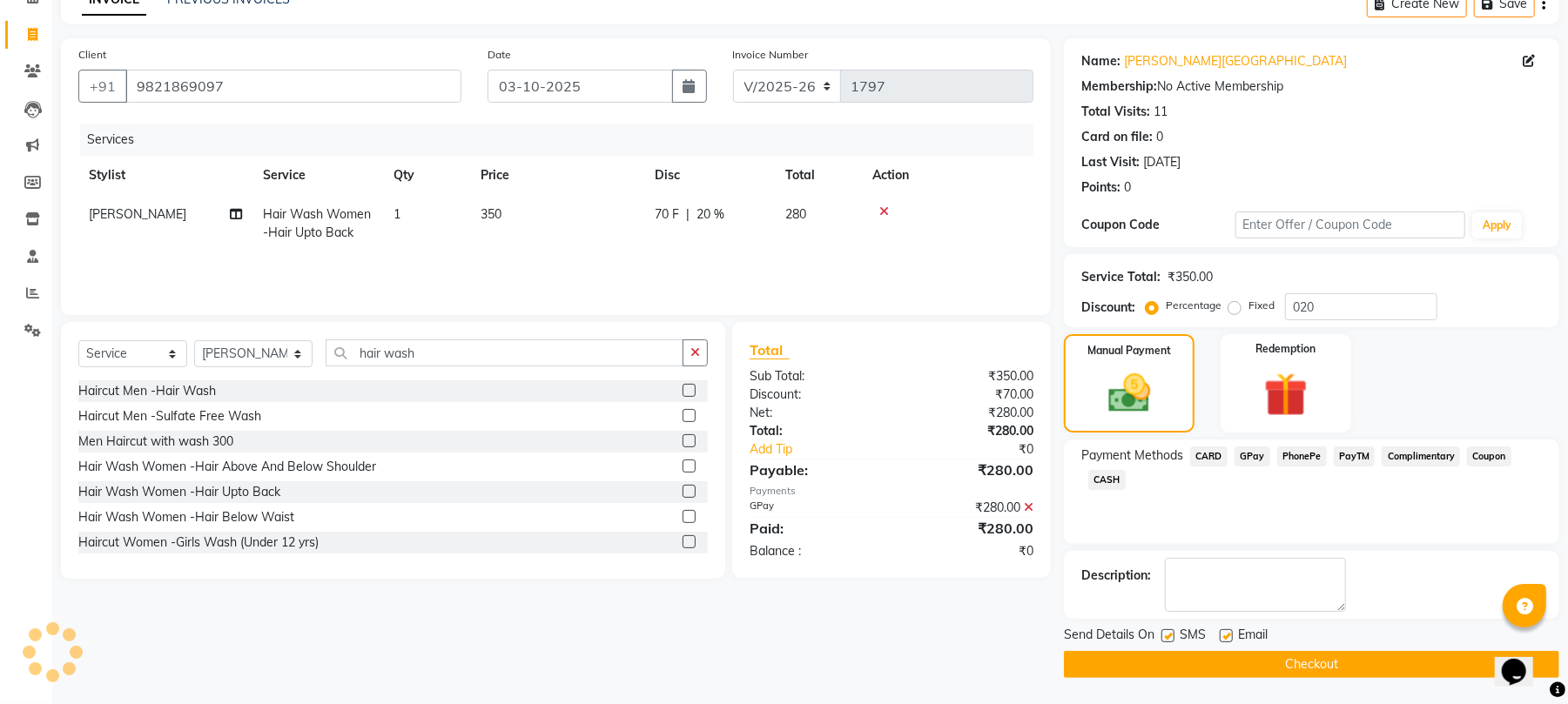
click at [1313, 659] on button "Checkout" at bounding box center [1311, 664] width 495 height 27
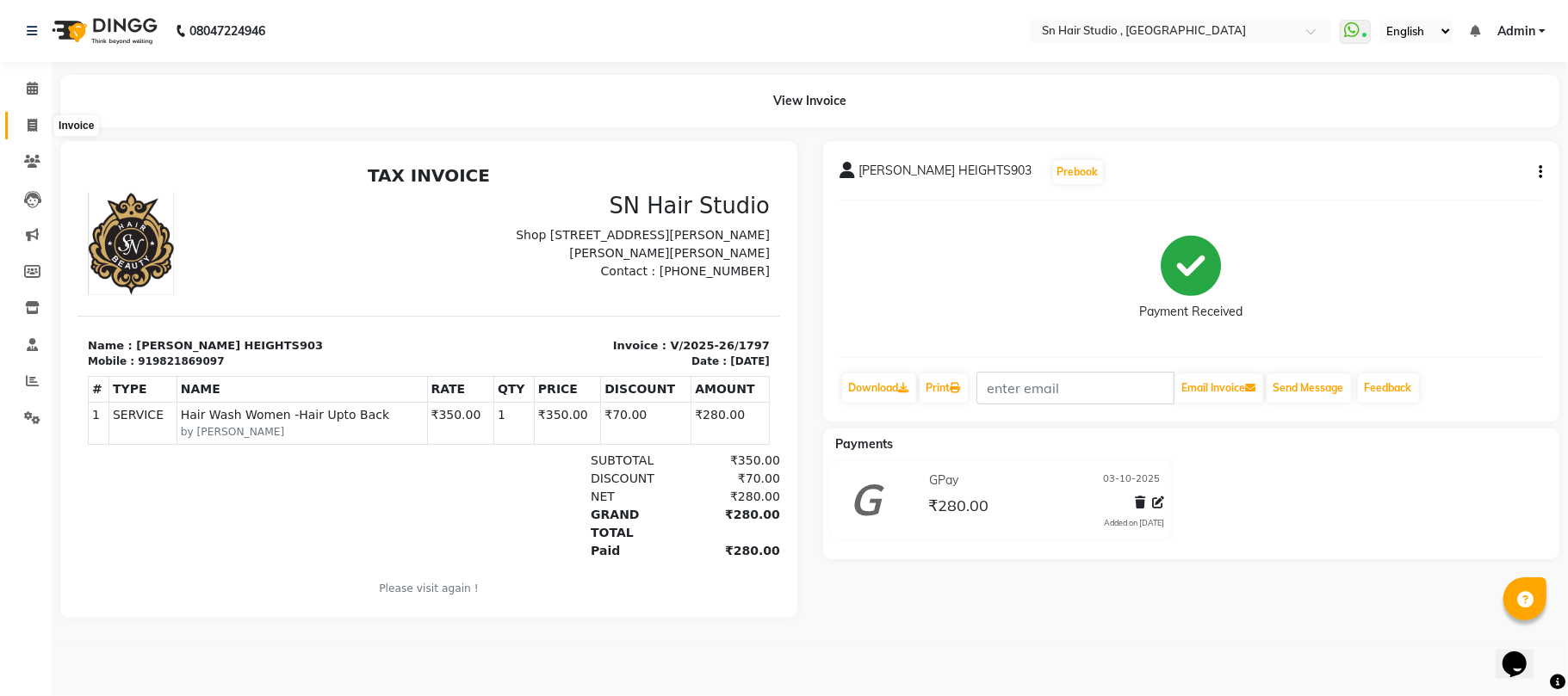
click at [27, 125] on icon at bounding box center [32, 124] width 10 height 13
select select "6415"
select select "service"
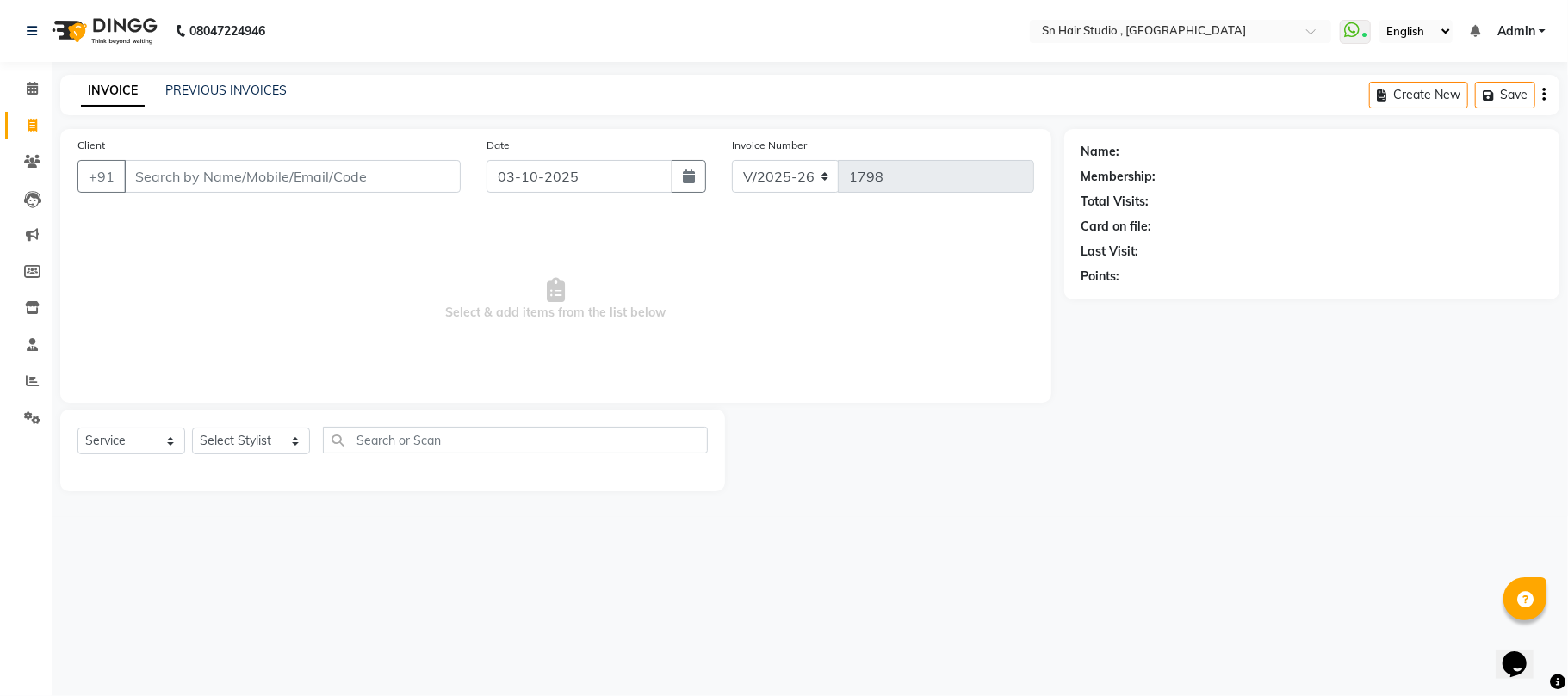
click at [227, 177] on input "Client" at bounding box center [293, 177] width 336 height 33
click at [246, 432] on select "Select Stylist [PERSON_NAME] mahi [PERSON_NAME] [PERSON_NAME] hair [PERSON_NAME]" at bounding box center [250, 440] width 118 height 26
select select "67678"
click at [192, 428] on select "Select Stylist [PERSON_NAME] mahi [PERSON_NAME] [PERSON_NAME] hair [PERSON_NAME]" at bounding box center [250, 440] width 118 height 26
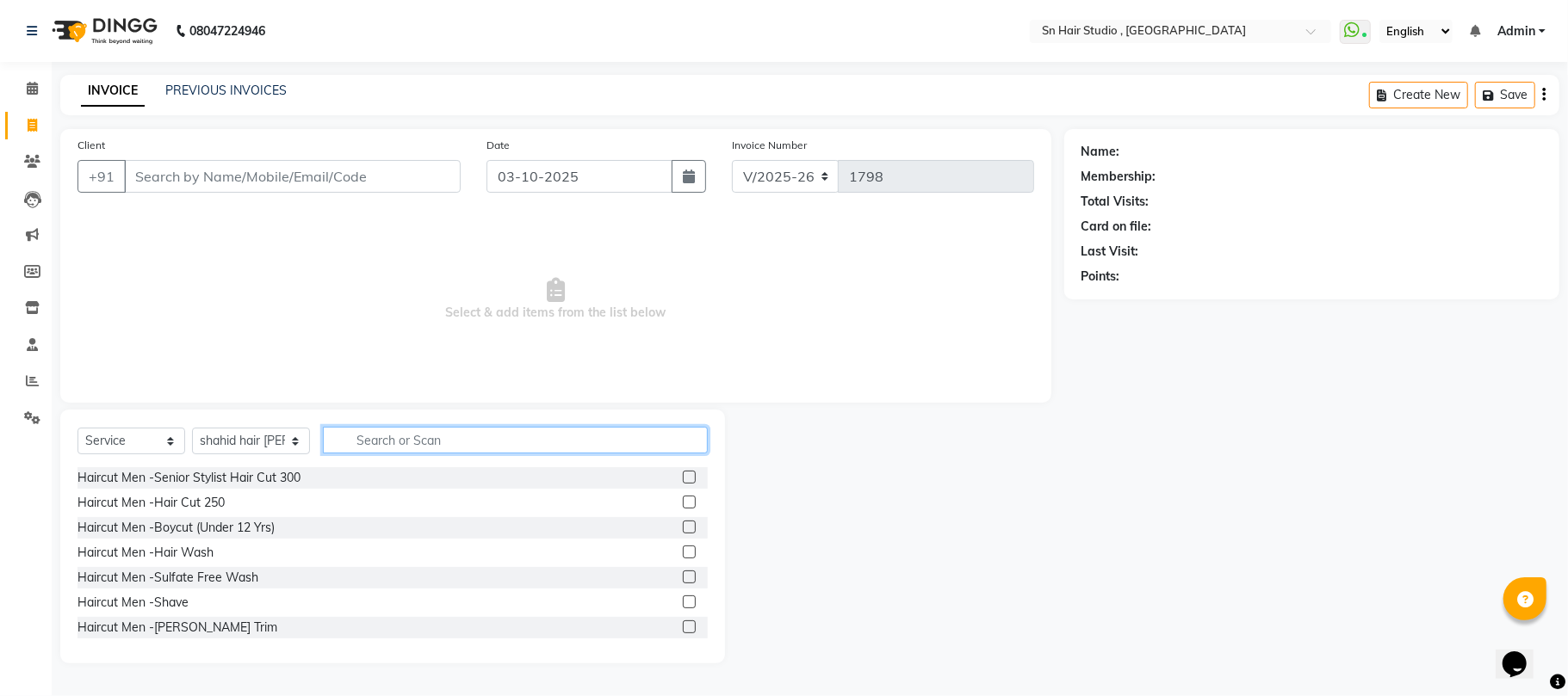
click at [369, 445] on input "text" at bounding box center [515, 439] width 385 height 26
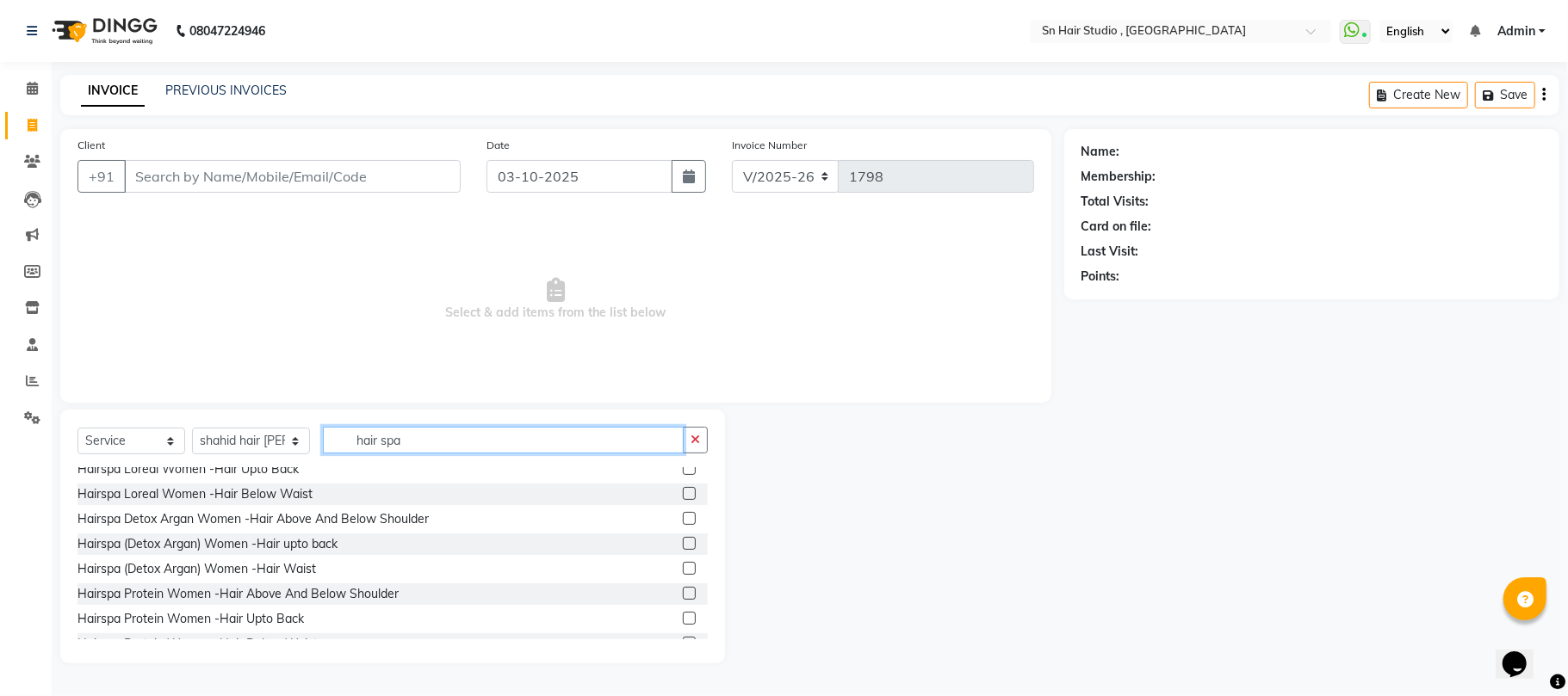
scroll to position [201, 0]
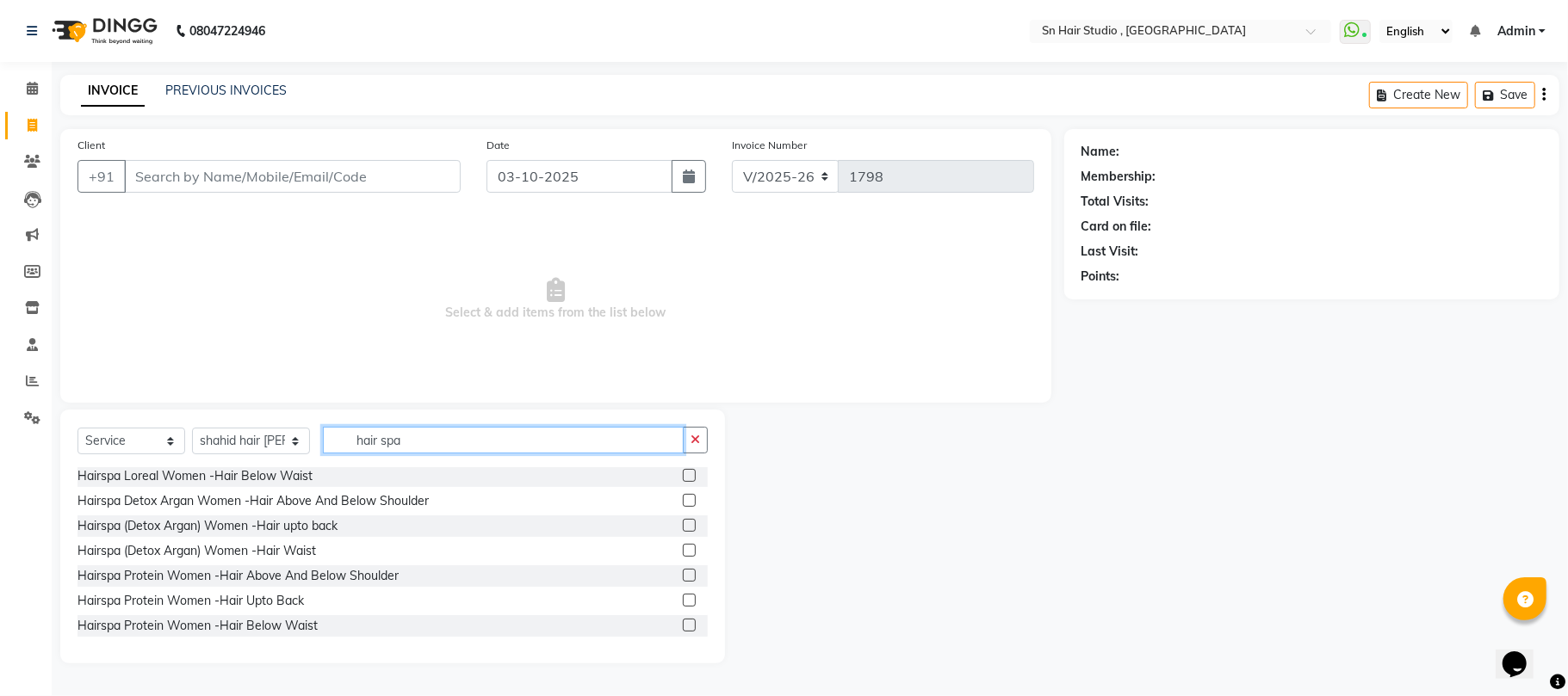
type input "hair spa"
click at [682, 548] on label at bounding box center [688, 550] width 13 height 13
click at [682, 548] on input "checkbox" at bounding box center [688, 551] width 12 height 12
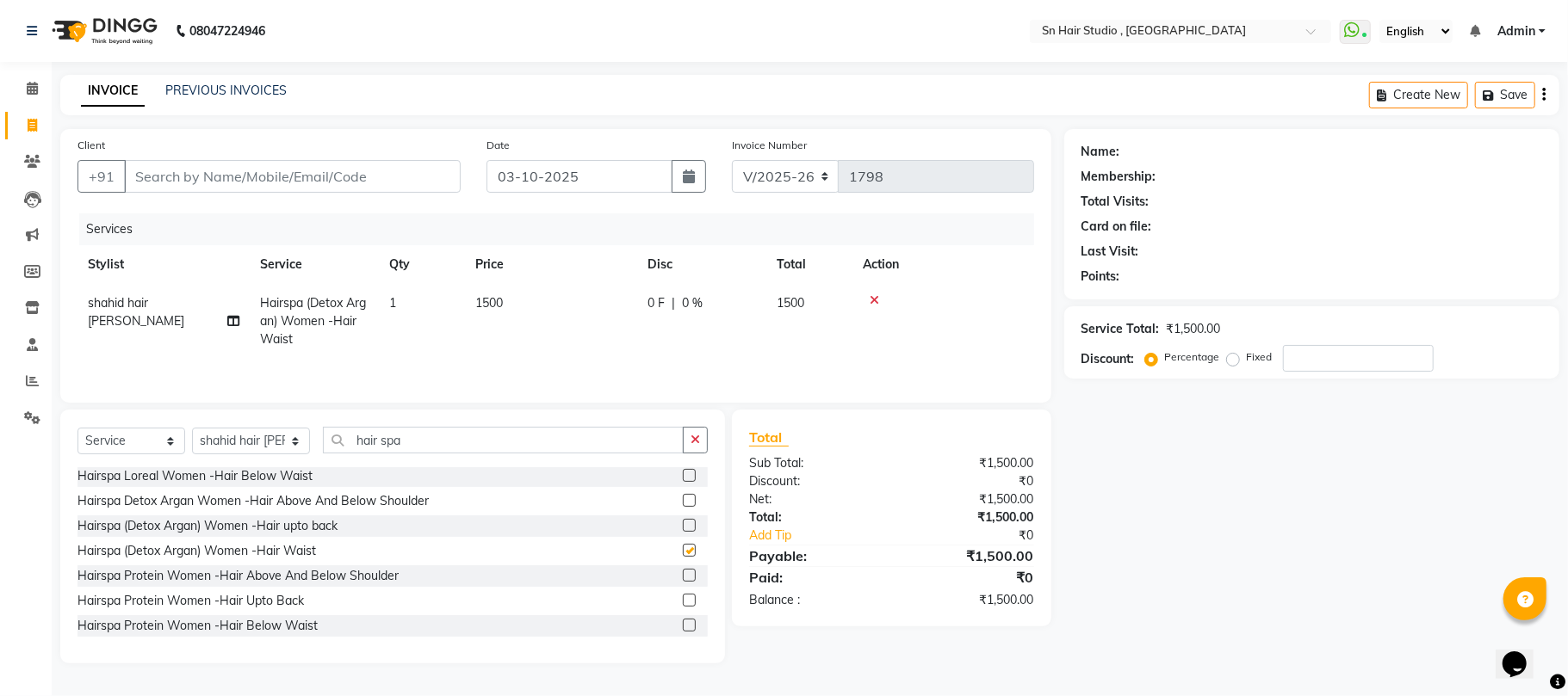
checkbox input "false"
click at [696, 300] on span "0 %" at bounding box center [691, 303] width 20 height 18
select select "67678"
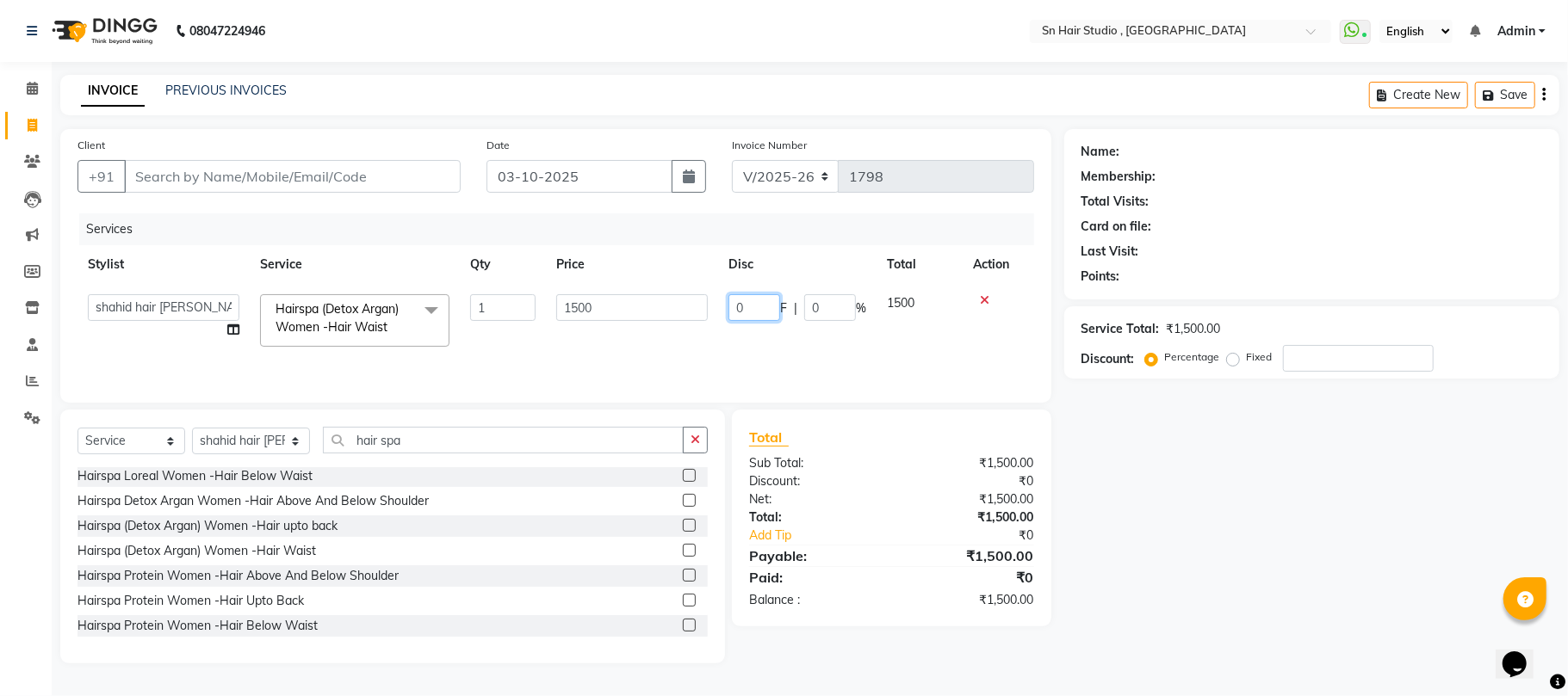
click at [751, 297] on input "0" at bounding box center [753, 307] width 52 height 26
type input "1"
click at [1113, 490] on div "Name: Membership: Total Visits: Card on file: Last Visit: Points: Service Total…" at bounding box center [1318, 397] width 508 height 535
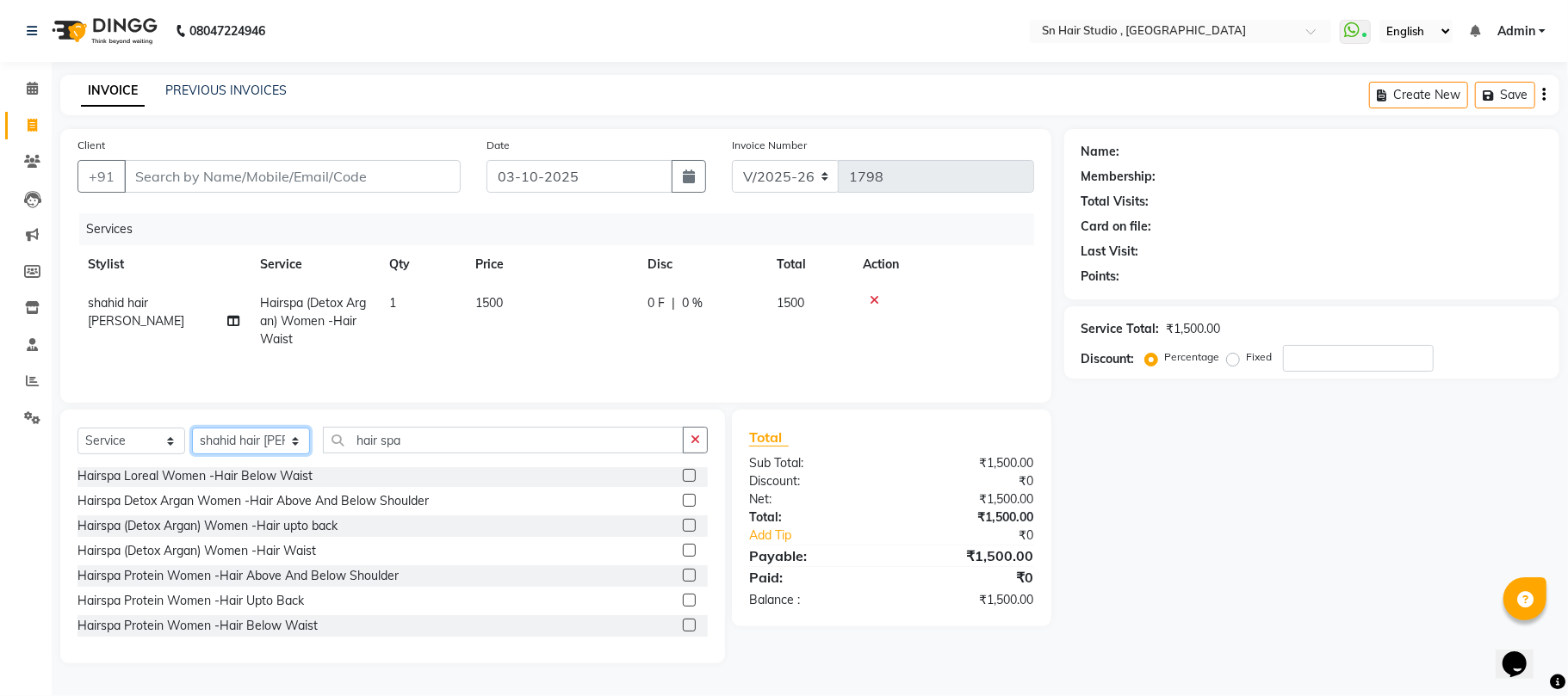
click at [287, 446] on select "Select Stylist [PERSON_NAME] mahi [PERSON_NAME] [PERSON_NAME] hair [PERSON_NAME]" at bounding box center [250, 440] width 118 height 26
select select "65872"
click at [192, 433] on select "Select Stylist [PERSON_NAME] mahi [PERSON_NAME] [PERSON_NAME] hair [PERSON_NAME]" at bounding box center [250, 440] width 118 height 26
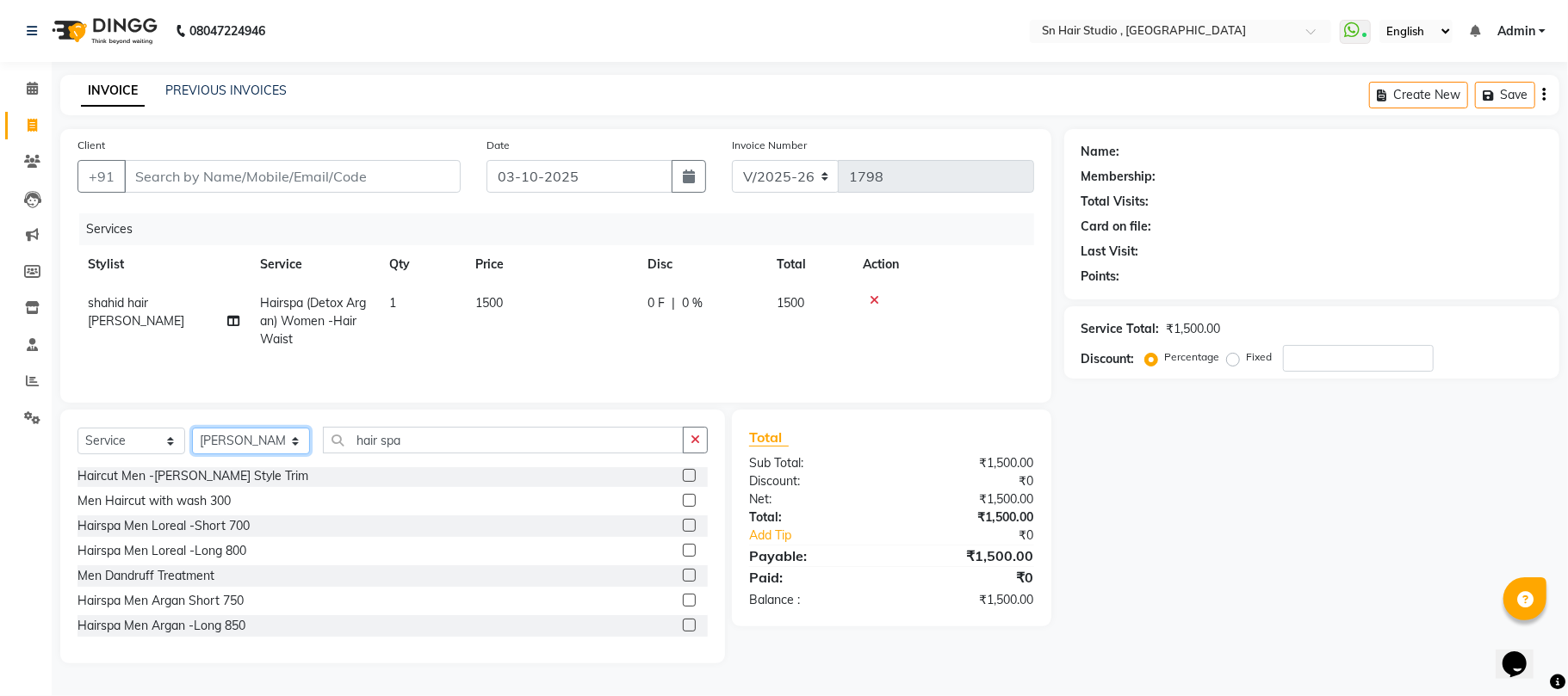
click at [281, 446] on select "Select Stylist [PERSON_NAME] mahi [PERSON_NAME] [PERSON_NAME] hair [PERSON_NAME]" at bounding box center [250, 440] width 118 height 26
click at [417, 444] on input "hair spa" at bounding box center [503, 439] width 361 height 26
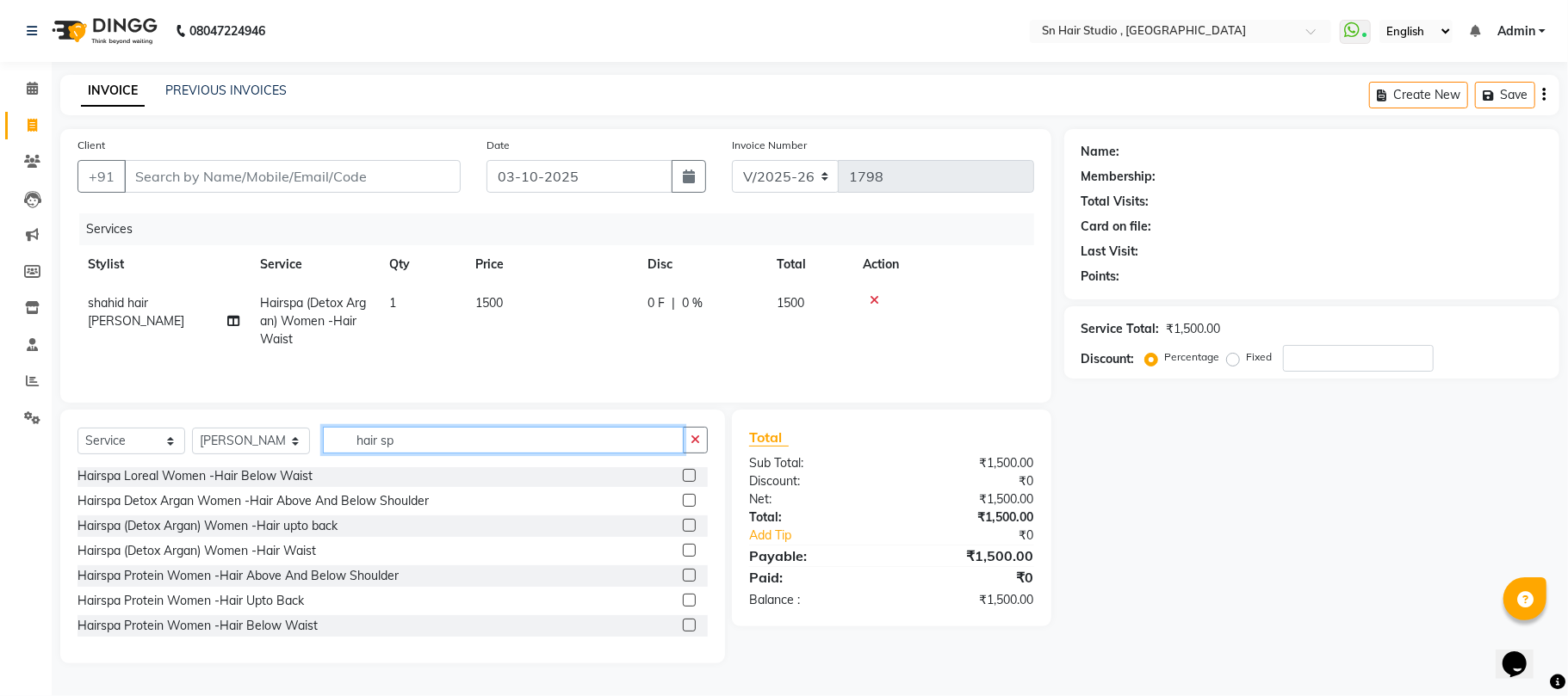
scroll to position [0, 0]
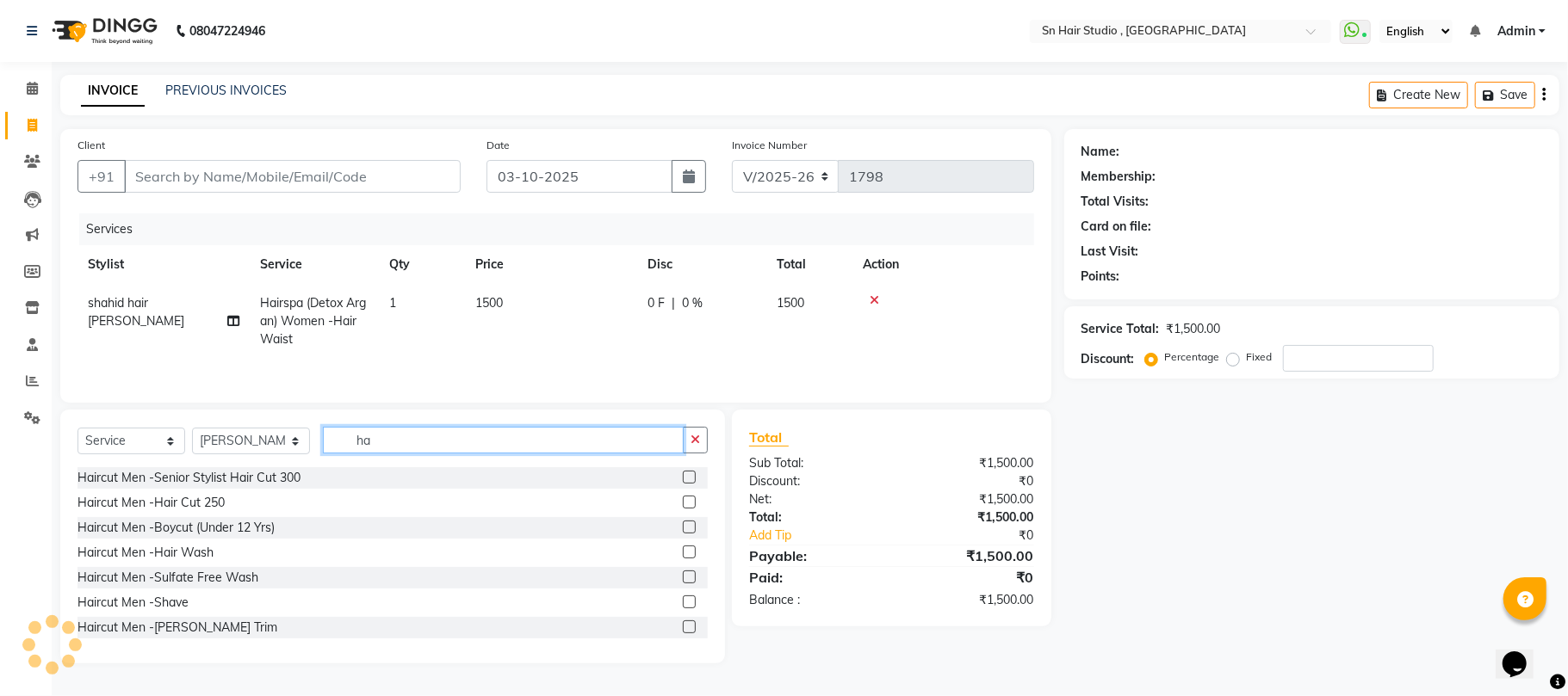
type input "h"
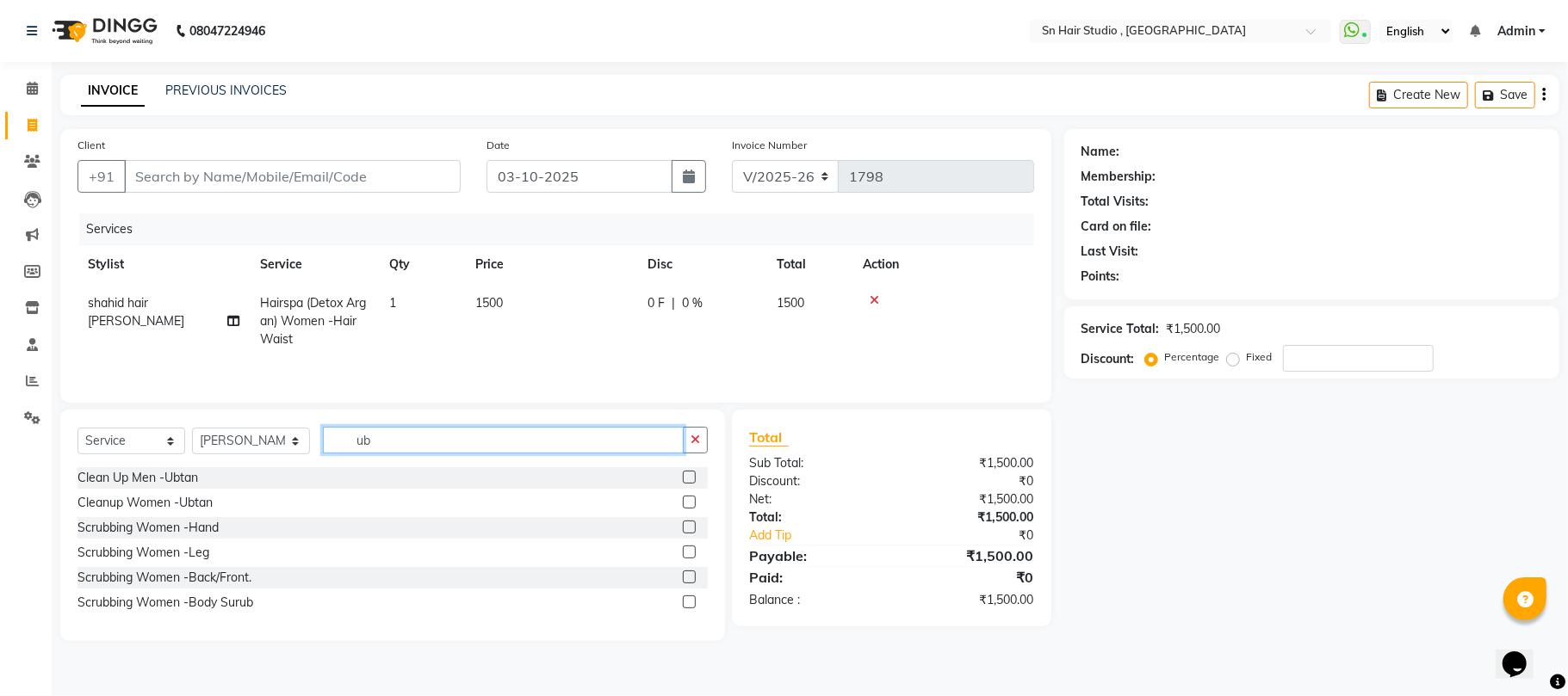
click at [560, 452] on input "ub" at bounding box center [503, 439] width 361 height 26
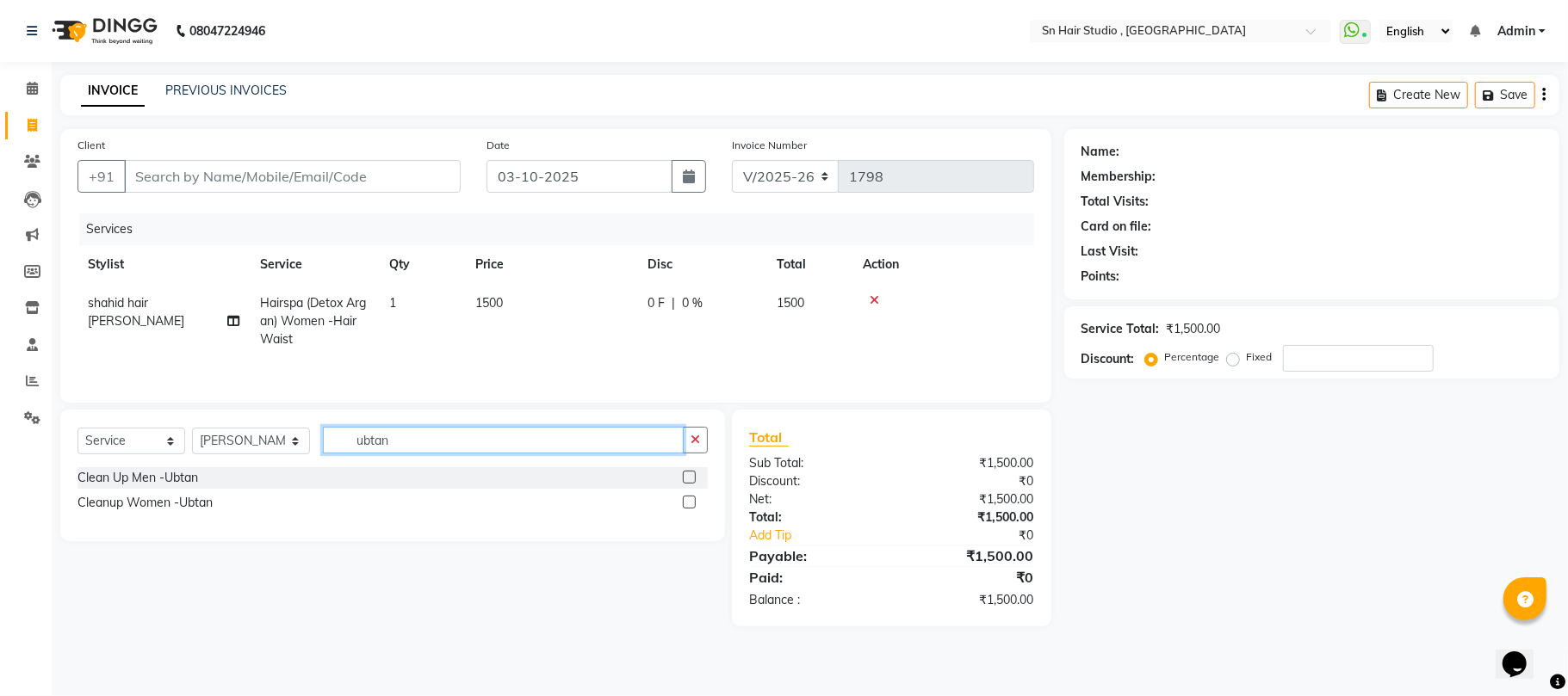
click at [618, 448] on input "ubtan" at bounding box center [503, 439] width 361 height 26
click at [335, 444] on input "ubtan" at bounding box center [503, 439] width 361 height 26
click at [554, 440] on input "ubtan" at bounding box center [503, 439] width 361 height 26
type input "u"
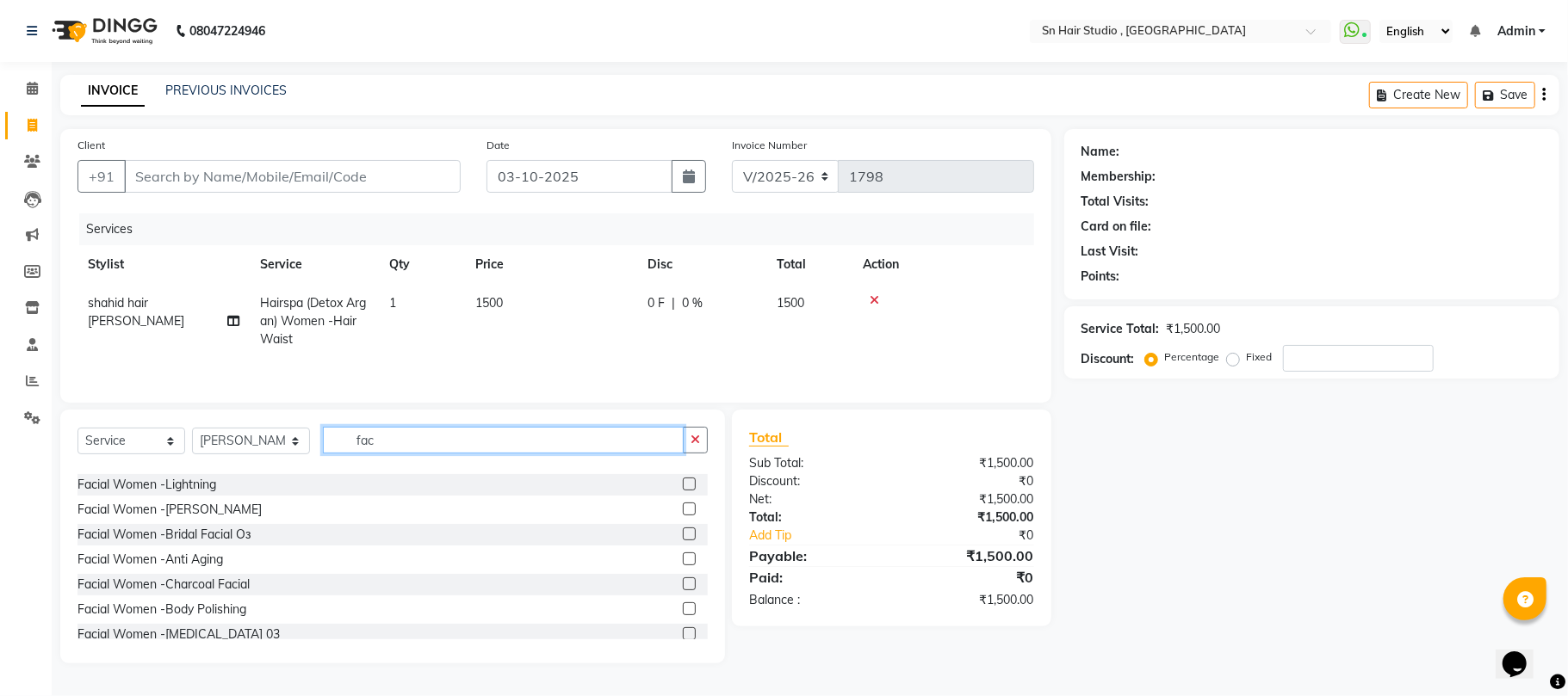
scroll to position [427, 0]
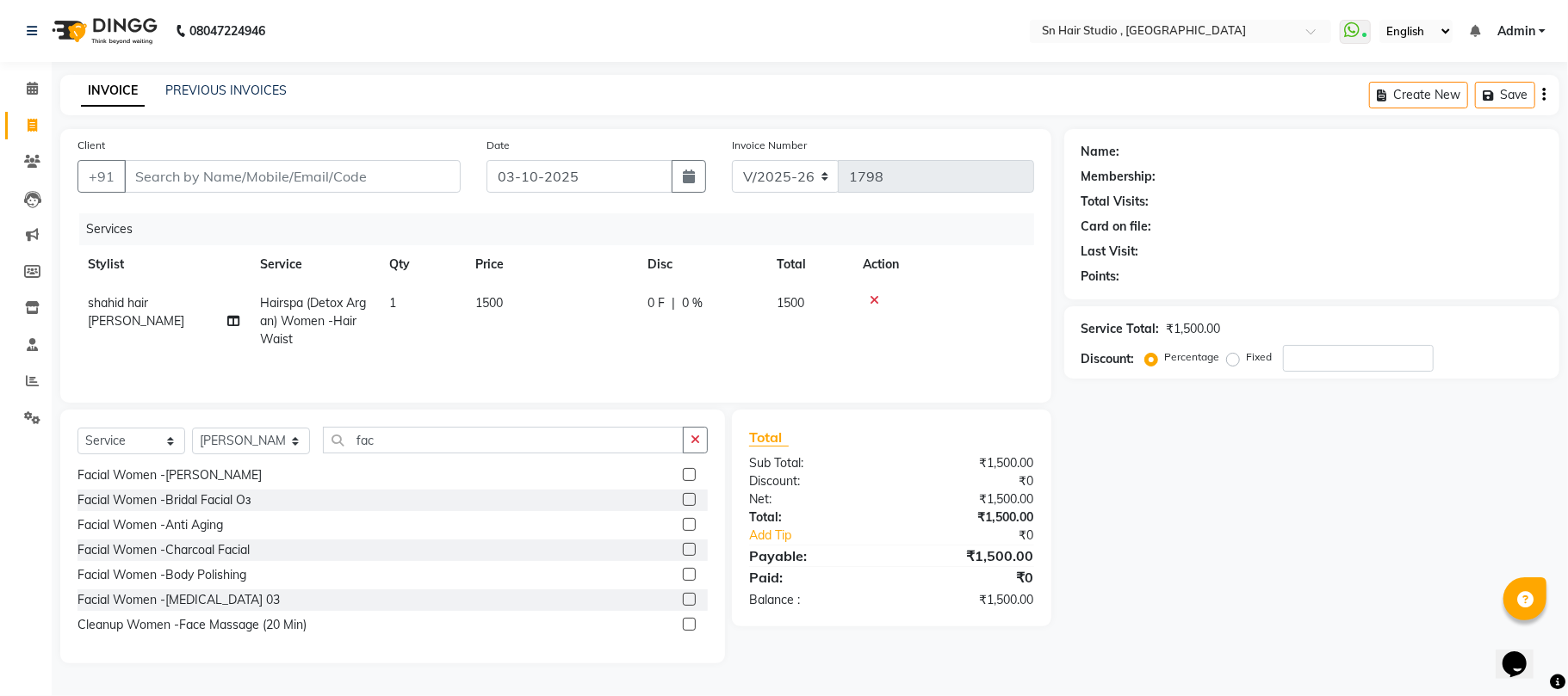
click at [689, 635] on div at bounding box center [695, 625] width 25 height 21
click at [401, 449] on input "fac" at bounding box center [503, 439] width 361 height 26
type input "f"
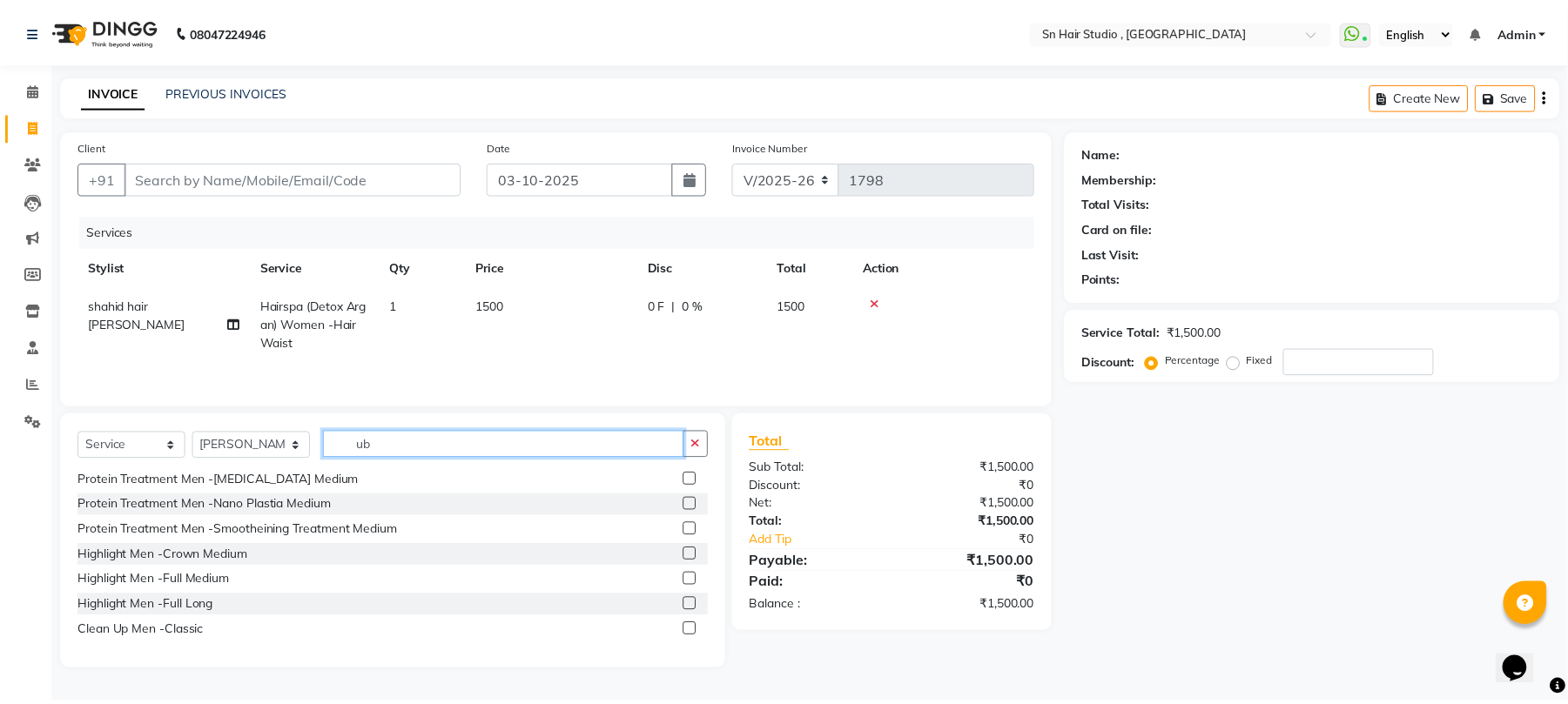
scroll to position [0, 0]
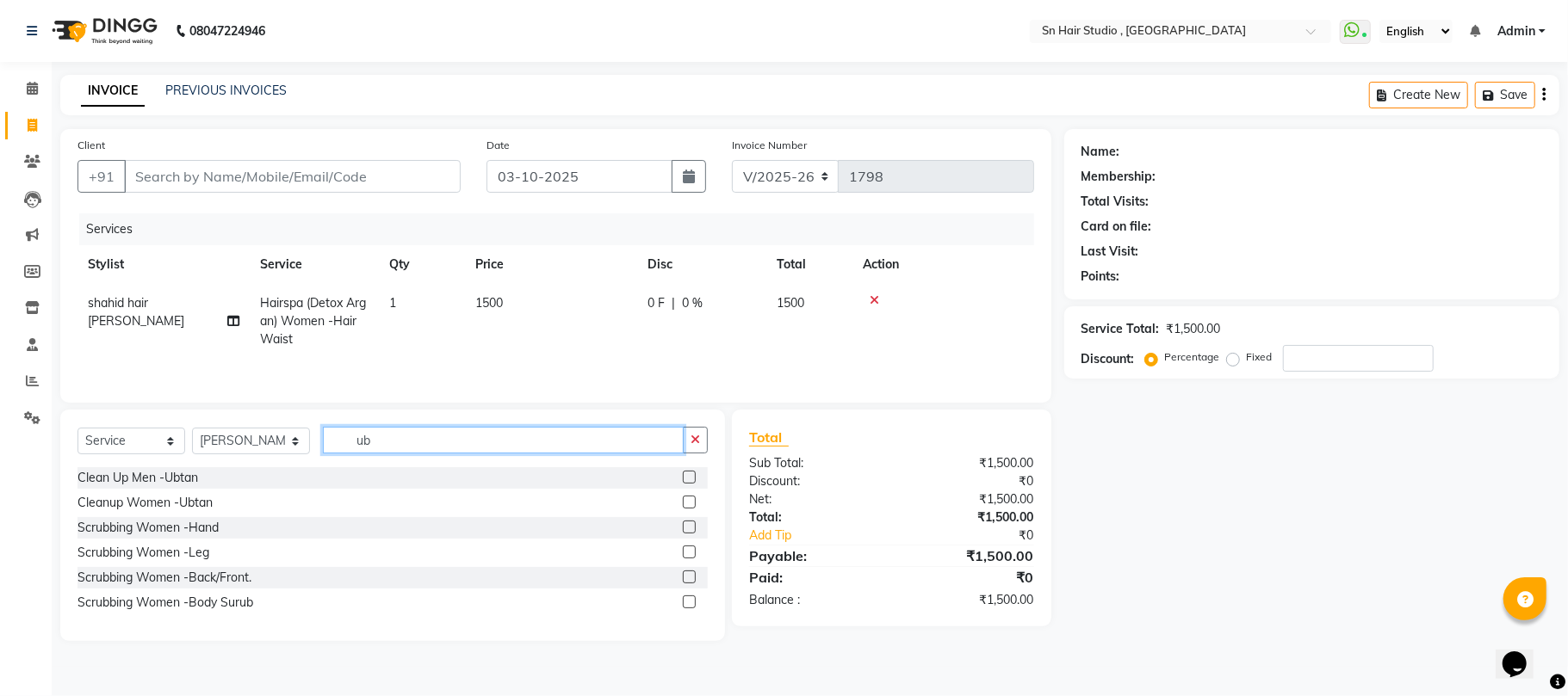
type input "ub"
click at [682, 479] on label at bounding box center [688, 476] width 13 height 13
click at [682, 479] on input "checkbox" at bounding box center [688, 478] width 12 height 12
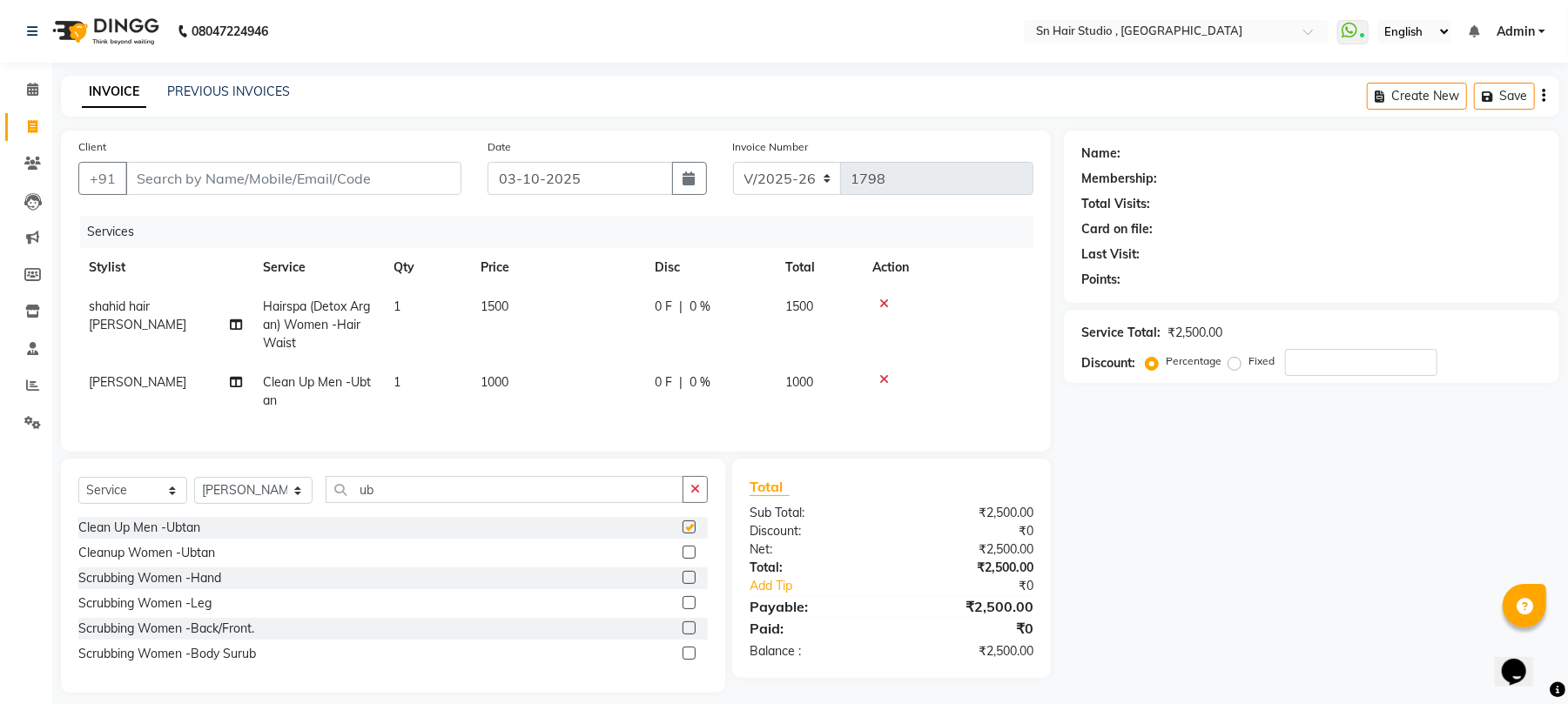
checkbox input "false"
click at [493, 381] on span "1000" at bounding box center [494, 382] width 28 height 16
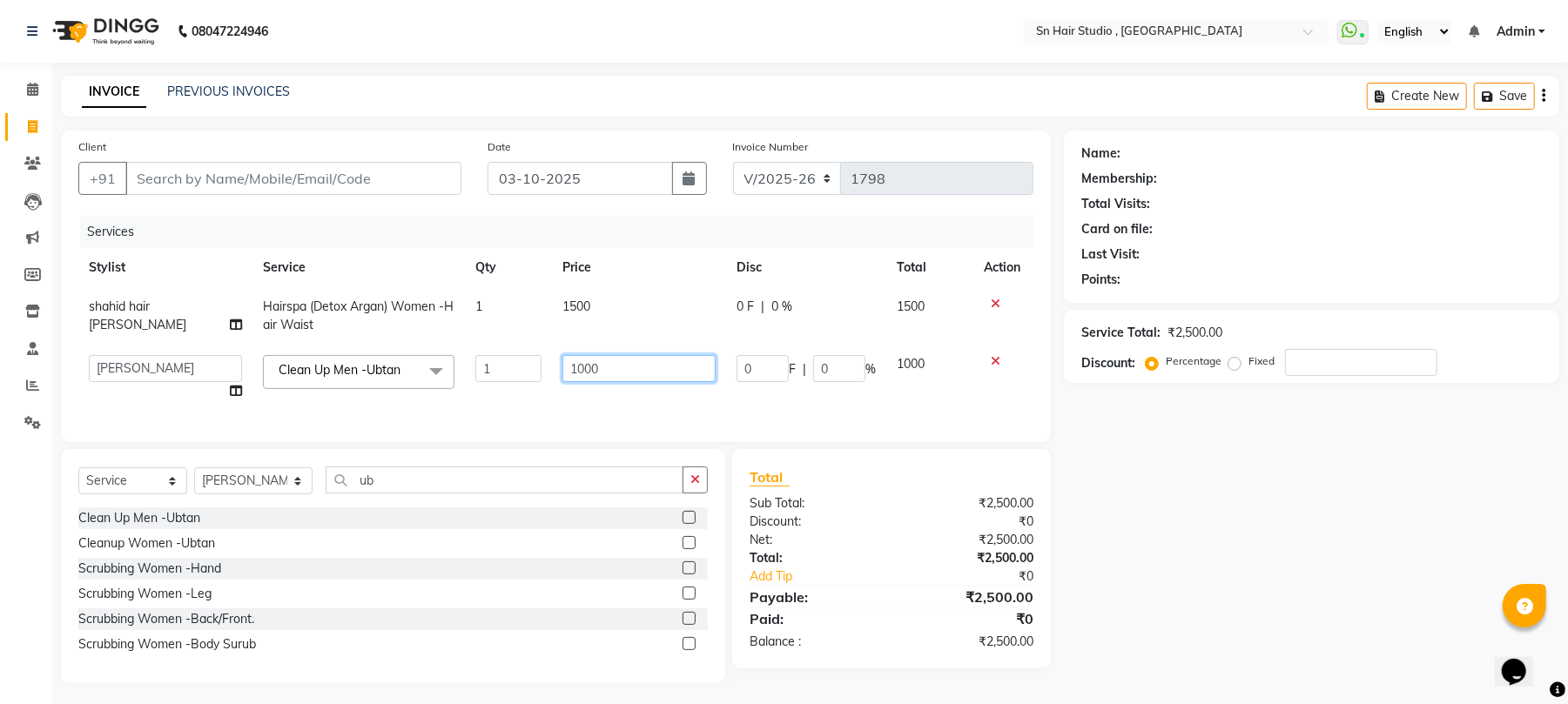
click at [582, 366] on input "1000" at bounding box center [639, 368] width 153 height 27
type input "1500"
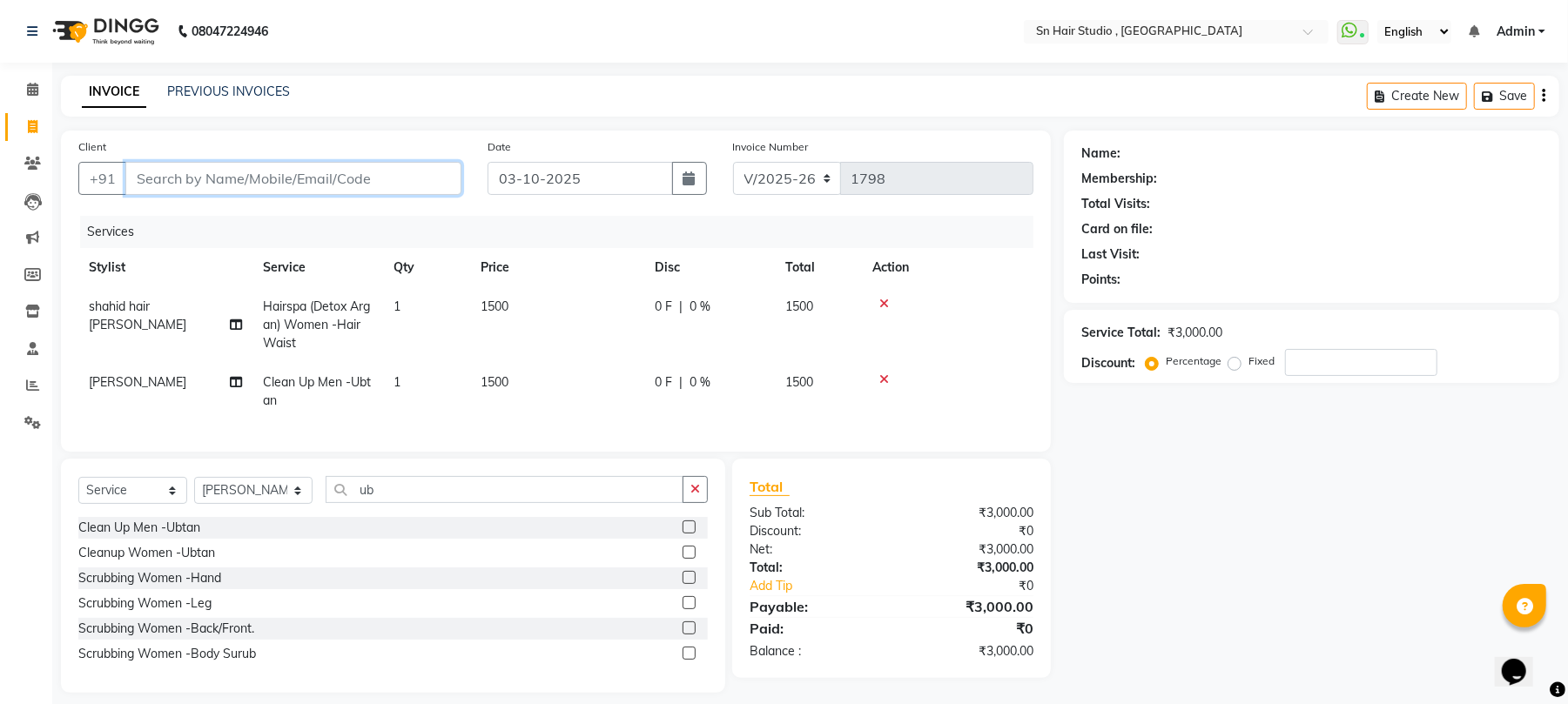
click at [360, 174] on input "Client" at bounding box center [294, 179] width 336 height 33
type input "9"
type input "0"
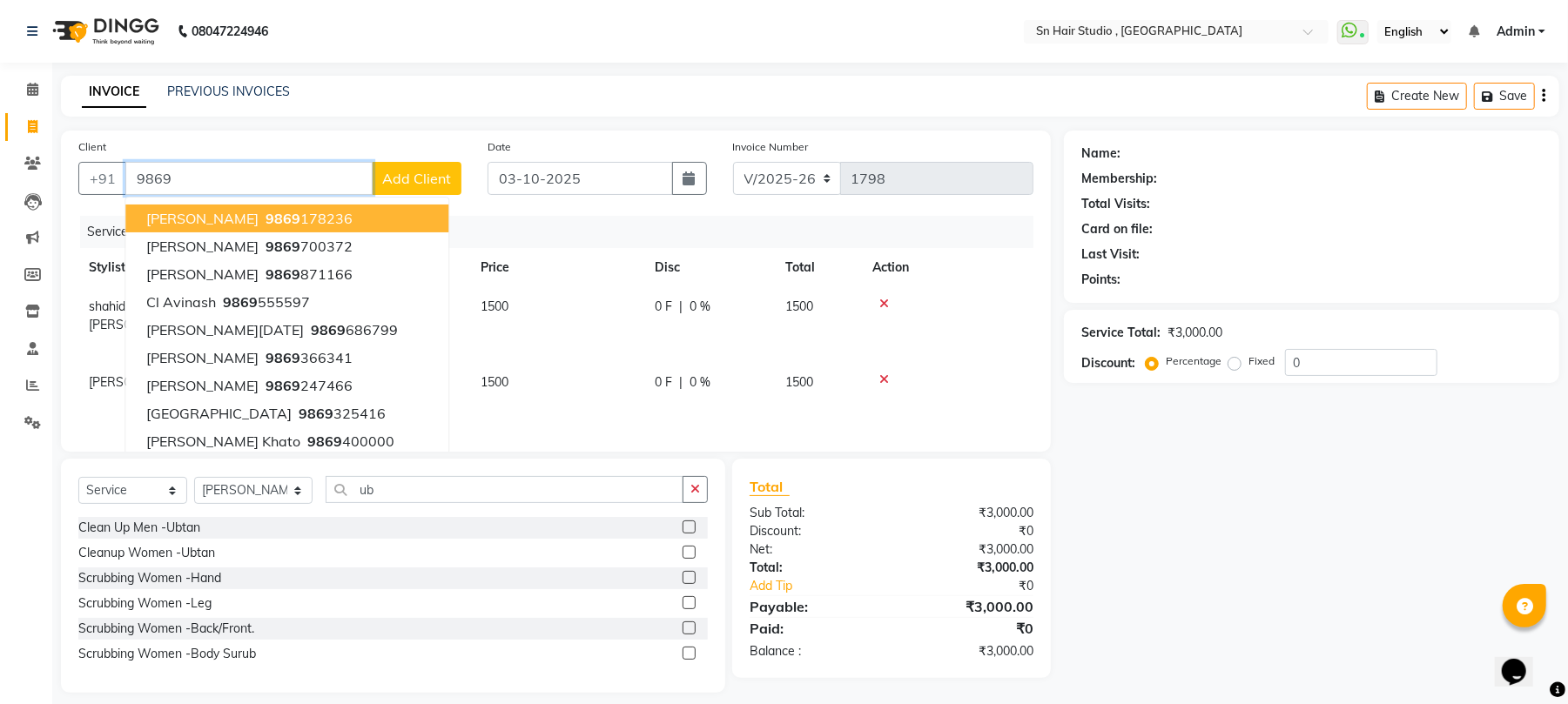
click at [323, 212] on button "[PERSON_NAME] 9869 178236" at bounding box center [287, 218] width 323 height 28
type input "9869178236"
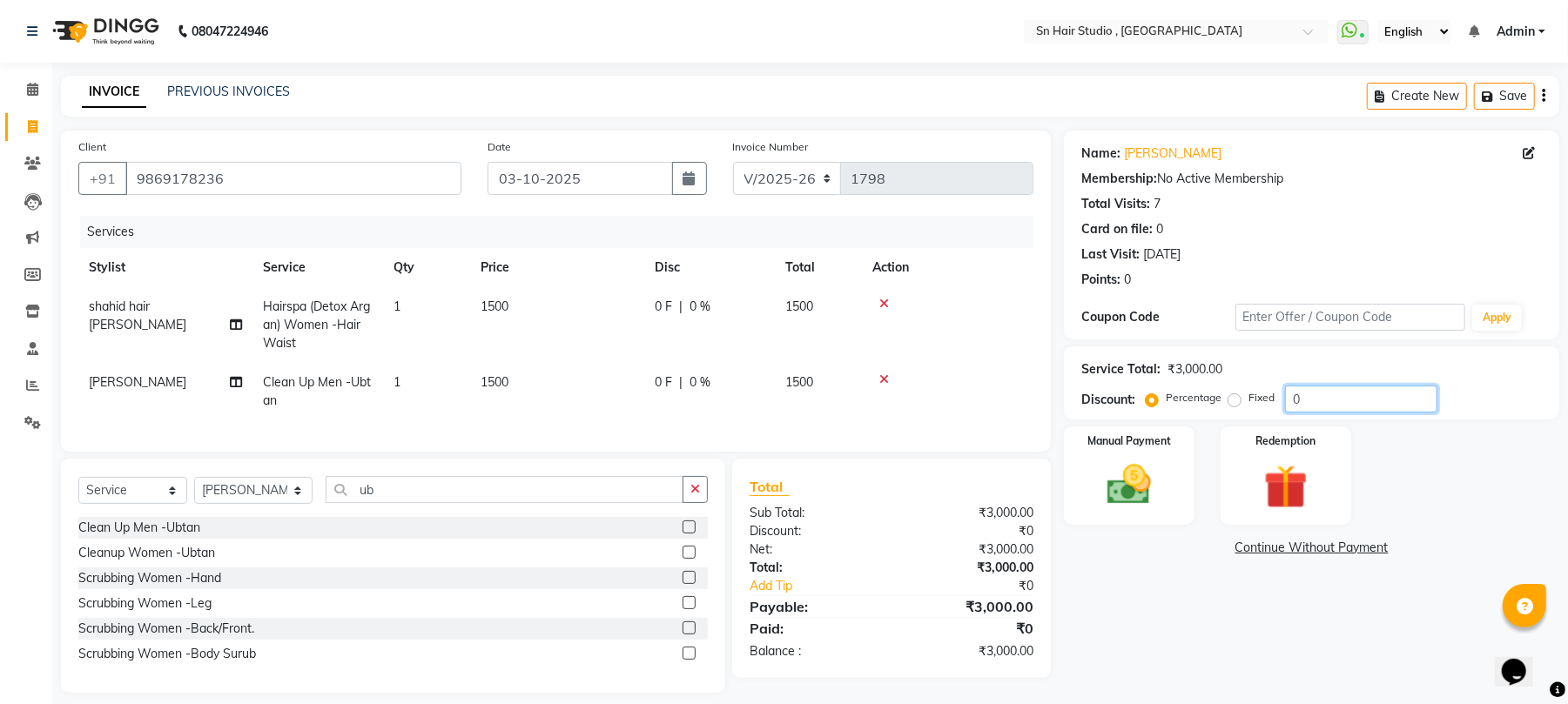
click at [1350, 406] on input "0" at bounding box center [1361, 398] width 152 height 27
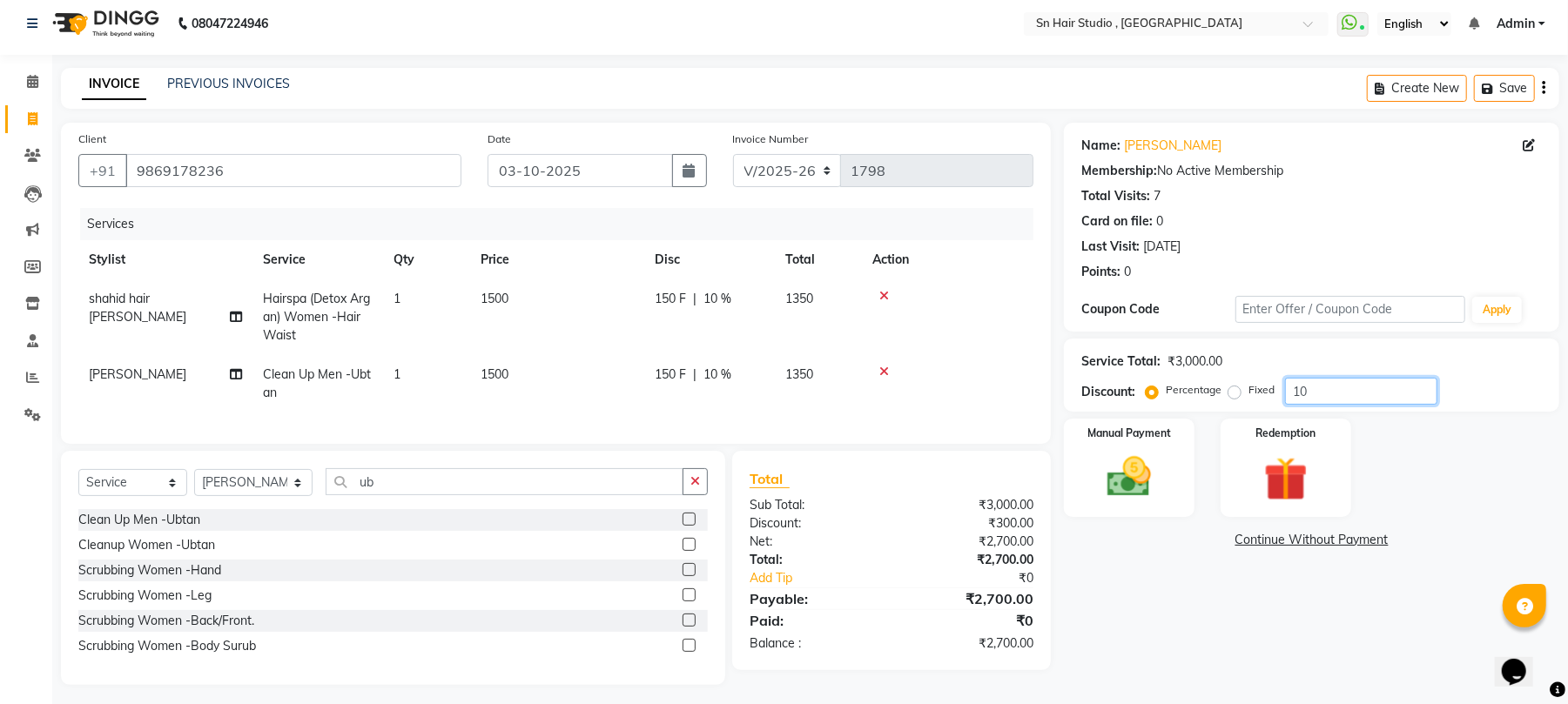
scroll to position [32, 0]
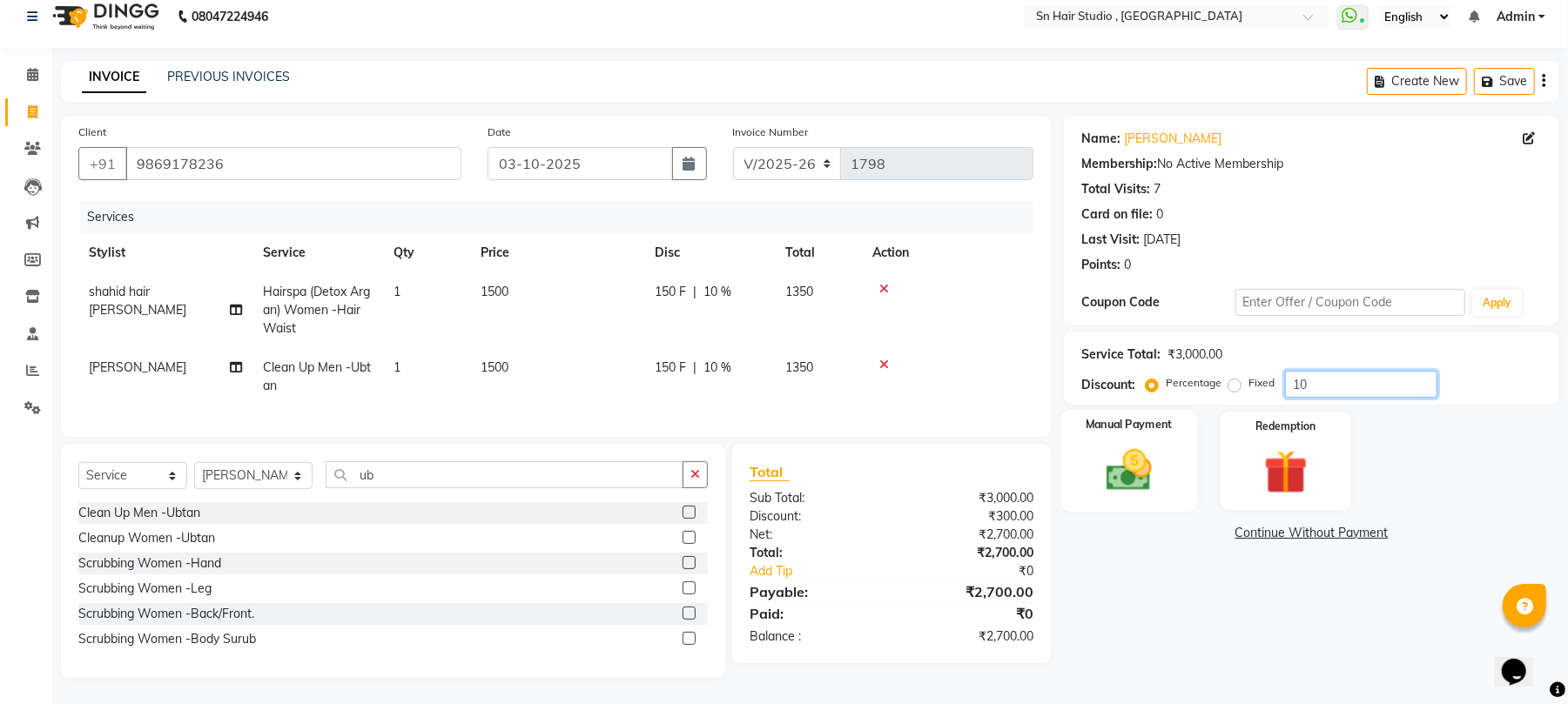
type input "10"
click at [1138, 423] on div "Manual Payment" at bounding box center [1130, 461] width 136 height 102
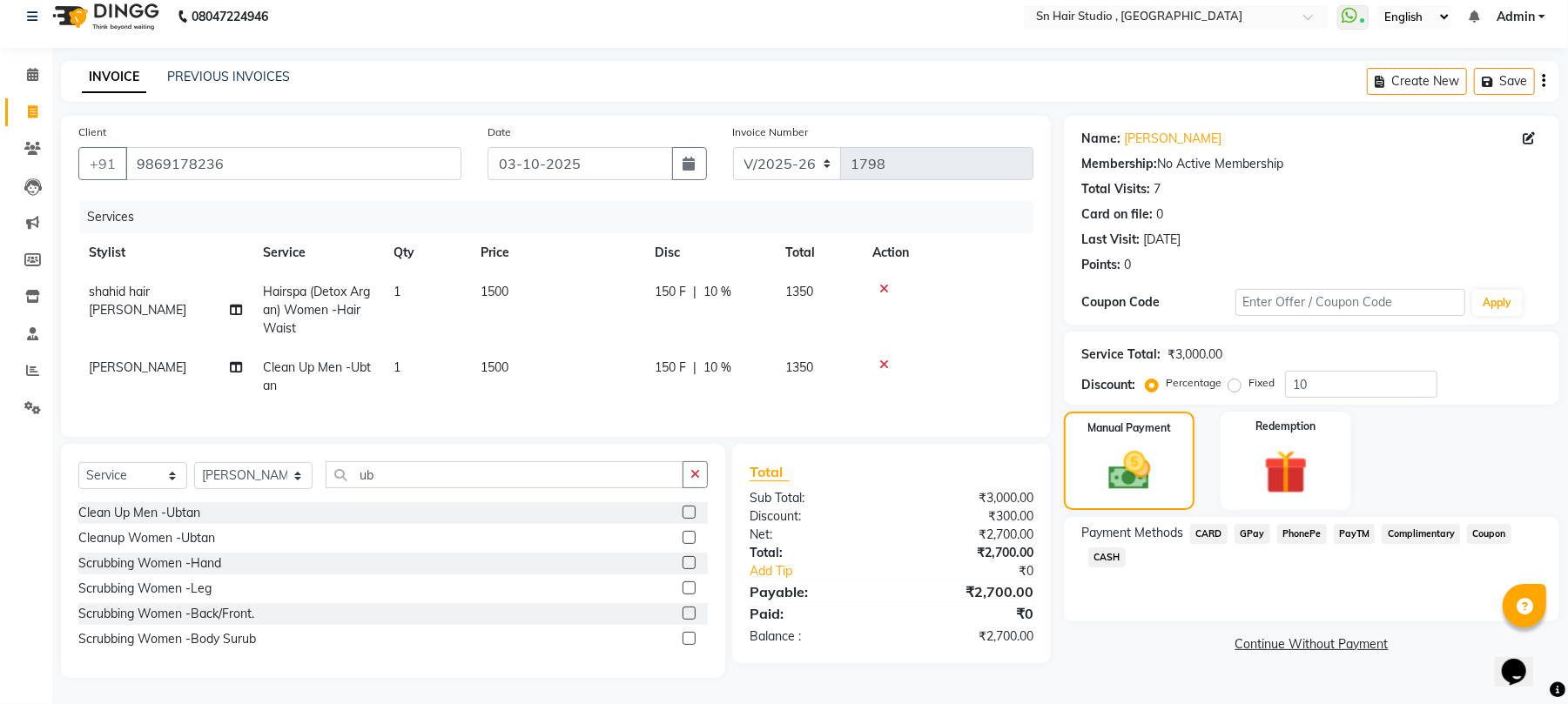
click at [1247, 517] on div "Payment Methods CARD GPay PhonePe PayTM Complimentary Coupon CASH" at bounding box center [1311, 569] width 495 height 104
click at [1247, 524] on span "GPay" at bounding box center [1252, 534] width 35 height 20
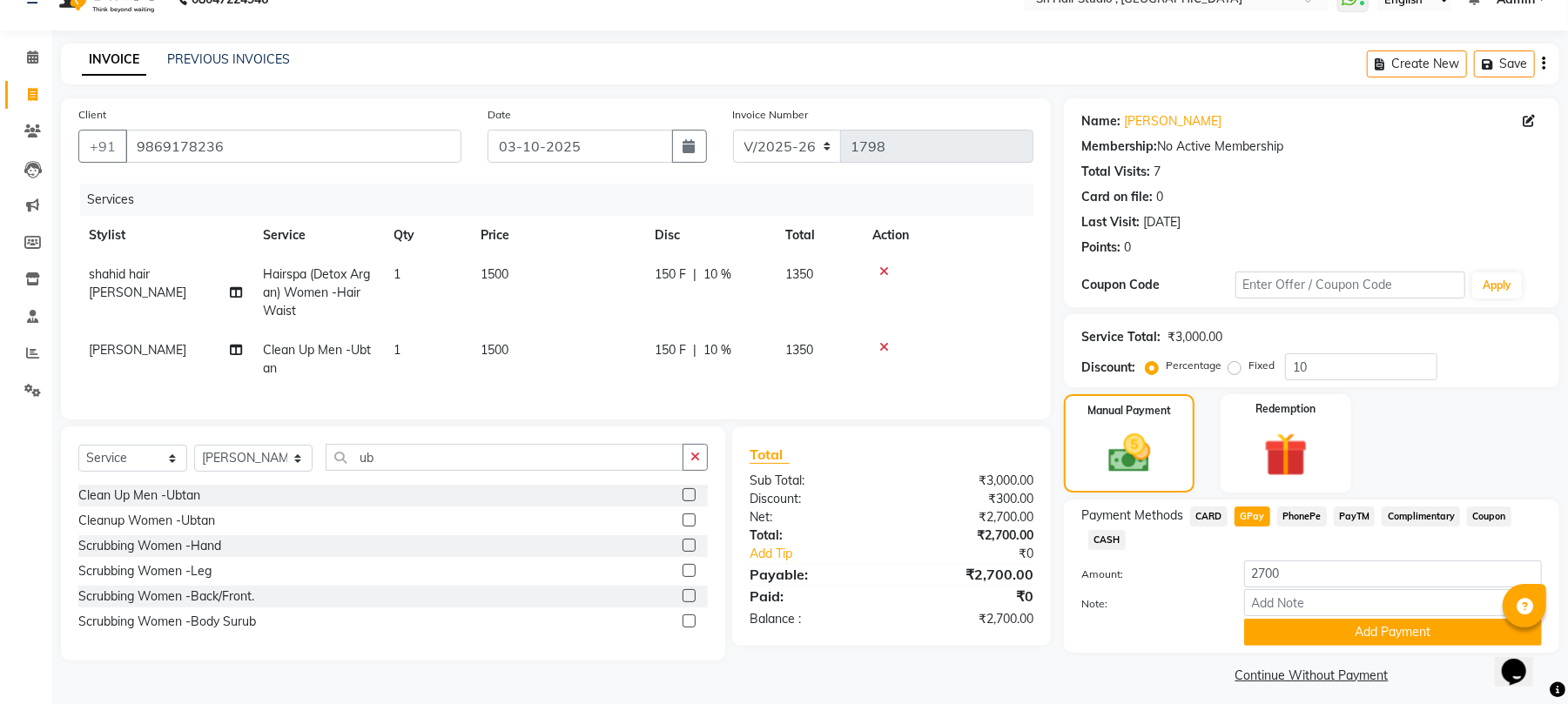
scroll to position [43, 0]
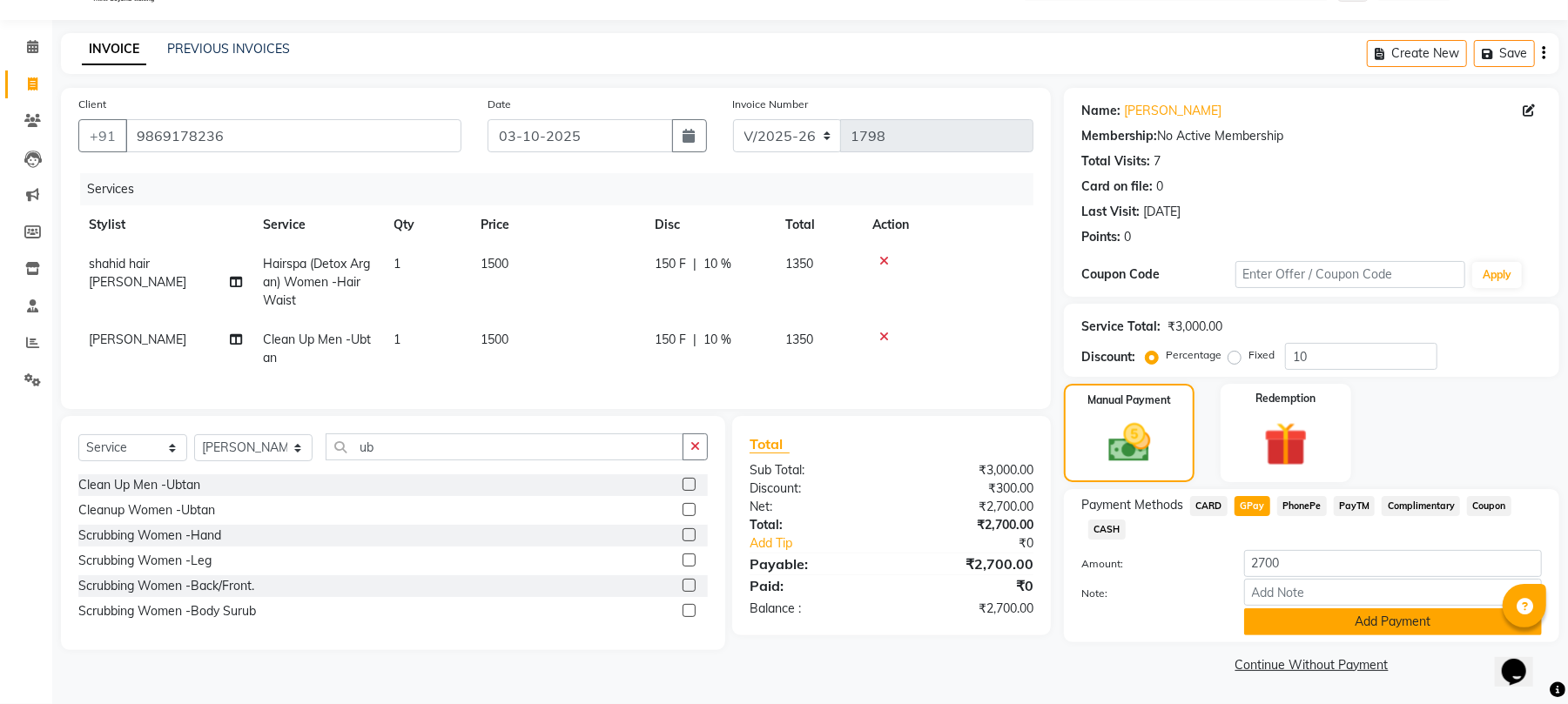
click at [1369, 621] on button "Add Payment" at bounding box center [1393, 621] width 298 height 27
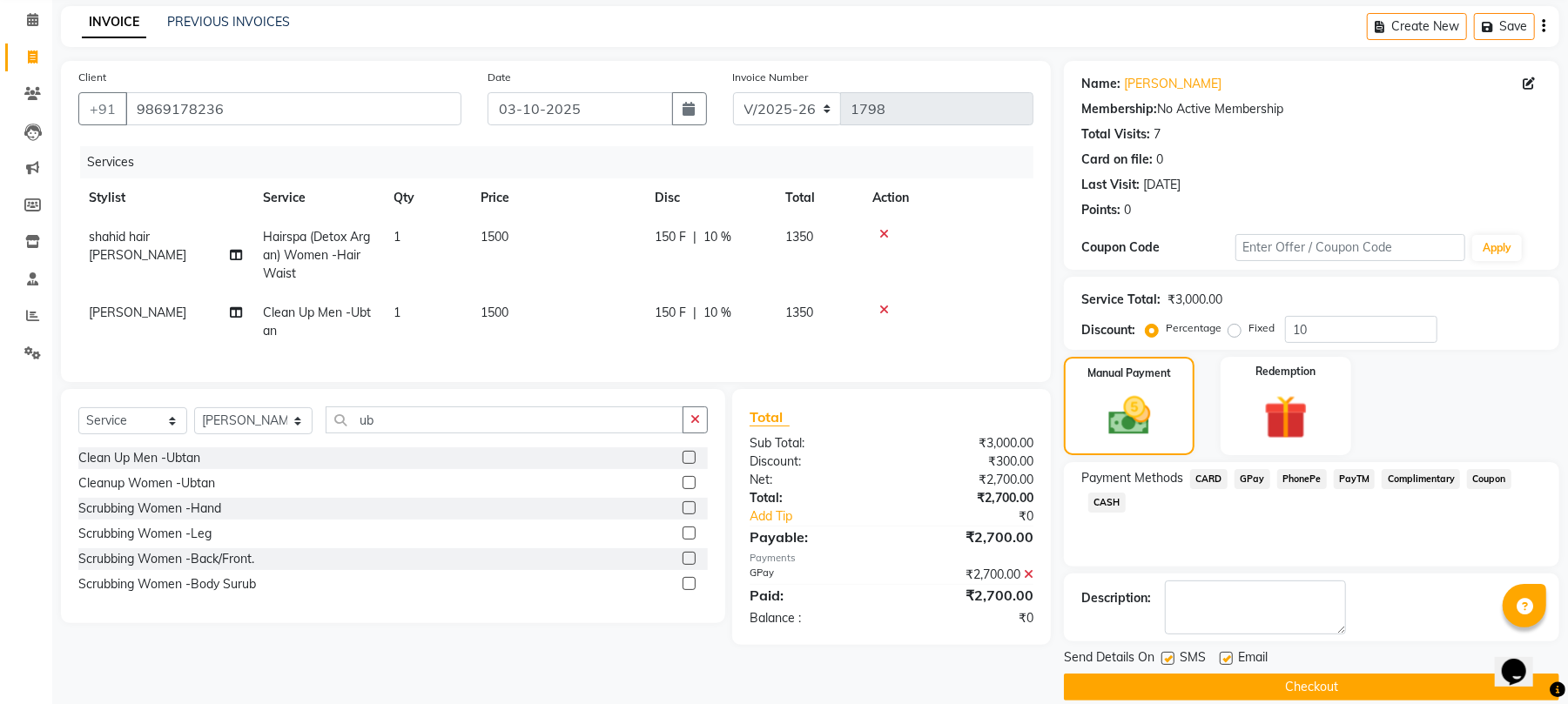
scroll to position [94, 0]
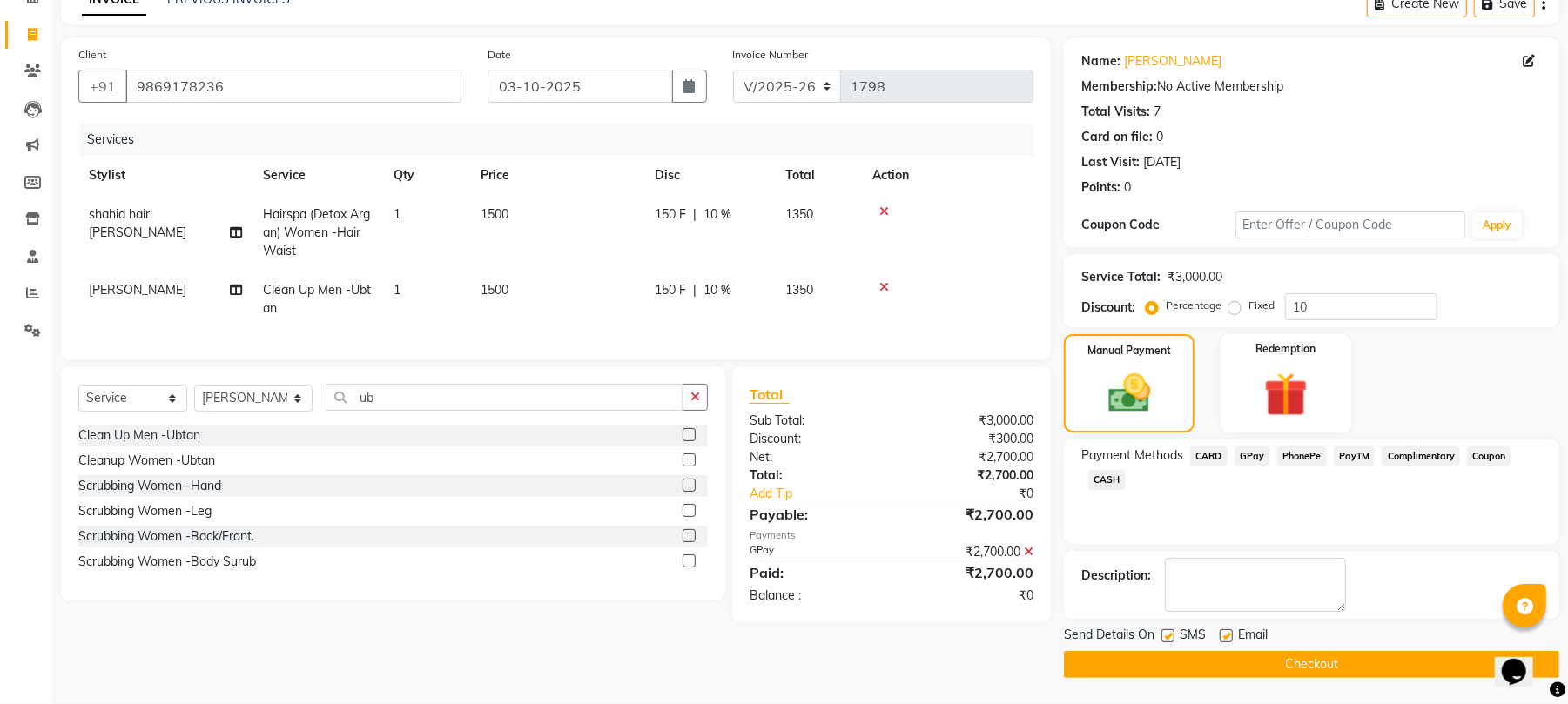
click at [1341, 660] on button "Checkout" at bounding box center [1311, 664] width 495 height 27
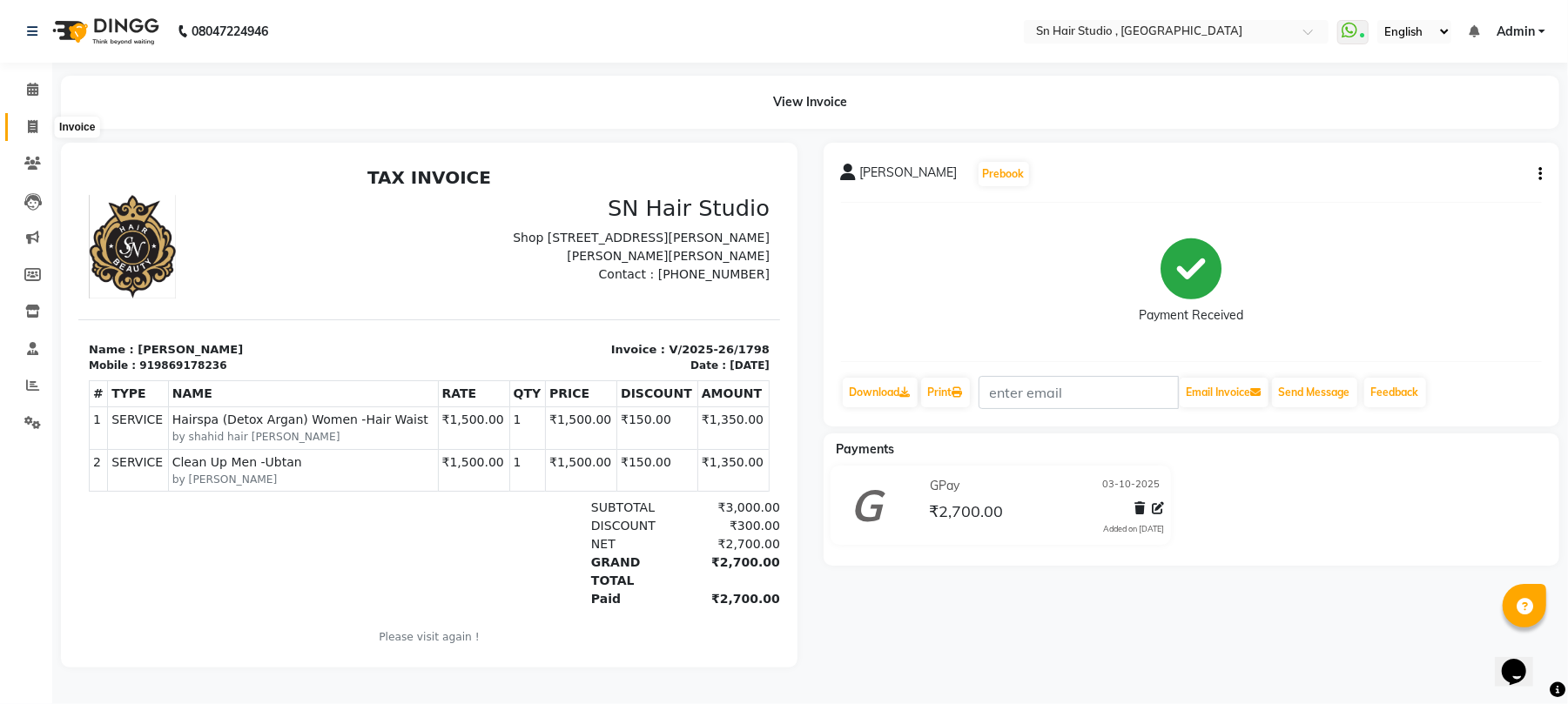
click at [26, 118] on span at bounding box center [32, 128] width 30 height 20
select select "service"
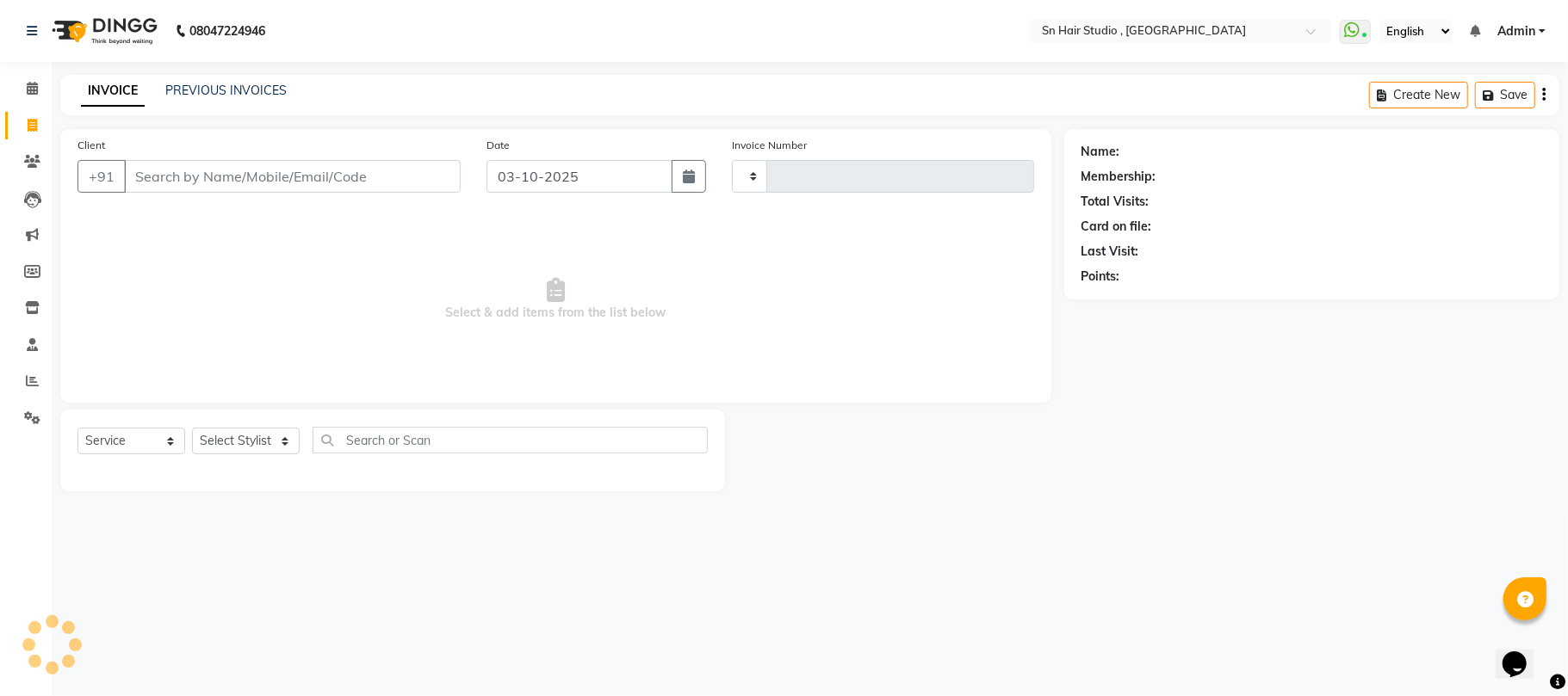
type input "1799"
select select "6415"
click at [261, 437] on select "Select Stylist [PERSON_NAME] mahi [PERSON_NAME] [PERSON_NAME] hair [PERSON_NAME]" at bounding box center [250, 440] width 118 height 26
select select "58014"
click at [192, 428] on select "Select Stylist [PERSON_NAME] mahi [PERSON_NAME] [PERSON_NAME] hair [PERSON_NAME]" at bounding box center [250, 440] width 118 height 26
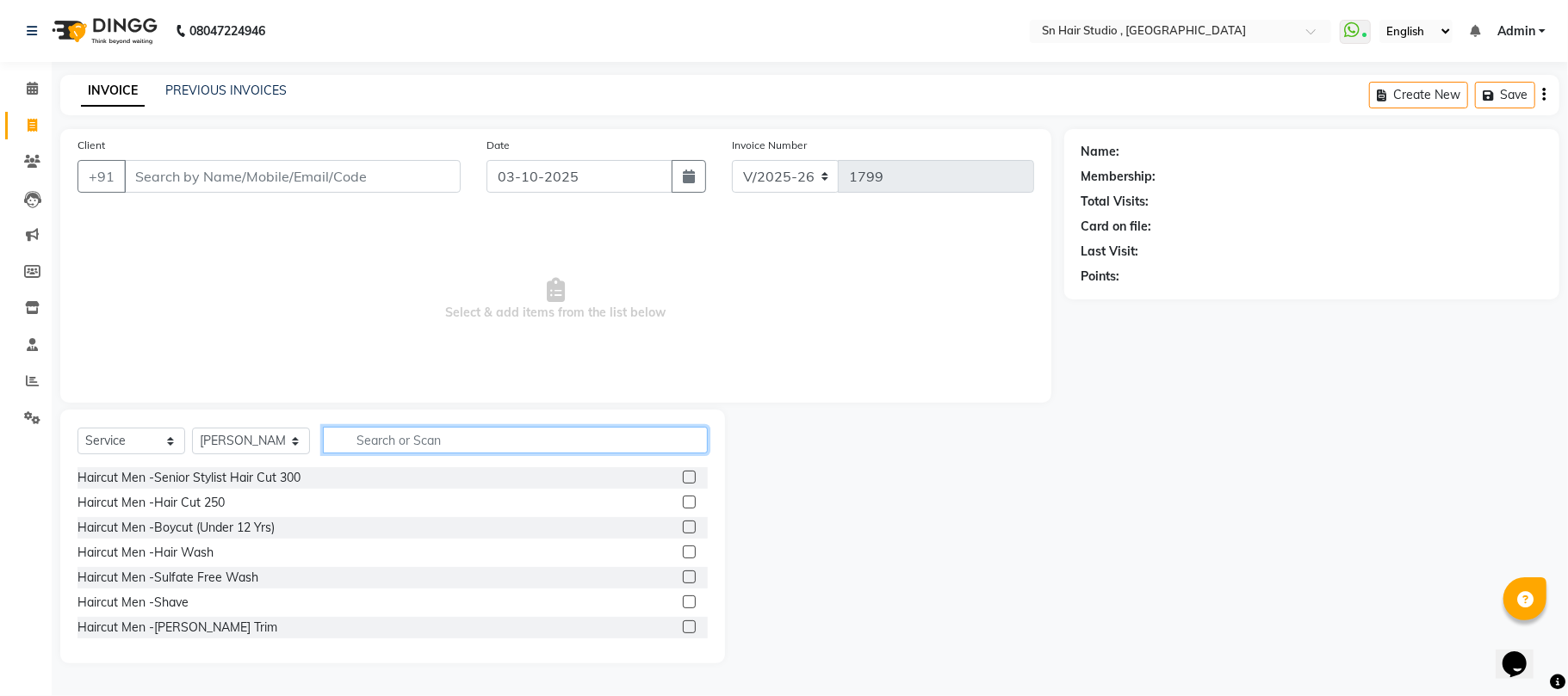
click at [407, 451] on input "text" at bounding box center [515, 439] width 385 height 26
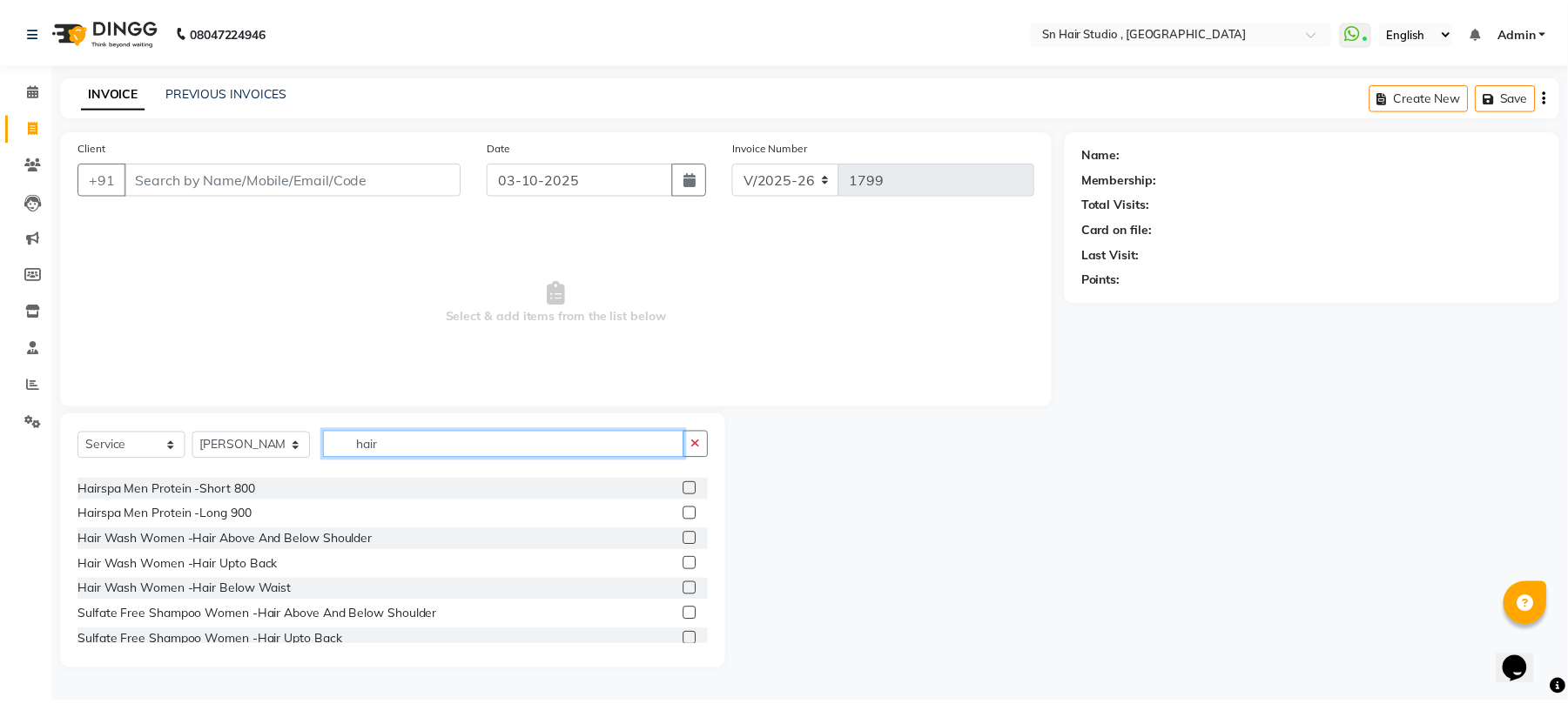
scroll to position [359, 0]
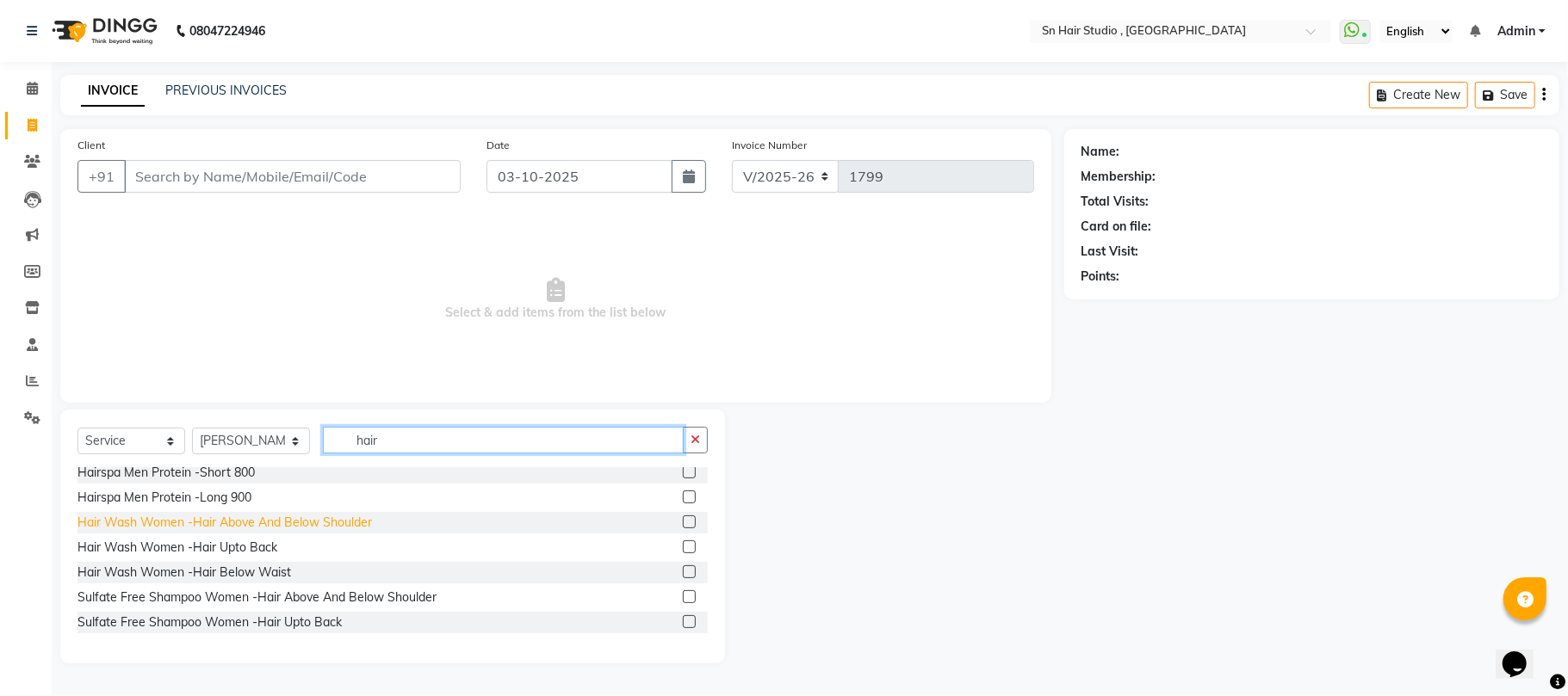
type input "hair"
click at [310, 523] on div "Hair Wash Women -Hair Above And Below Shoulder" at bounding box center [225, 523] width 295 height 18
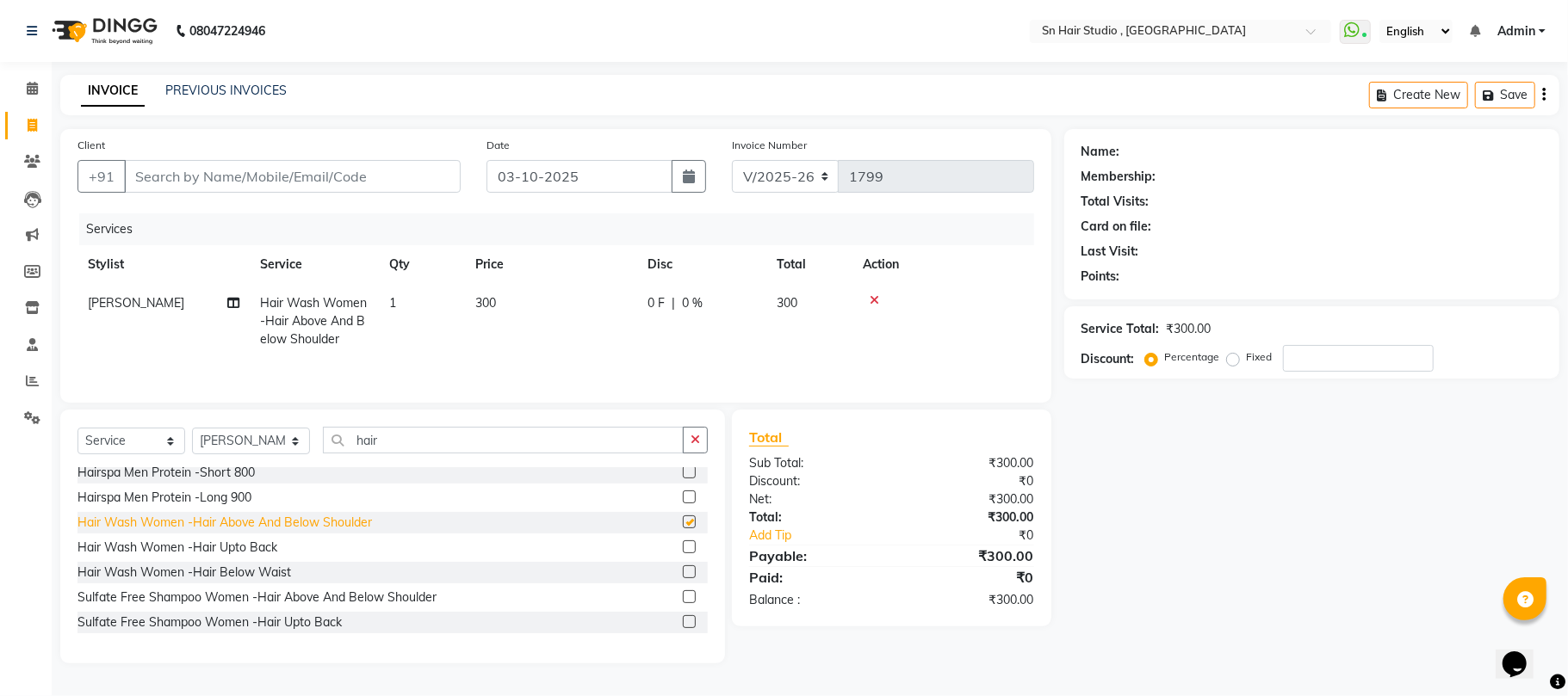
checkbox input "false"
click at [498, 308] on td "300" at bounding box center [550, 321] width 172 height 75
select select "58014"
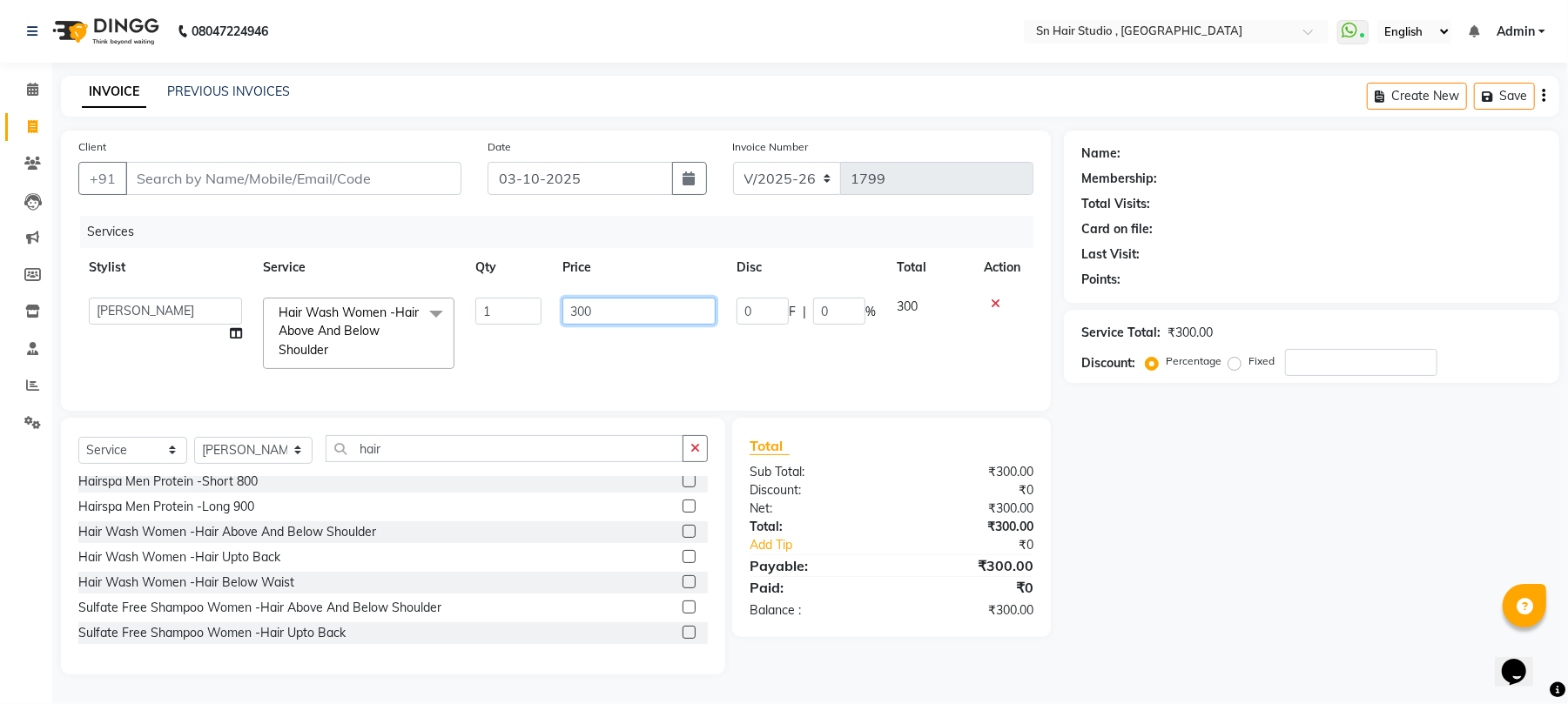
click at [600, 307] on input "300" at bounding box center [639, 311] width 153 height 27
type input "3"
type input "250"
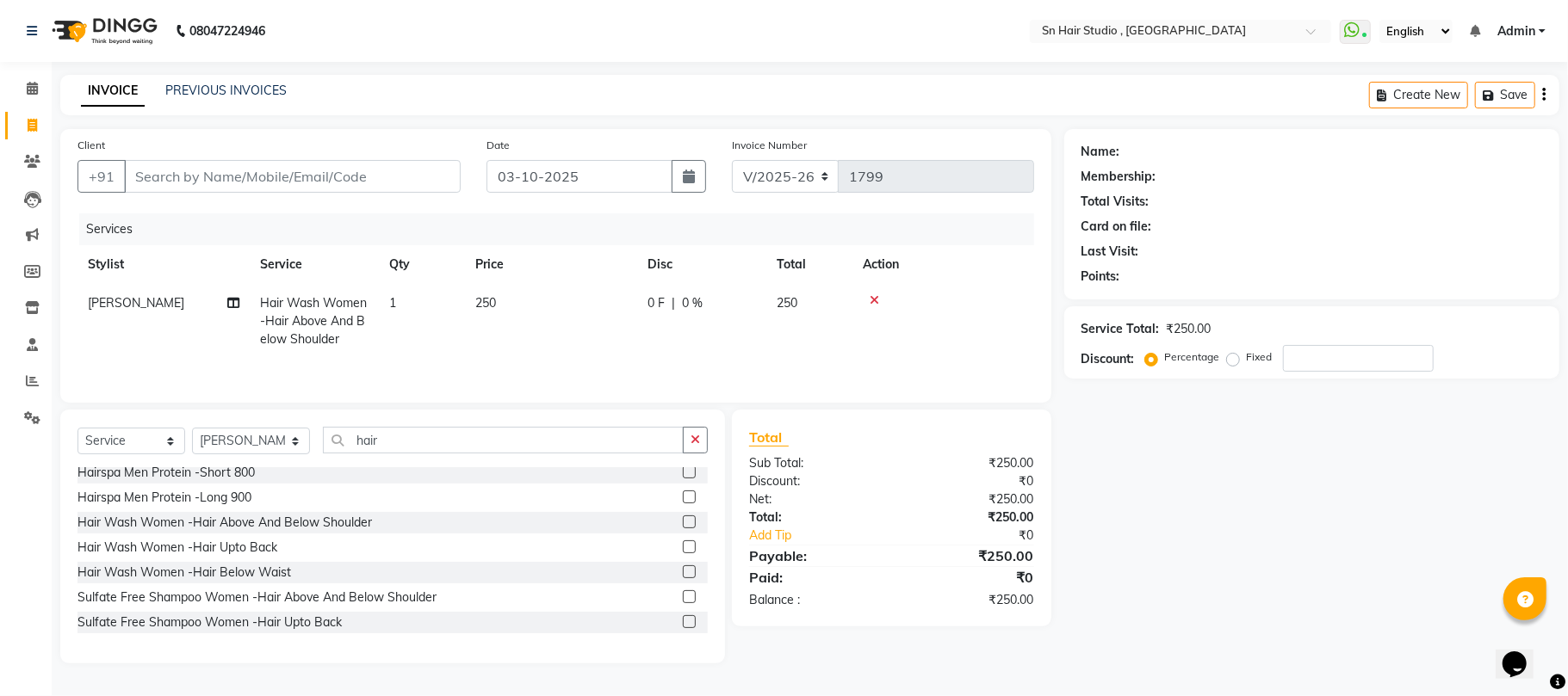
click at [597, 345] on td "250" at bounding box center [550, 321] width 172 height 75
select select "58014"
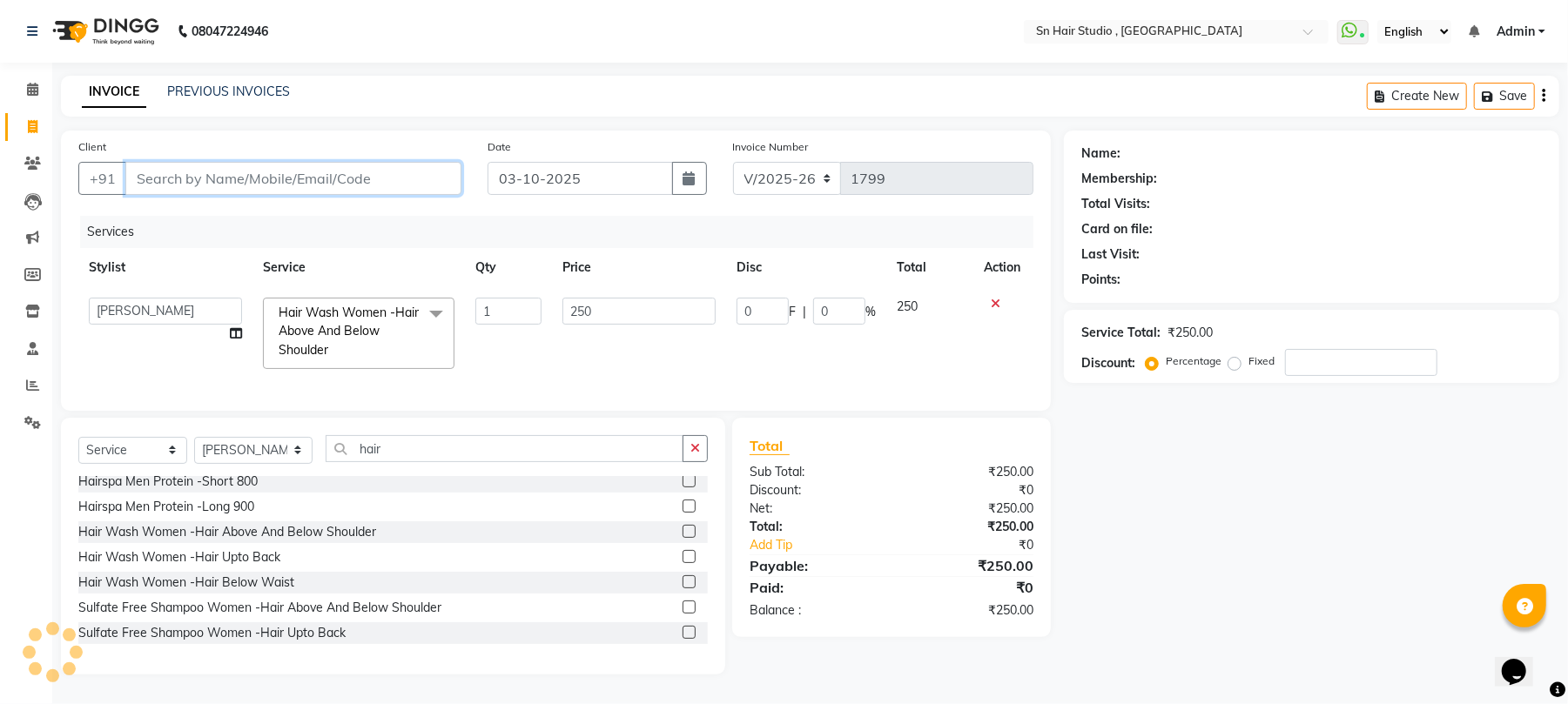
click at [185, 178] on input "Client" at bounding box center [294, 179] width 336 height 33
type input "r"
type input "0"
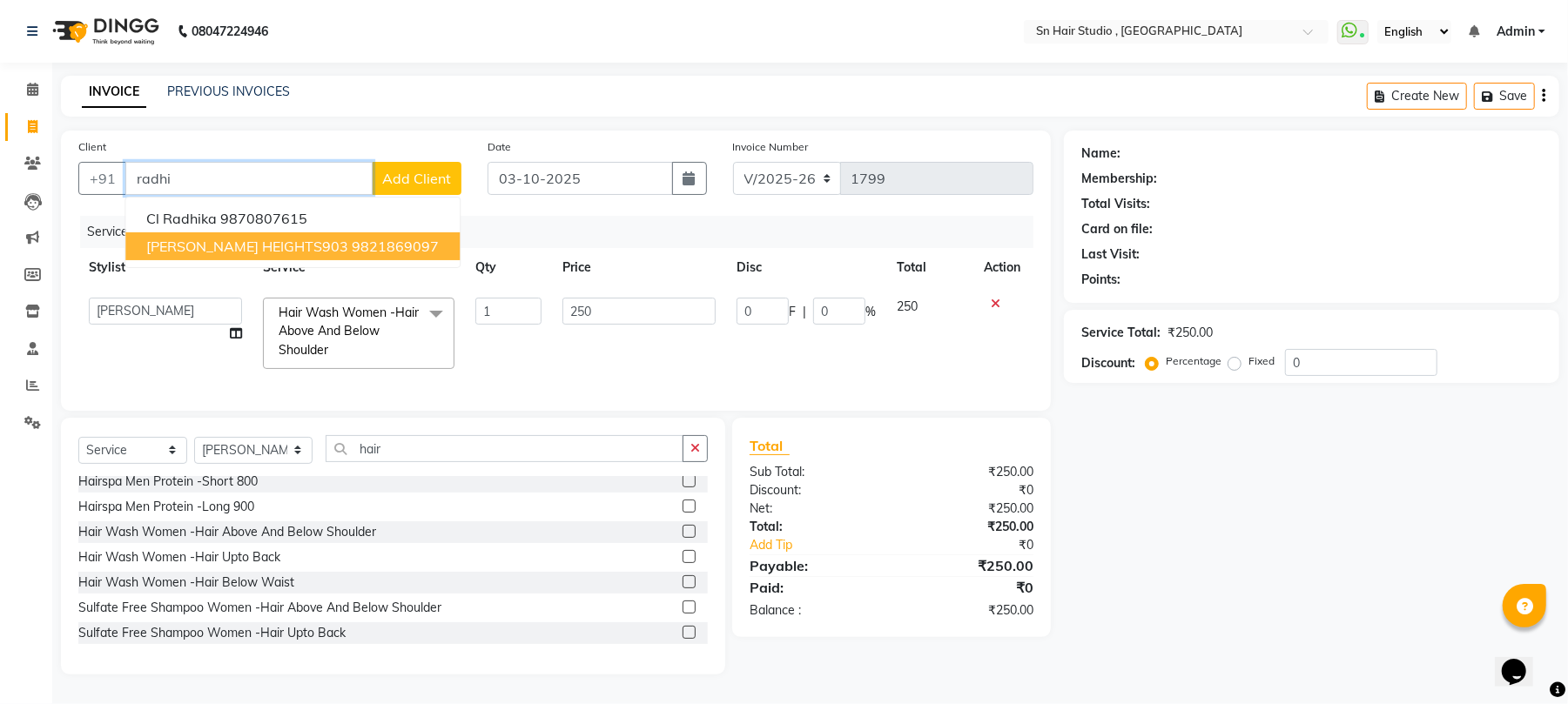
click at [187, 241] on span "[PERSON_NAME] HEIGHTS903" at bounding box center [247, 247] width 202 height 18
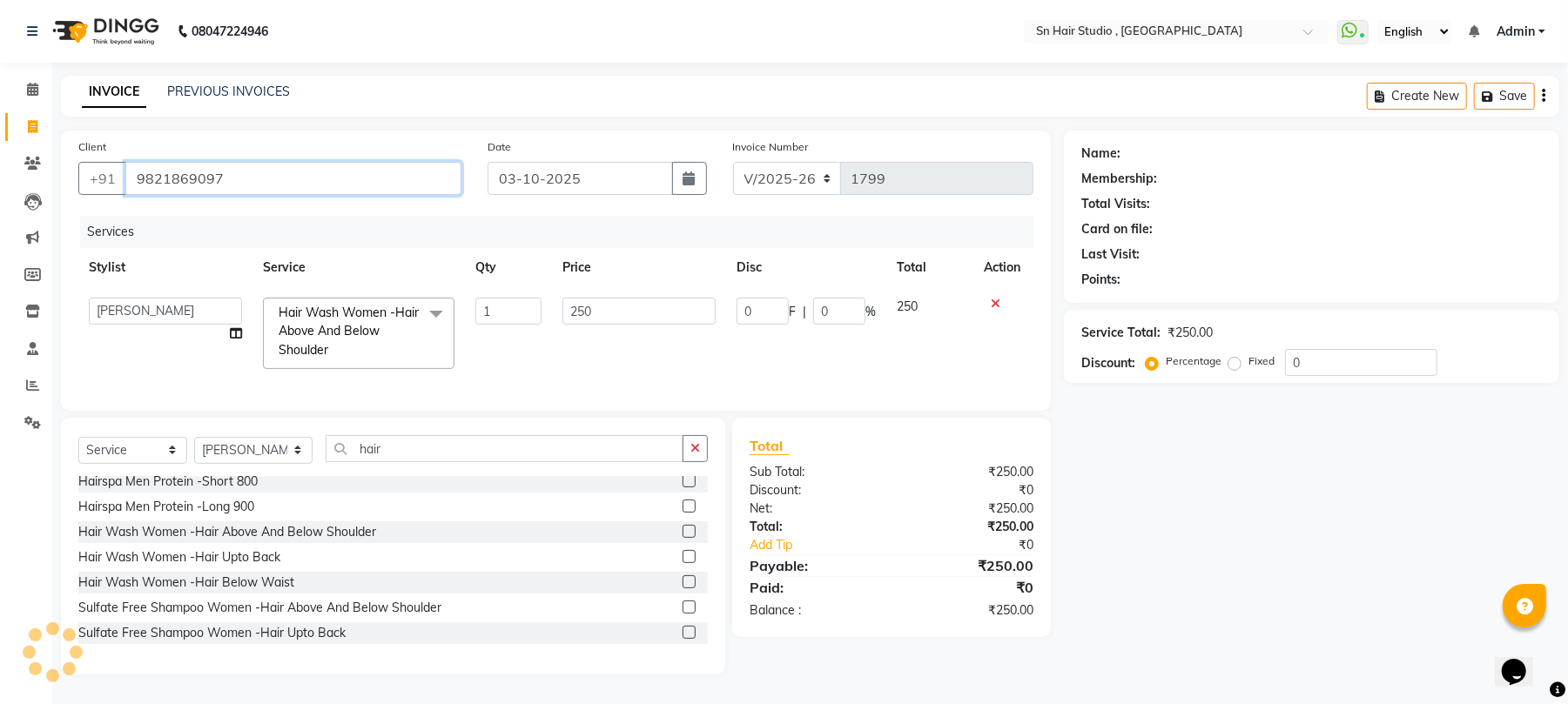
type input "9821869097"
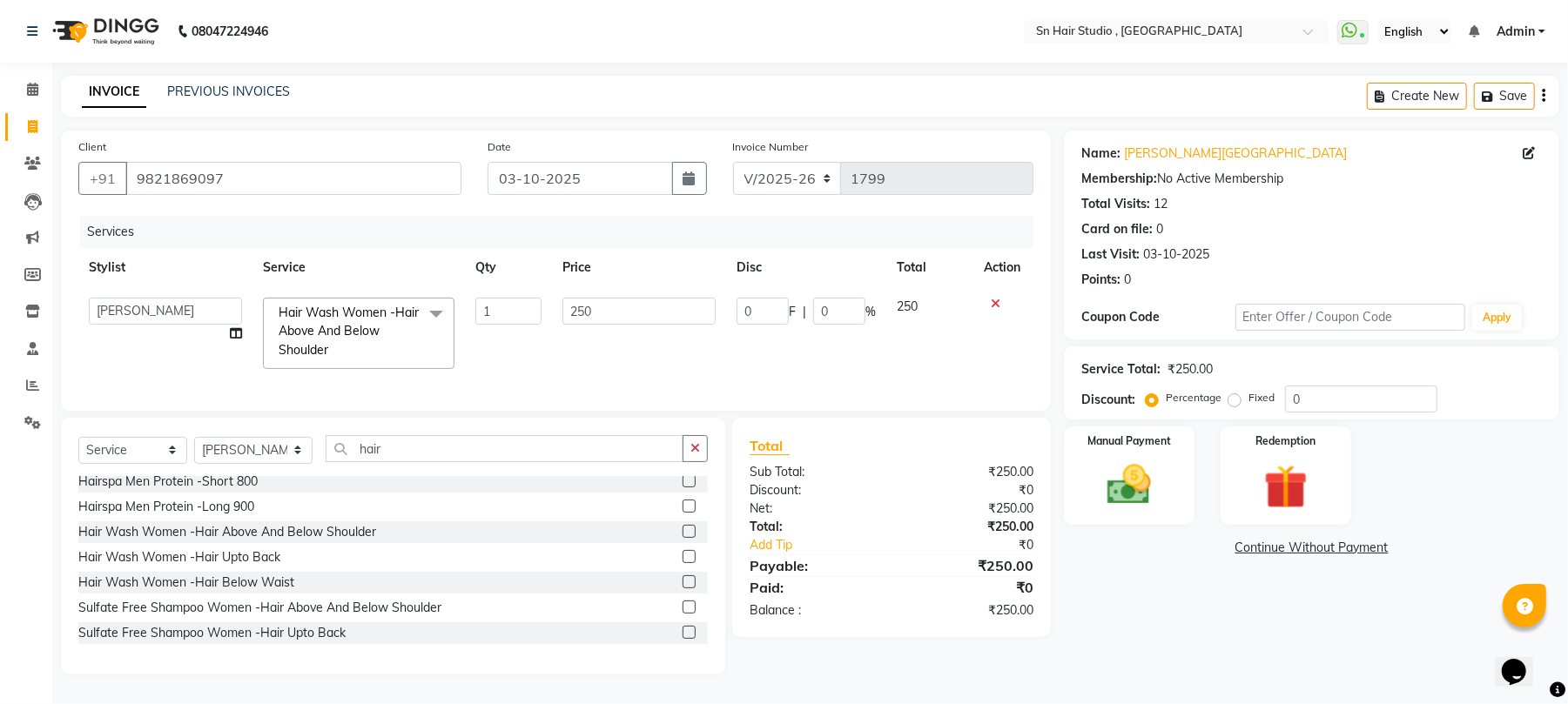
scroll to position [15, 0]
click at [1123, 472] on img at bounding box center [1130, 486] width 75 height 53
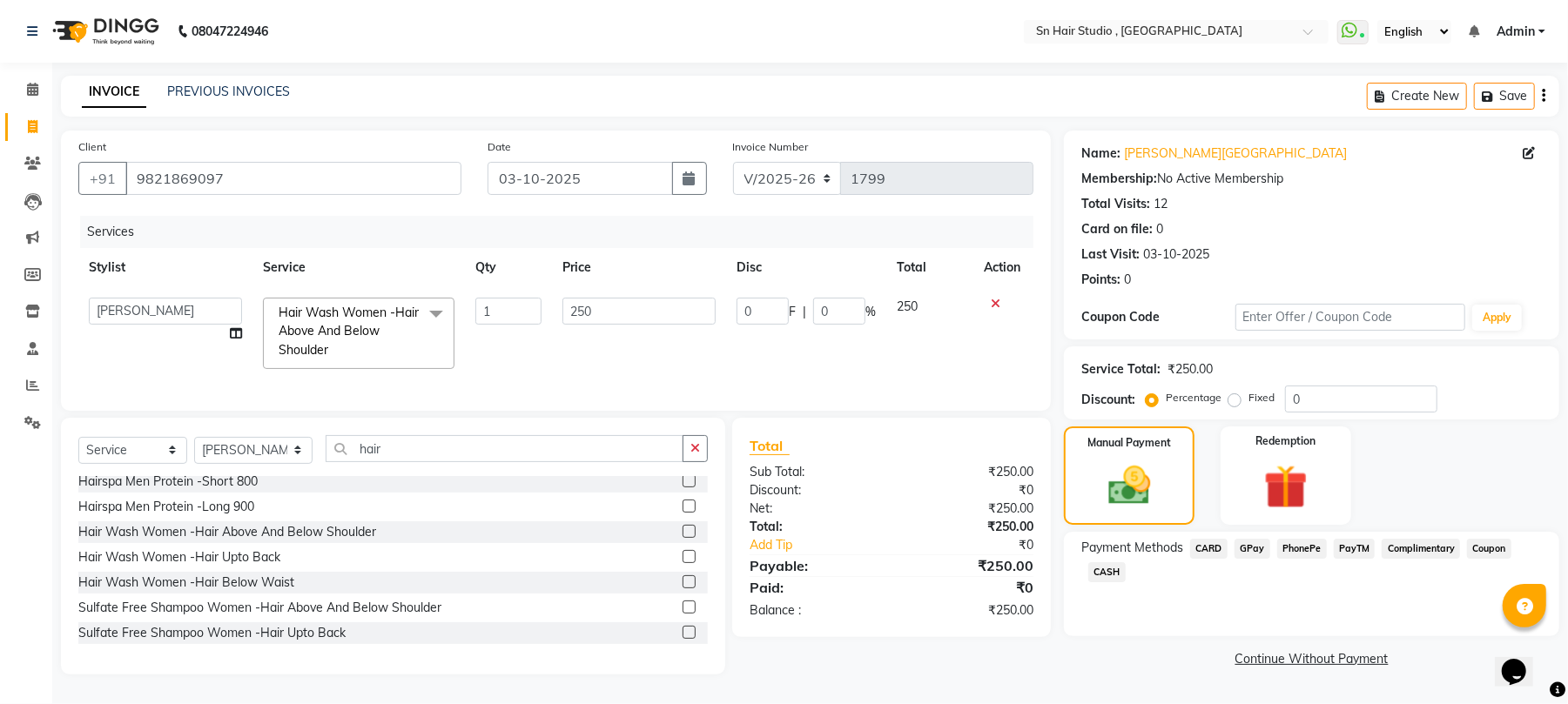
click at [1248, 539] on span "GPay" at bounding box center [1252, 549] width 35 height 20
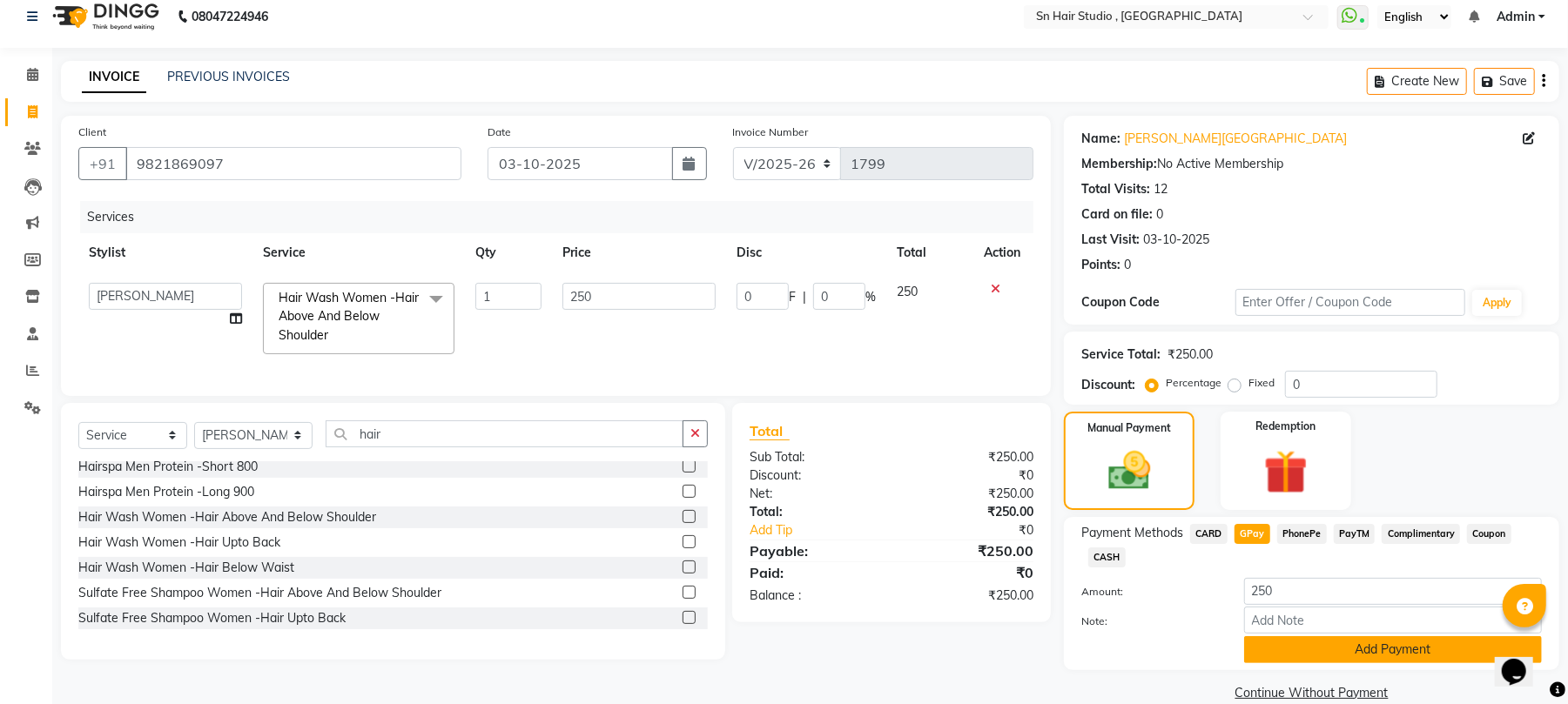
click at [1307, 659] on button "Add Payment" at bounding box center [1393, 649] width 298 height 27
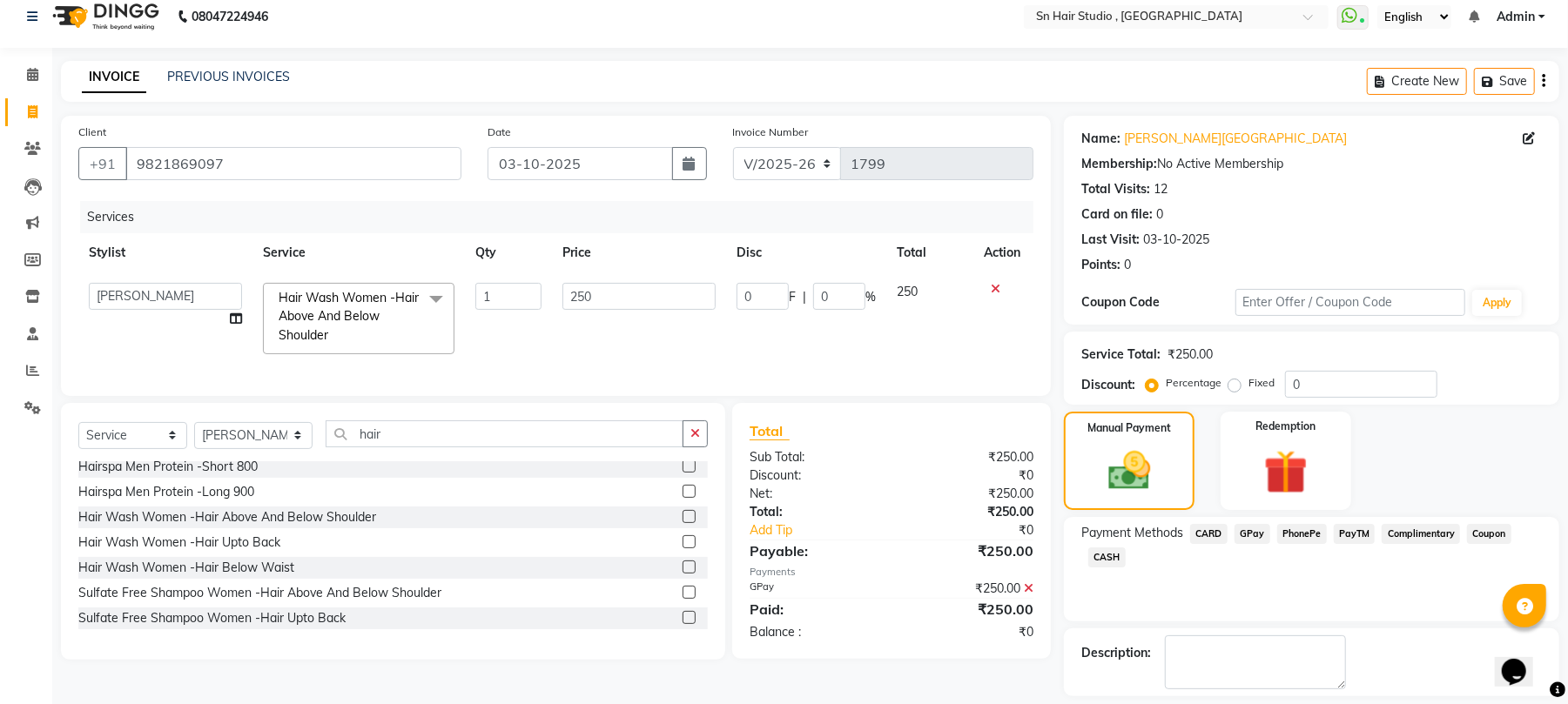
scroll to position [94, 0]
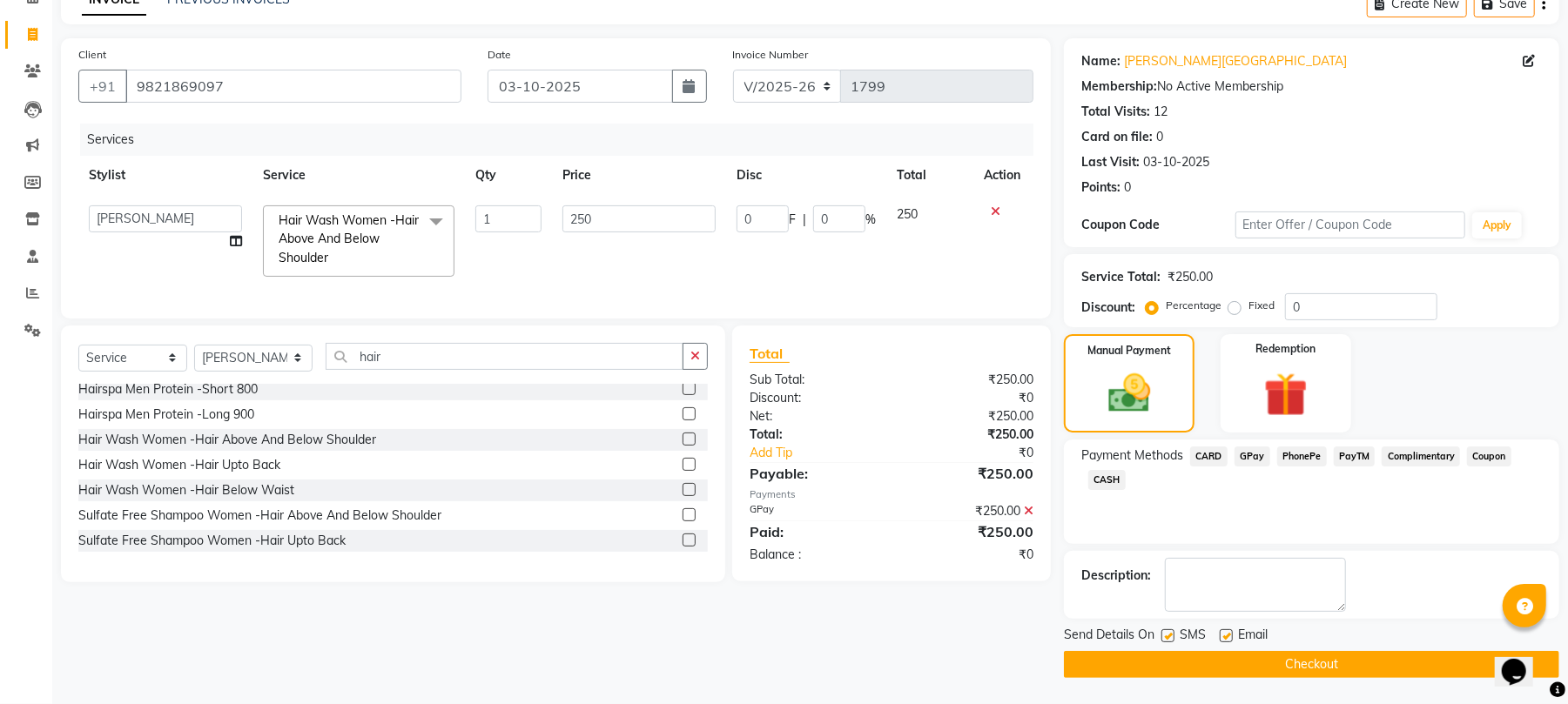
click at [1412, 667] on button "Checkout" at bounding box center [1311, 664] width 495 height 27
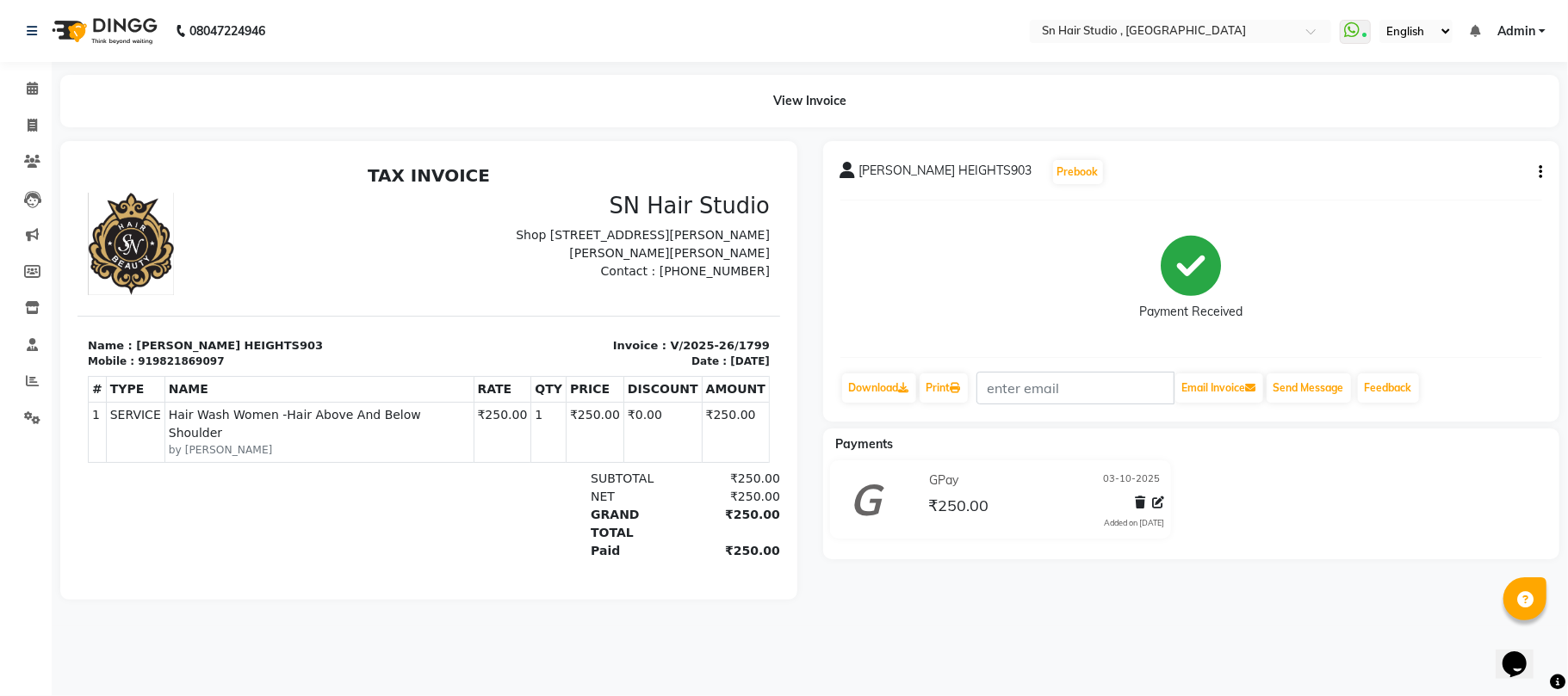
scroll to position [0, 98]
